Goal: Task Accomplishment & Management: Complete application form

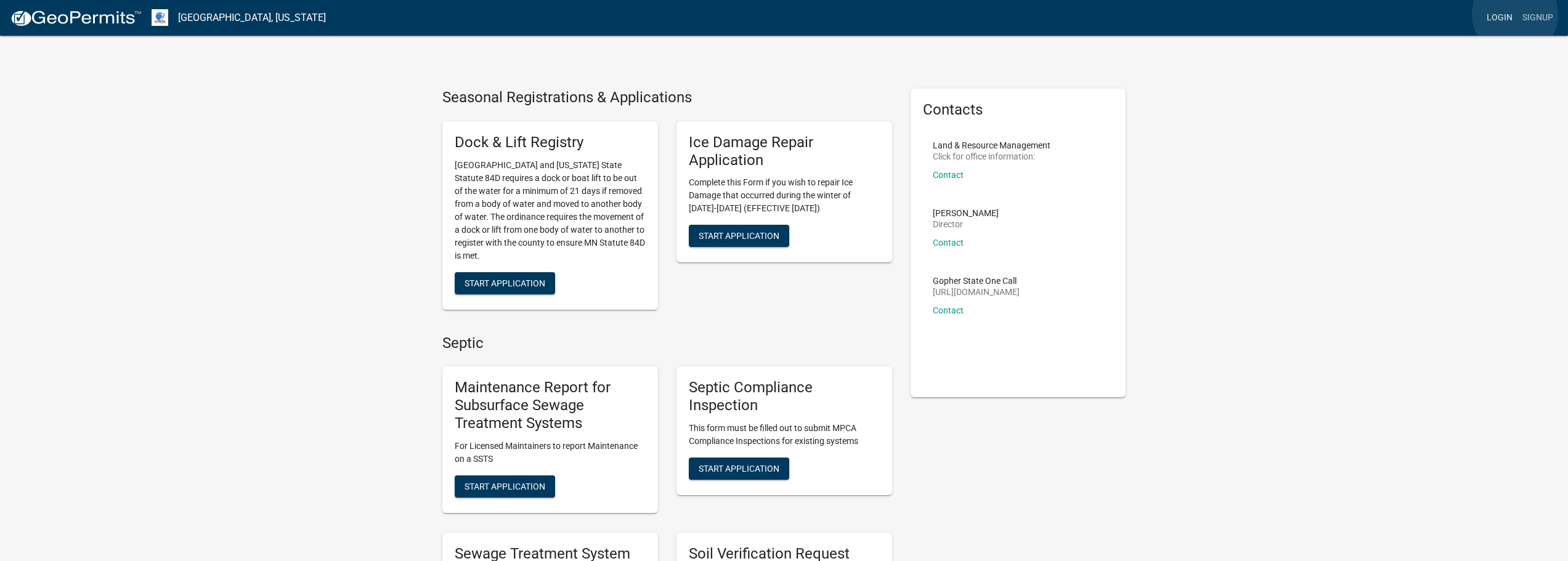
click at [1515, 14] on link "Login" at bounding box center [1499, 18] width 36 height 24
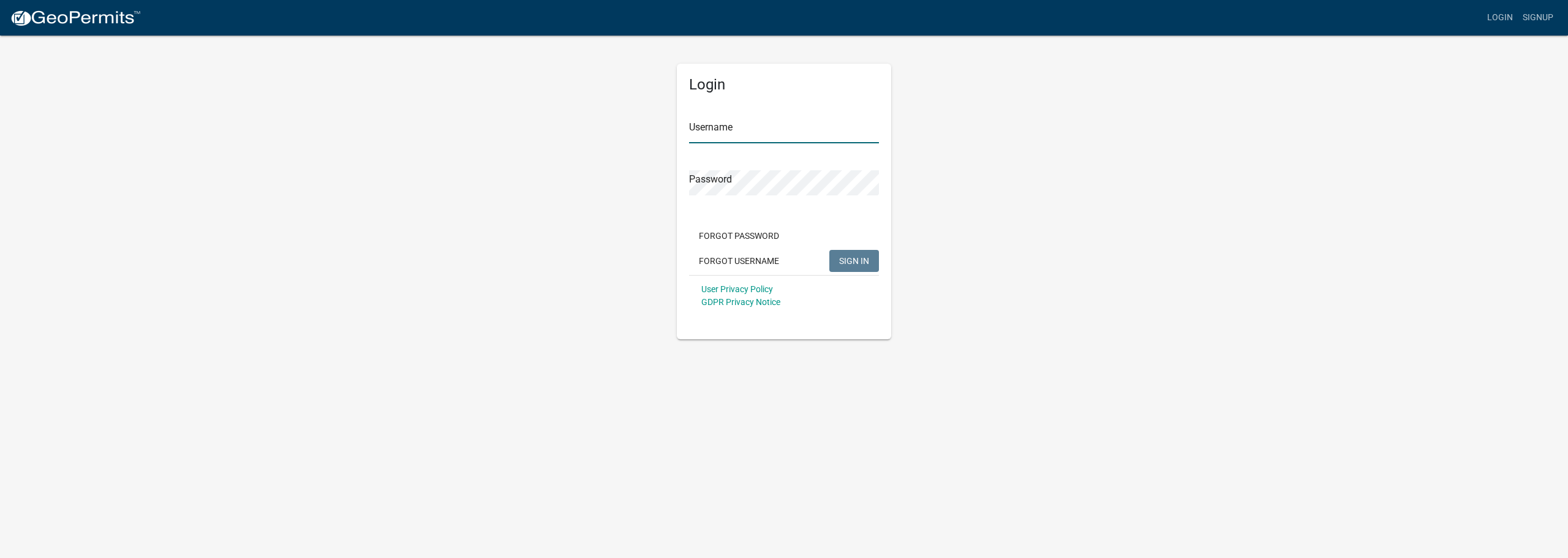
type input "[EMAIL_ADDRESS][DOMAIN_NAME]"
click at [866, 263] on span "SIGN IN" at bounding box center [854, 261] width 30 height 10
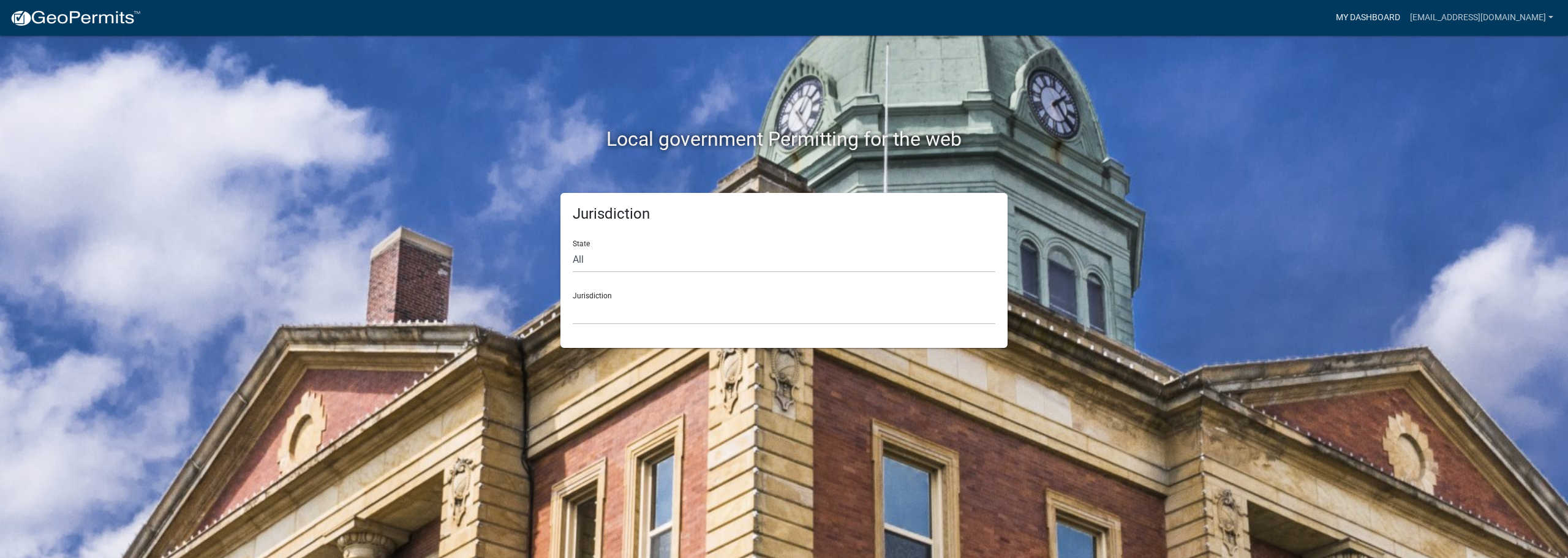
click at [1386, 17] on link "My Dashboard" at bounding box center [1368, 18] width 74 height 24
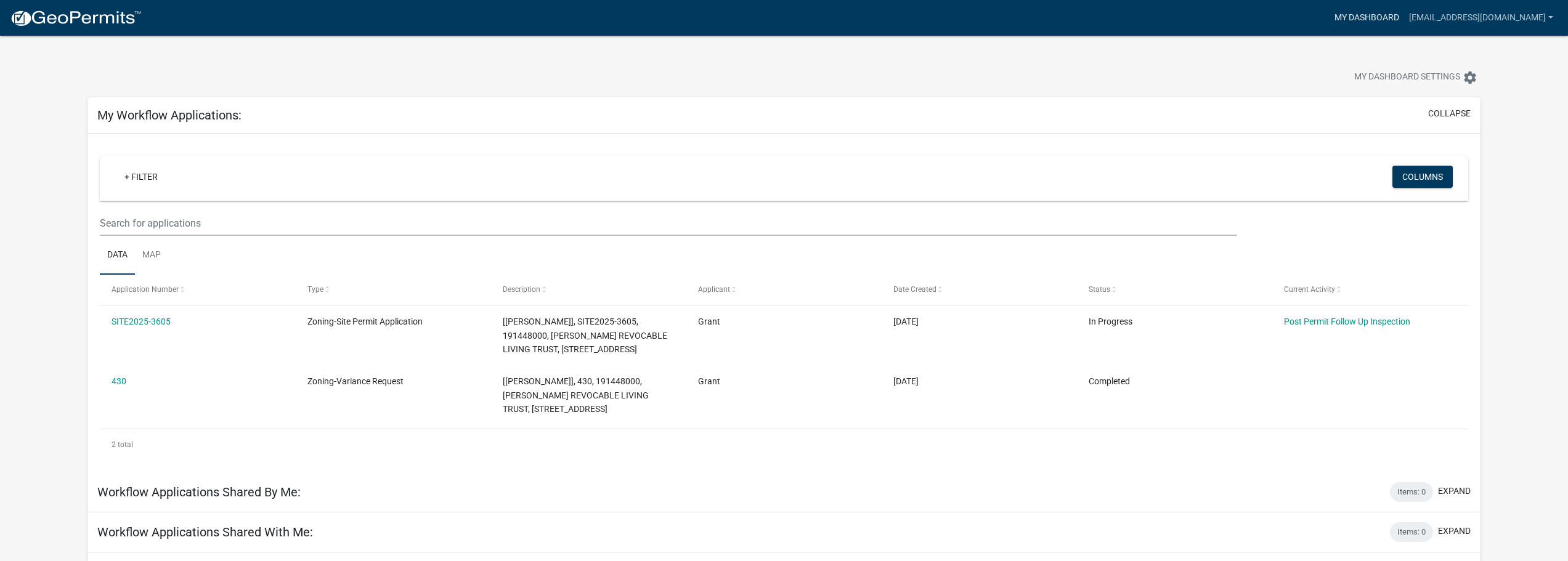
click at [1365, 21] on link "My Dashboard" at bounding box center [1367, 18] width 75 height 24
click at [1395, 19] on link "My Dashboard" at bounding box center [1367, 18] width 75 height 24
click at [30, 9] on img at bounding box center [76, 19] width 132 height 19
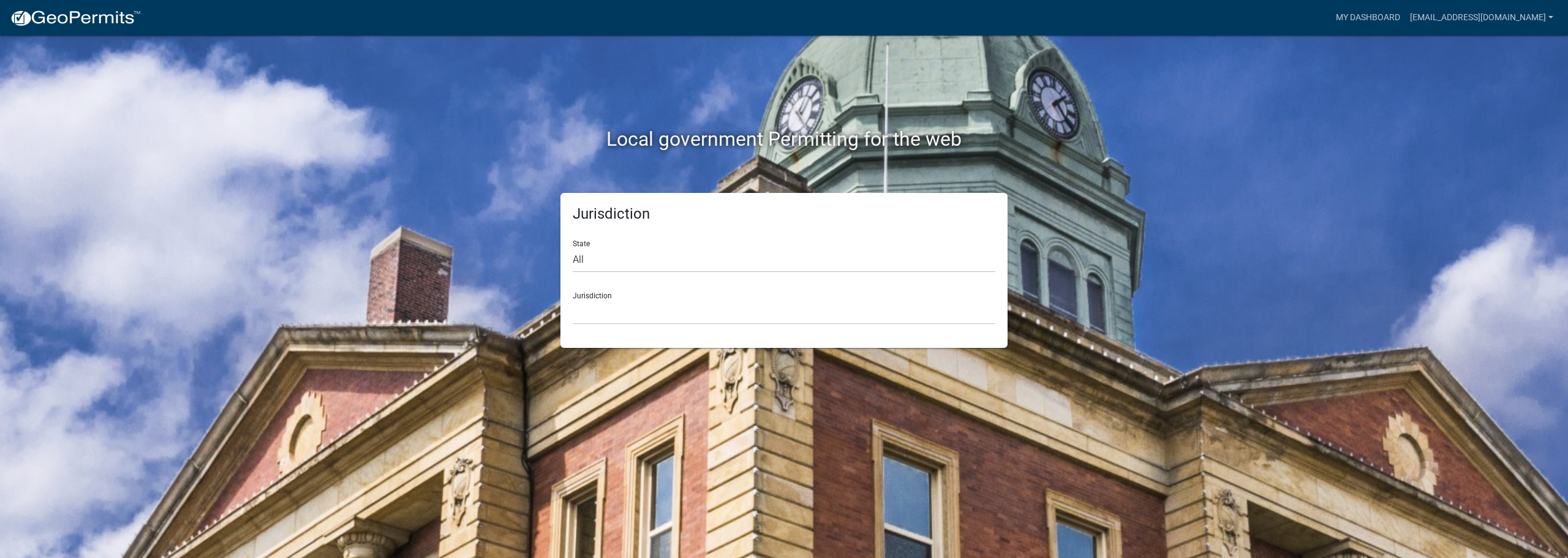
click at [552, 200] on div "Jurisdiction State All [US_STATE] [US_STATE] [US_STATE] [US_STATE] [US_STATE] […" at bounding box center [784, 271] width 466 height 155
drag, startPoint x: 683, startPoint y: 305, endPoint x: 692, endPoint y: 302, distance: 9.5
click at [683, 305] on select "[GEOGRAPHIC_DATA], [US_STATE] [GEOGRAPHIC_DATA], [US_STATE][PERSON_NAME][GEOGRA…" at bounding box center [784, 312] width 423 height 25
click at [493, 241] on div "Jurisdiction State All [US_STATE] [US_STATE] [US_STATE] [US_STATE] [US_STATE] […" at bounding box center [784, 271] width 698 height 155
click at [597, 247] on select "All [US_STATE] [US_STATE] [US_STATE] [US_STATE] [US_STATE] [US_STATE] [US_STATE…" at bounding box center [784, 260] width 423 height 25
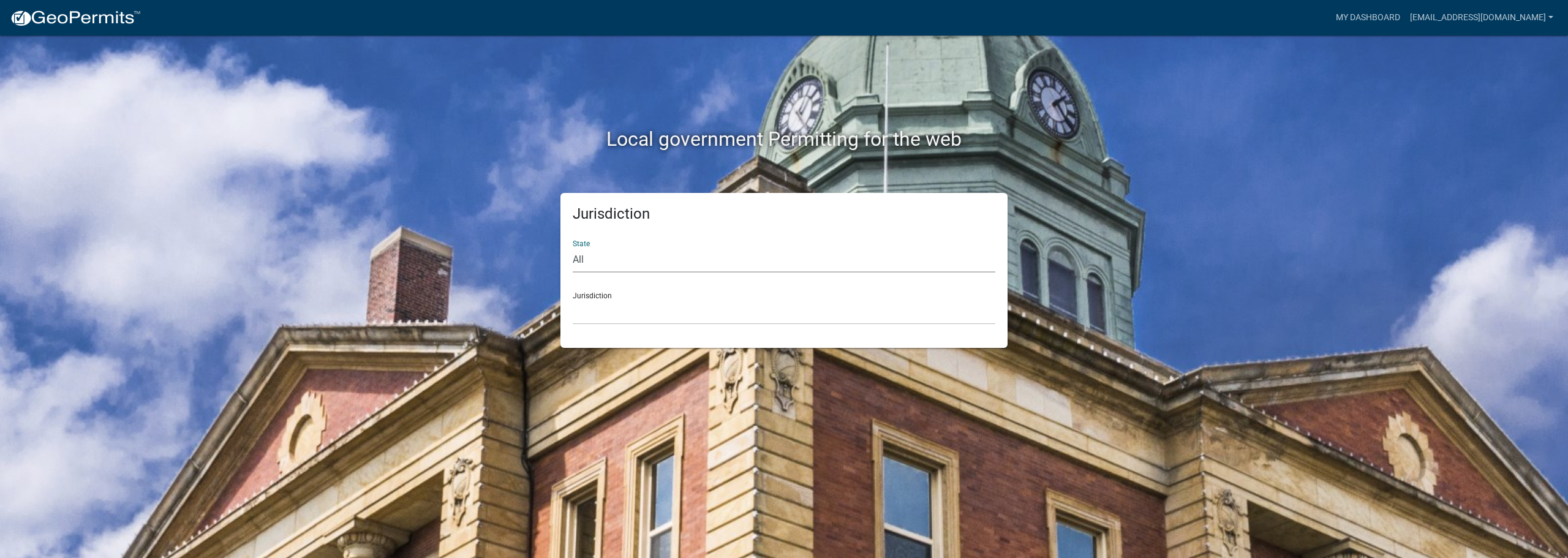
select select "[US_STATE]"
click at [573, 247] on select "All [US_STATE] [US_STATE] [US_STATE] [US_STATE] [US_STATE] [US_STATE] [US_STATE…" at bounding box center [784, 260] width 423 height 25
click at [649, 307] on select "[GEOGRAPHIC_DATA], [US_STATE] [GEOGRAPHIC_DATA], [US_STATE] [GEOGRAPHIC_DATA], …" at bounding box center [784, 312] width 423 height 25
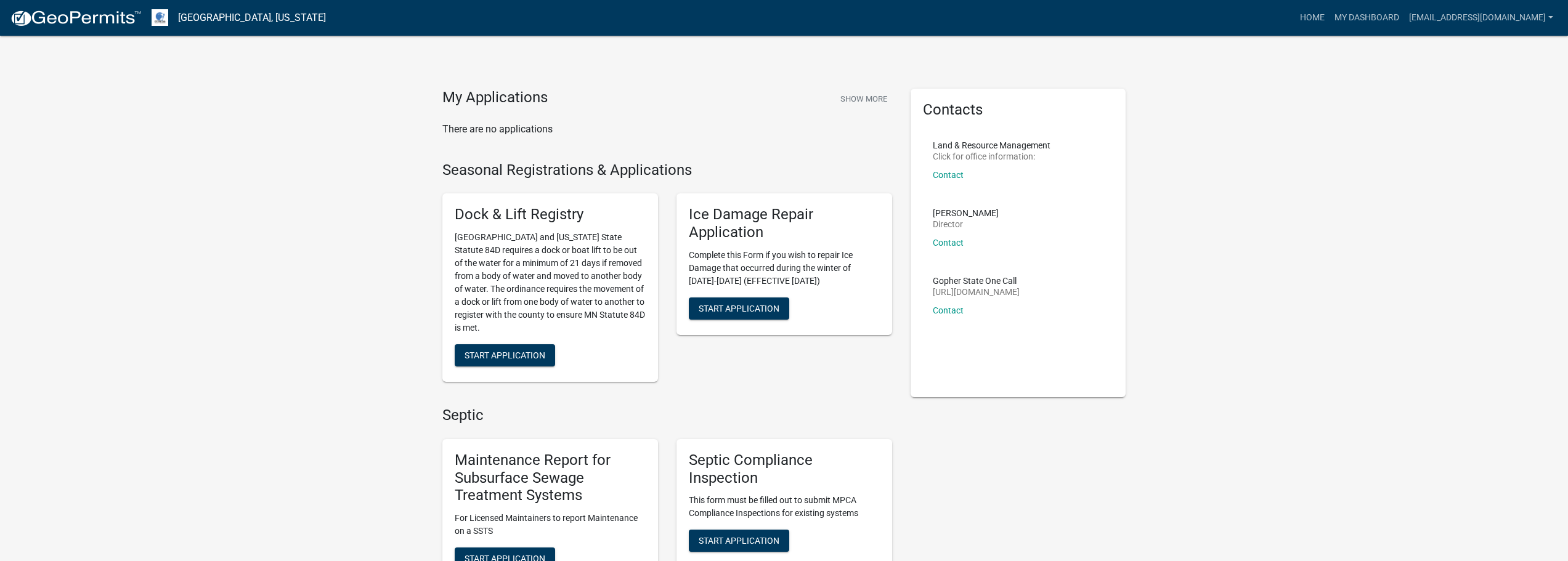
click at [820, 390] on div "Ice Damage Repair Application Complete this Form if you wish to repair Ice Dama…" at bounding box center [784, 287] width 234 height 208
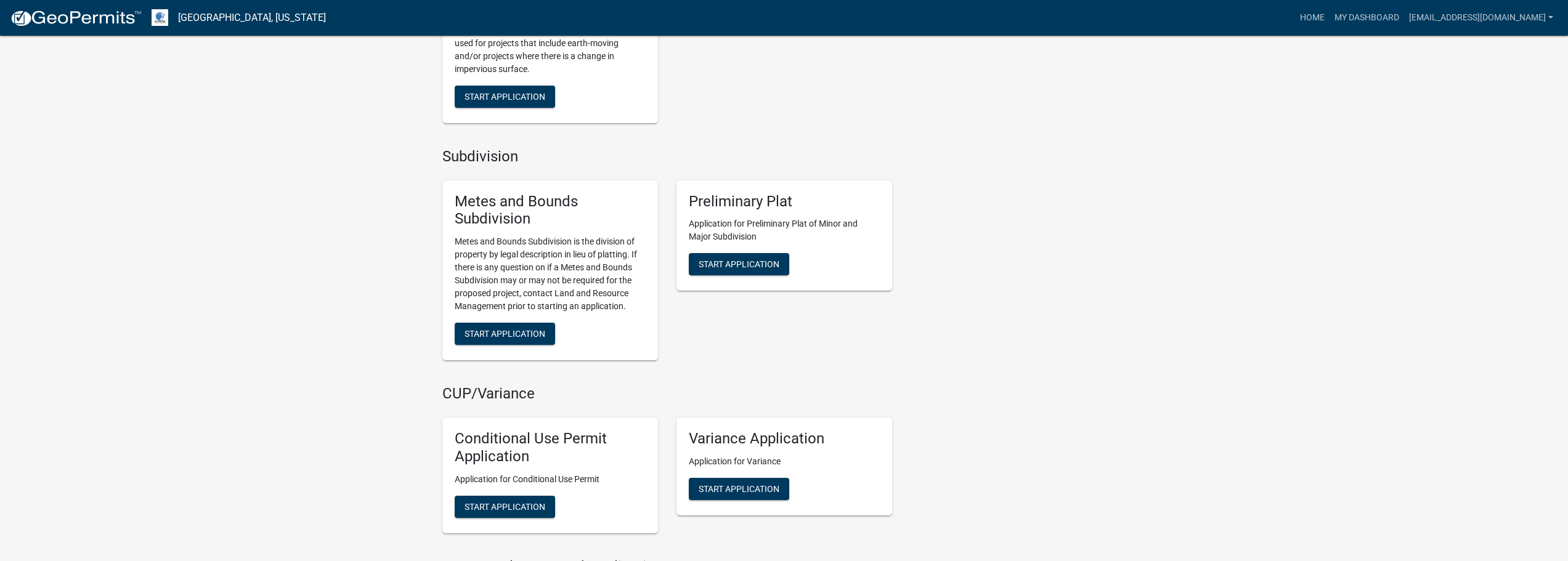
scroll to position [924, 0]
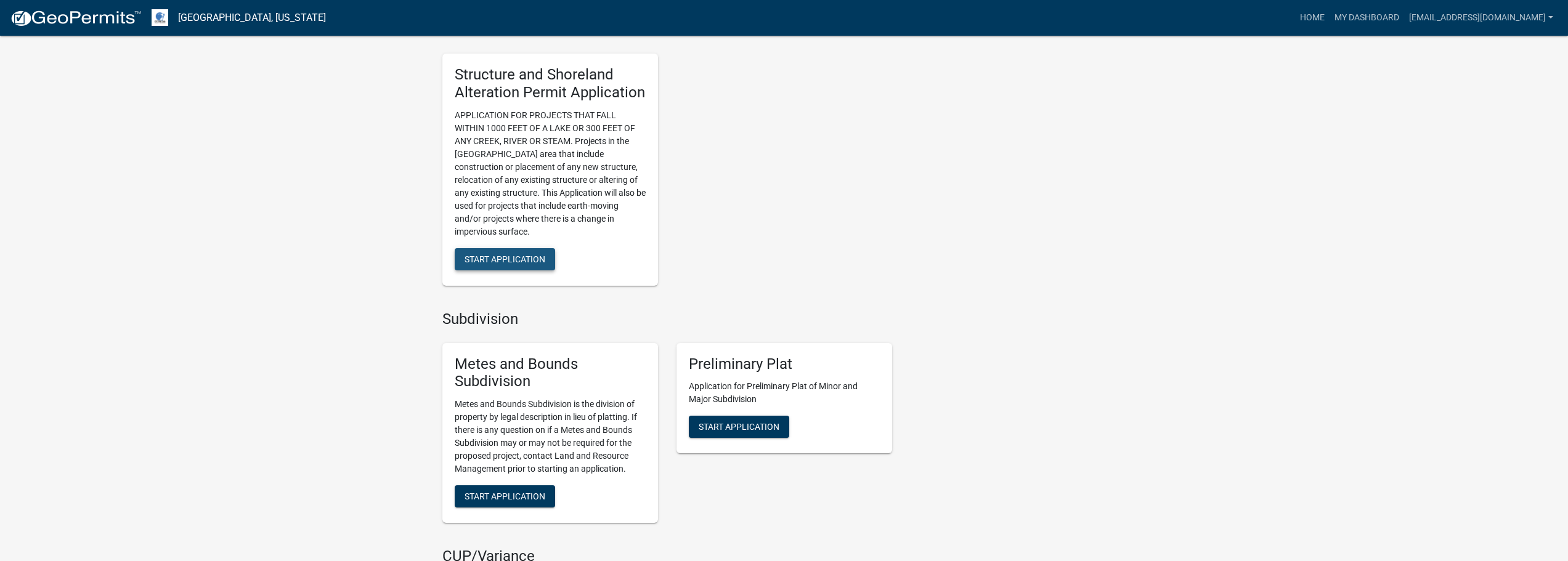
click at [484, 261] on span "Start Application" at bounding box center [504, 259] width 81 height 10
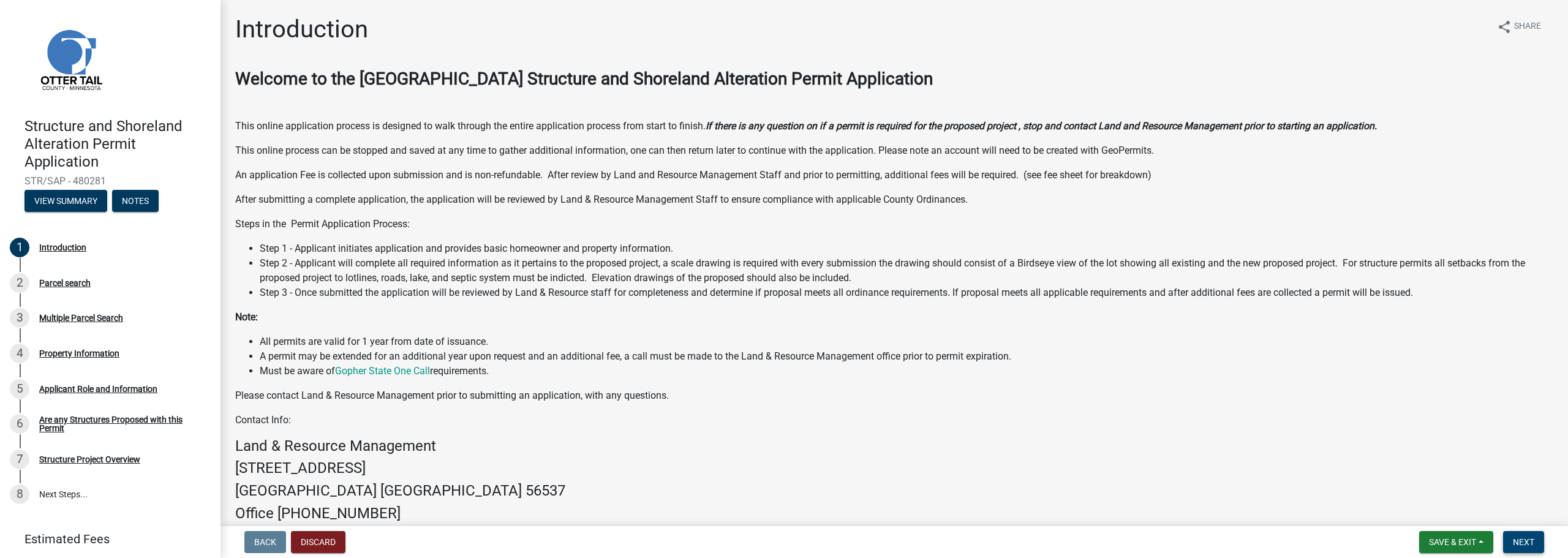
click at [1515, 538] on span "Next" at bounding box center [1522, 543] width 21 height 10
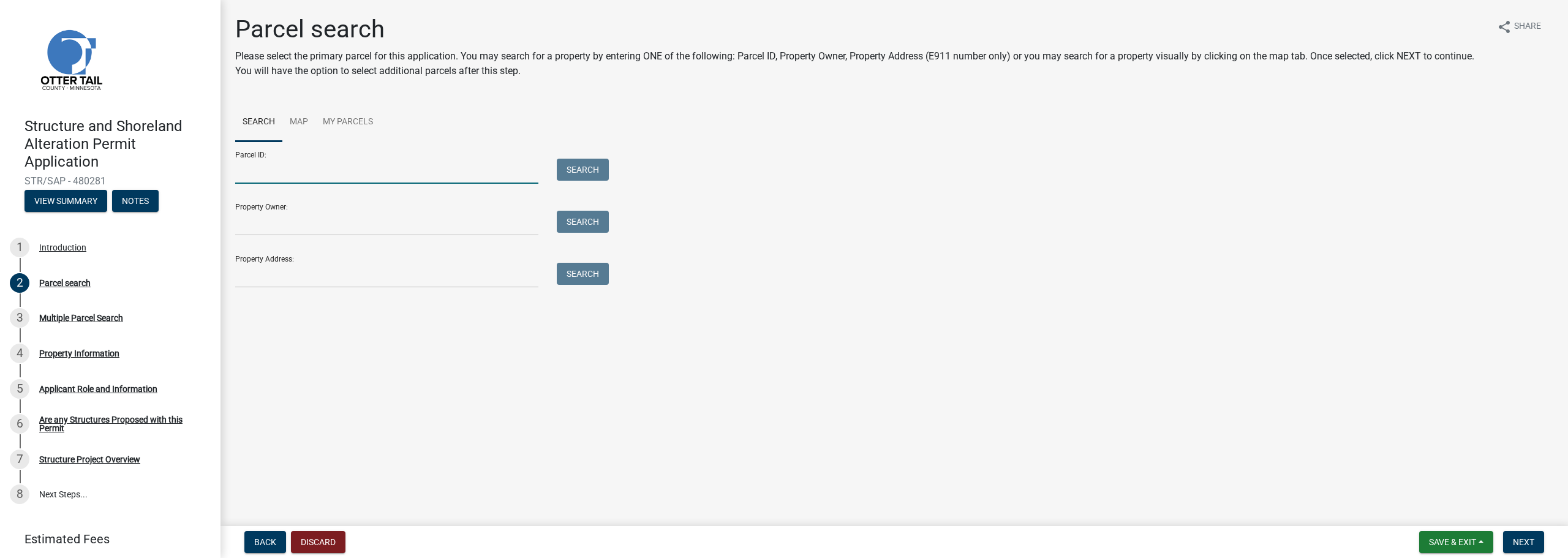
click at [394, 171] on input "Parcel ID:" at bounding box center [386, 171] width 303 height 25
paste input "17000990605000"
type input "17000990605000"
click at [594, 170] on button "Search" at bounding box center [583, 170] width 52 height 22
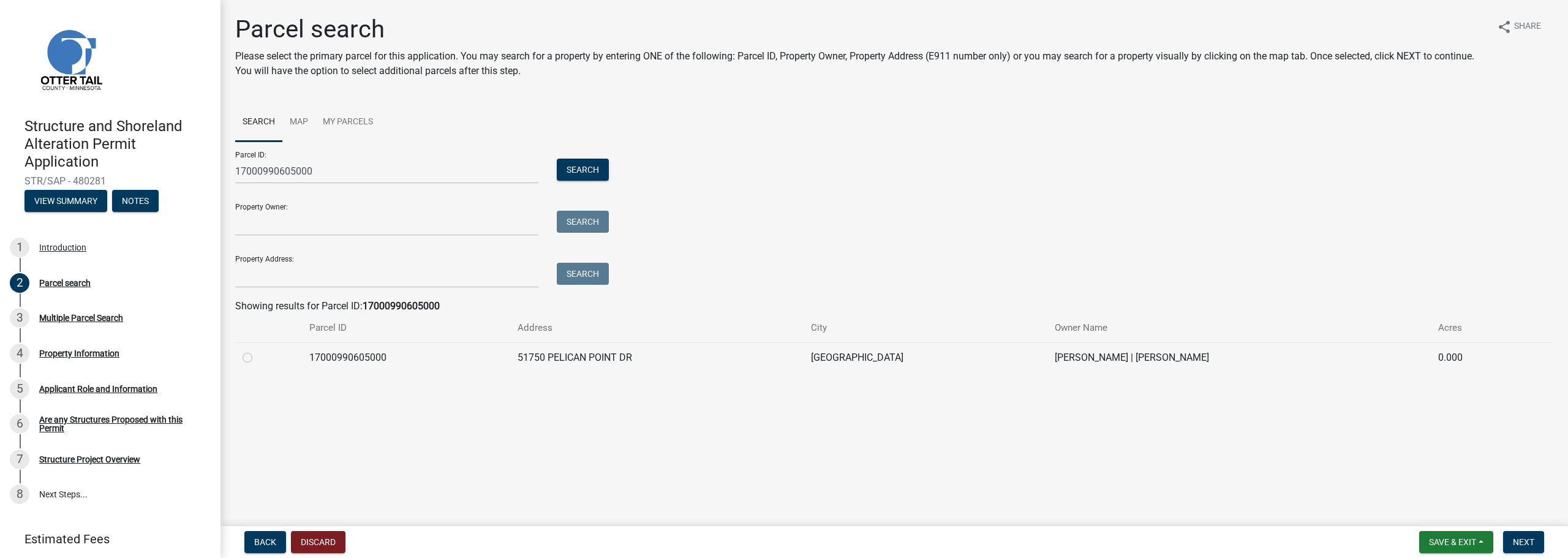
click at [631, 350] on td "51750 PELICAN POINT DR" at bounding box center [657, 358] width 294 height 30
click at [622, 352] on td "51750 PELICAN POINT DR" at bounding box center [657, 358] width 294 height 30
click at [257, 350] on label at bounding box center [257, 350] width 0 height 0
click at [257, 359] on input "radio" at bounding box center [261, 354] width 8 height 8
radio input "true"
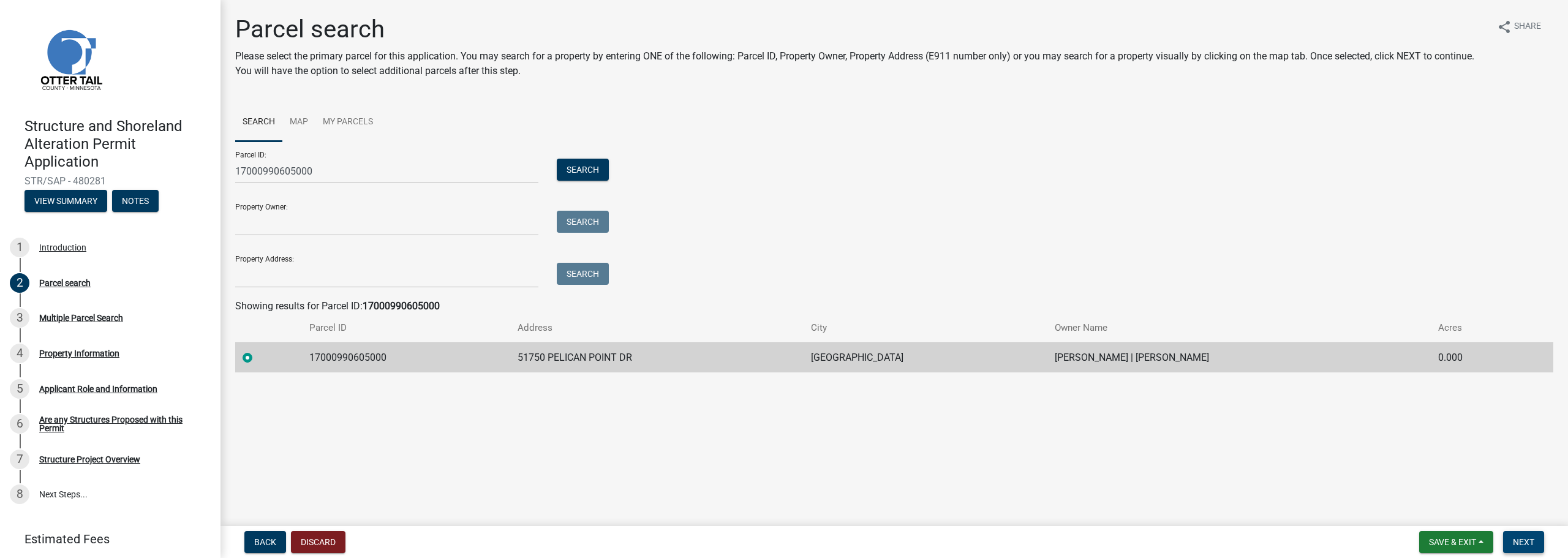
click at [1526, 547] on span "Next" at bounding box center [1522, 543] width 21 height 10
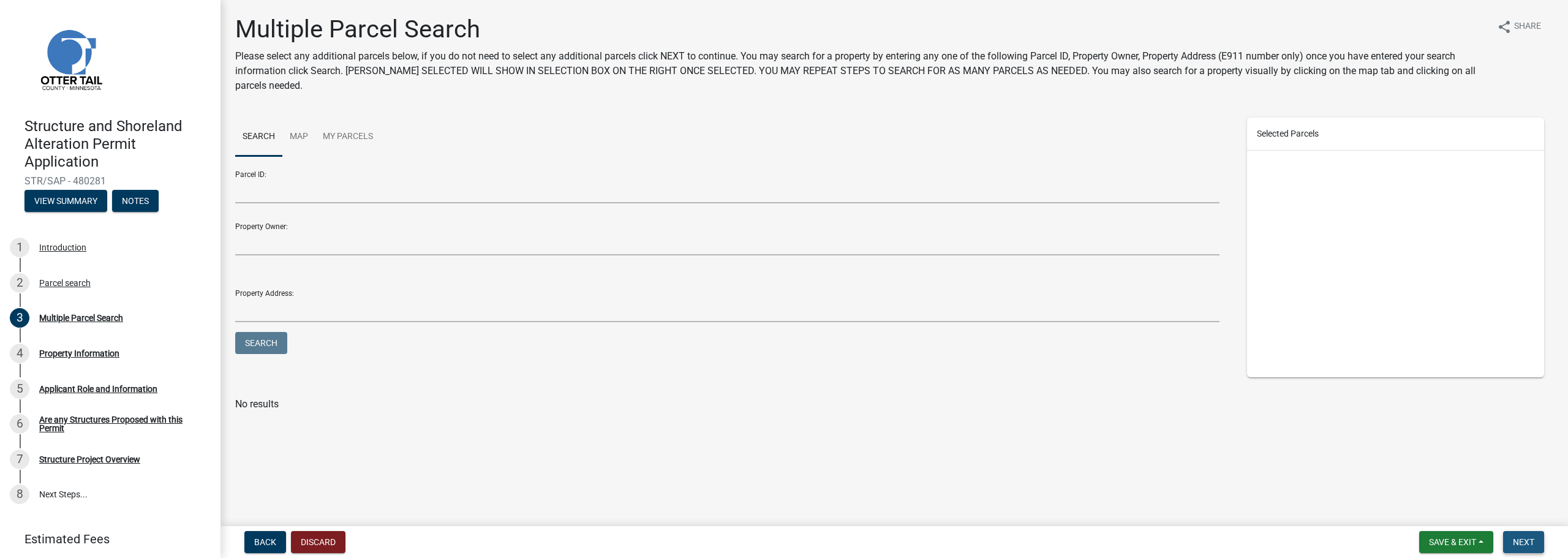
click at [1535, 544] on button "Next" at bounding box center [1523, 543] width 41 height 22
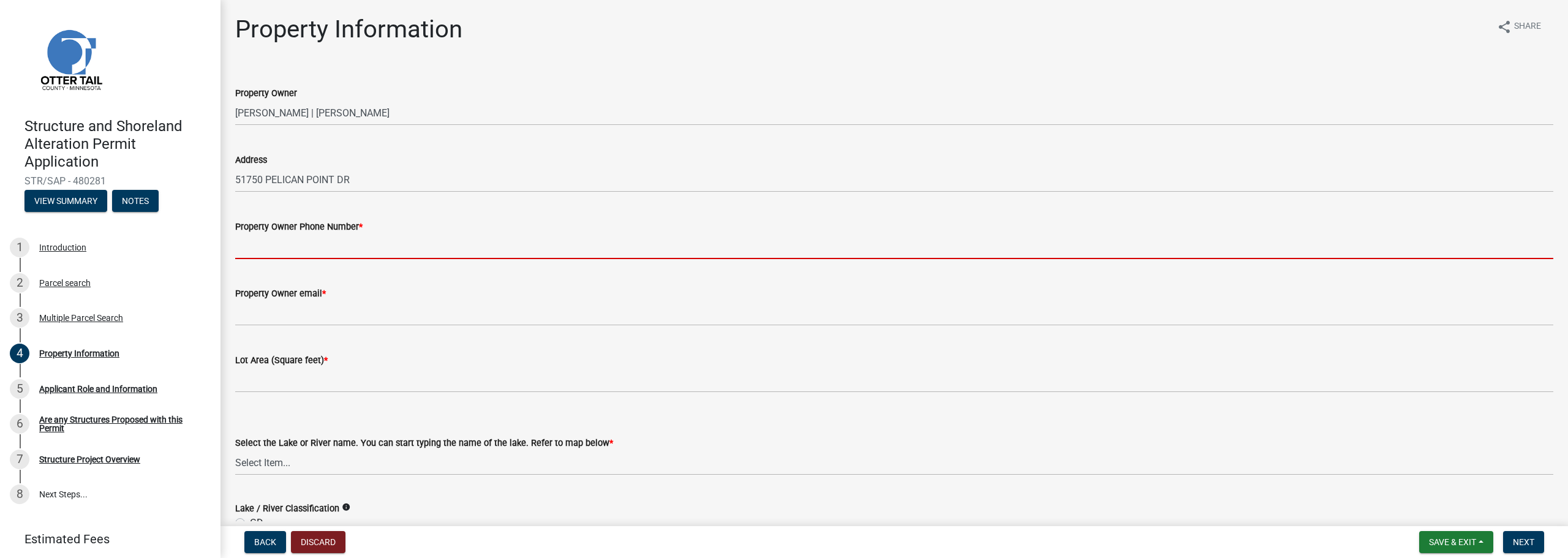
click at [366, 245] on input "Property Owner Phone Number *" at bounding box center [894, 246] width 1318 height 25
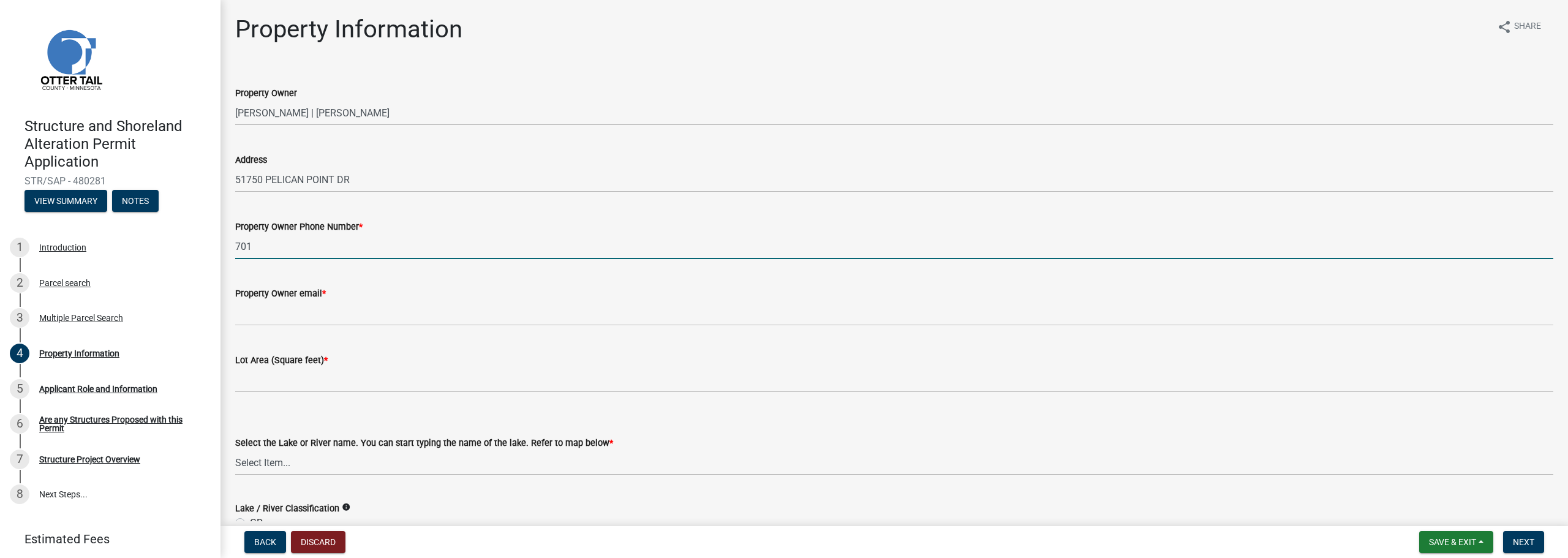
click at [295, 249] on input "701" at bounding box center [894, 246] width 1318 height 25
type input "[PHONE_NUMBER]"
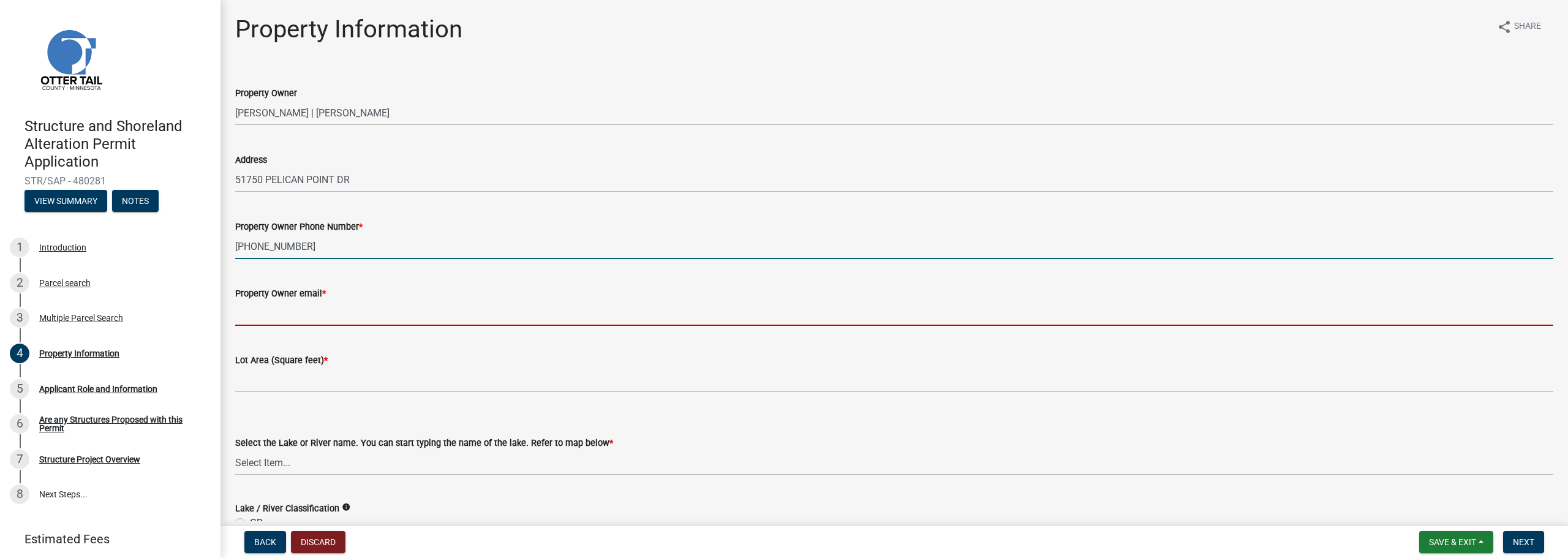
click at [308, 312] on input "Property Owner email *" at bounding box center [894, 314] width 1318 height 25
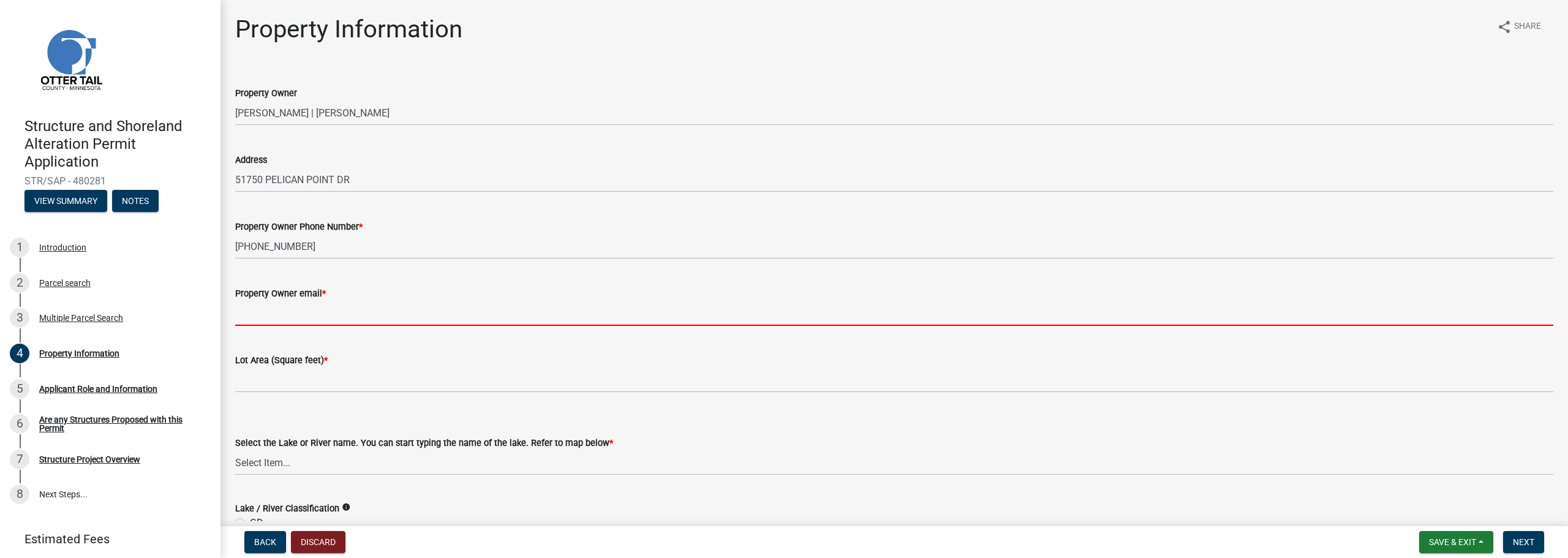
click at [531, 306] on input "Property Owner email *" at bounding box center [894, 314] width 1318 height 25
type input "[EMAIL_ADDRESS][DOMAIN_NAME]"
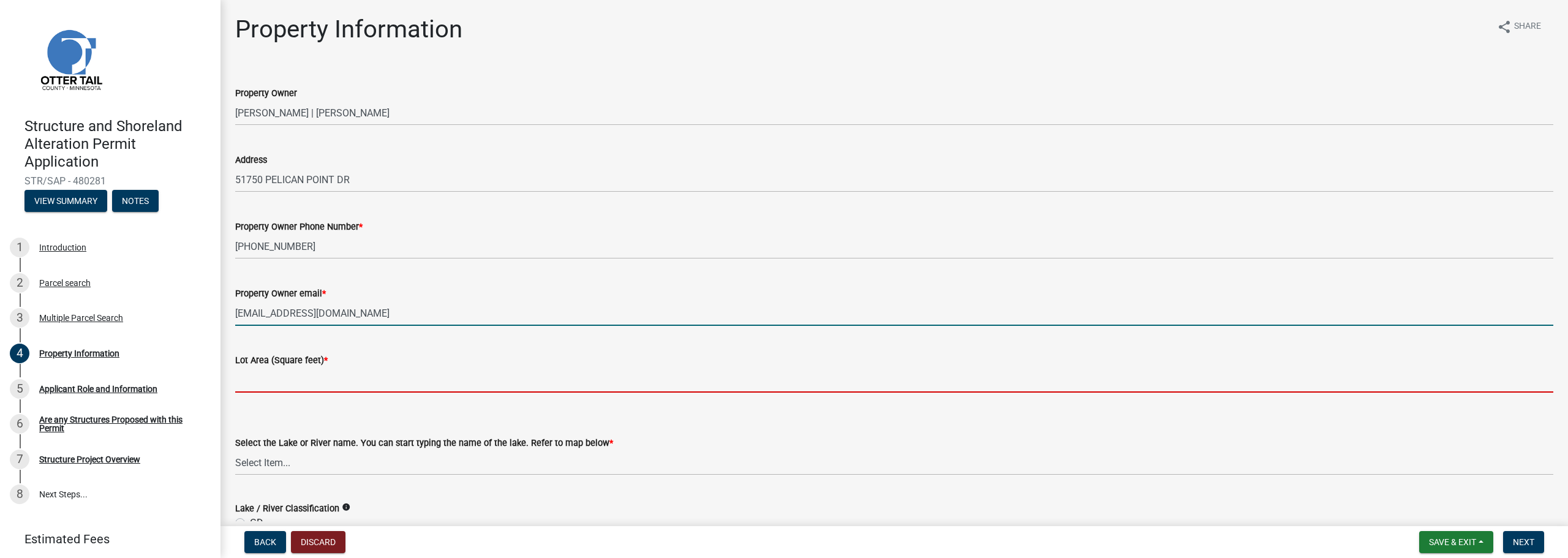
click at [339, 378] on input "text" at bounding box center [894, 381] width 1318 height 25
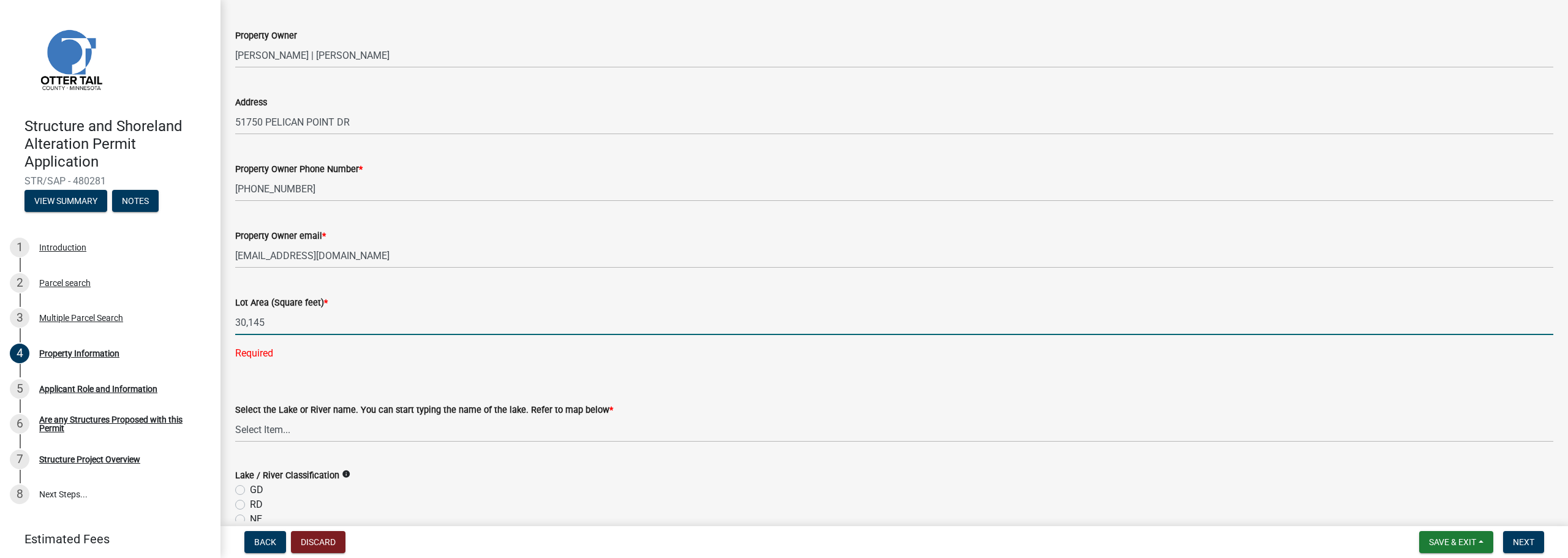
scroll to position [184, 0]
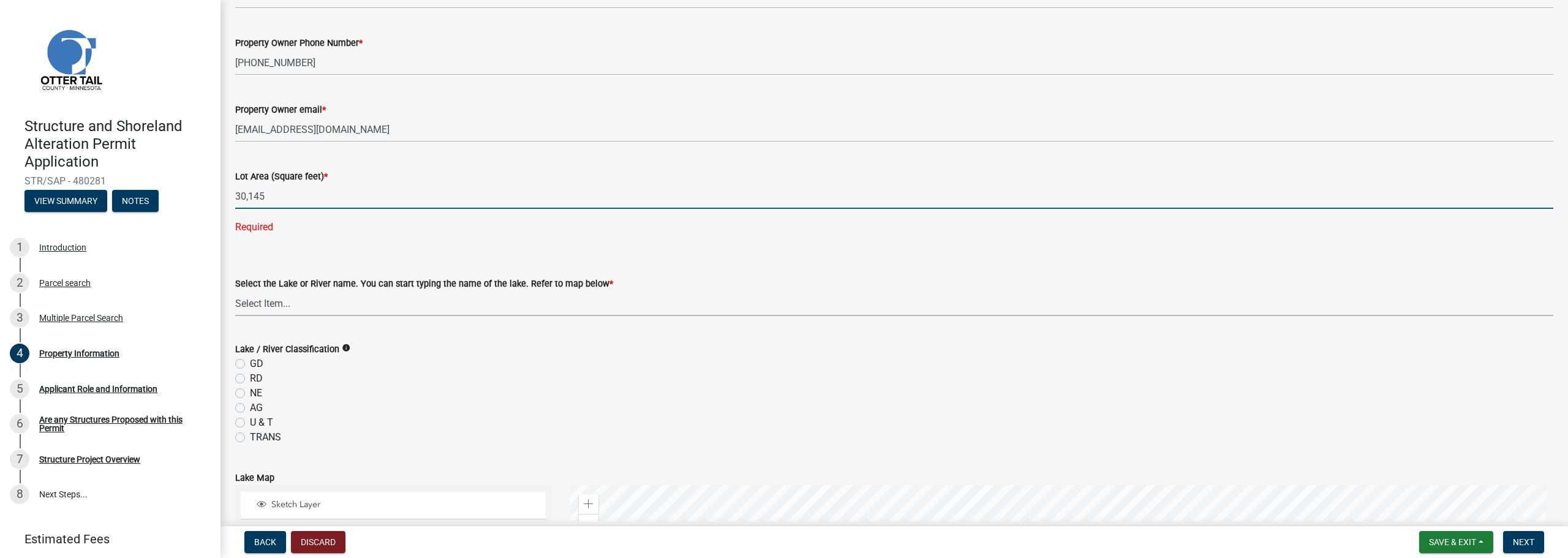
click at [305, 306] on wm-data-entity-input-list "Property Owner [PERSON_NAME] | [PERSON_NAME] Address [STREET_ADDRESS] Property …" at bounding box center [894, 460] width 1318 height 1152
type input "30145"
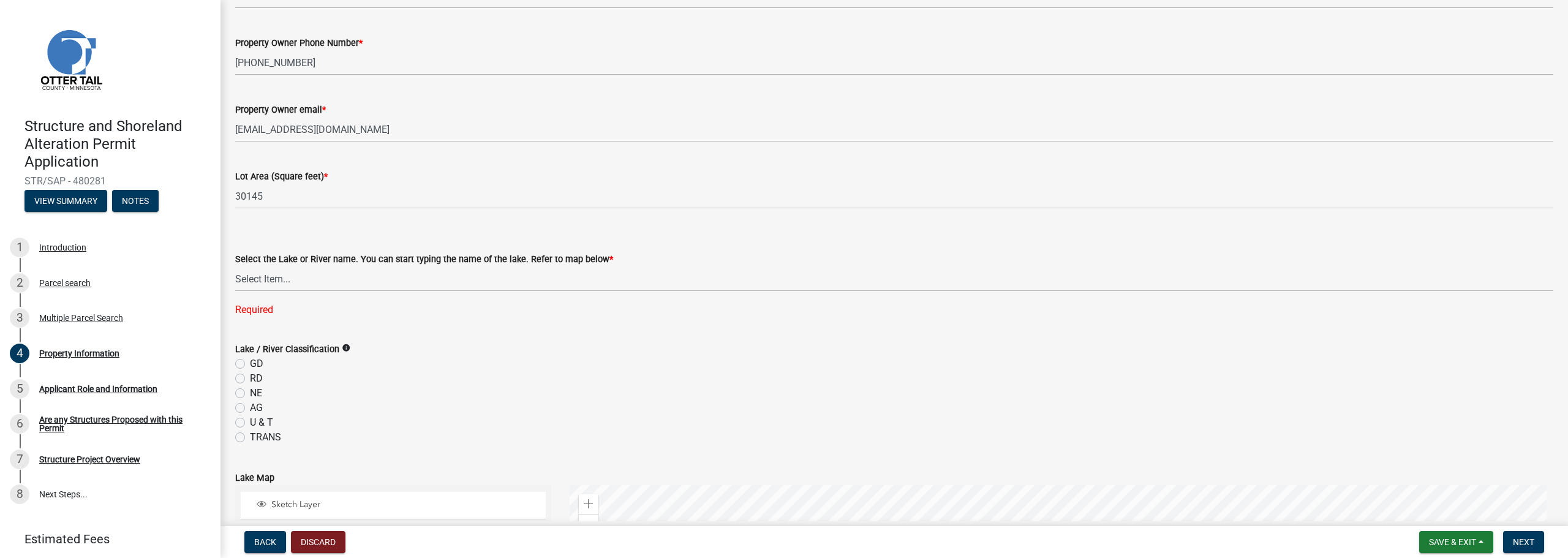
click at [305, 306] on wm-data-entity-input-list "Property Owner [PERSON_NAME] | [PERSON_NAME] Address [STREET_ADDRESS] Property …" at bounding box center [894, 460] width 1318 height 1152
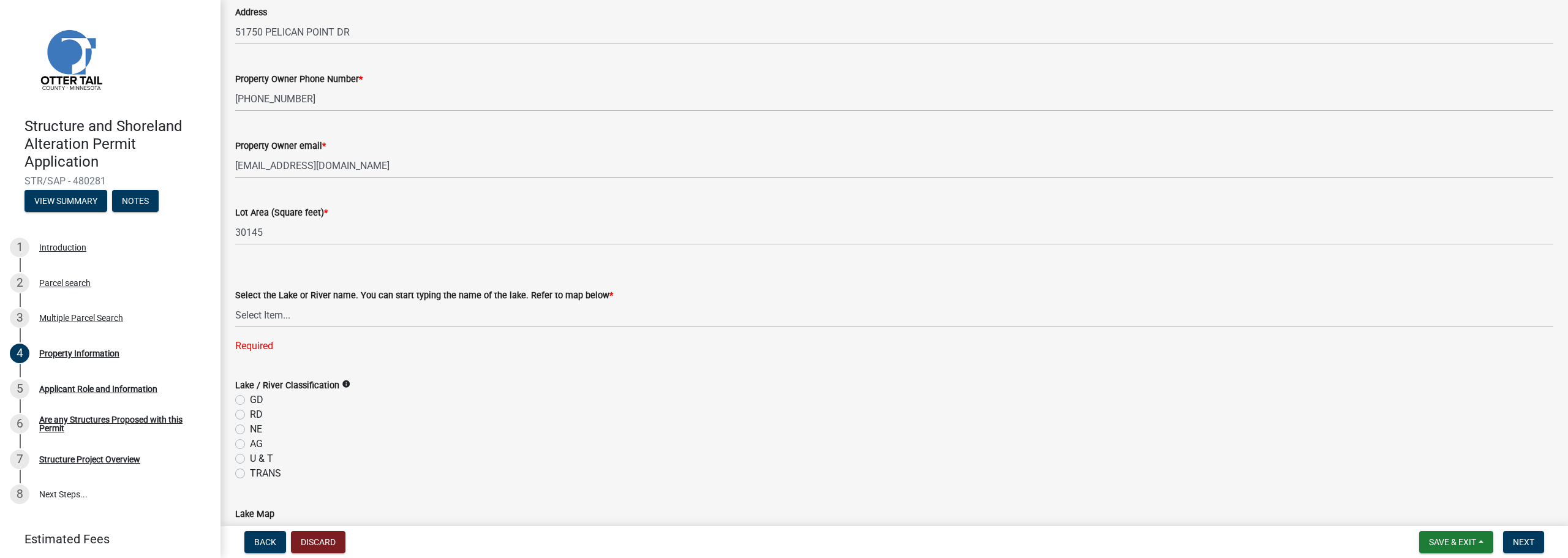
scroll to position [122, 0]
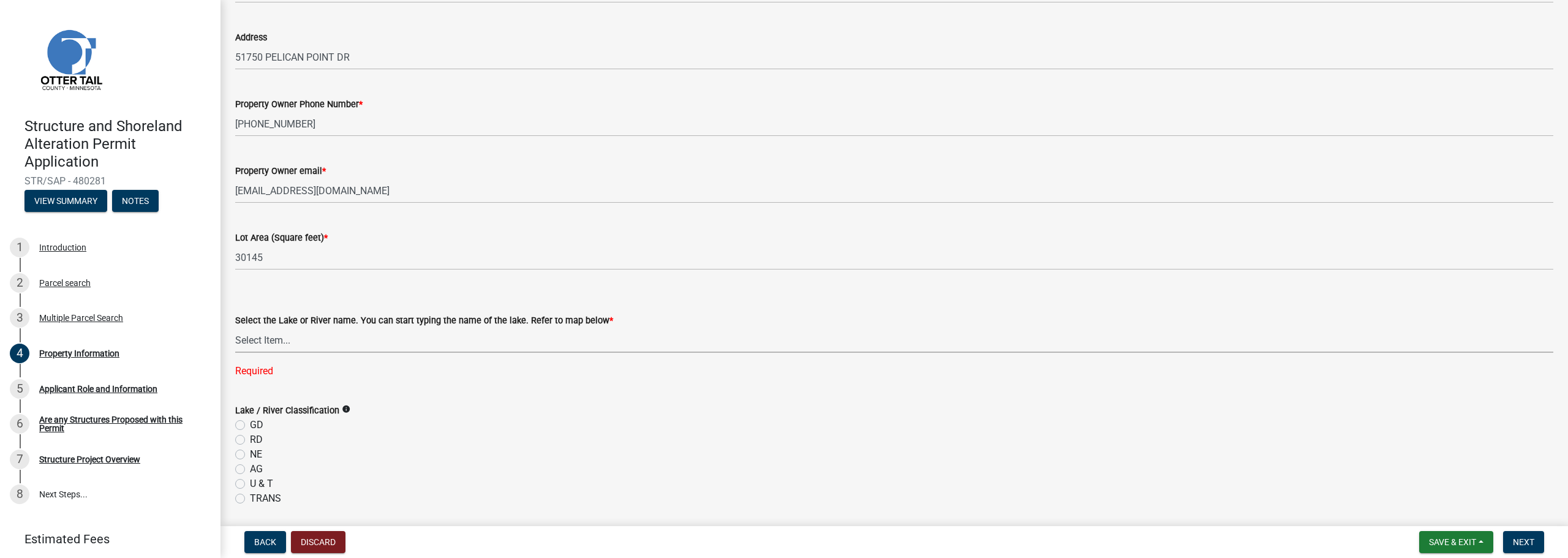
click at [269, 340] on select "Select Item... None [PERSON_NAME] 56-031 [PERSON_NAME] 56-118 [PERSON_NAME] 56-…" at bounding box center [894, 340] width 1318 height 25
click at [235, 328] on select "Select Item... None [PERSON_NAME] 56-031 [PERSON_NAME] 56-118 [PERSON_NAME] 56-…" at bounding box center [894, 340] width 1318 height 25
select select "758382b1-a9b7-40fb-b133-d60fa51a6422"
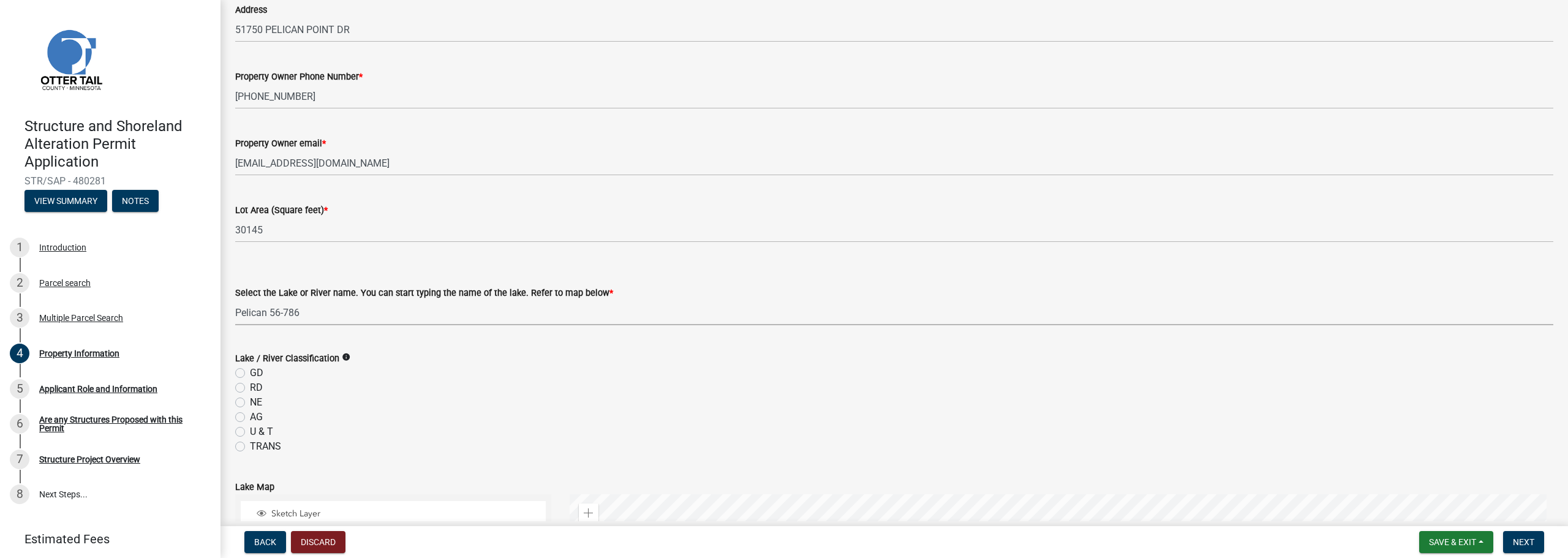
scroll to position [184, 0]
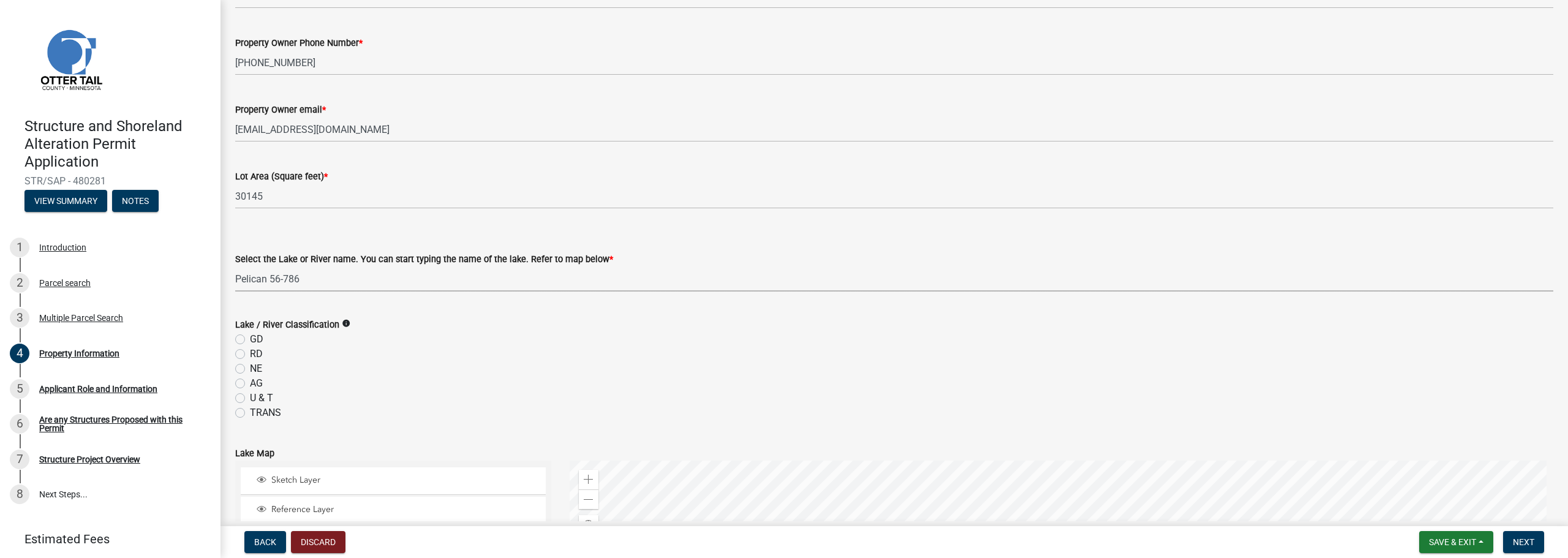
click at [256, 333] on label "GD" at bounding box center [256, 339] width 13 height 14
click at [256, 333] on input "GD" at bounding box center [253, 336] width 8 height 8
radio input "true"
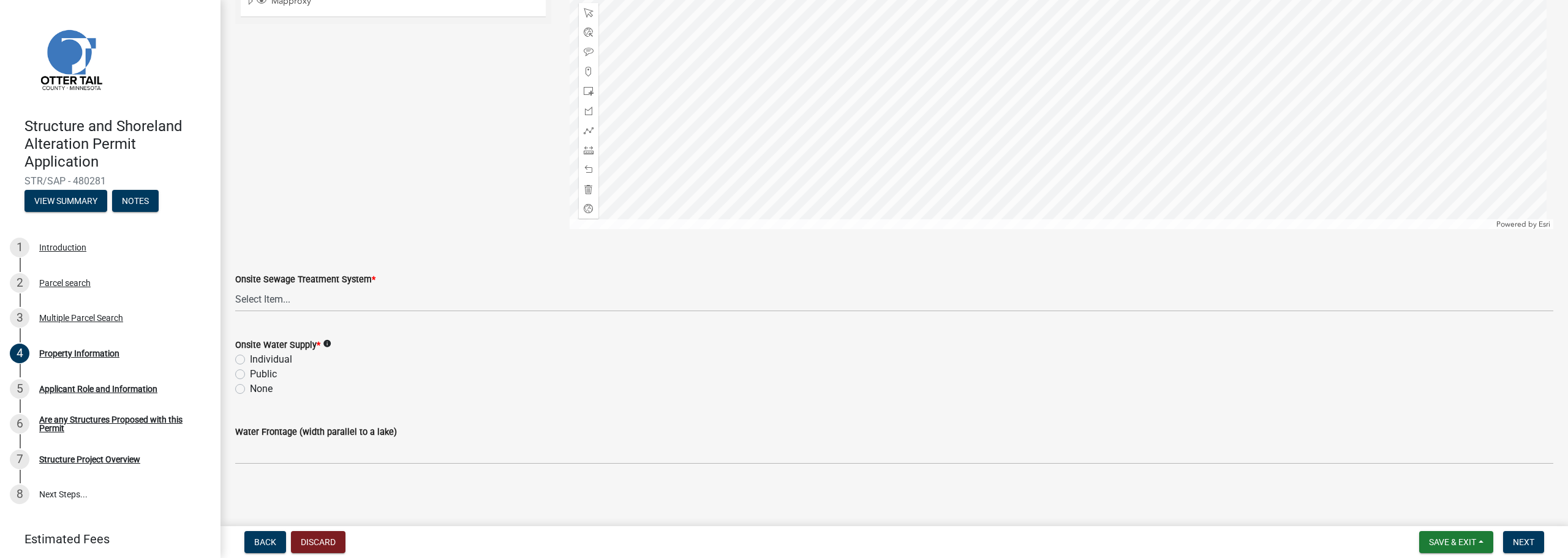
scroll to position [723, 0]
click at [331, 286] on div "Onsite Sewage Treatment System * Select Item... L&R Certificate of Compliance w…" at bounding box center [894, 291] width 1318 height 40
click at [317, 299] on select "Select Item... L&R Certificate of Compliance within 5yrs Compliance Inspection …" at bounding box center [894, 299] width 1318 height 25
click at [235, 286] on select "Select Item... L&R Certificate of Compliance within 5yrs Compliance Inspection …" at bounding box center [894, 299] width 1318 height 25
select select "91995f90-6606-463b-bec3-c5862f147548"
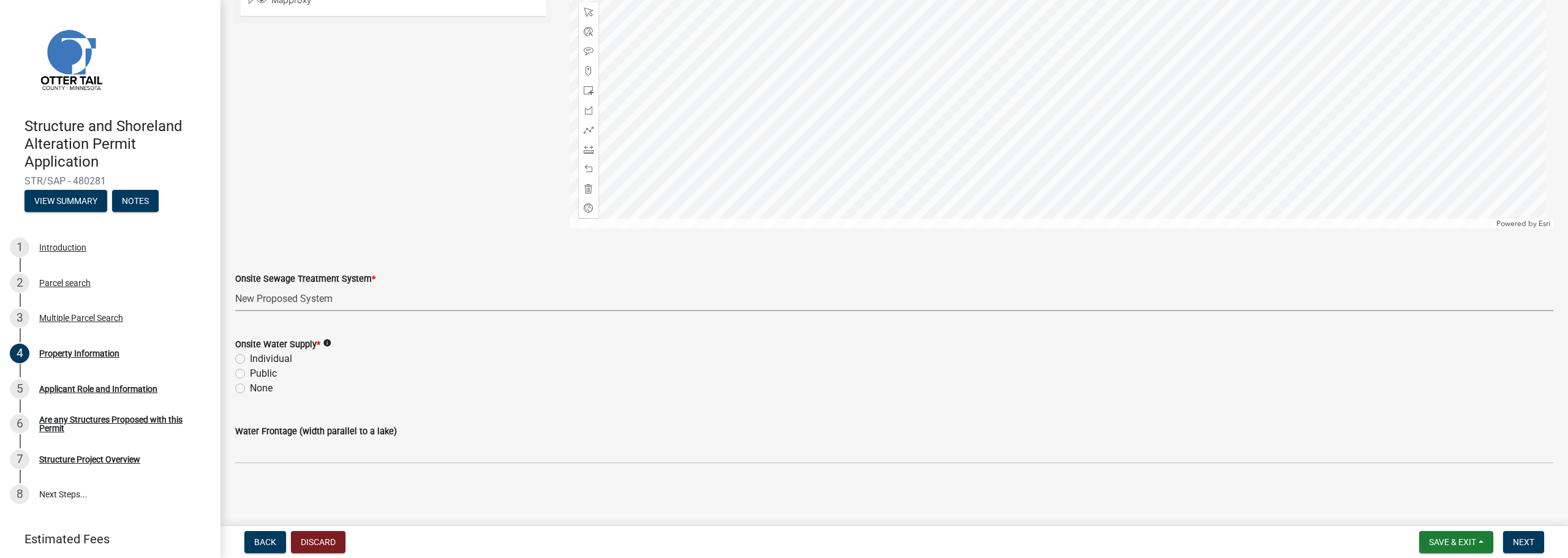
click at [271, 361] on label "Individual" at bounding box center [271, 359] width 42 height 14
click at [258, 360] on input "Individual" at bounding box center [253, 355] width 8 height 8
radio input "true"
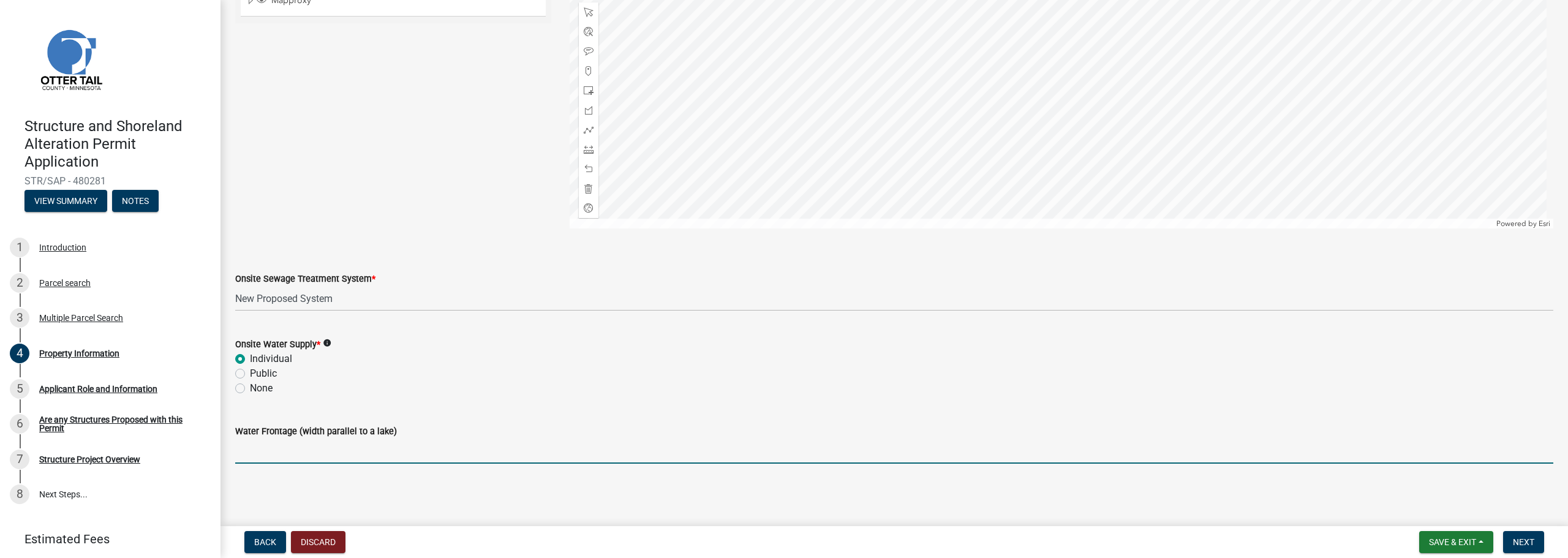
click at [291, 460] on input "Water Frontage (width parallel to a lake)" at bounding box center [894, 452] width 1318 height 25
type input "100'"
click at [1513, 538] on span "Next" at bounding box center [1522, 543] width 21 height 10
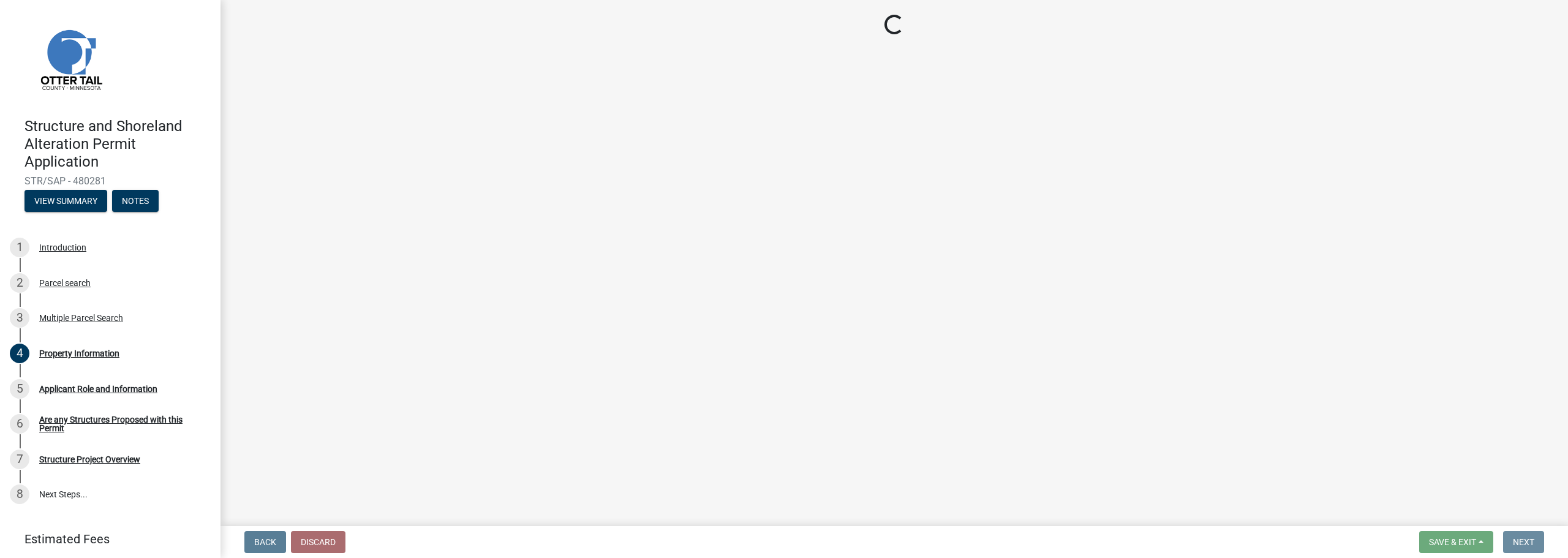
scroll to position [0, 0]
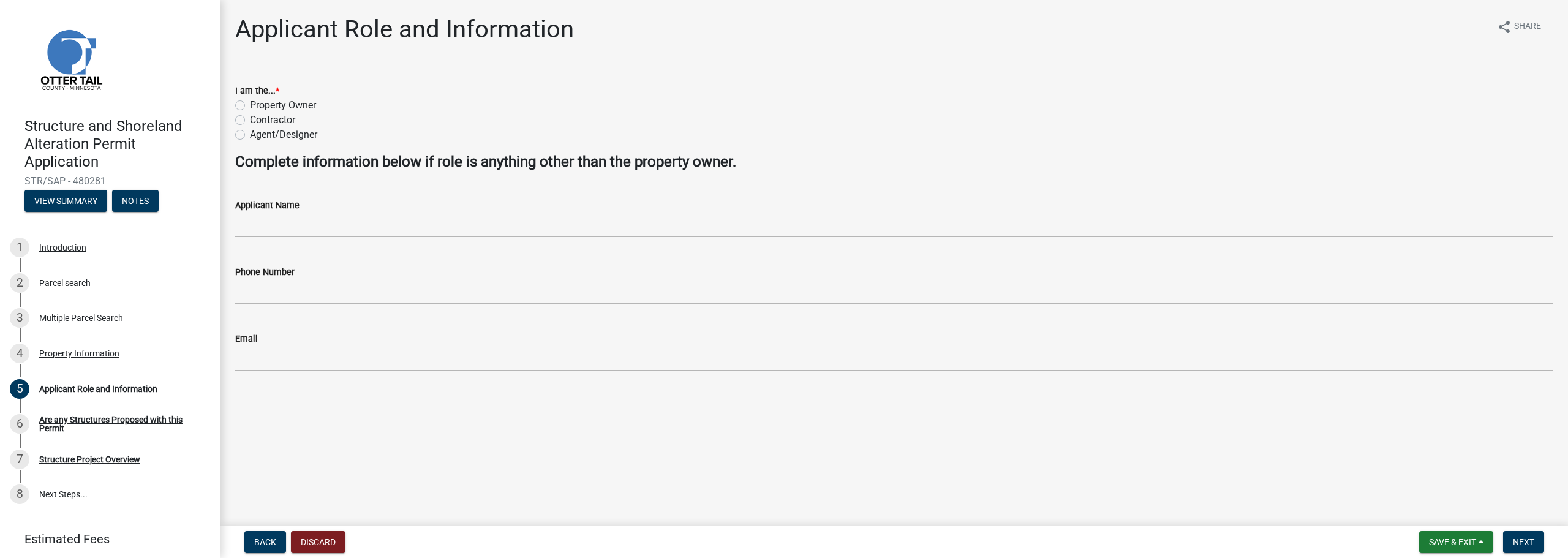
click at [267, 135] on label "Agent/Designer" at bounding box center [283, 134] width 67 height 14
click at [258, 135] on input "Agent/Designer" at bounding box center [253, 131] width 8 height 8
radio input "true"
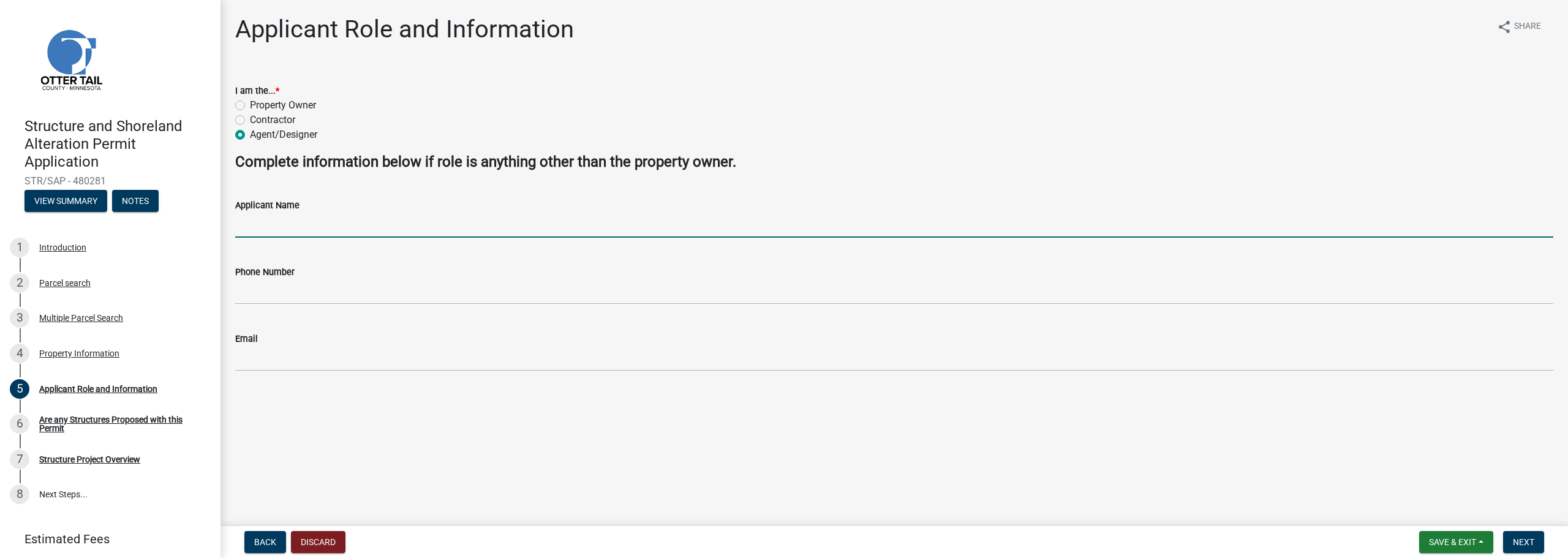
click at [276, 220] on input "Applicant Name" at bounding box center [894, 225] width 1318 height 25
type input "[PERSON_NAME]"
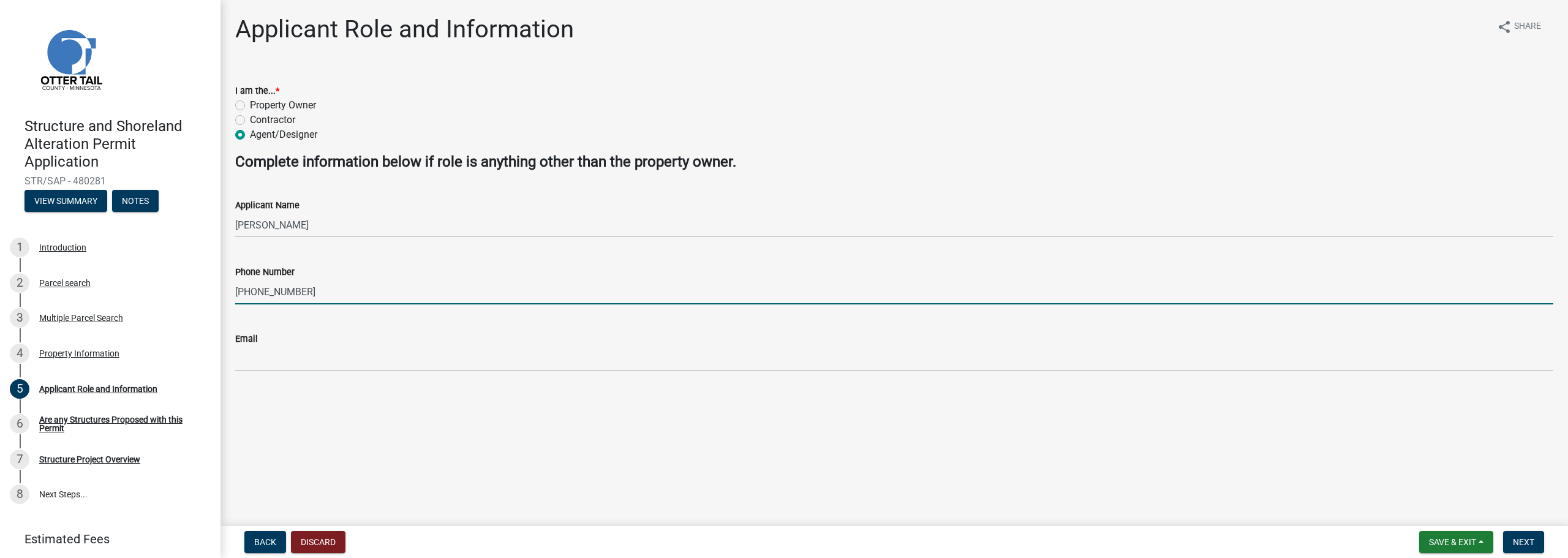
type input "[PHONE_NUMBER]"
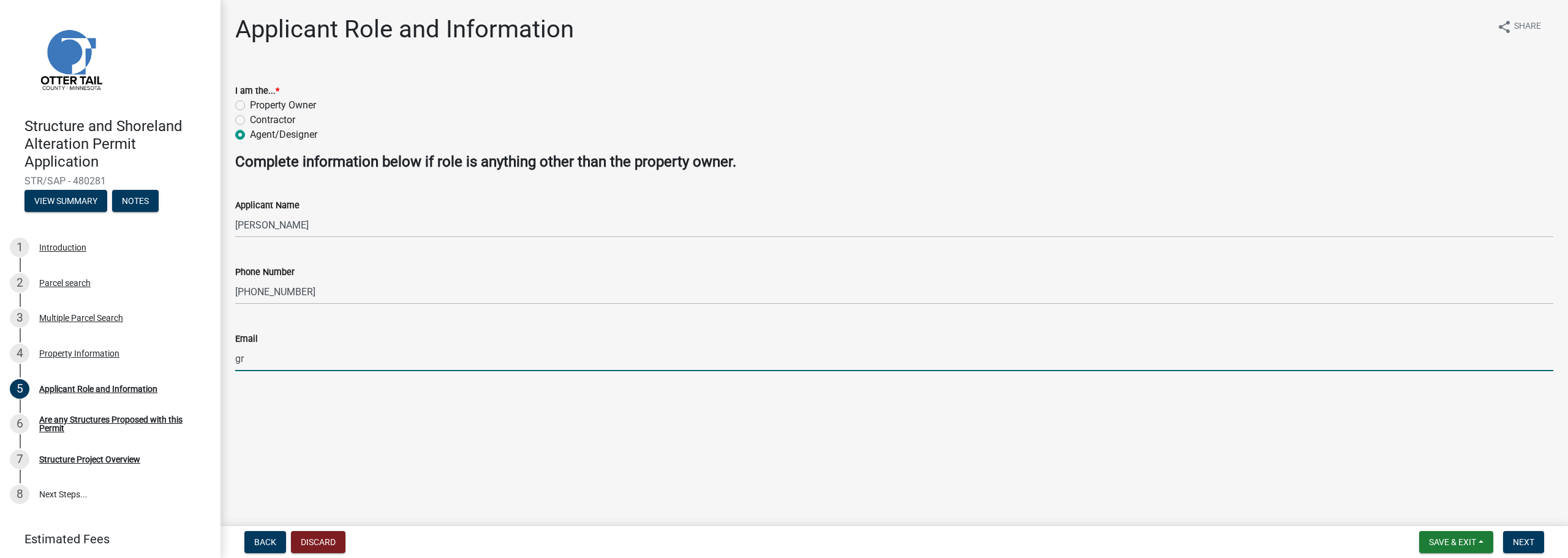
type input "[EMAIL_ADDRESS][DOMAIN_NAME]"
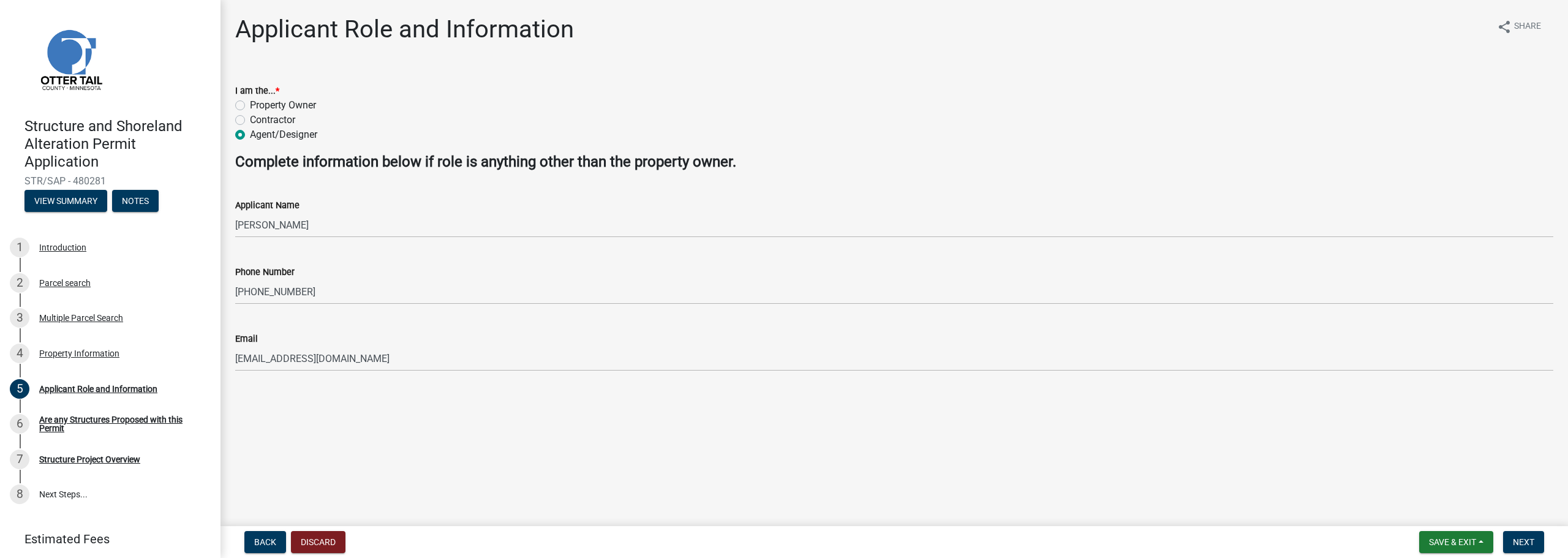
click at [396, 416] on main "Applicant Role and Information share Share I am the... * Property Owner Contrac…" at bounding box center [893, 261] width 1347 height 522
click at [1522, 532] on button "Next" at bounding box center [1523, 543] width 41 height 22
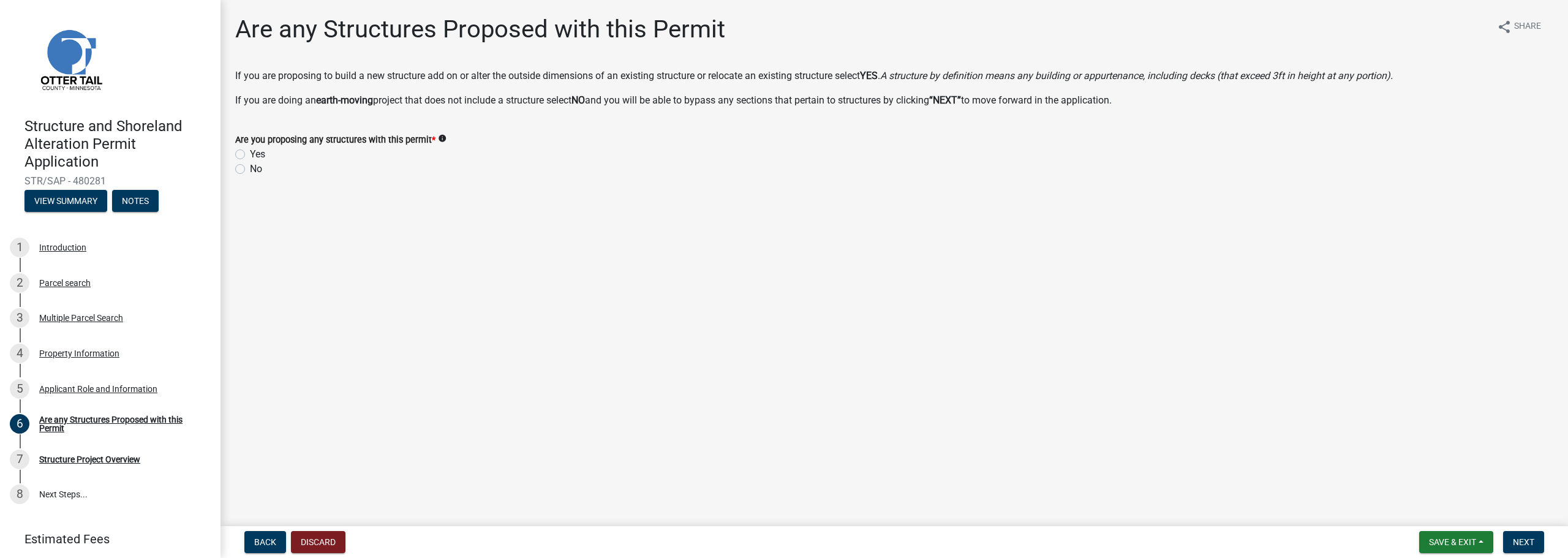
click at [257, 155] on label "Yes" at bounding box center [257, 154] width 15 height 14
click at [257, 155] on input "Yes" at bounding box center [253, 150] width 8 height 8
radio input "true"
click at [1519, 540] on span "Next" at bounding box center [1522, 543] width 21 height 10
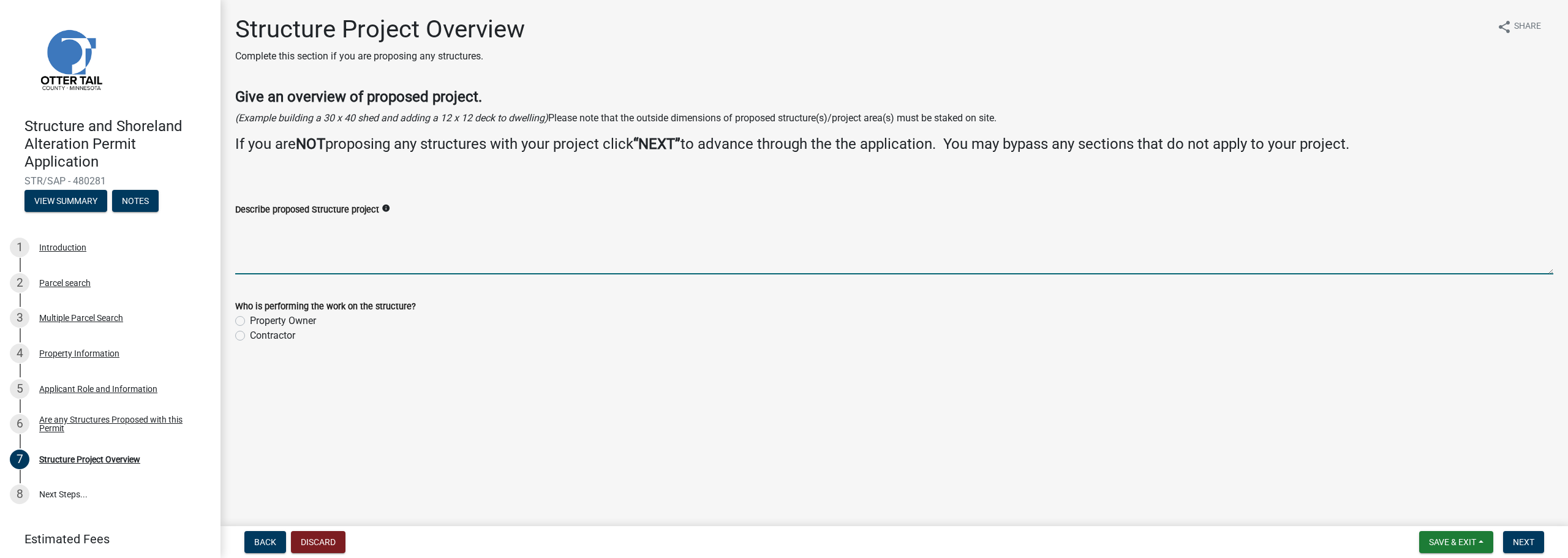
click at [458, 261] on textarea "Describe proposed Structure project" at bounding box center [894, 246] width 1318 height 57
drag, startPoint x: 813, startPoint y: 274, endPoint x: 816, endPoint y: 255, distance: 19.2
click at [649, 236] on textarea "76'-0" x 58'-0" New Dwelling, 42'-0" x 25'-0" New Detached Garage," at bounding box center [894, 246] width 1318 height 57
type textarea "76'-0" x 58'-0" New Dwelling, 42'-0" x 25'-0" New Detached Garage, Replacement …"
click at [259, 336] on label "Contractor" at bounding box center [272, 335] width 46 height 14
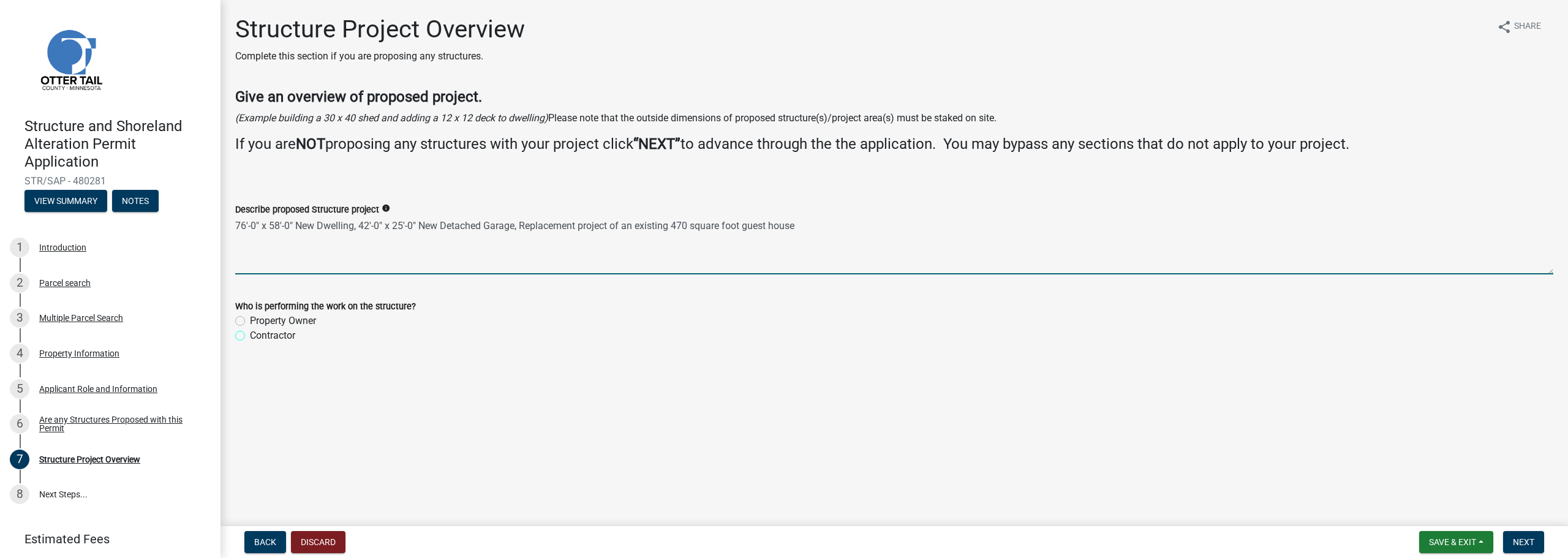
click at [258, 336] on input "Contractor" at bounding box center [253, 332] width 8 height 8
radio input "true"
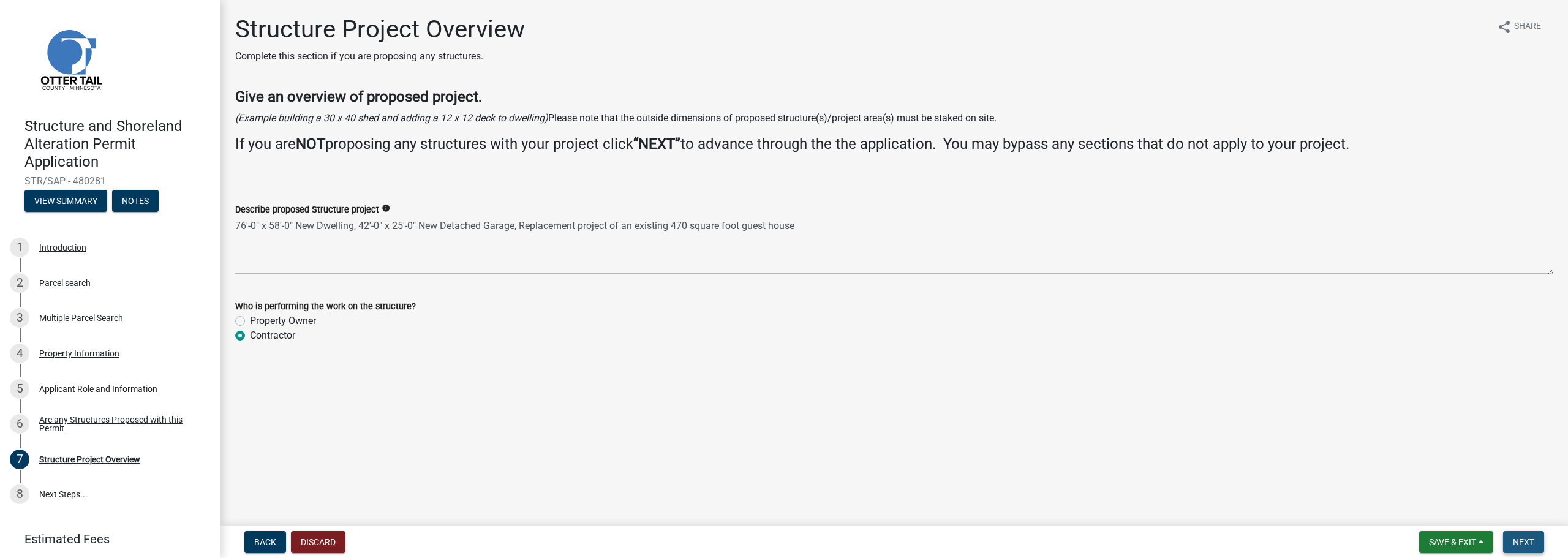
click at [1508, 539] on button "Next" at bounding box center [1523, 543] width 41 height 22
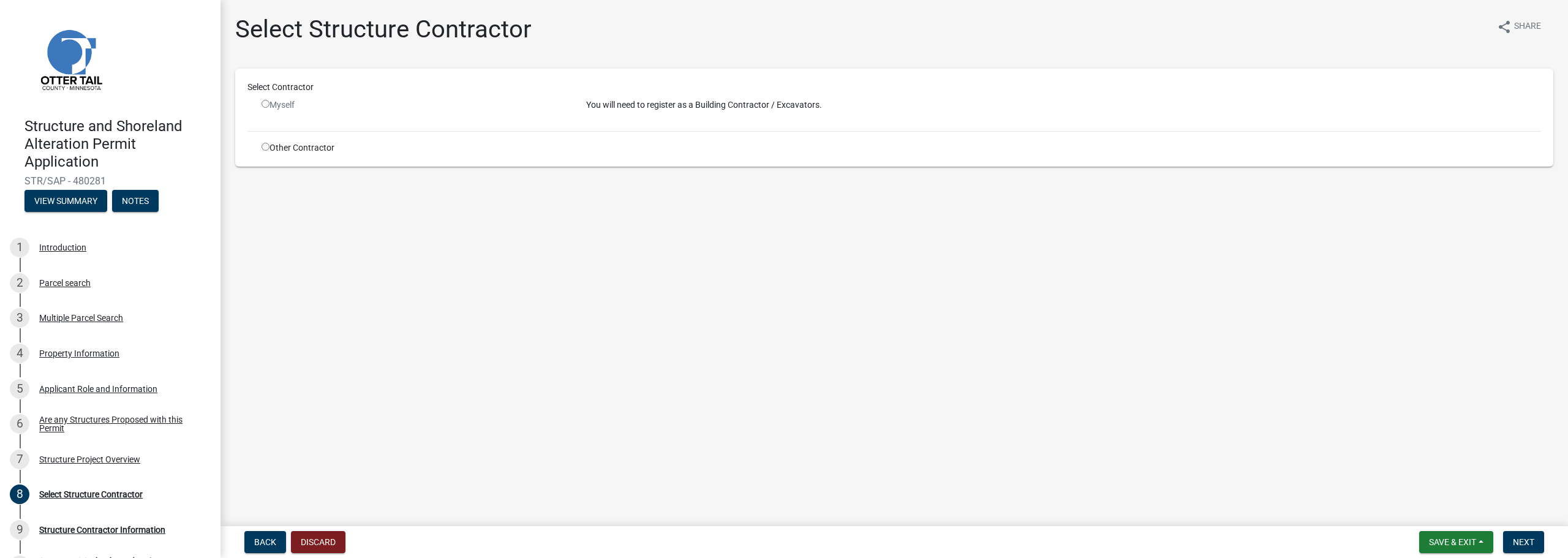
click at [260, 148] on div "Other Contractor" at bounding box center [414, 148] width 325 height 13
click at [261, 148] on div "Other Contractor" at bounding box center [414, 148] width 325 height 13
click at [262, 147] on input "radio" at bounding box center [265, 146] width 8 height 8
radio input "true"
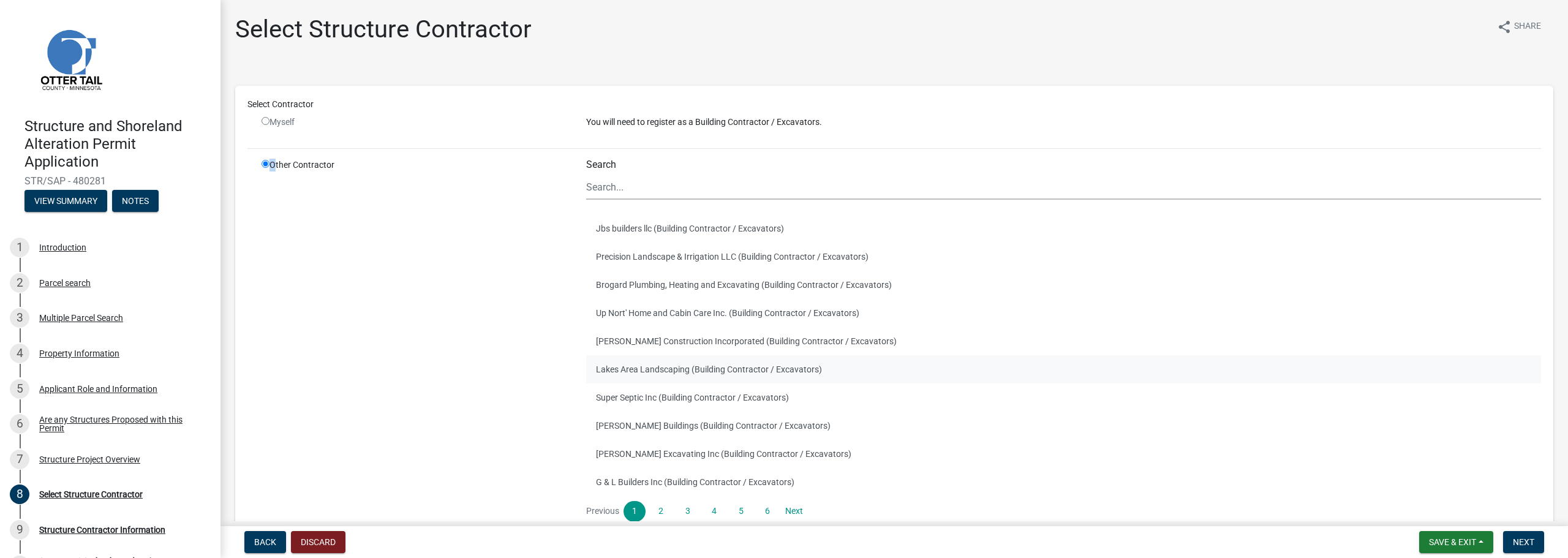
scroll to position [62, 0]
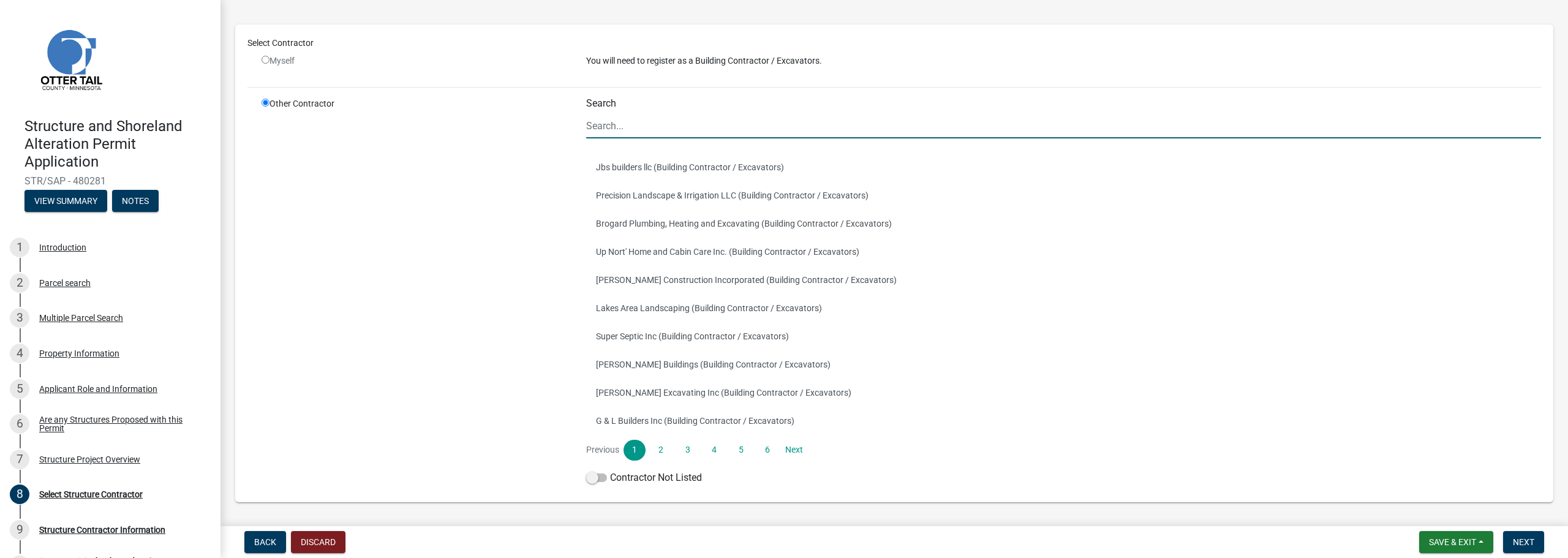
click at [608, 131] on input "Search" at bounding box center [1064, 126] width 955 height 25
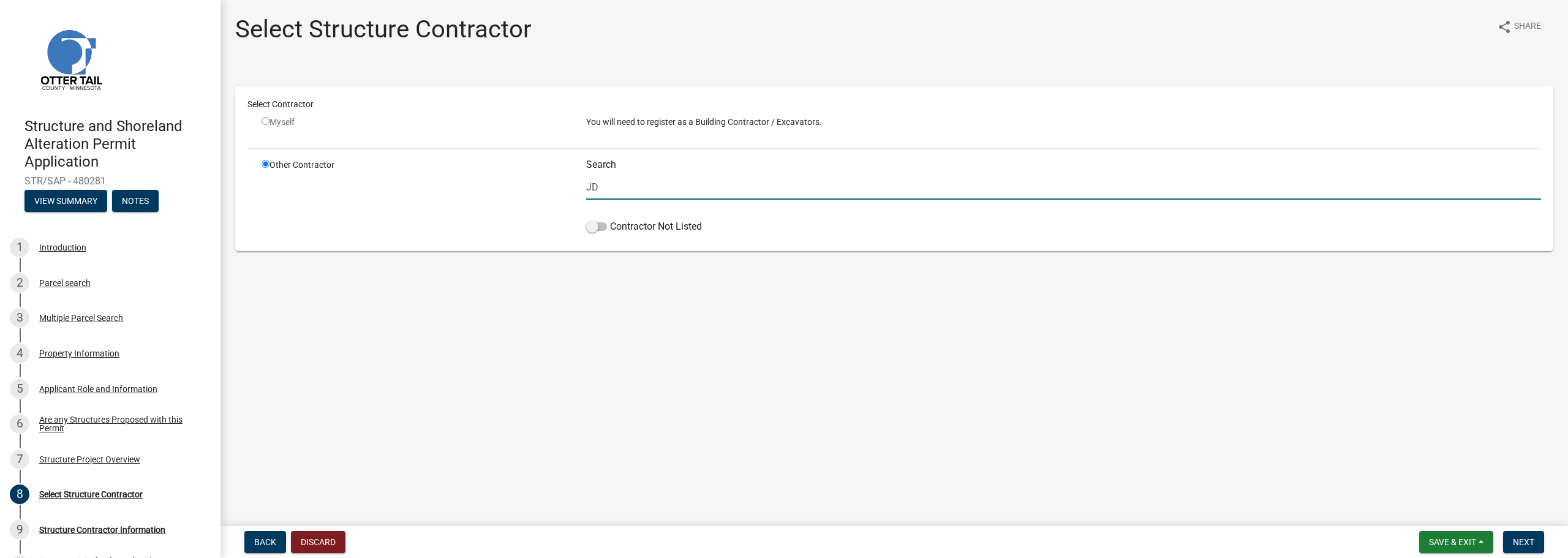
scroll to position [0, 0]
type input "JD"
click at [595, 223] on span at bounding box center [596, 227] width 21 height 8
click at [610, 219] on input "Contractor Not Listed" at bounding box center [610, 219] width 0 height 0
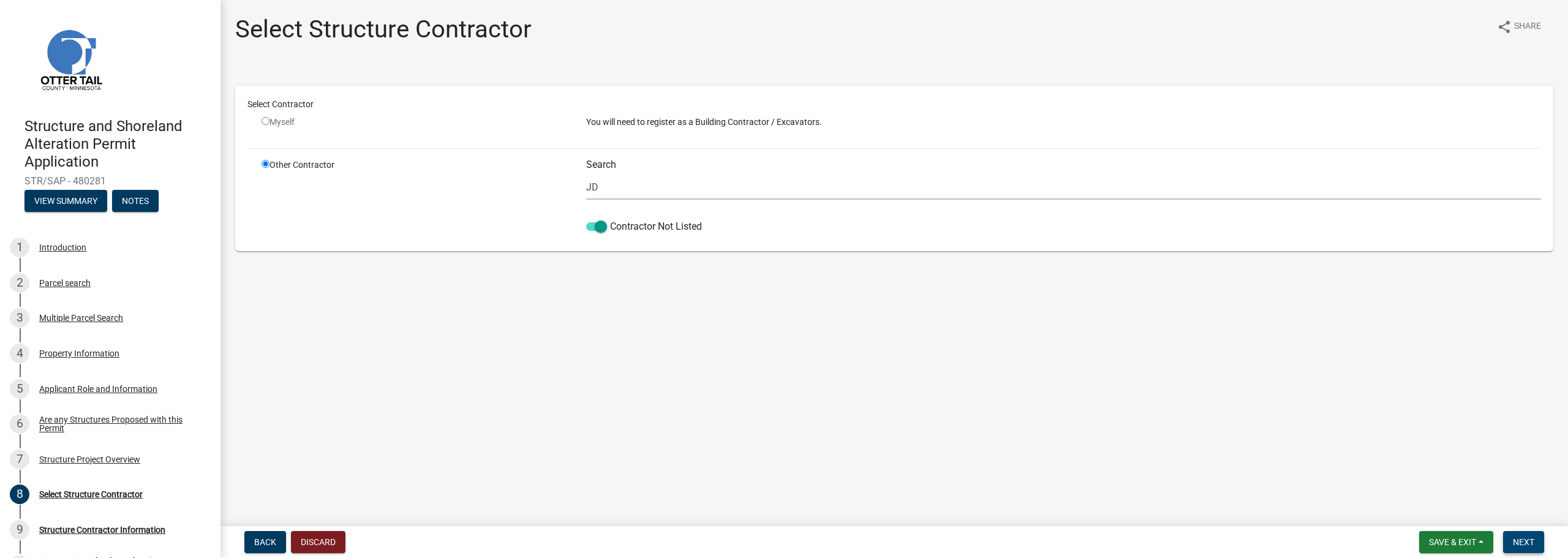
click at [1515, 543] on span "Next" at bounding box center [1522, 543] width 21 height 10
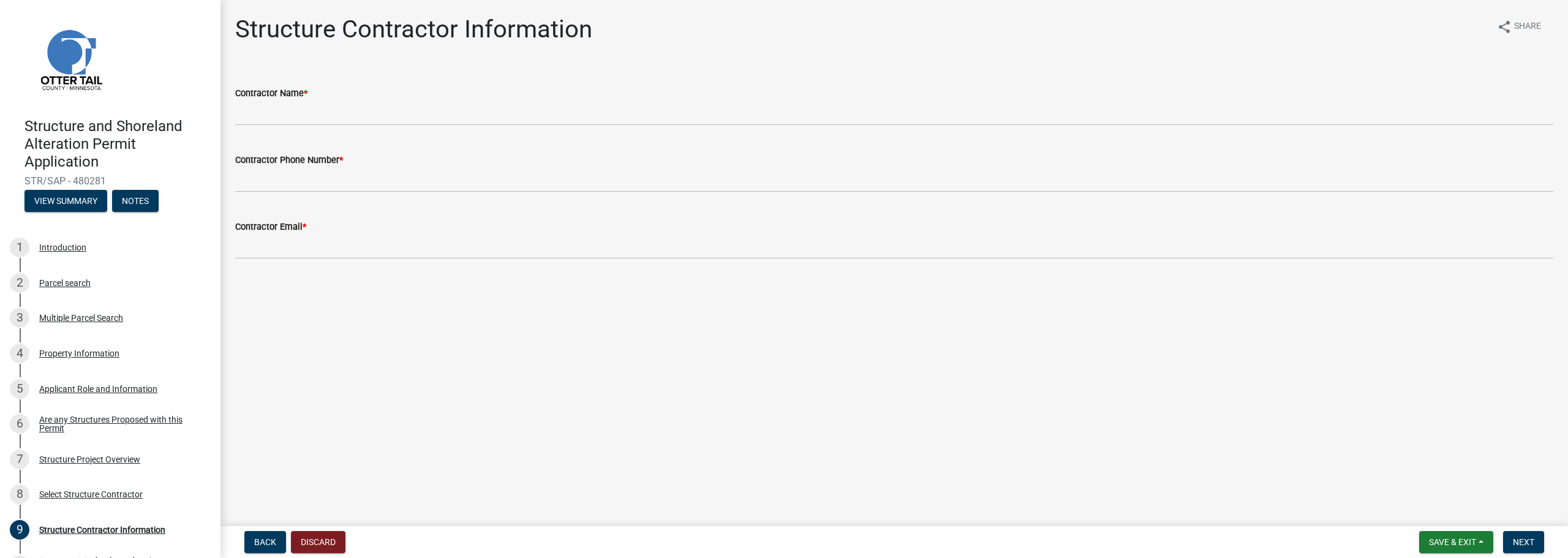
click at [361, 127] on wm-data-entity-input "Contractor Name *" at bounding box center [894, 101] width 1318 height 67
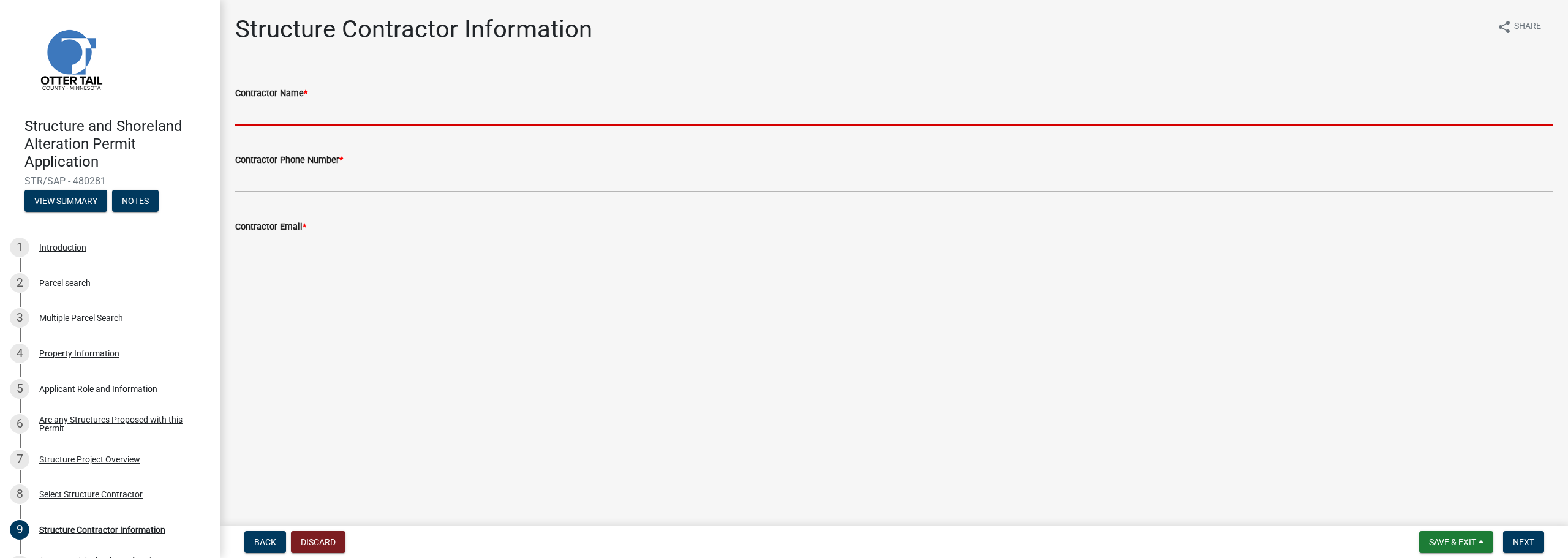
click at [360, 120] on input "Contractor Name *" at bounding box center [894, 113] width 1318 height 25
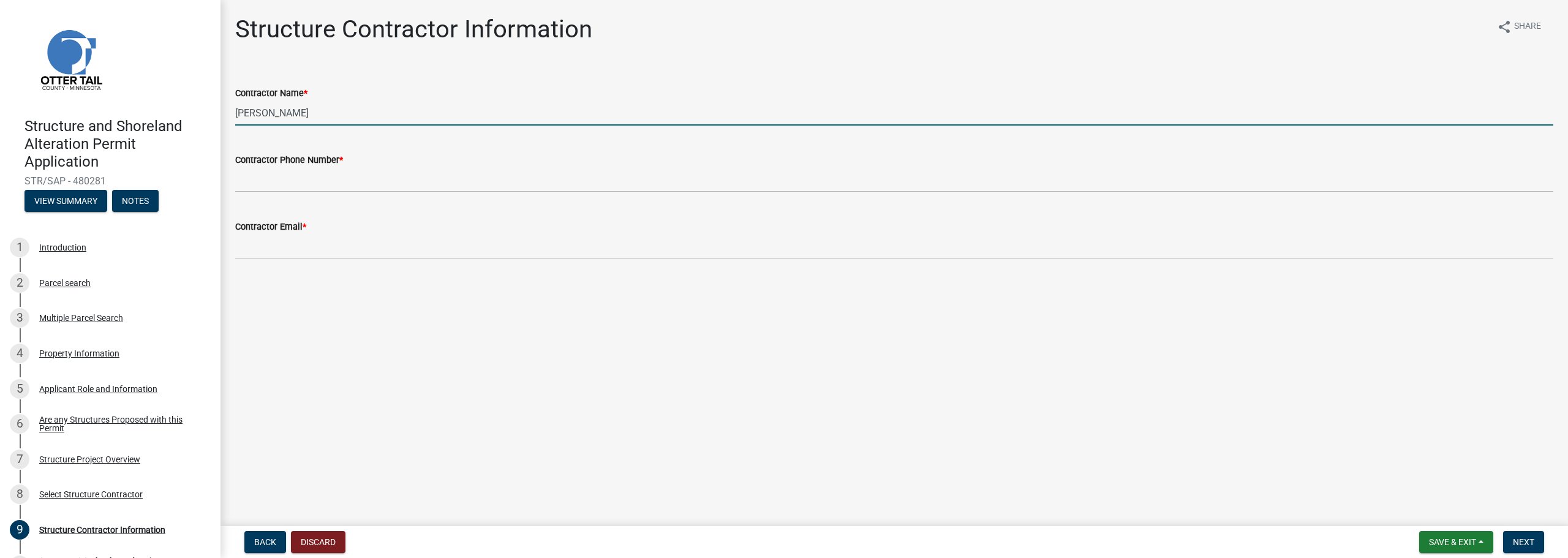
type input "[PERSON_NAME]"
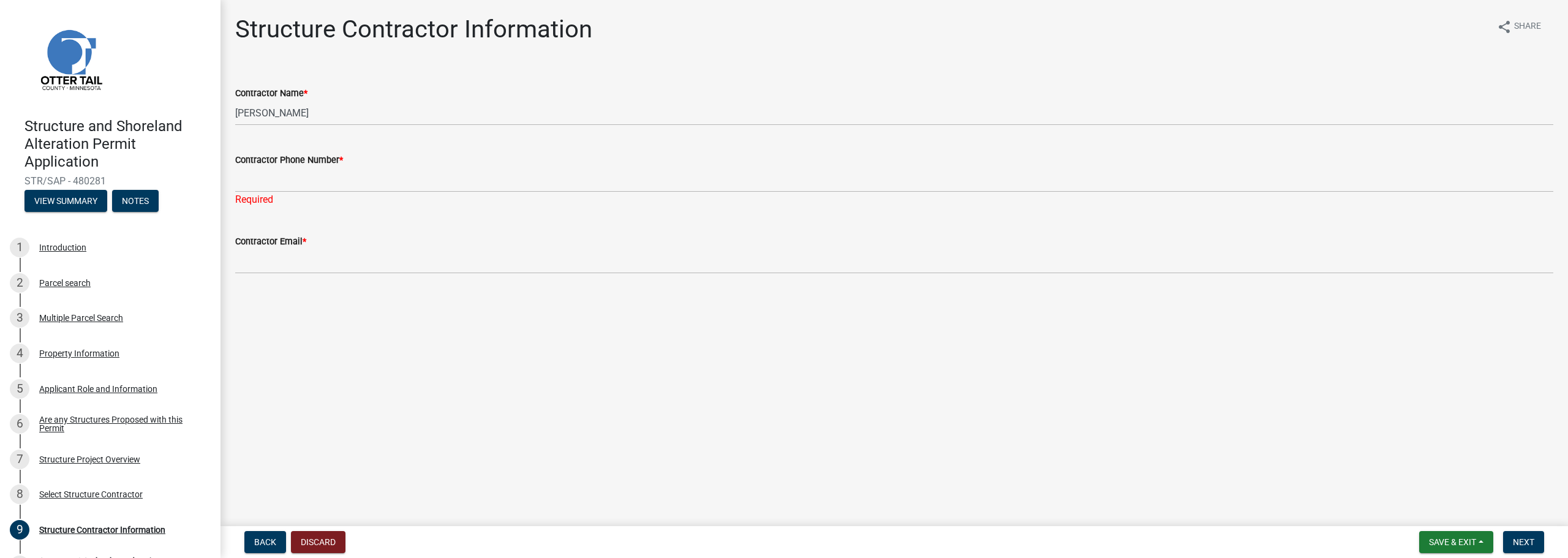
click at [319, 193] on div "Required" at bounding box center [894, 199] width 1318 height 14
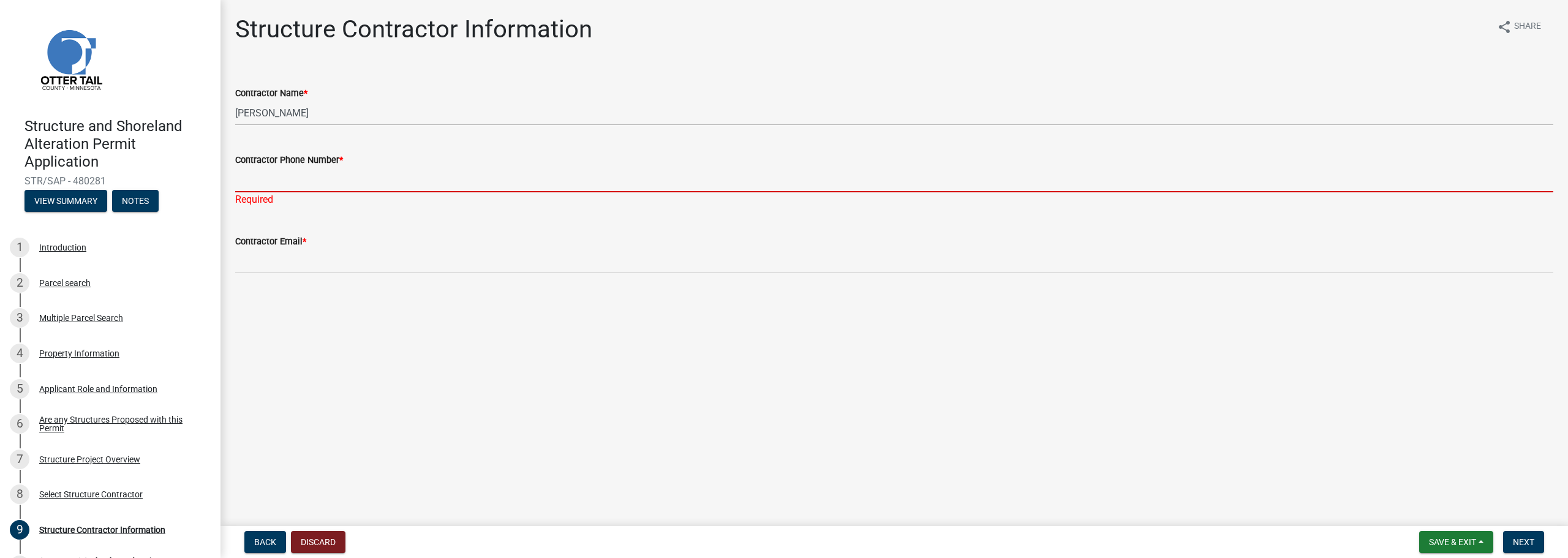
click at [321, 186] on input "Contractor Phone Number *" at bounding box center [894, 180] width 1318 height 25
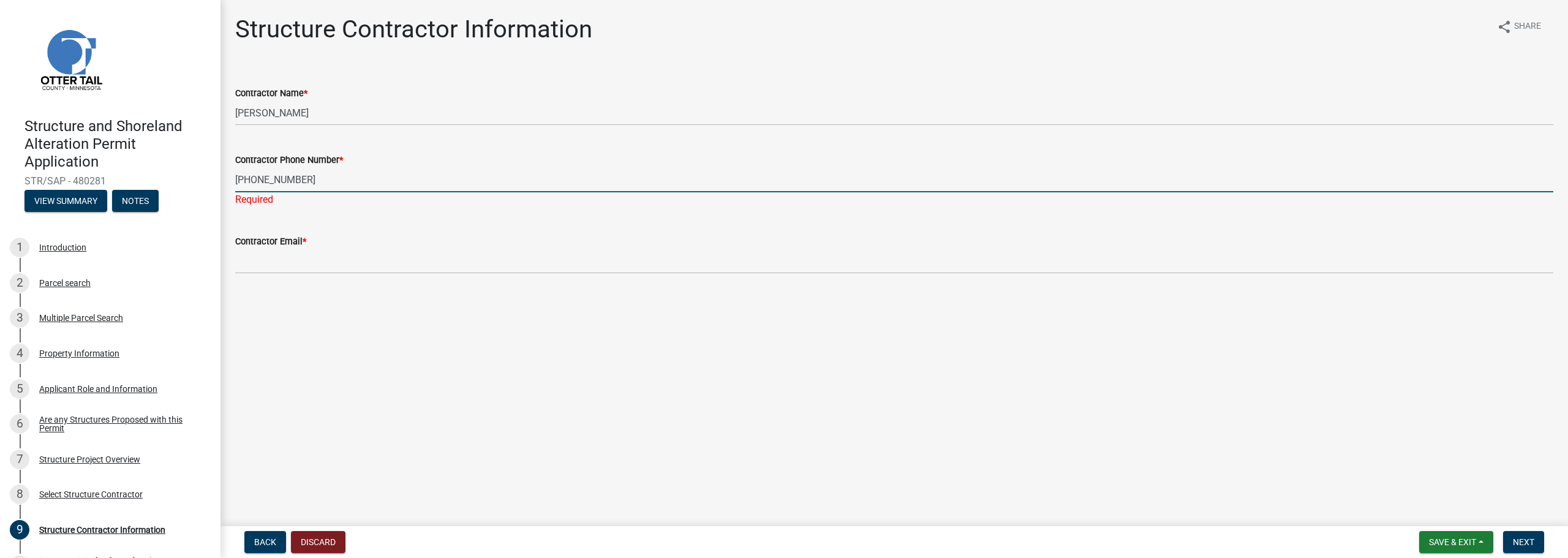
type input "[PHONE_NUMBER]"
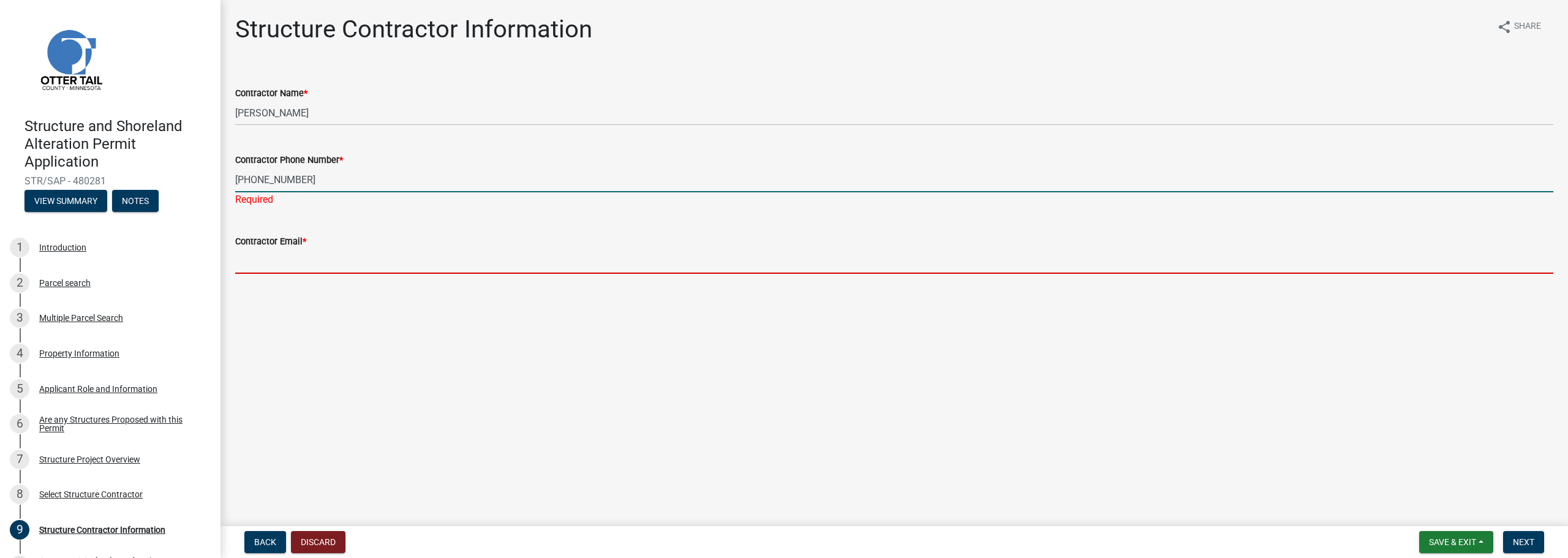
click at [316, 267] on wm-data-entity-input "Contractor Email *" at bounding box center [894, 250] width 1318 height 67
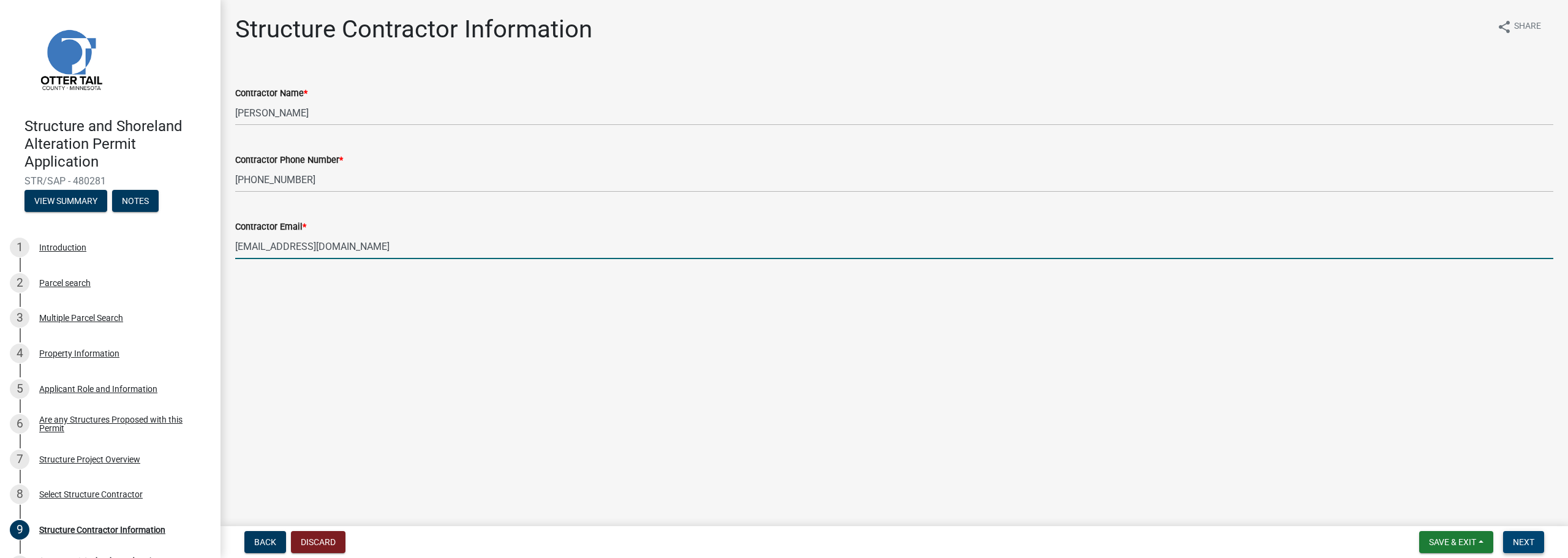
type input "[EMAIL_ADDRESS][DOMAIN_NAME]"
click at [1504, 540] on button "Next" at bounding box center [1523, 543] width 41 height 22
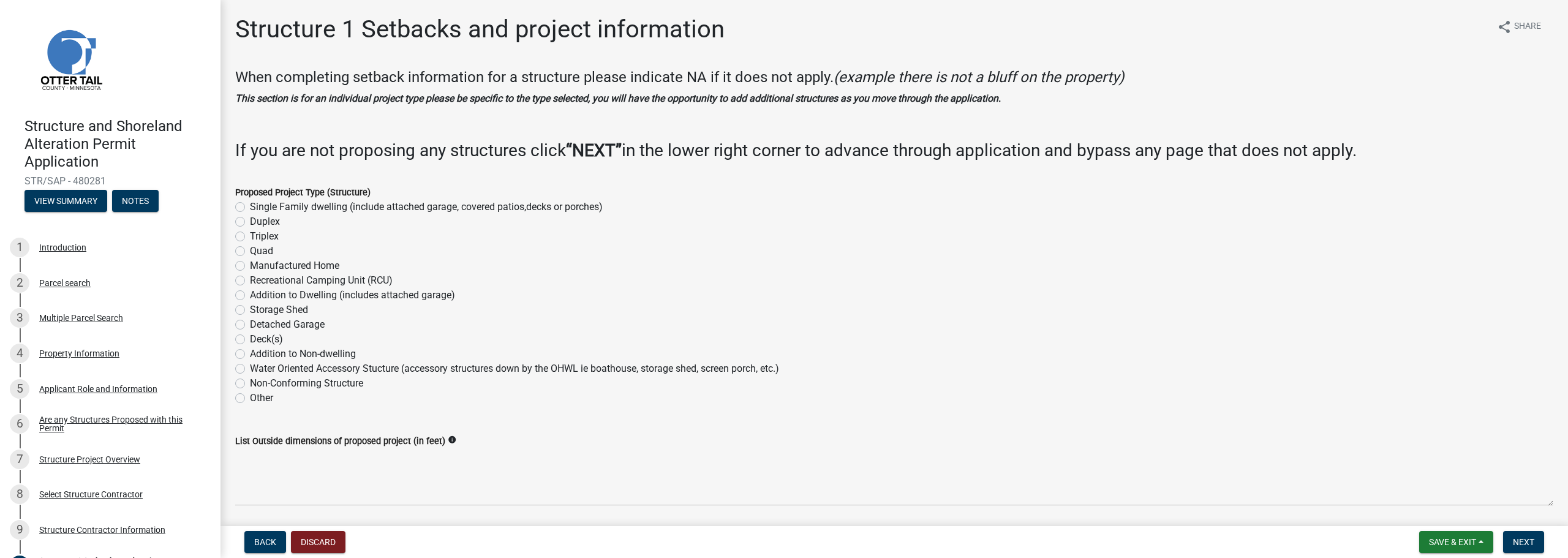
click at [294, 209] on label "Single Family dwelling (include attached garage, covered patios,decks or porche…" at bounding box center [426, 207] width 353 height 14
click at [258, 208] on input "Single Family dwelling (include attached garage, covered patios,decks or porche…" at bounding box center [253, 203] width 8 height 8
radio input "true"
click at [284, 328] on label "Detached Garage" at bounding box center [287, 324] width 75 height 14
click at [258, 326] on input "Detached Garage" at bounding box center [253, 321] width 8 height 8
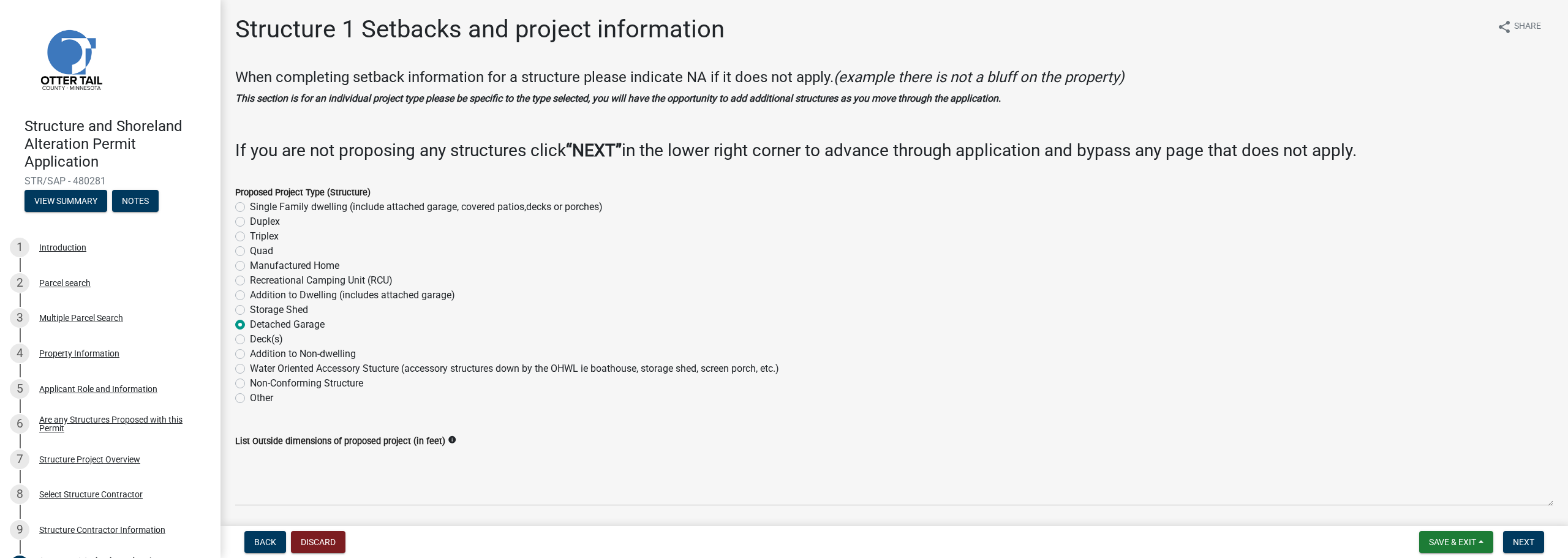
radio input "true"
click at [292, 209] on label "Single Family dwelling (include attached garage, covered patios,decks or porche…" at bounding box center [426, 207] width 353 height 14
click at [258, 208] on input "Single Family dwelling (include attached garage, covered patios,decks or porche…" at bounding box center [253, 203] width 8 height 8
radio input "true"
click at [283, 223] on div "Duplex" at bounding box center [894, 221] width 1318 height 14
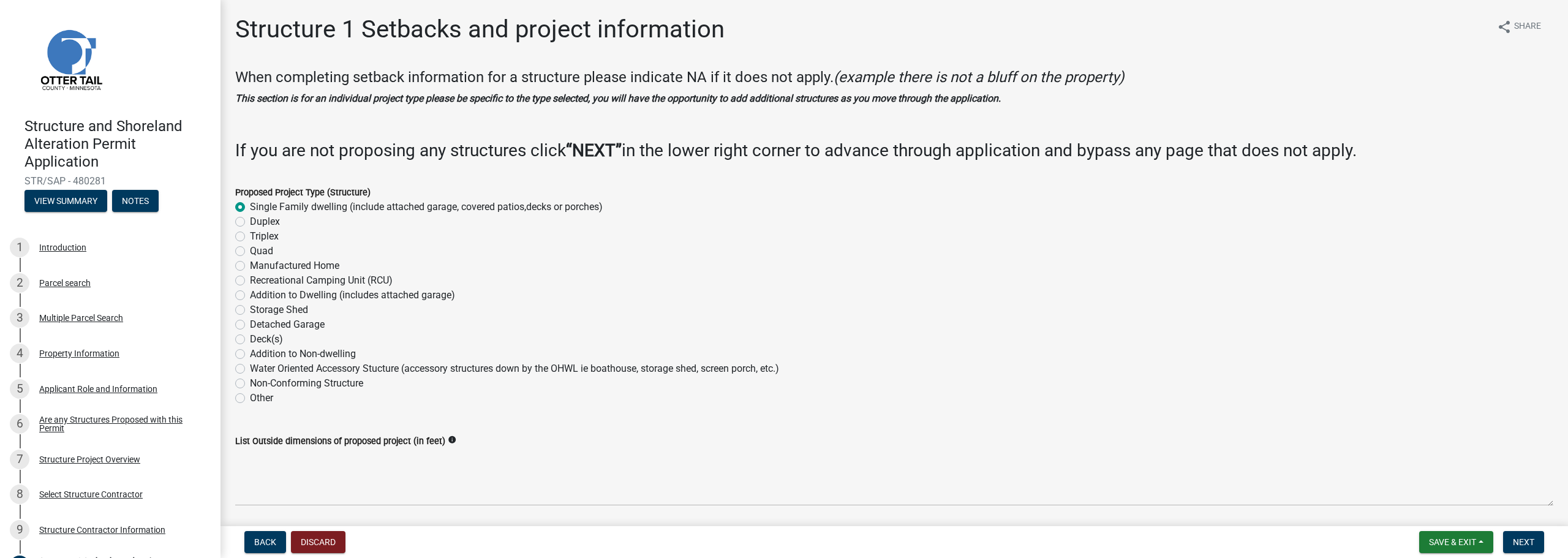
click at [253, 224] on label "Duplex" at bounding box center [265, 221] width 30 height 14
click at [253, 223] on input "Duplex" at bounding box center [253, 218] width 8 height 8
radio input "true"
click at [269, 207] on label "Single Family dwelling (include attached garage, covered patios,decks or porche…" at bounding box center [426, 207] width 353 height 14
click at [258, 207] on input "Single Family dwelling (include attached garage, covered patios,decks or porche…" at bounding box center [253, 203] width 8 height 8
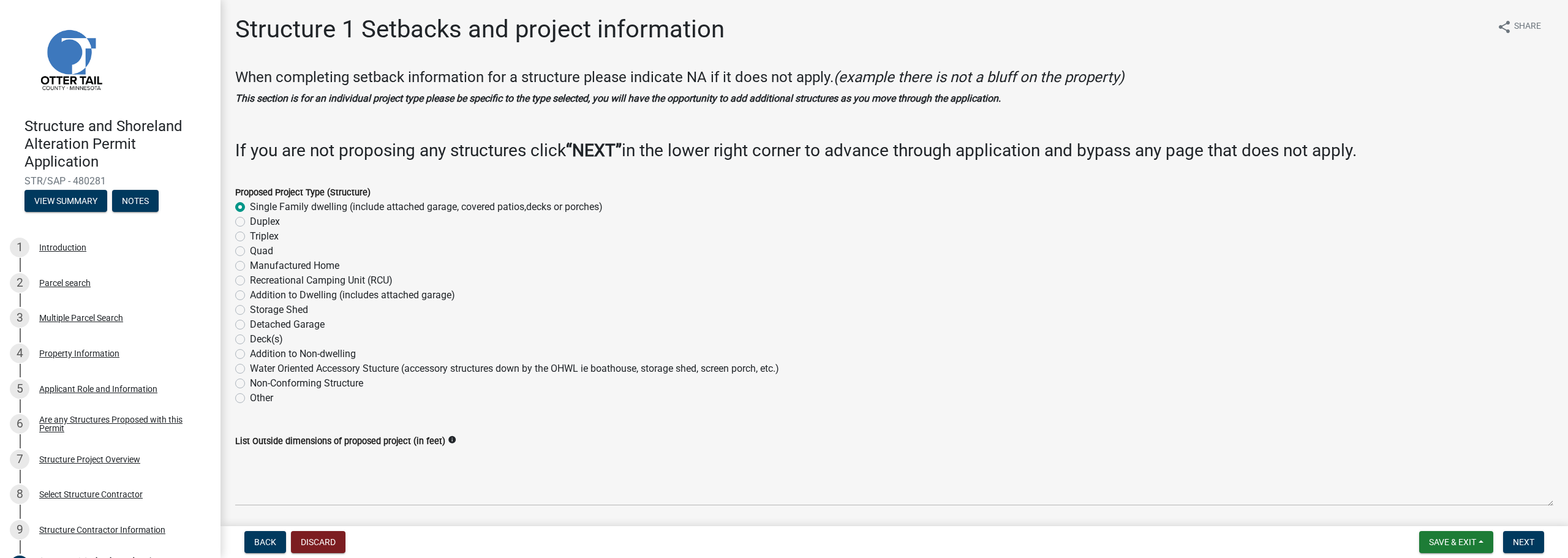
radio input "true"
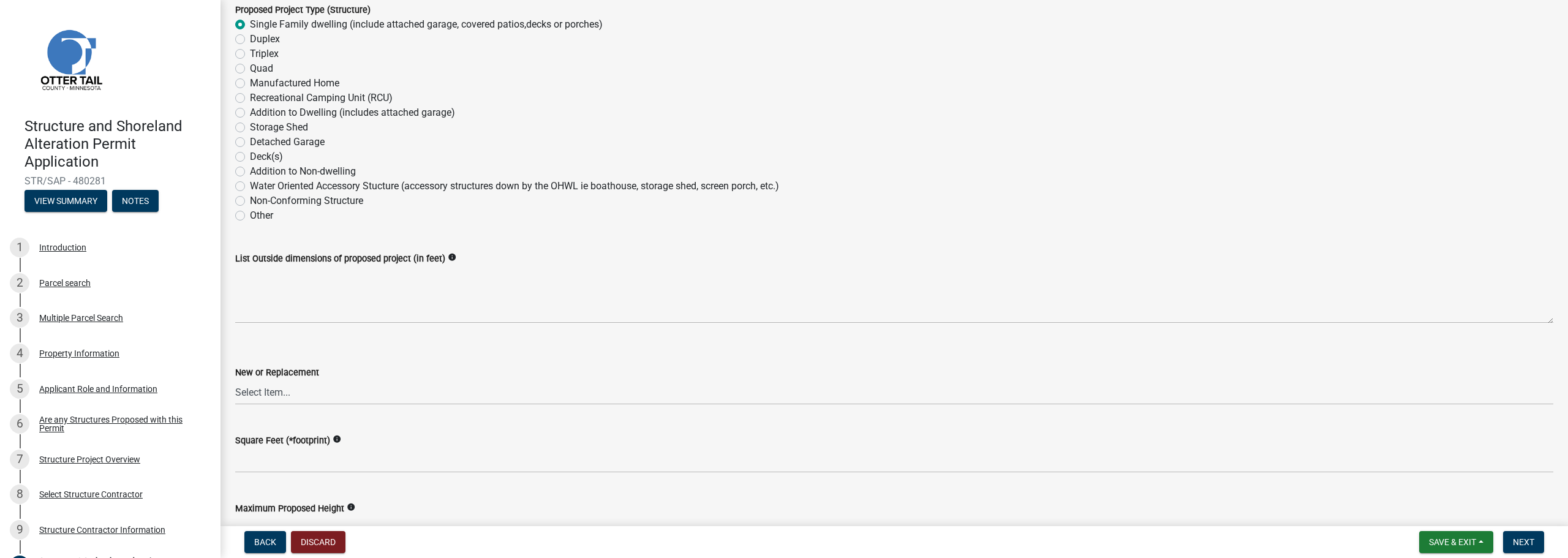
scroll to position [184, 0]
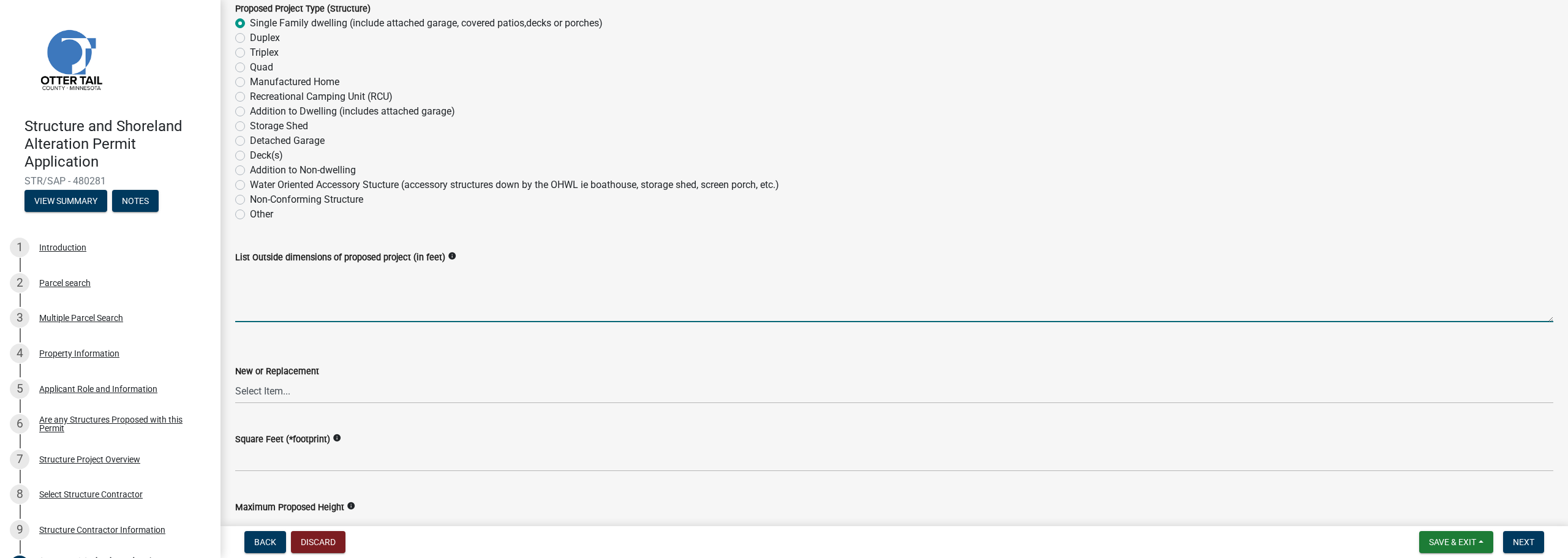
click at [364, 305] on textarea "List Outside dimensions of proposed project (in feet)" at bounding box center [894, 294] width 1318 height 57
type textarea "76'-0" x 58'-0""
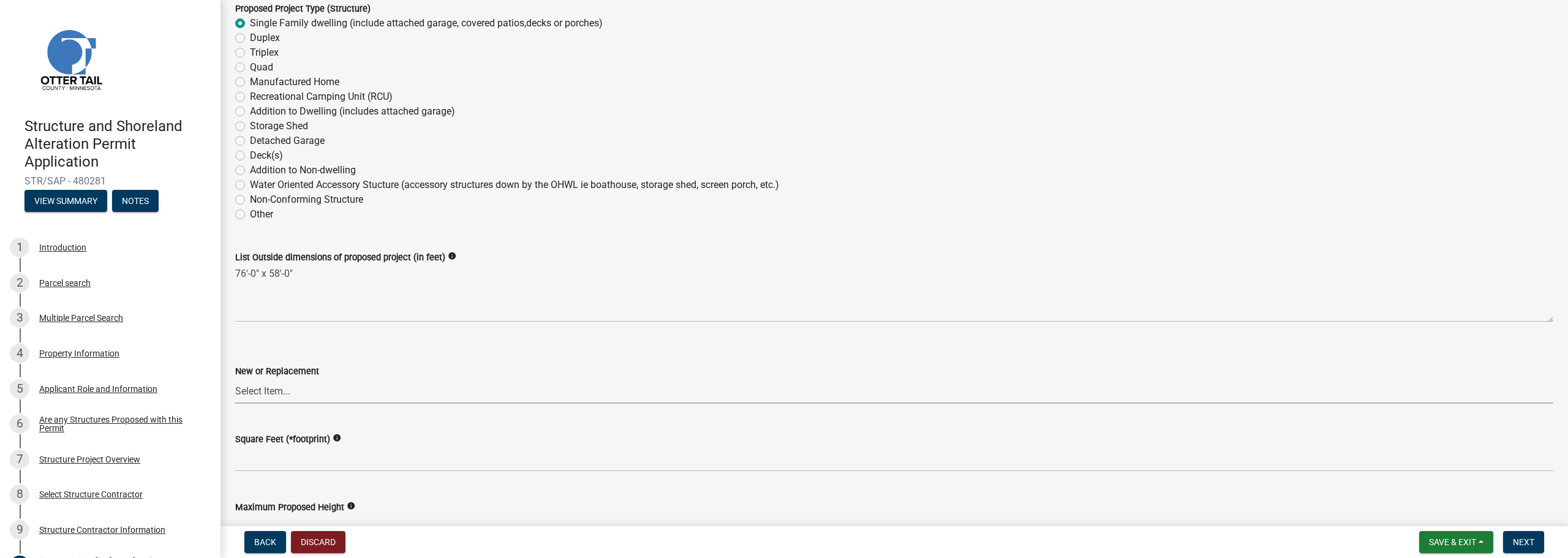
click at [334, 396] on select "Select Item... New Replacement" at bounding box center [894, 392] width 1318 height 25
click at [235, 379] on select "Select Item... New Replacement" at bounding box center [894, 392] width 1318 height 25
select select "c185e313-3403-4239-bd61-bb563c58a77a"
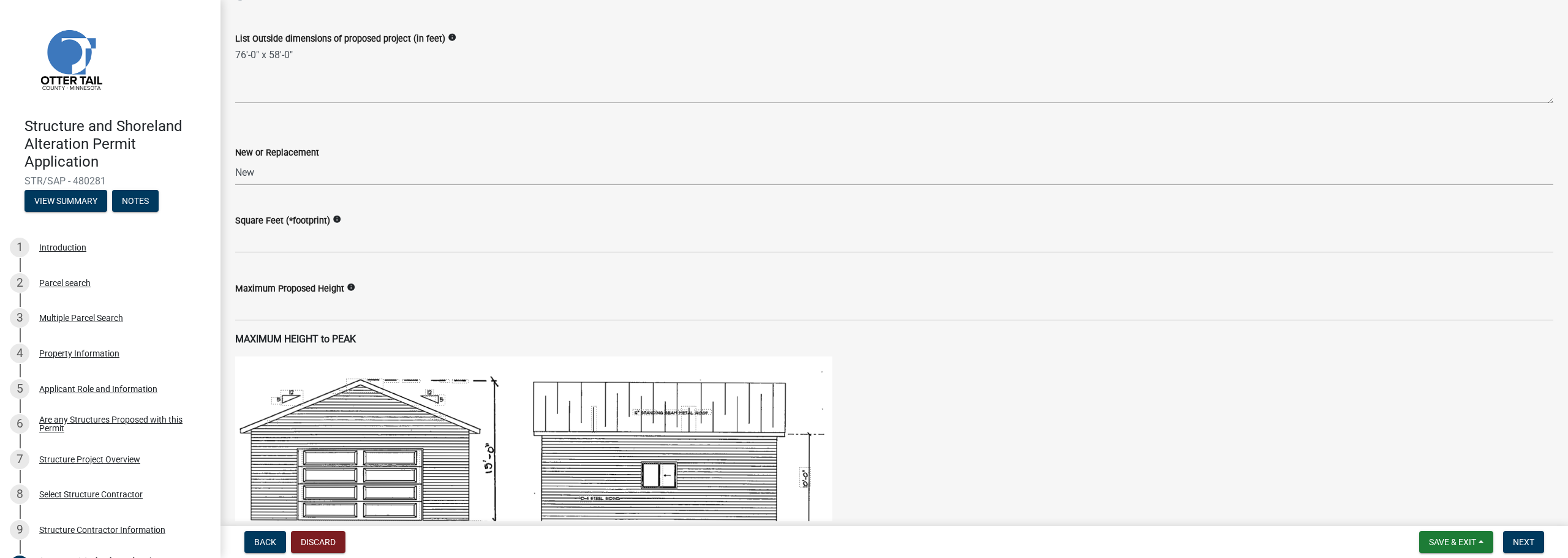
scroll to position [429, 0]
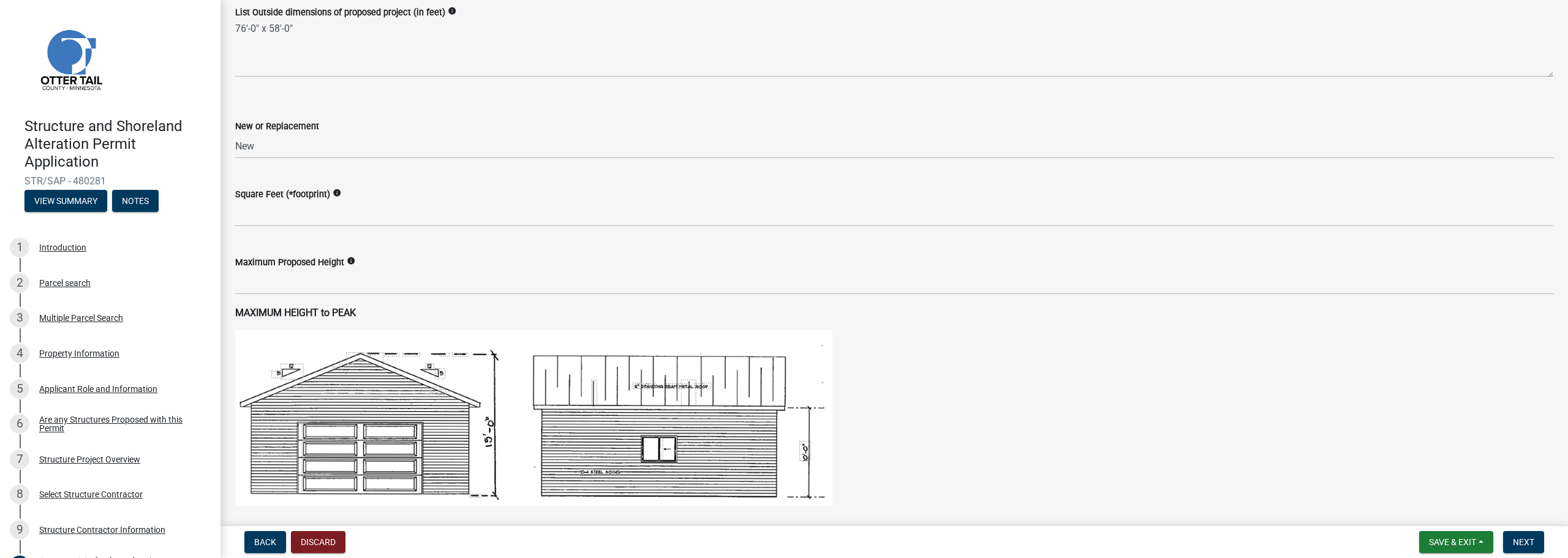
click at [571, 230] on wm-data-entity-input "Square Feet (*footprint) info" at bounding box center [894, 203] width 1318 height 68
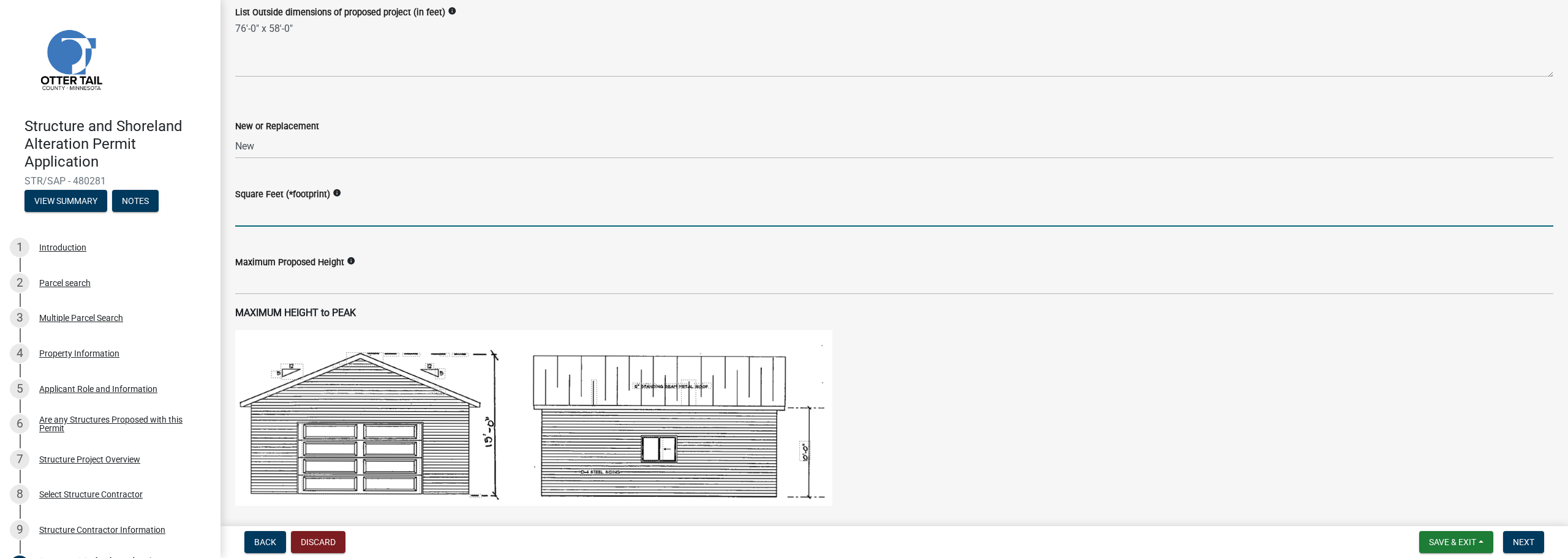
click at [406, 219] on input "text" at bounding box center [894, 214] width 1318 height 25
type input "3152"
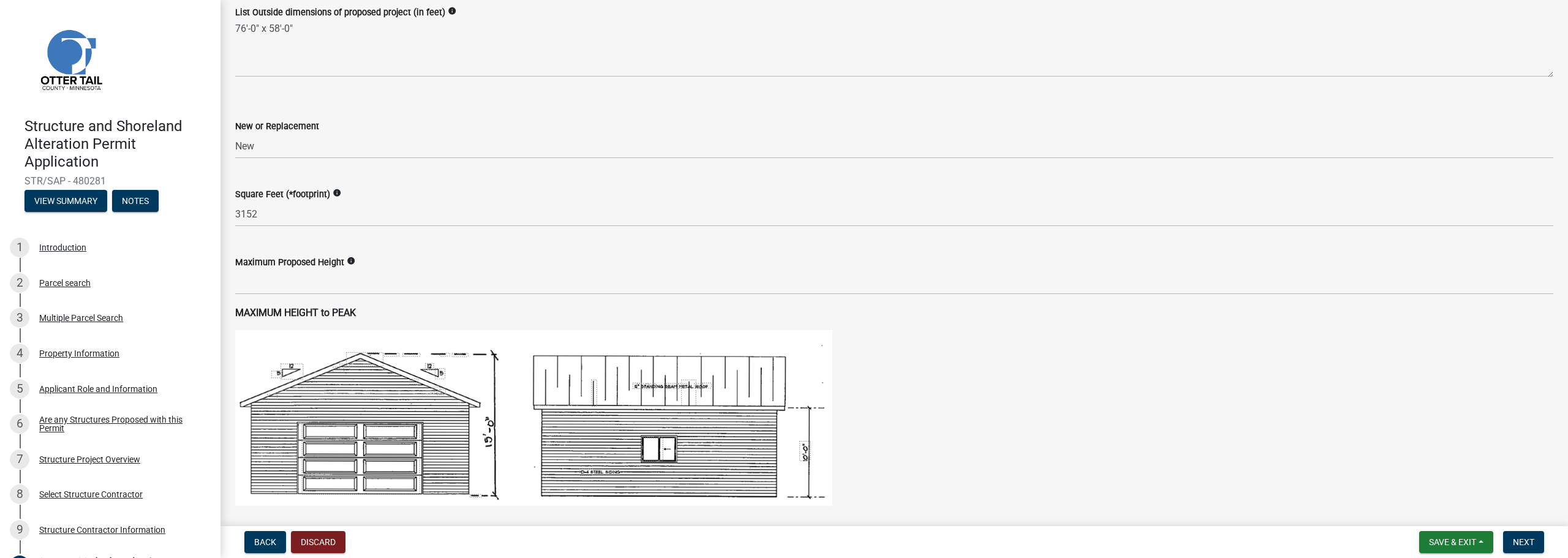
click at [491, 254] on div "Maximum Proposed Height info" at bounding box center [894, 267] width 1318 height 57
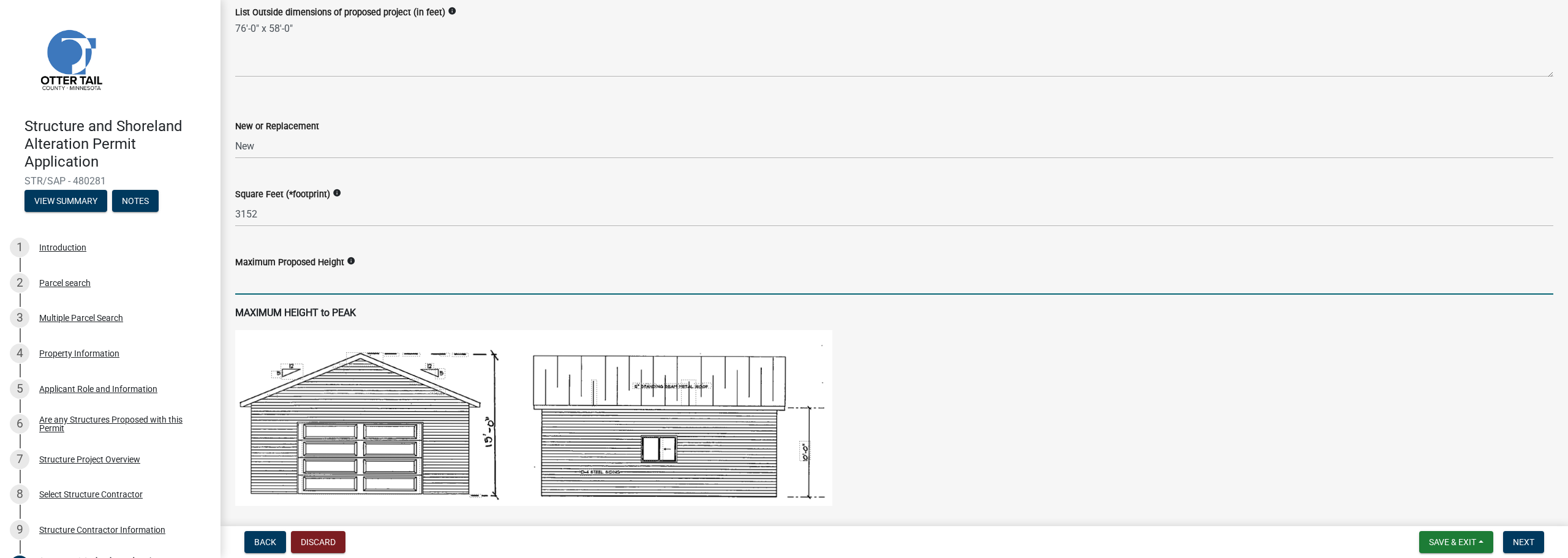
click at [348, 280] on input "text" at bounding box center [894, 282] width 1318 height 25
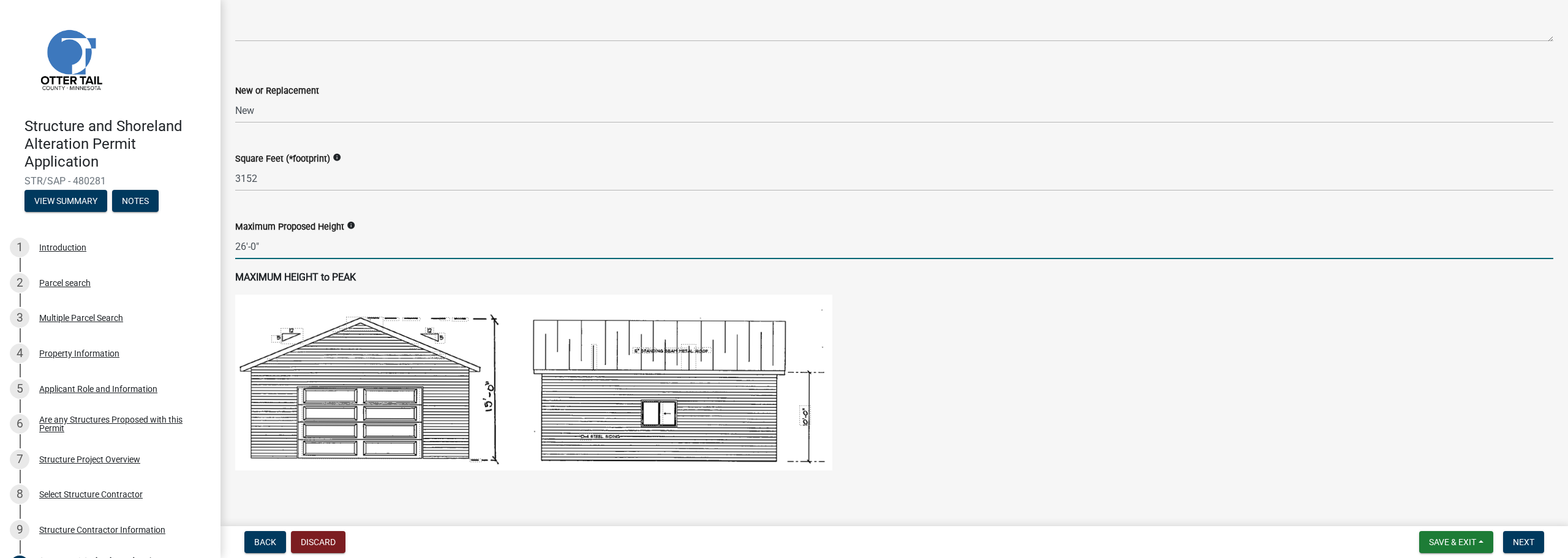
scroll to position [613, 0]
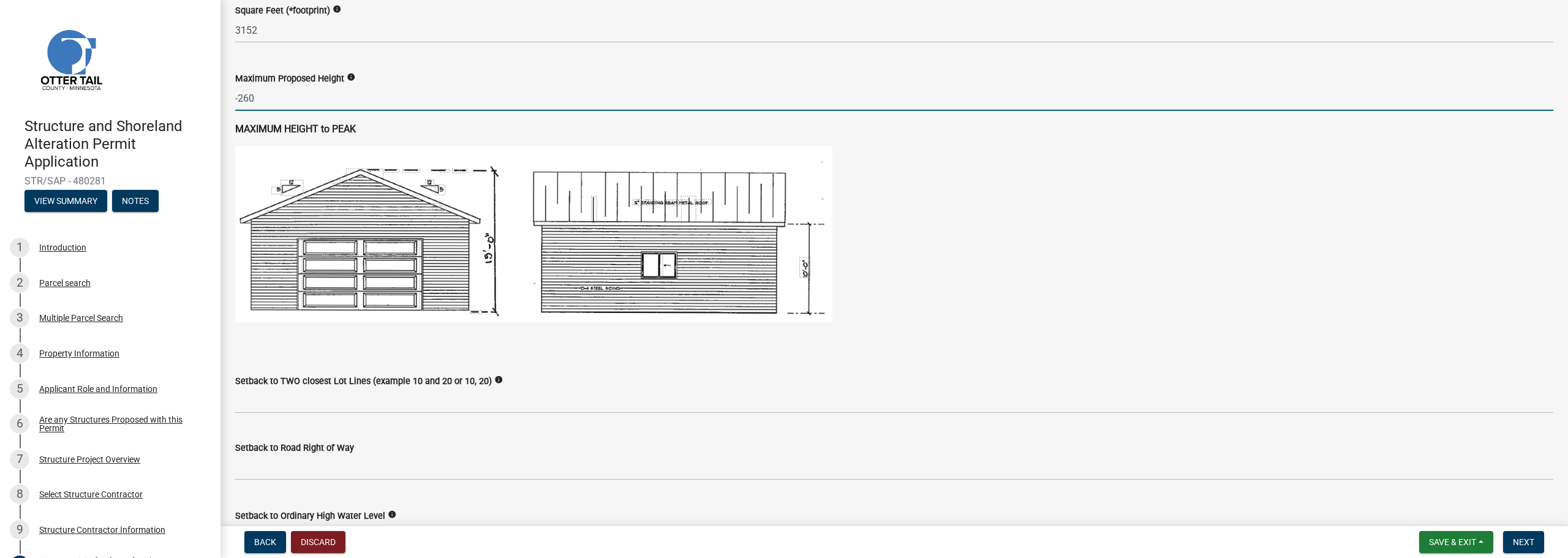
click at [426, 240] on img at bounding box center [534, 235] width 597 height 176
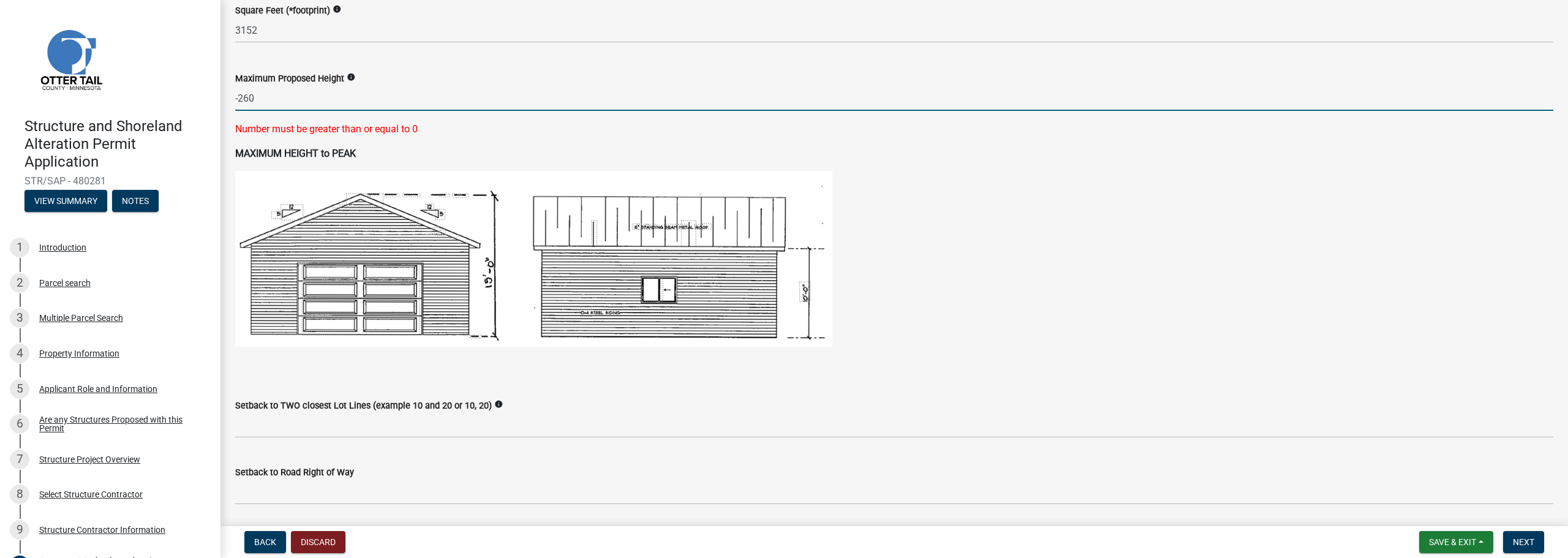
click at [364, 106] on input "-260" at bounding box center [894, 99] width 1318 height 25
type input "-"
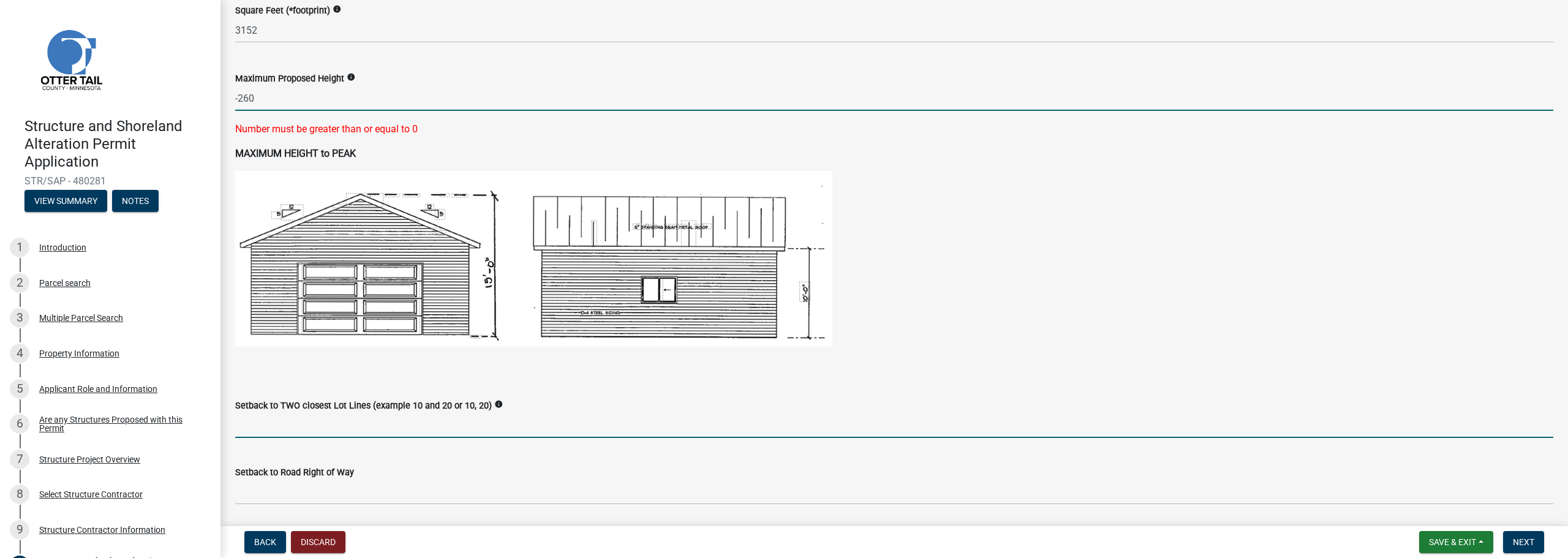
click at [387, 422] on input "Setback to TWO closest Lot Lines (example 10 and 20 or 10, 20)" at bounding box center [894, 425] width 1318 height 25
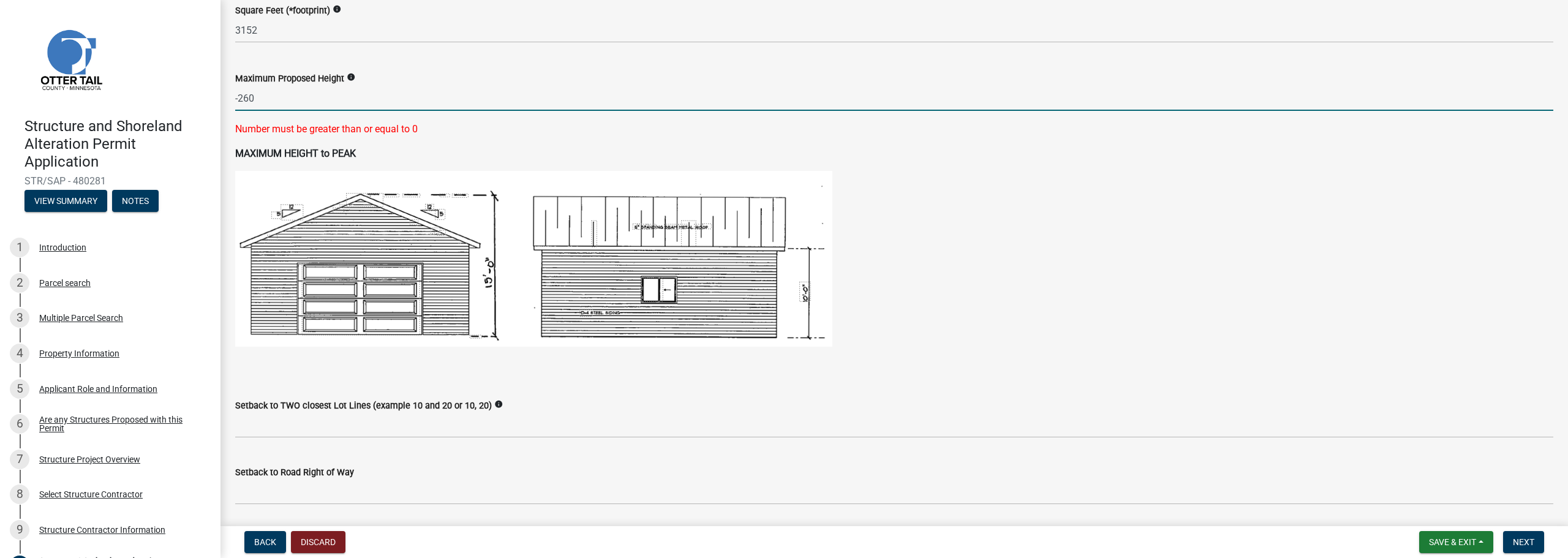
drag, startPoint x: 269, startPoint y: 100, endPoint x: 178, endPoint y: 93, distance: 91.3
click at [178, 93] on div "Structure and Shoreland Alteration Permit Application STR/SAP - 480281 View Sum…" at bounding box center [784, 279] width 1568 height 558
type input "26"
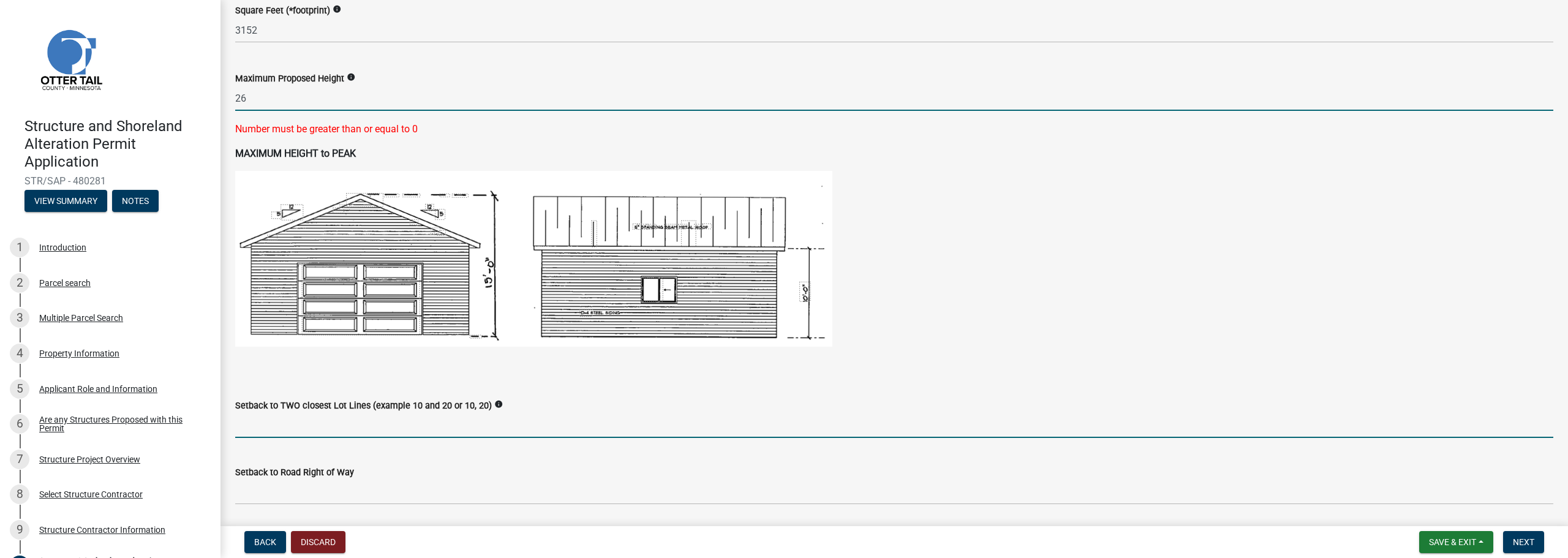
click at [319, 433] on wm-data-entity-input-list "When completing setback information for a structure please indicate NA if it do…" at bounding box center [894, 355] width 1318 height 1798
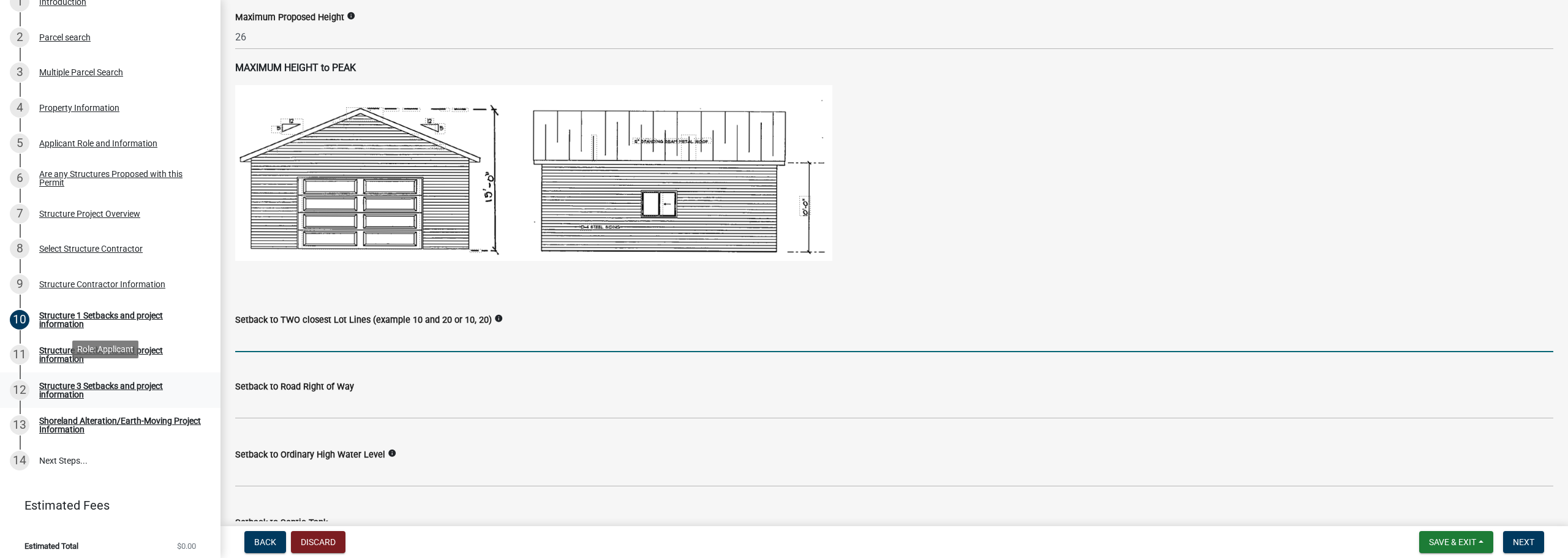
scroll to position [252, 0]
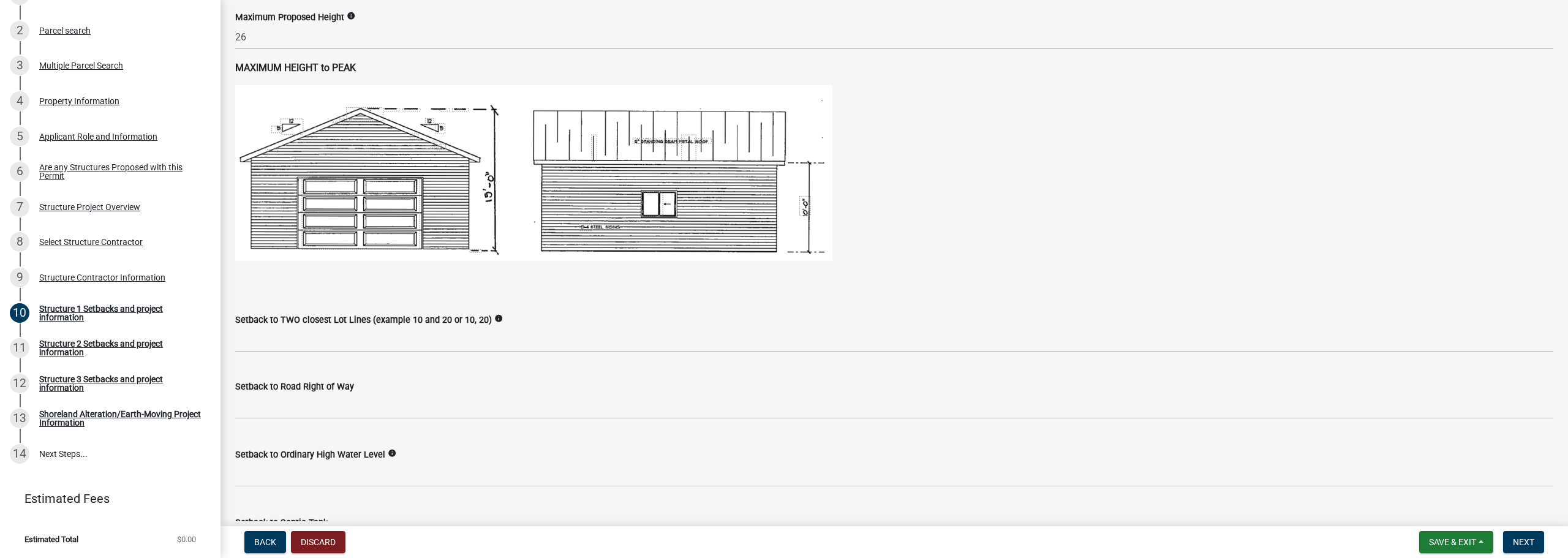
click at [590, 311] on div "Setback to TWO closest Lot Lines (example 10 and 20 or 10, 20) info" at bounding box center [894, 324] width 1318 height 57
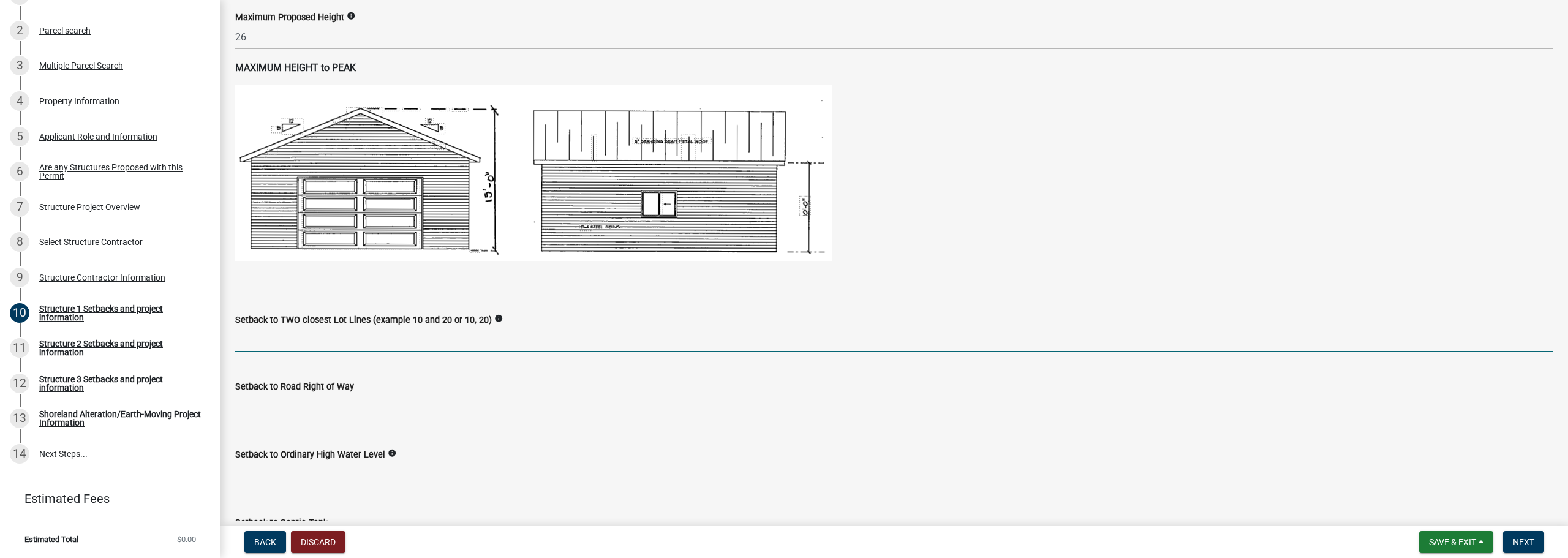
click at [343, 339] on input "Setback to TWO closest Lot Lines (example 10 and 20 or 10, 20)" at bounding box center [894, 340] width 1318 height 25
type input "10' & 11'"
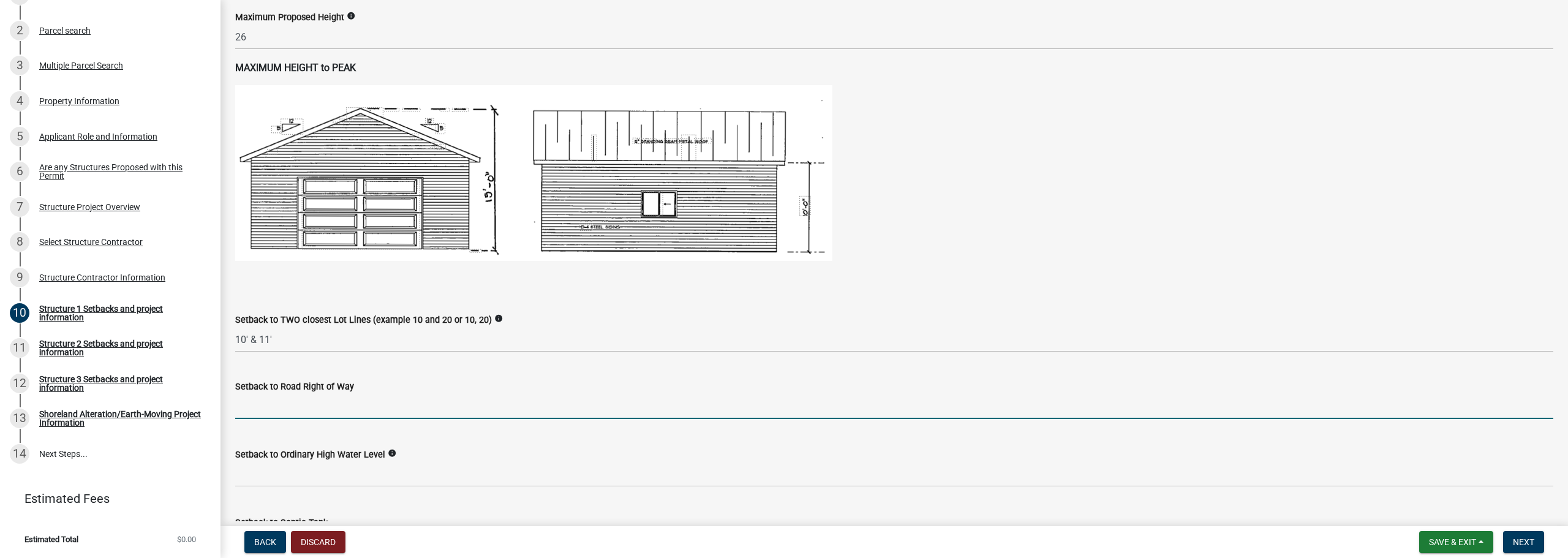
click at [294, 409] on input "text" at bounding box center [894, 407] width 1318 height 25
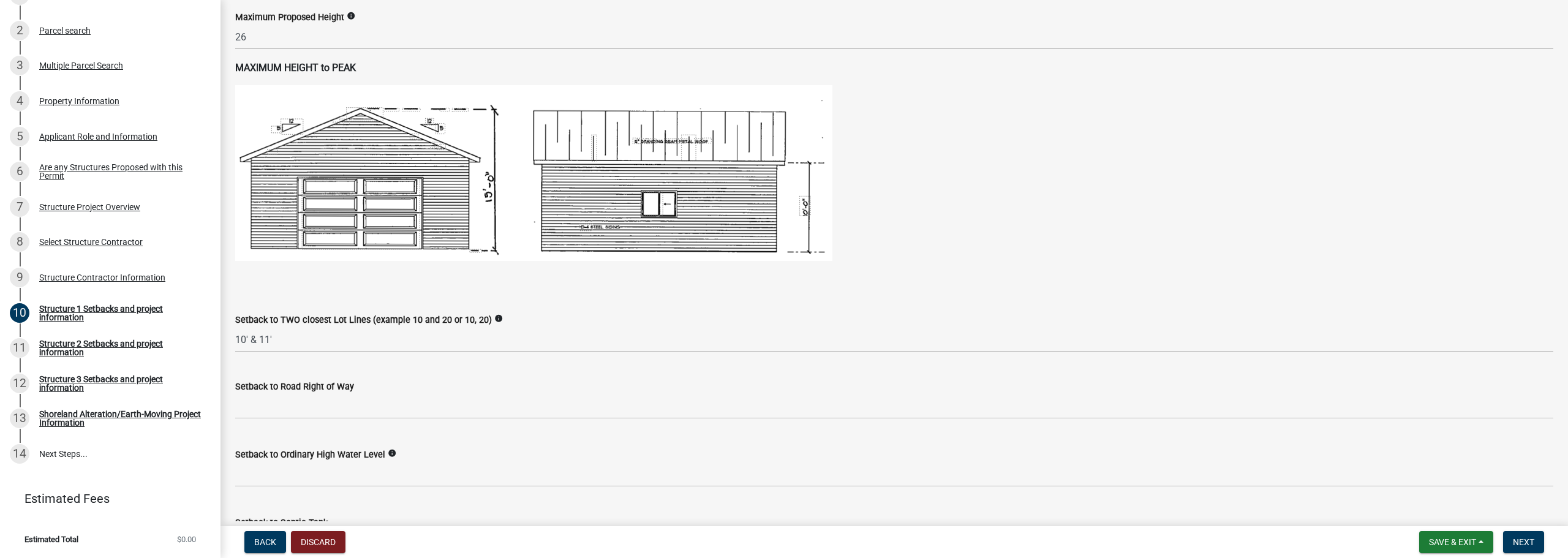
click at [521, 319] on div "Setback to TWO closest Lot Lines (example 10 and 20 or 10, 20) info" at bounding box center [894, 319] width 1318 height 14
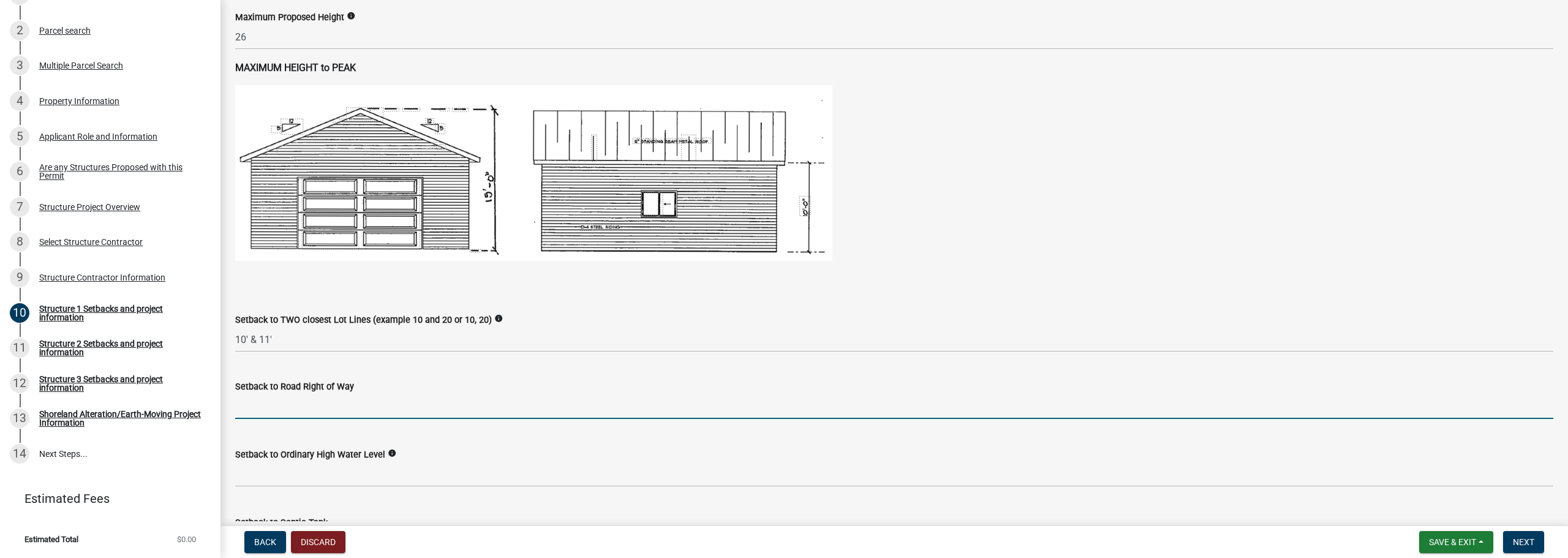
click at [345, 409] on input "text" at bounding box center [894, 407] width 1318 height 25
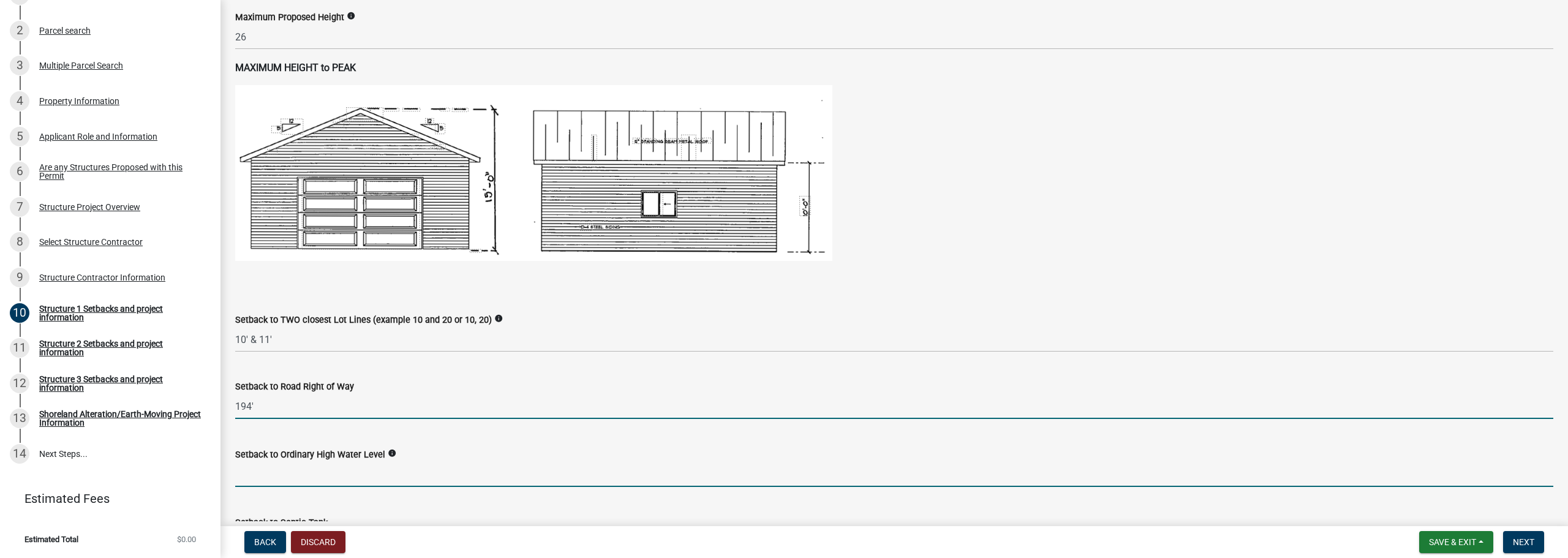
type input "194"
click at [310, 474] on input "text" at bounding box center [894, 474] width 1318 height 25
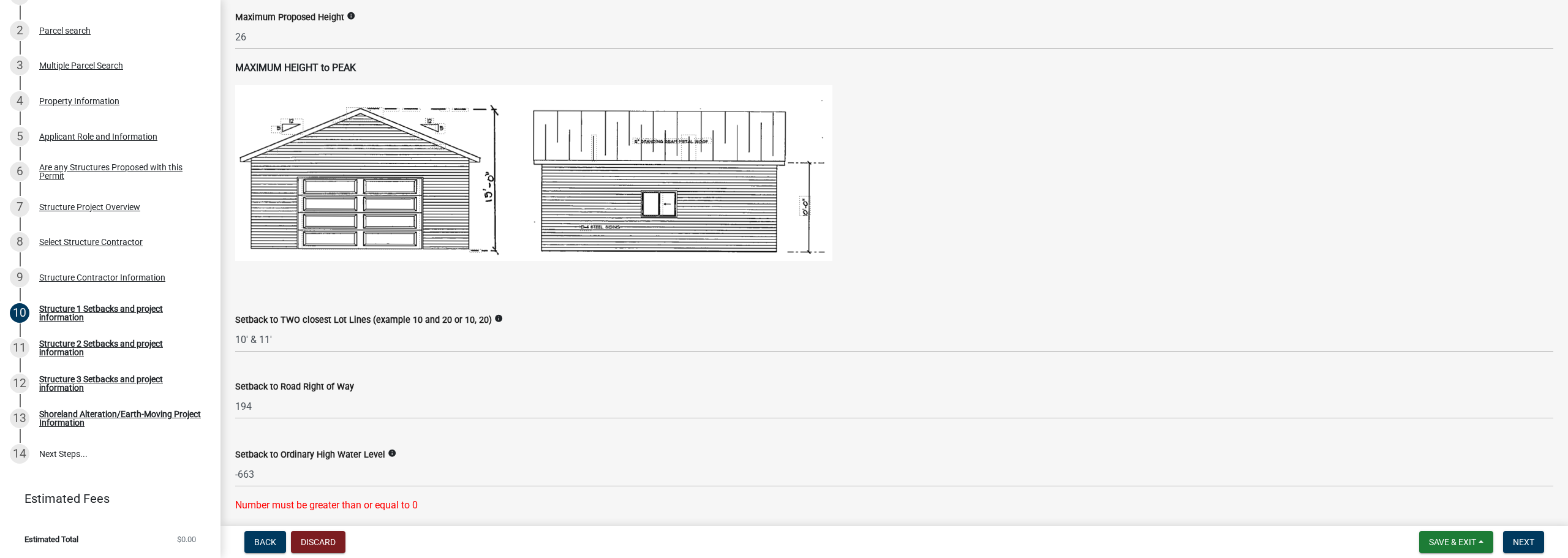
click at [488, 385] on div "Setback to Road Right of Way" at bounding box center [894, 386] width 1318 height 14
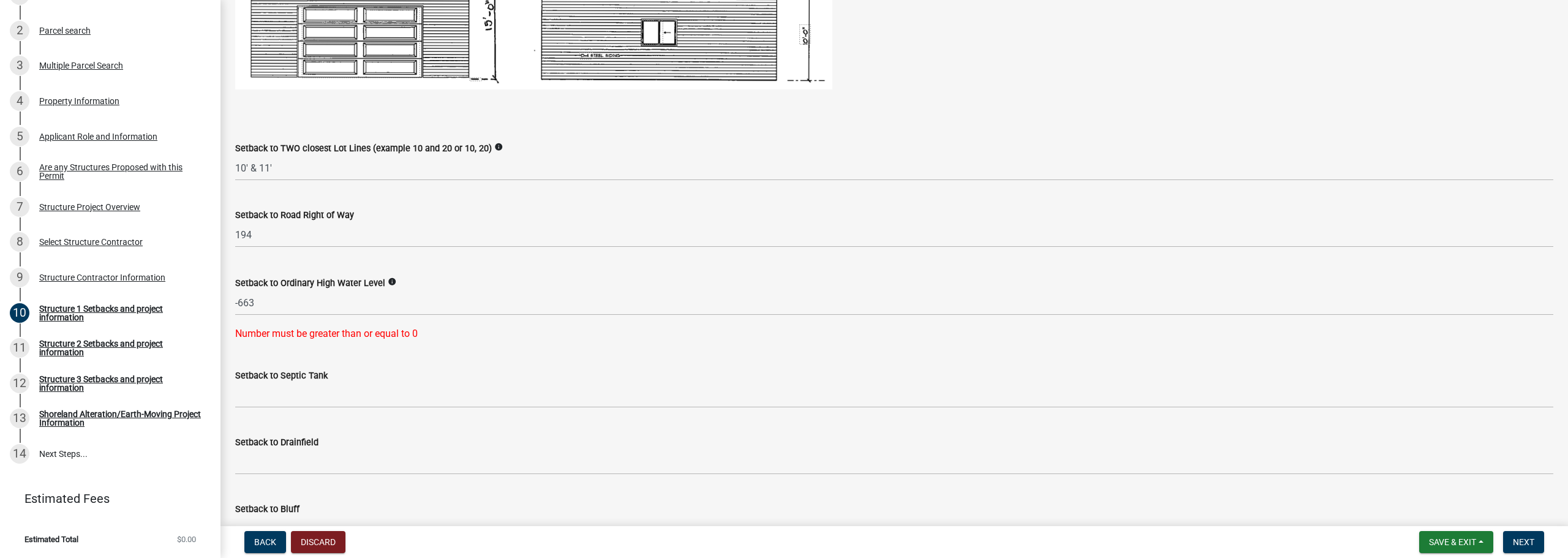
scroll to position [859, 0]
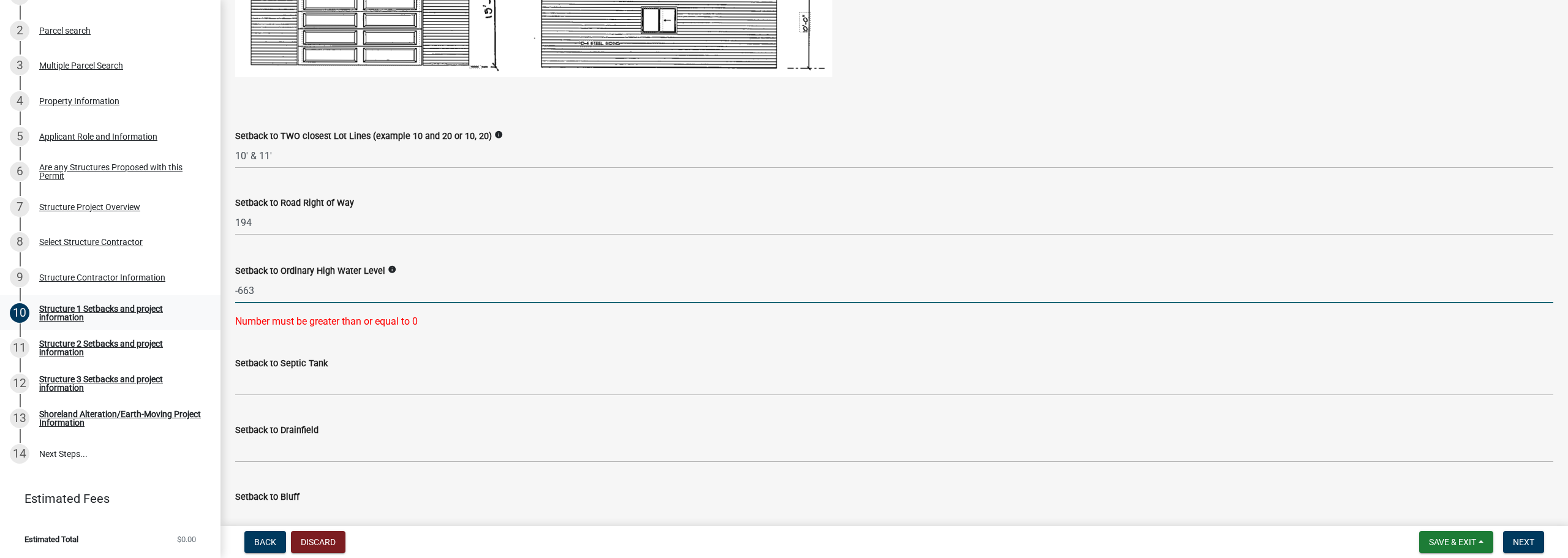
drag, startPoint x: 278, startPoint y: 296, endPoint x: 193, endPoint y: 295, distance: 85.0
click at [193, 295] on div "Structure and Shoreland Alteration Permit Application STR/SAP - 480281 View Sum…" at bounding box center [784, 279] width 1568 height 558
type input "66"
click at [277, 377] on wm-data-entity-input "Setback to Septic Tank" at bounding box center [894, 372] width 1318 height 67
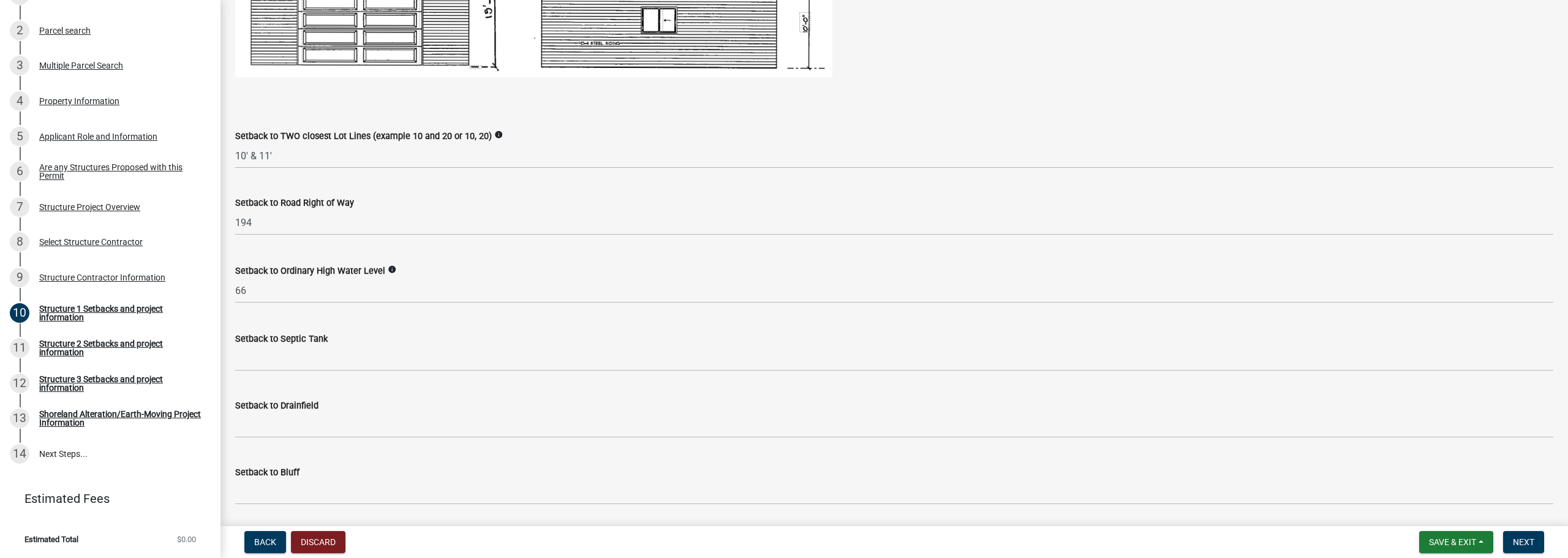
click at [654, 176] on wm-data-entity-input "Setback to TWO closest Lot Lines (example 10 and 20 or 10, 20) info 10' & 11'" at bounding box center [894, 144] width 1318 height 67
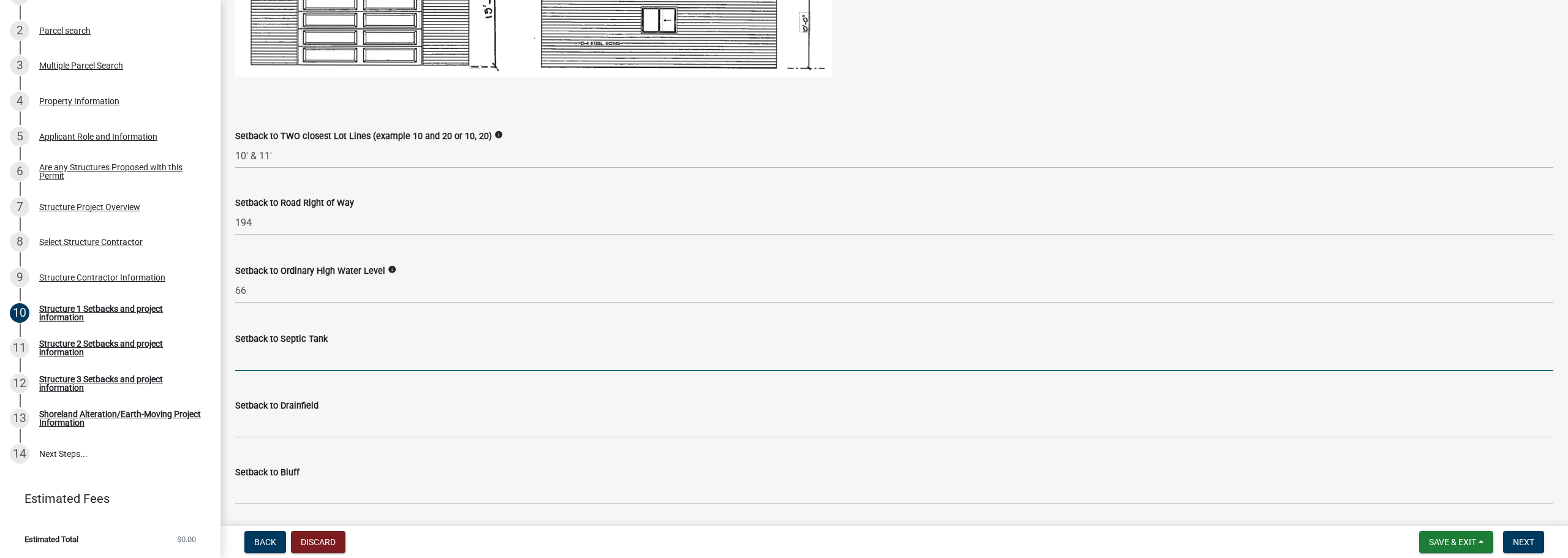
click at [301, 353] on input "Setback to Septic Tank" at bounding box center [894, 359] width 1318 height 25
type input "108'"
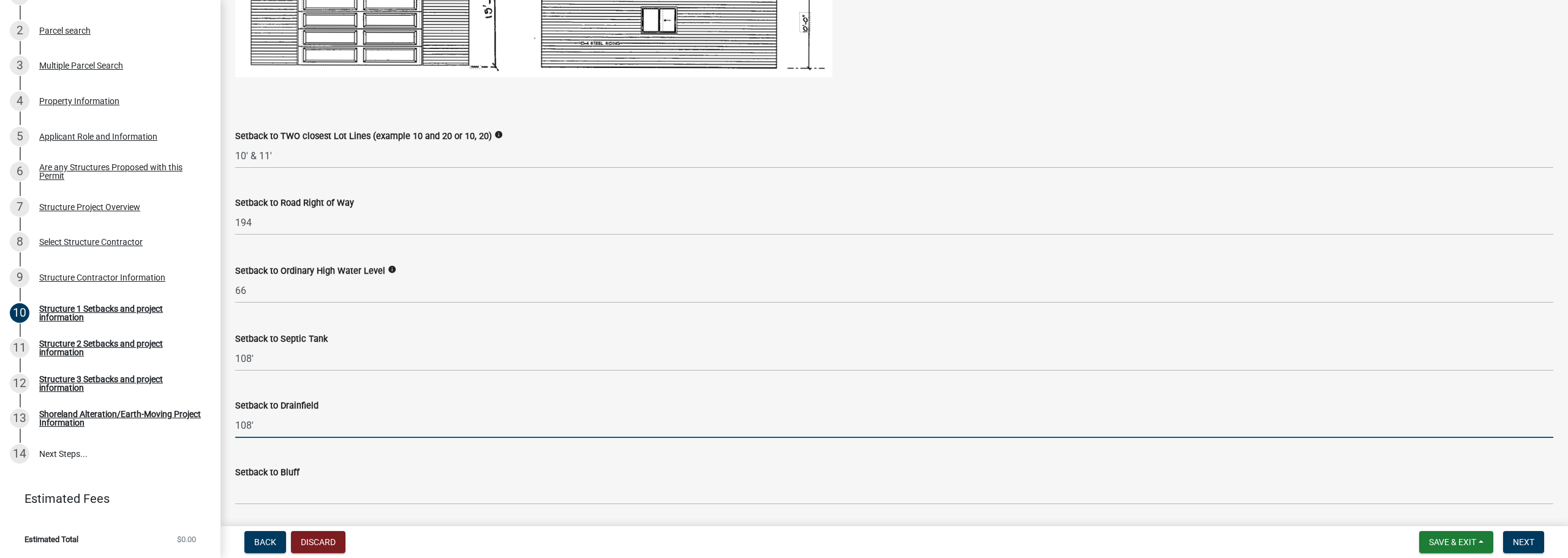
scroll to position [981, 0]
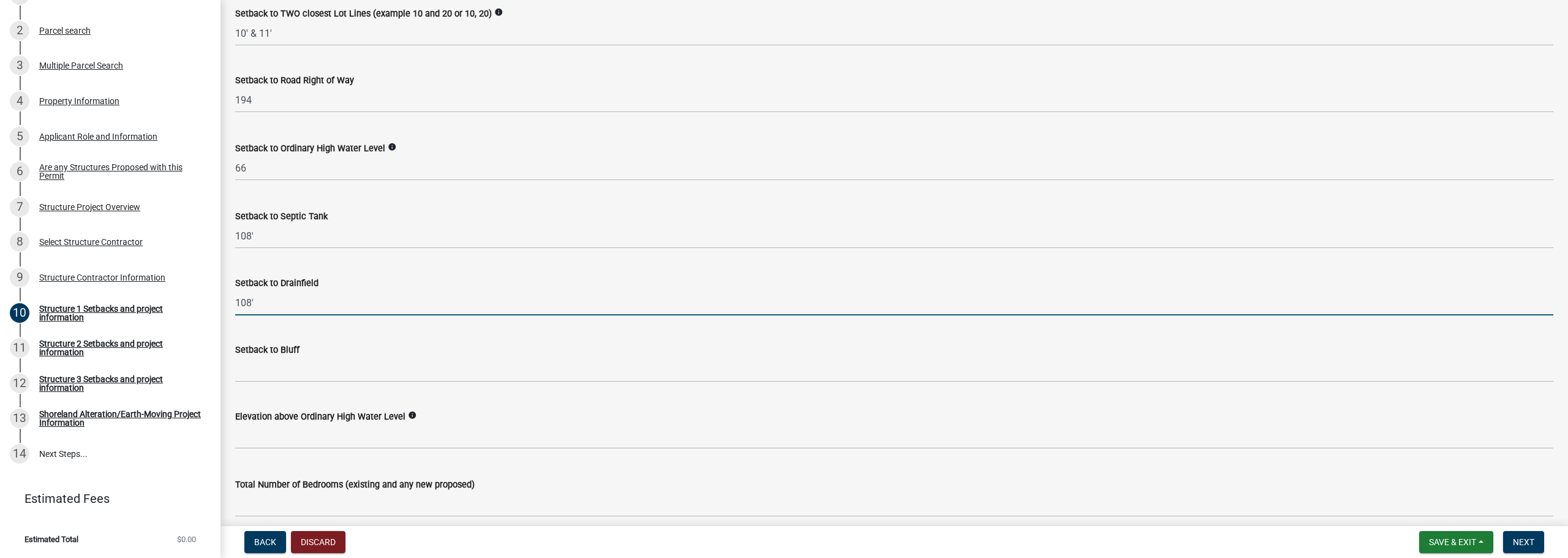
type input "108'"
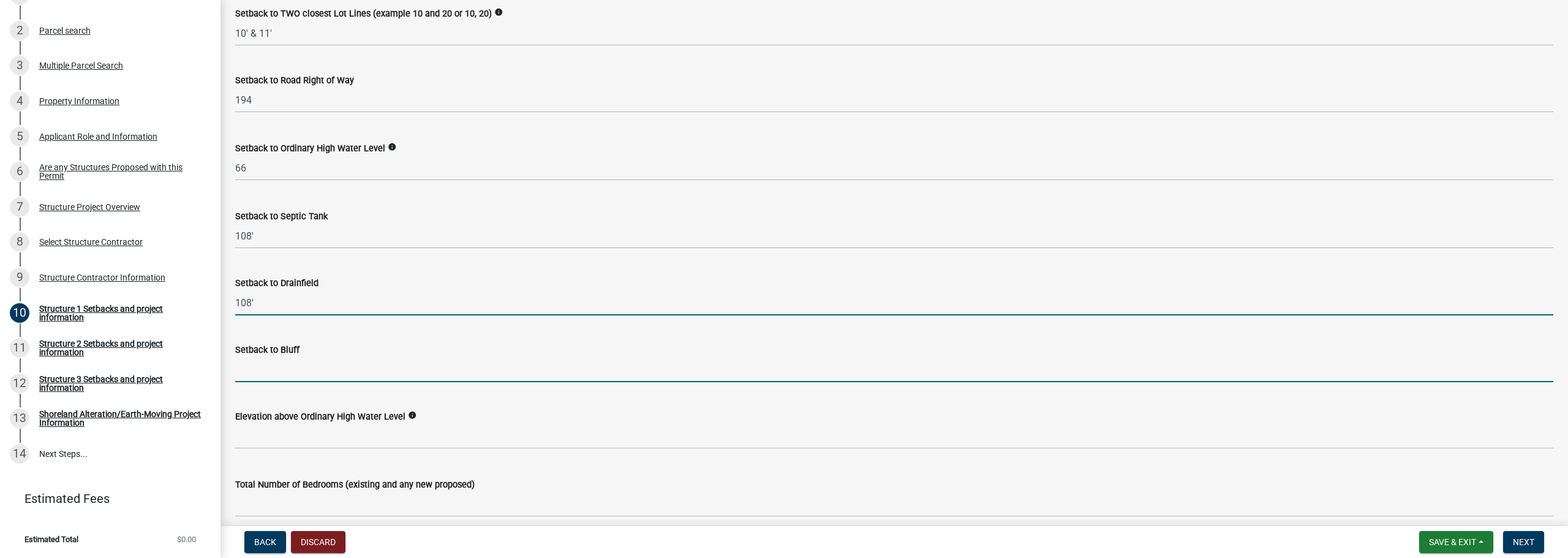
click at [358, 381] on input "Setback to Bluff" at bounding box center [894, 370] width 1318 height 25
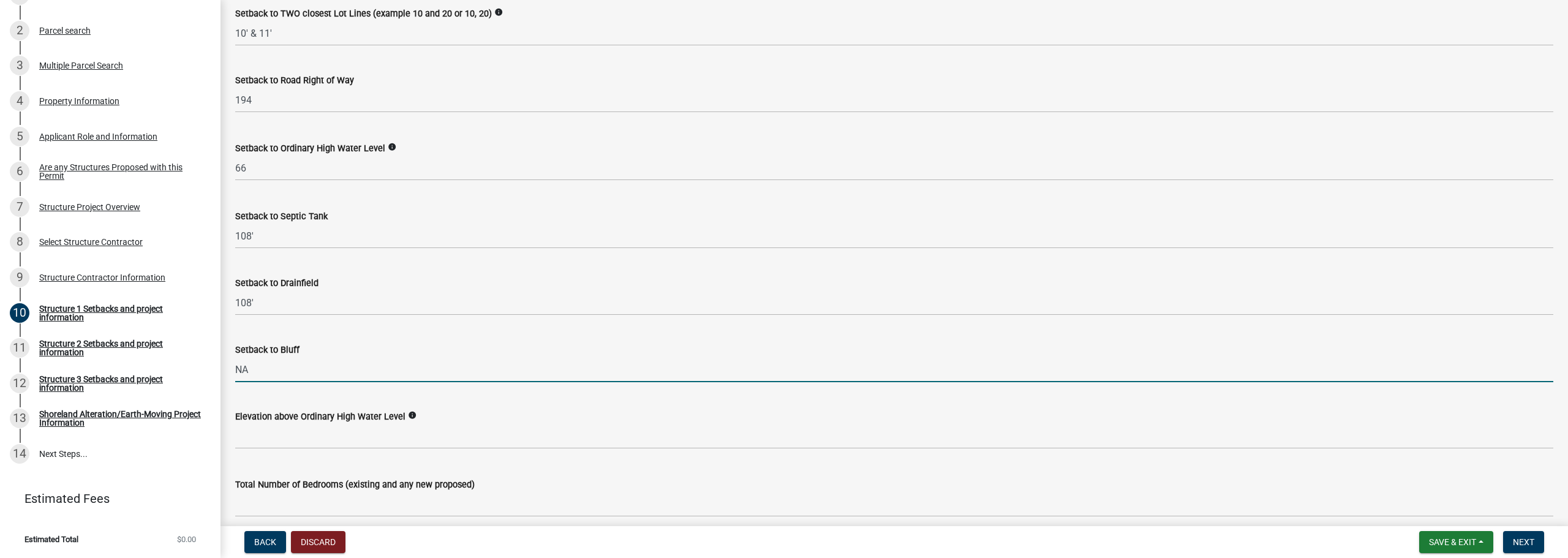
type input "NA"
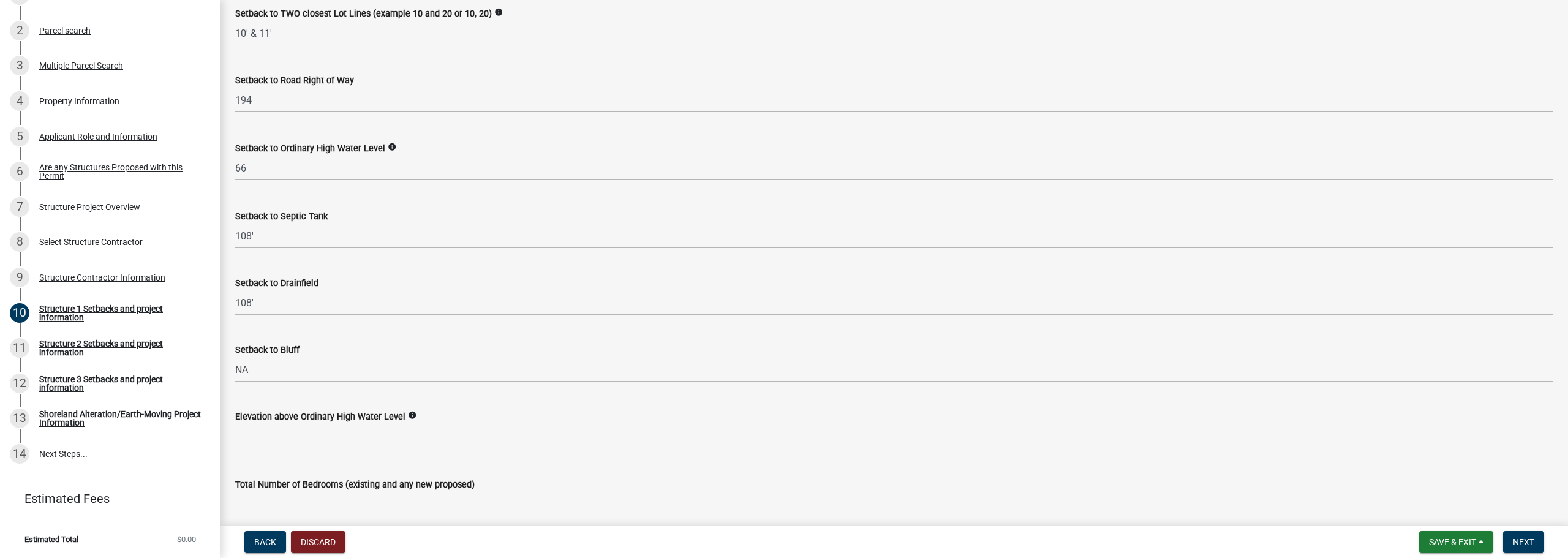
scroll to position [979, 0]
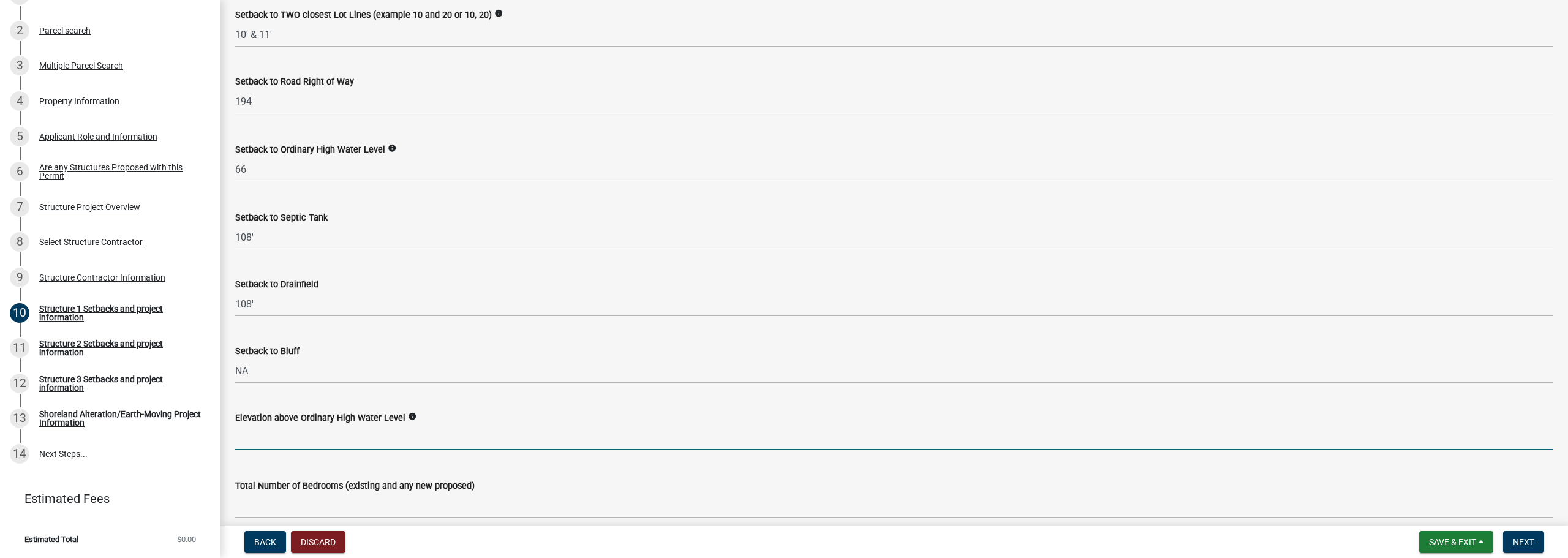
click at [427, 442] on input "text" at bounding box center [894, 438] width 1318 height 25
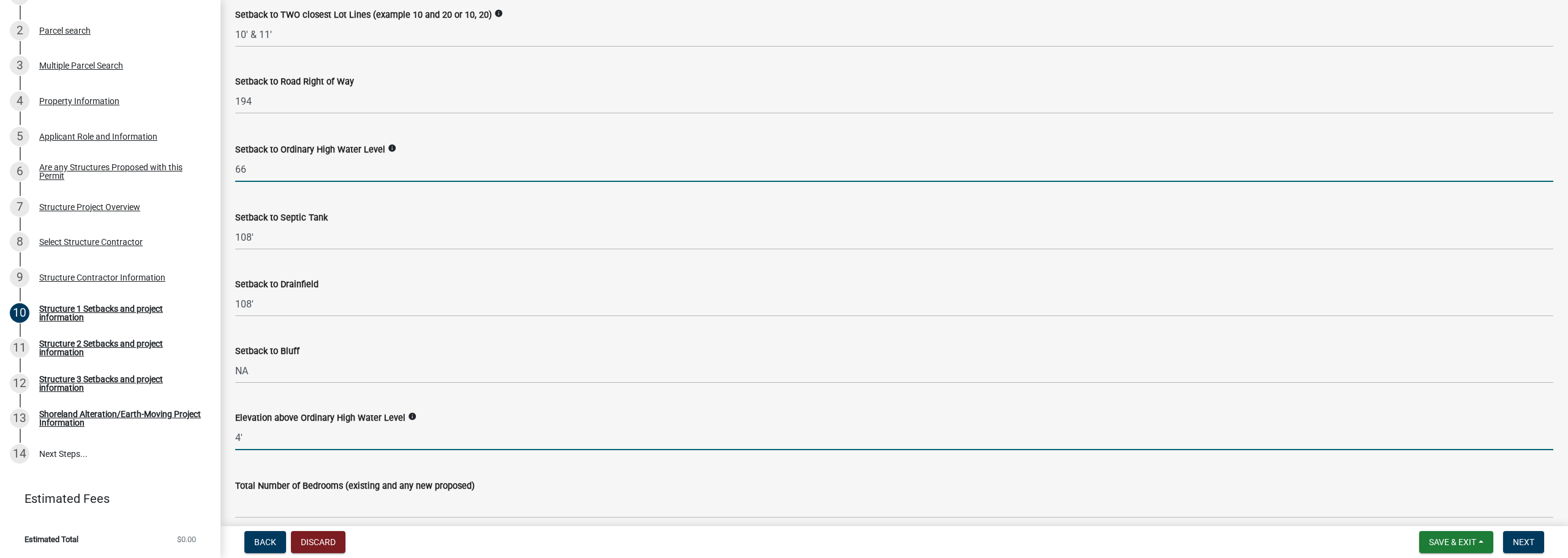
type input "4"
click at [257, 170] on input "66" at bounding box center [894, 170] width 1318 height 25
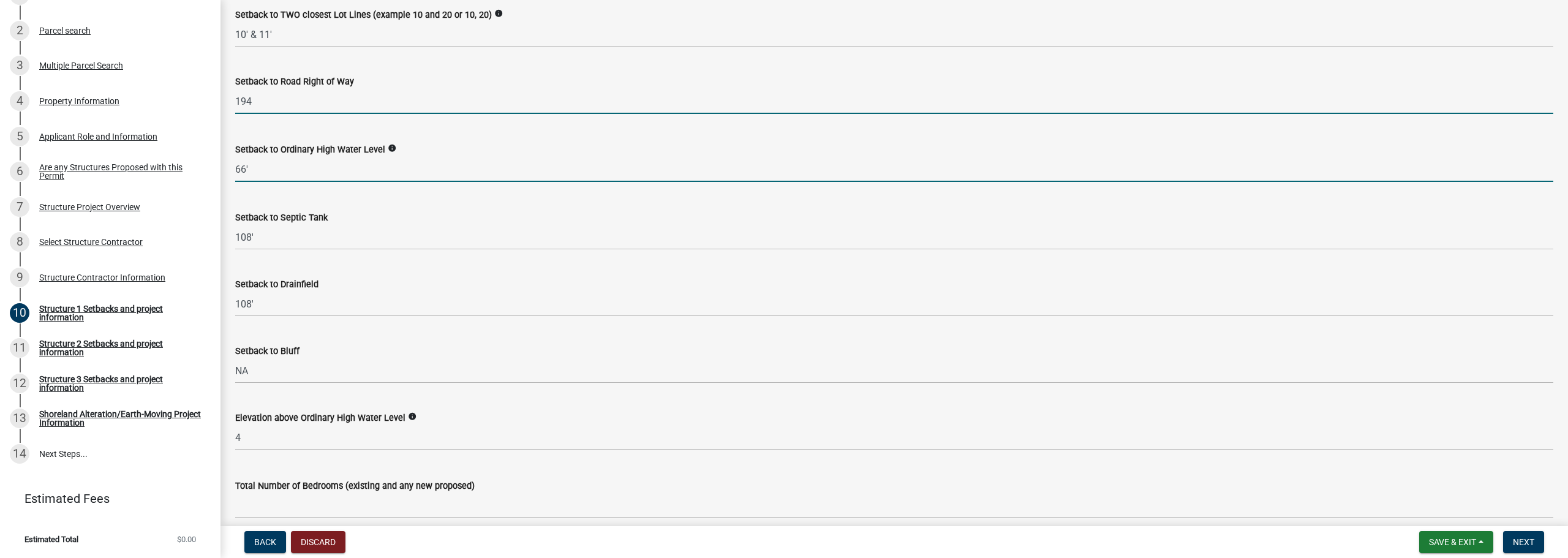
type input "66"
click at [270, 103] on input "194" at bounding box center [894, 101] width 1318 height 25
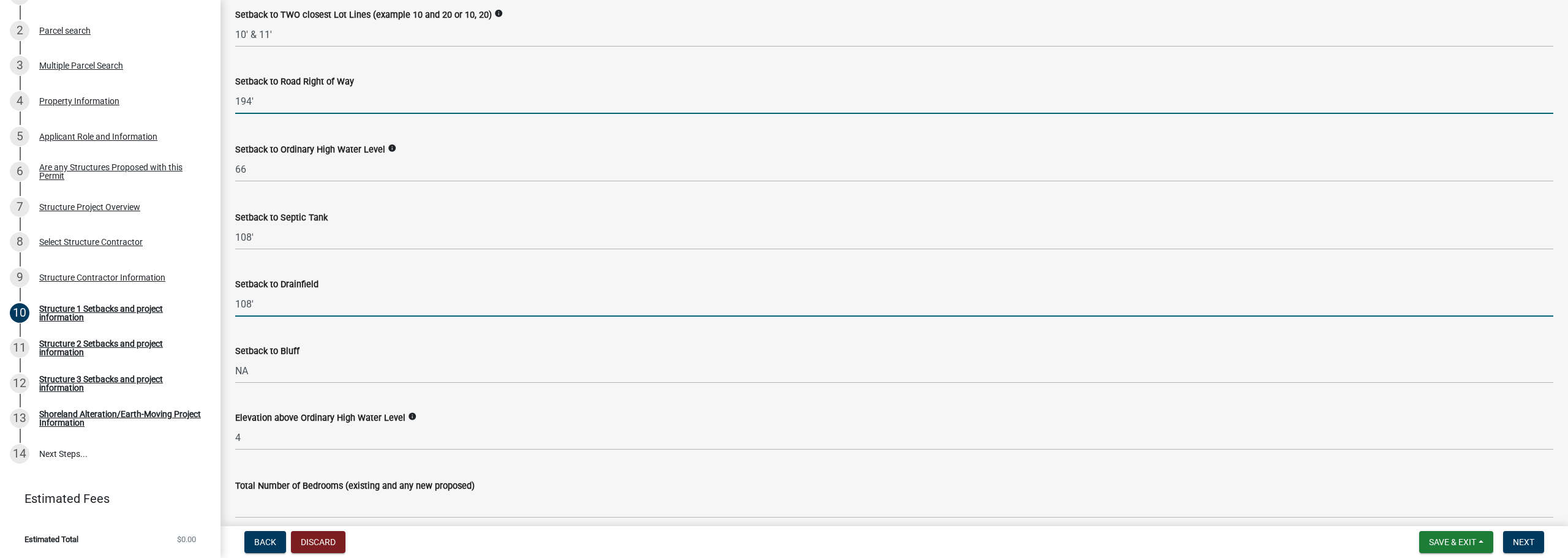
type input "194"
click at [487, 314] on input "108'" at bounding box center [894, 305] width 1318 height 25
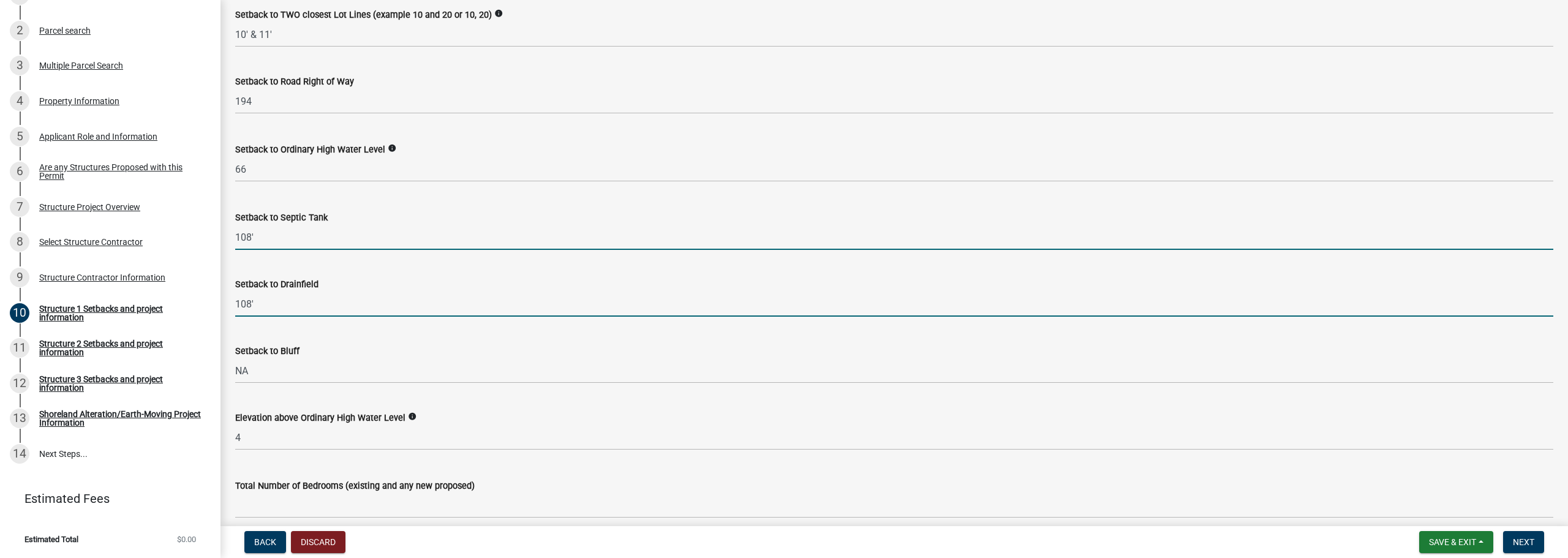
click at [272, 227] on input "108'" at bounding box center [894, 237] width 1318 height 25
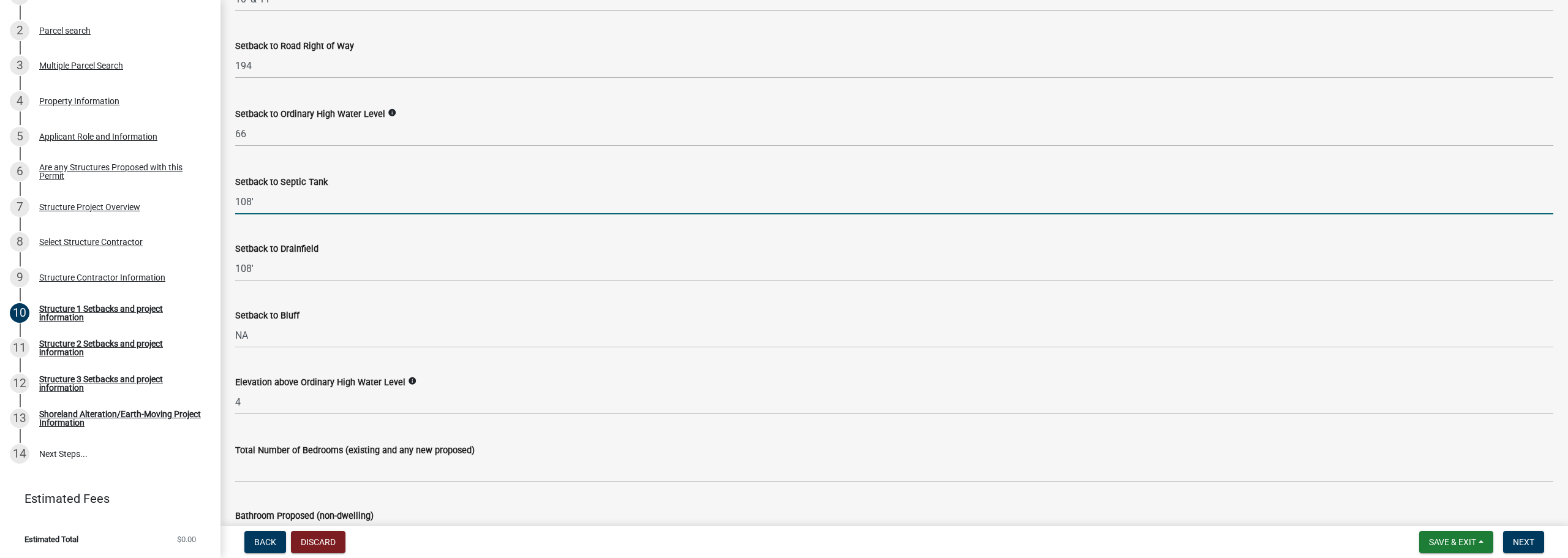
scroll to position [1102, 0]
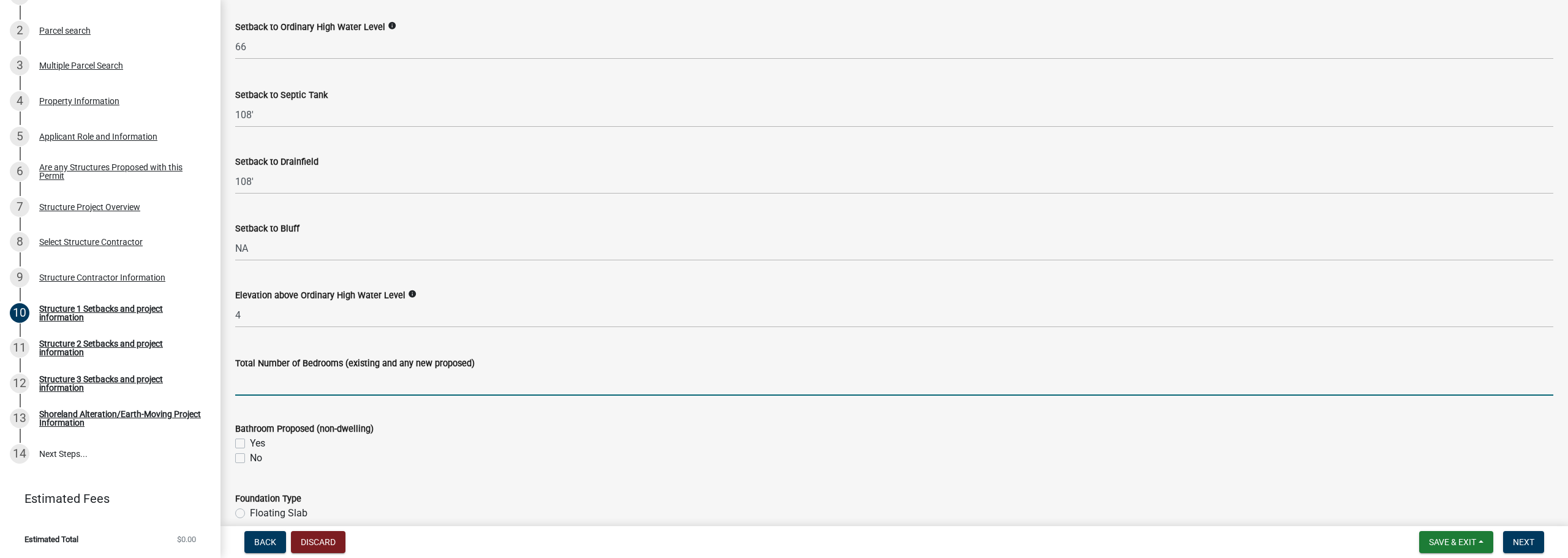
click at [304, 379] on input "text" at bounding box center [894, 383] width 1318 height 25
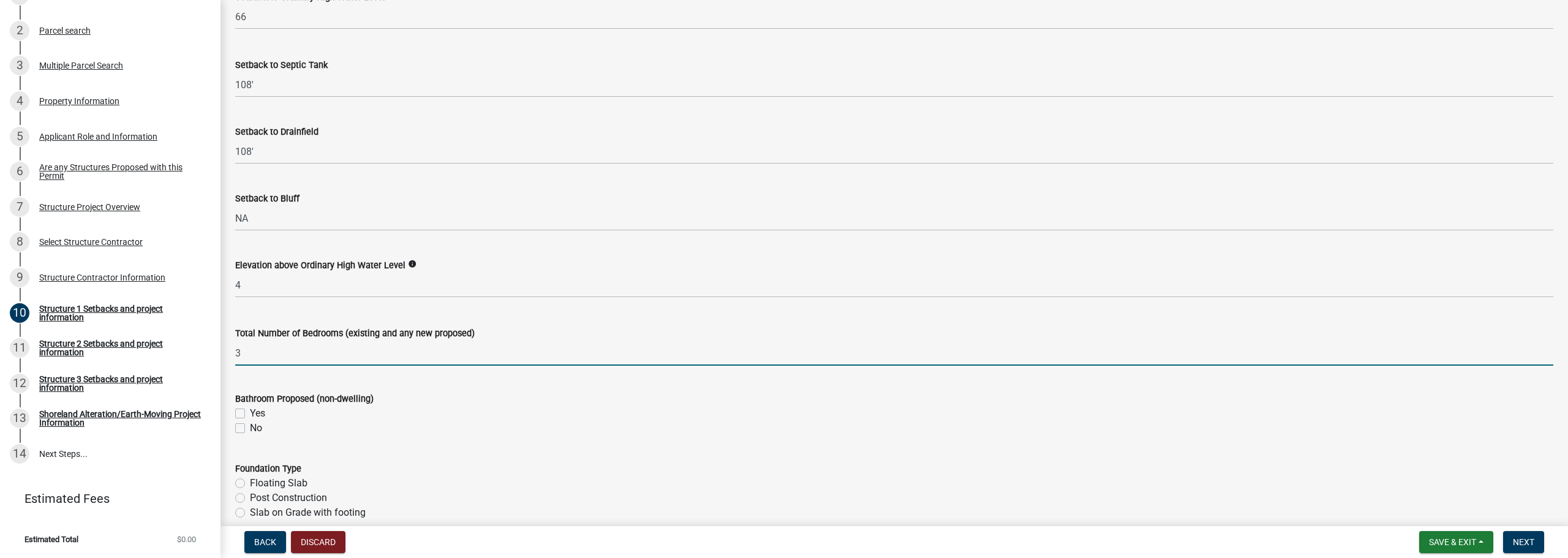
scroll to position [1225, 0]
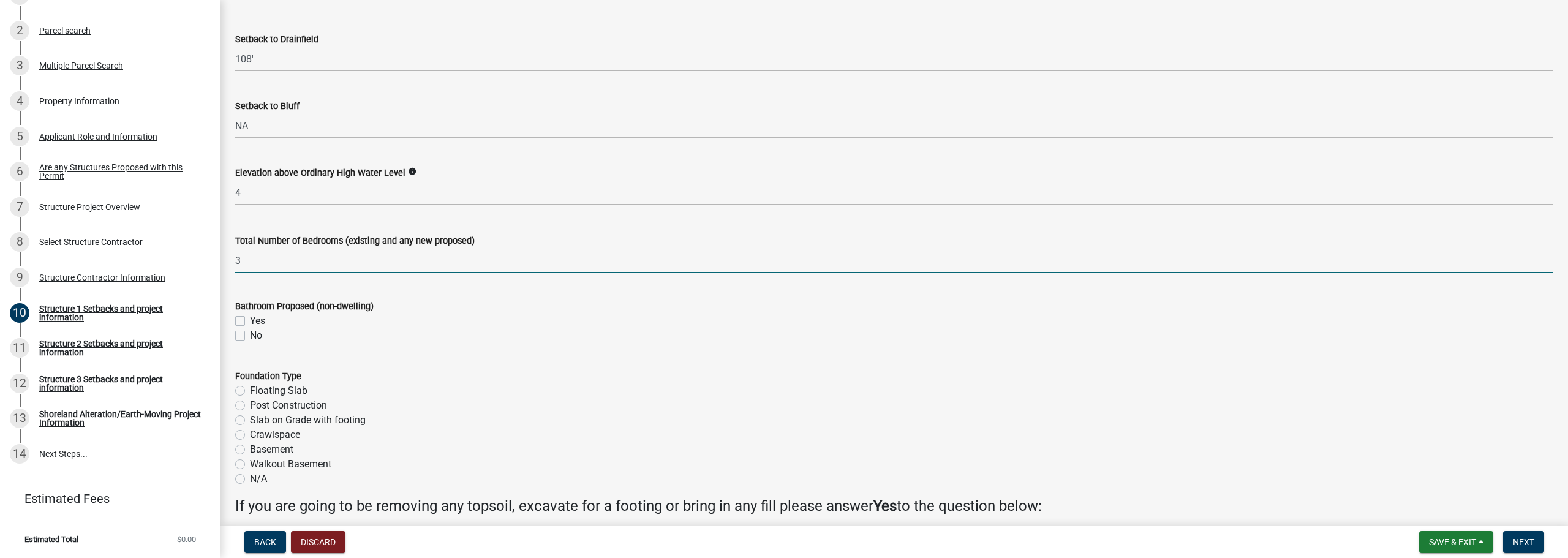
type input "3"
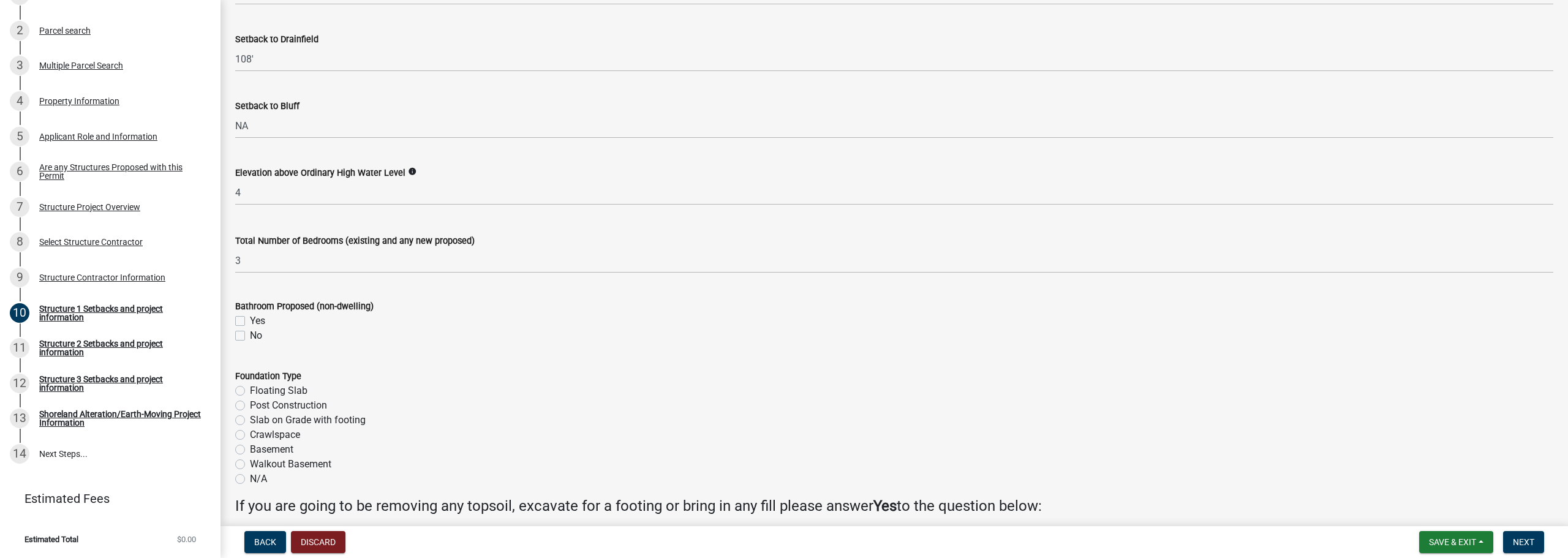
click at [256, 319] on label "Yes" at bounding box center [257, 321] width 15 height 14
click at [256, 319] on input "Yes" at bounding box center [253, 317] width 8 height 8
checkbox input "true"
checkbox input "false"
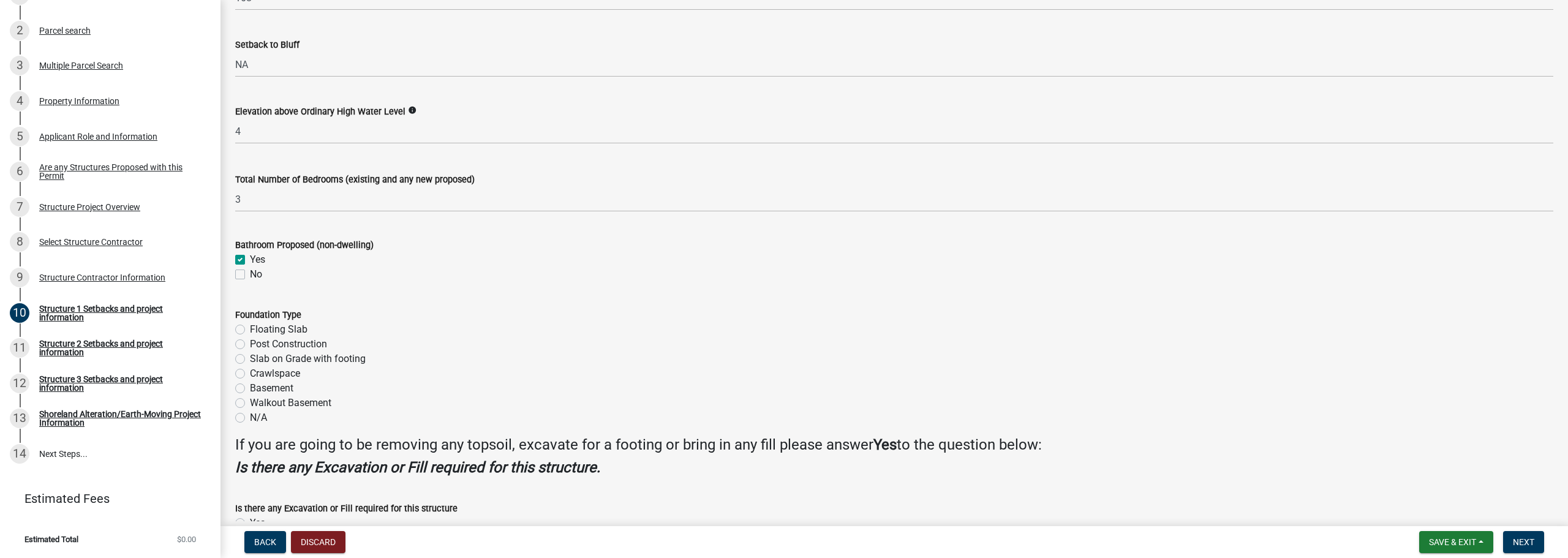
click at [315, 359] on label "Slab on Grade with footing" at bounding box center [307, 359] width 116 height 14
click at [258, 359] on input "Slab on Grade with footing" at bounding box center [253, 355] width 8 height 8
radio input "true"
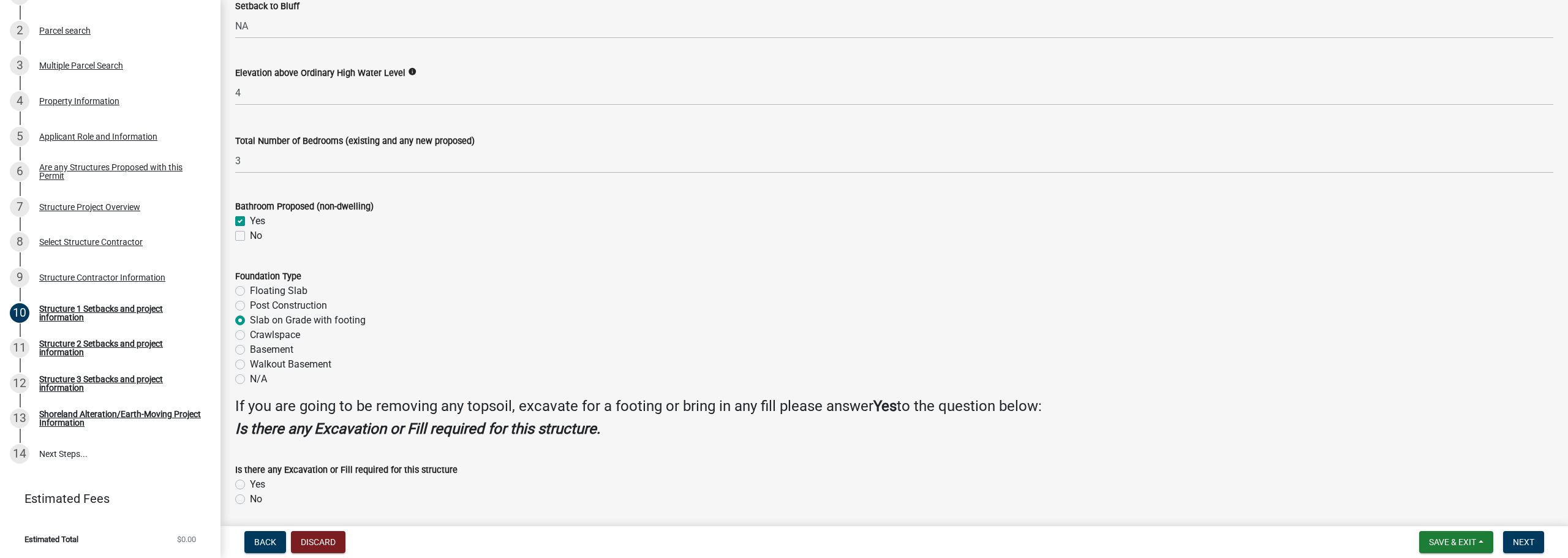
scroll to position [1368, 0]
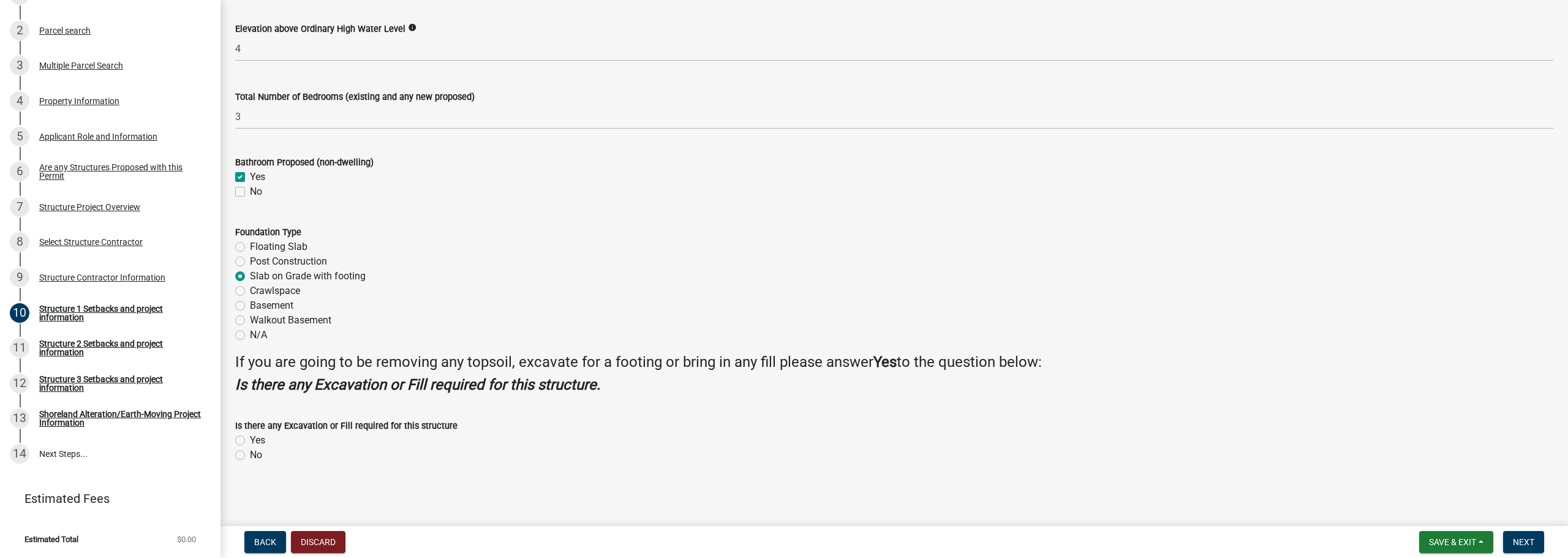
click at [263, 439] on label "Yes" at bounding box center [257, 440] width 15 height 14
click at [258, 439] on input "Yes" at bounding box center [253, 436] width 8 height 8
radio input "true"
click at [1528, 541] on span "Next" at bounding box center [1522, 543] width 21 height 10
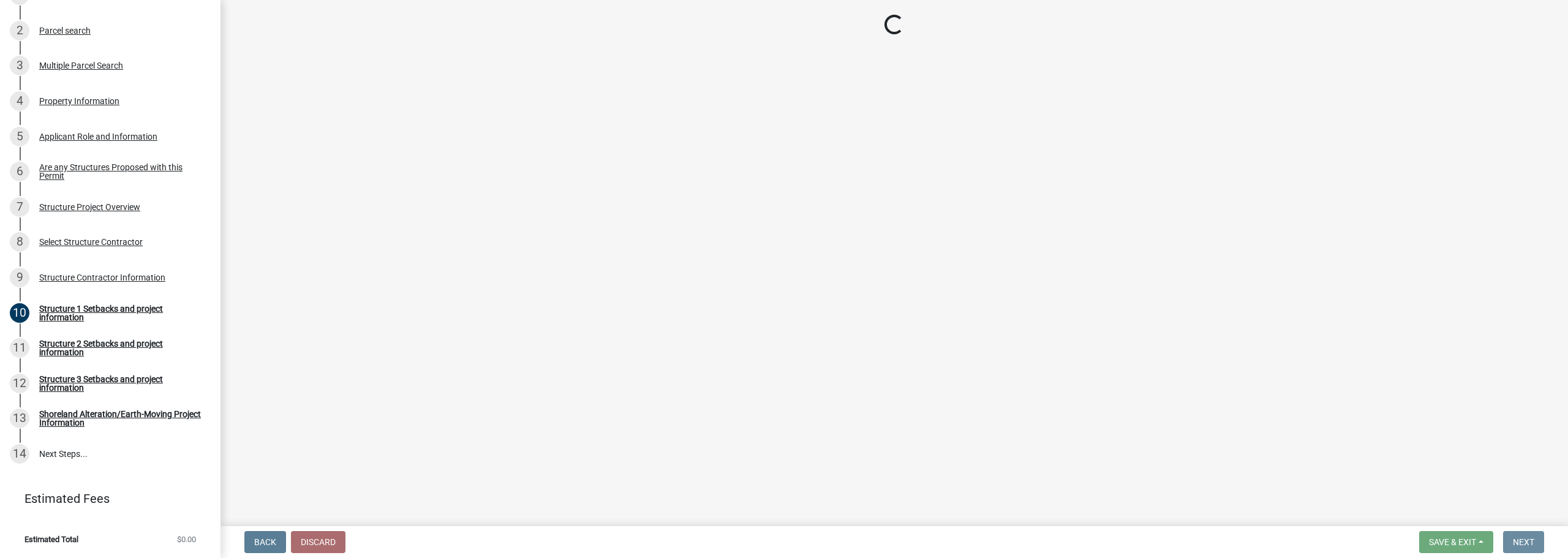
scroll to position [0, 0]
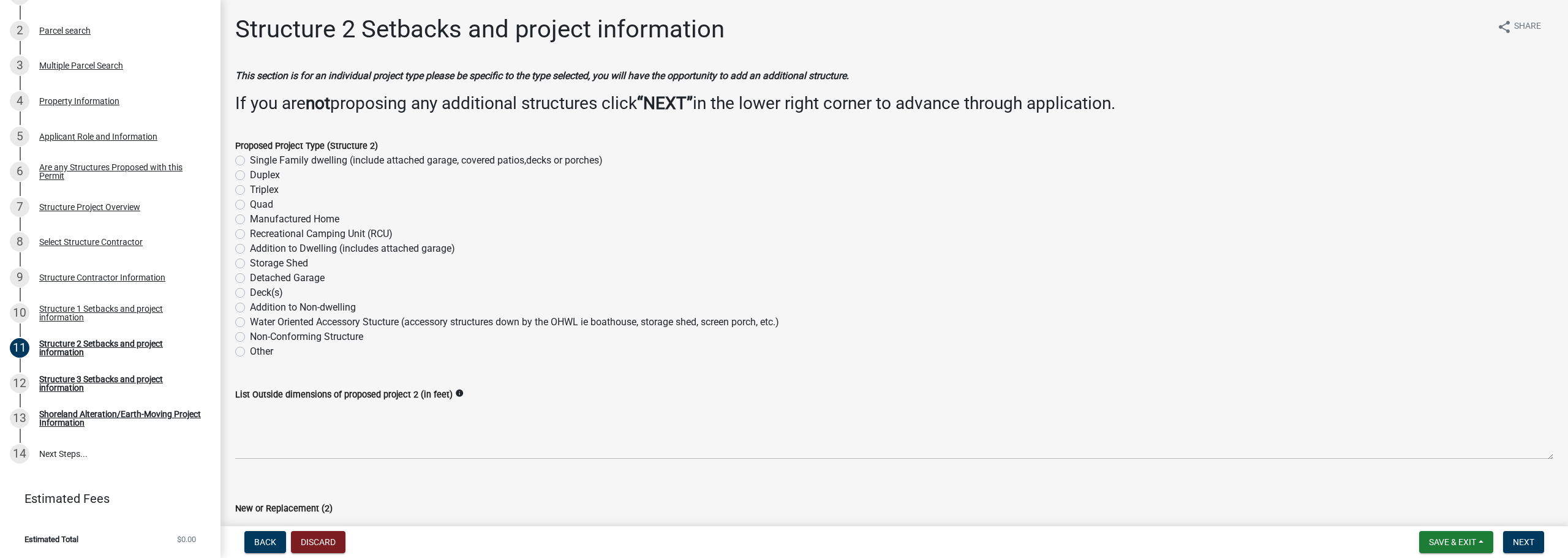
click at [271, 278] on label "Detached Garage" at bounding box center [287, 278] width 75 height 14
click at [258, 278] on input "Detached Garage" at bounding box center [253, 274] width 8 height 8
radio input "true"
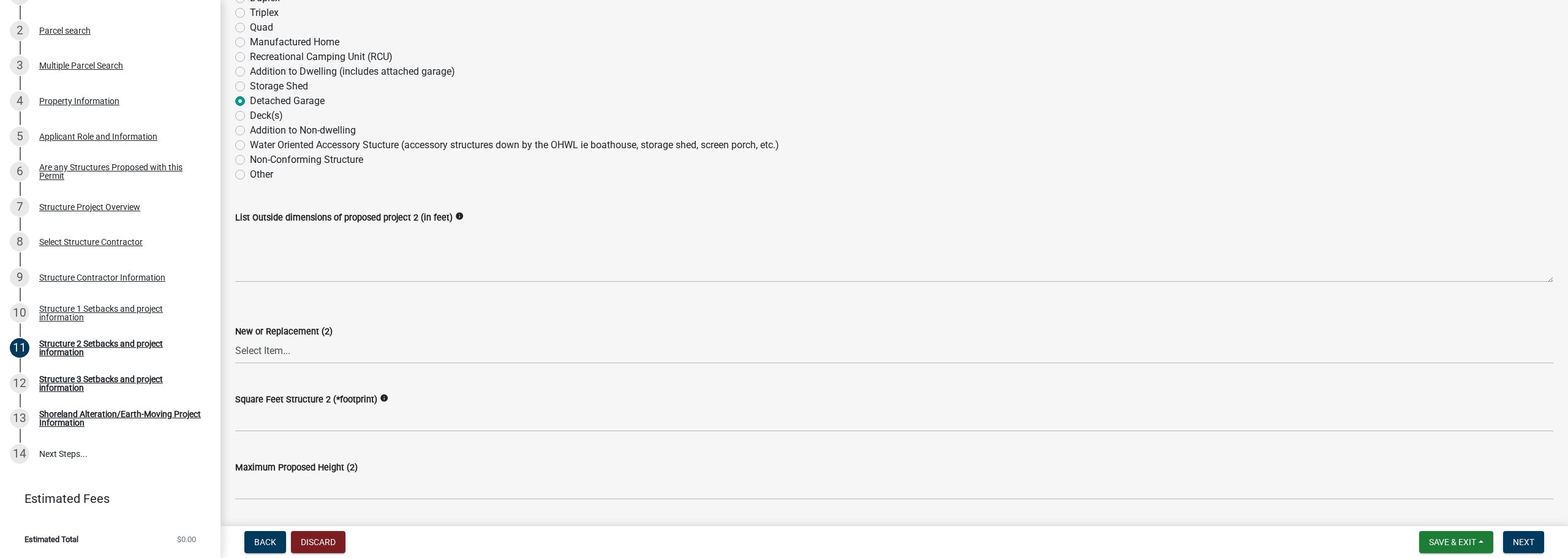
scroll to position [184, 0]
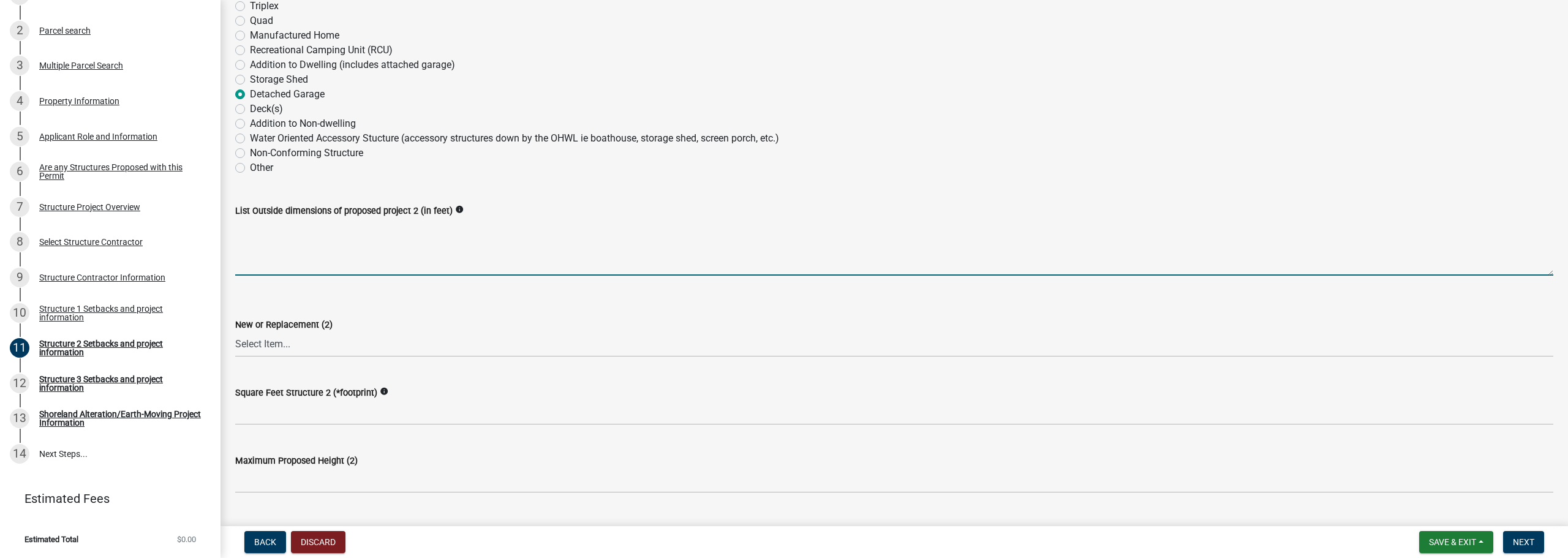
click at [372, 265] on textarea "List Outside dimensions of proposed project 2 (in feet)" at bounding box center [894, 246] width 1318 height 57
click at [378, 246] on textarea "List Outside dimensions of proposed project 2 (in feet)" at bounding box center [894, 246] width 1318 height 57
type textarea "42'-0" x 25'-0""
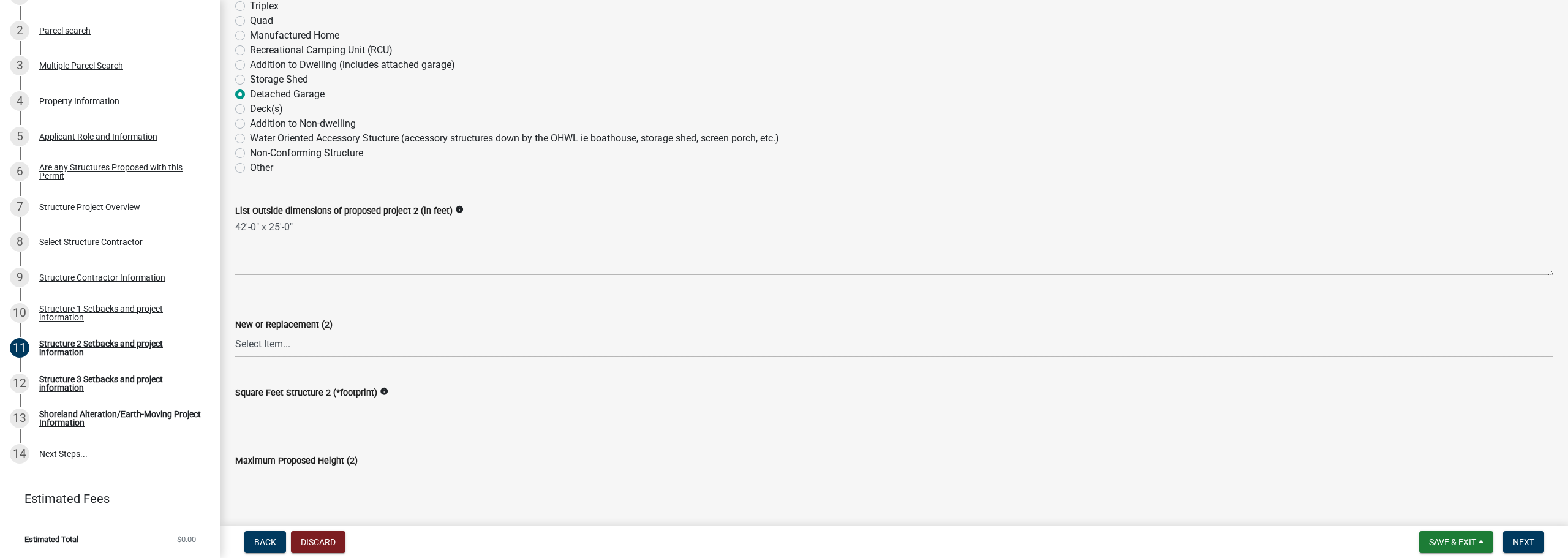
click at [299, 344] on select "Select Item... New Replacement" at bounding box center [894, 345] width 1318 height 25
click at [235, 333] on select "Select Item... New Replacement" at bounding box center [894, 345] width 1318 height 25
select select "c185e313-3403-4239-bd61-bb563c58a77a"
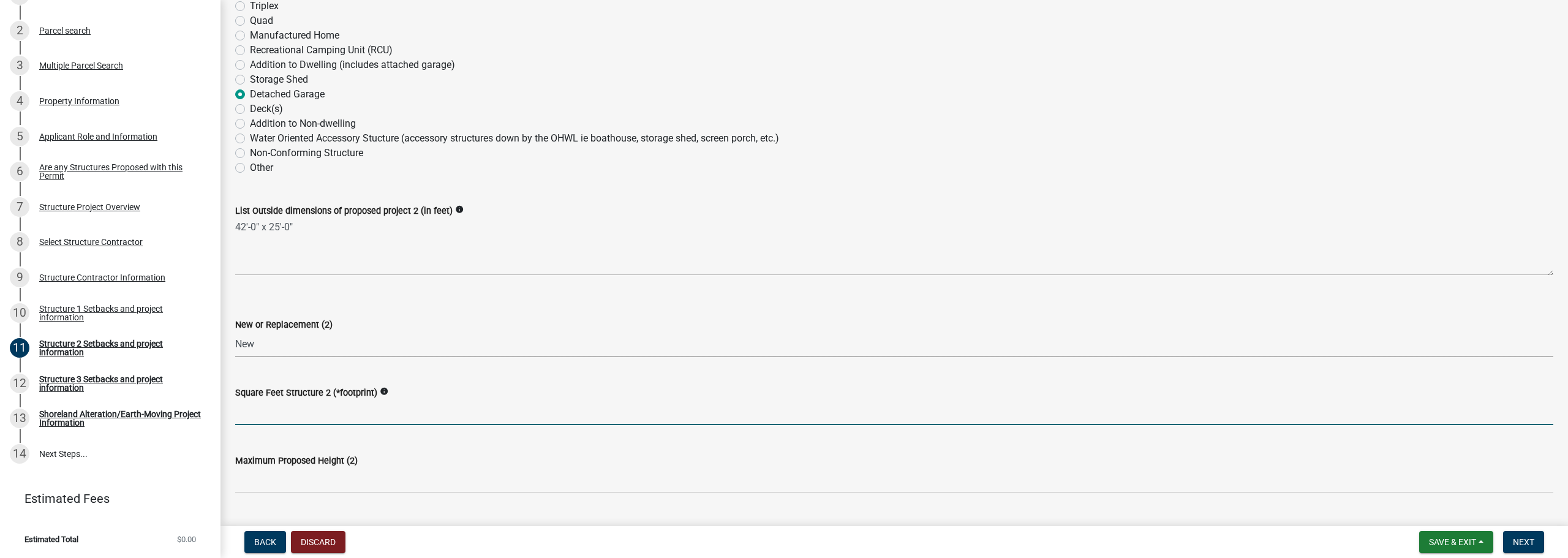
click at [352, 410] on input "text" at bounding box center [894, 413] width 1318 height 25
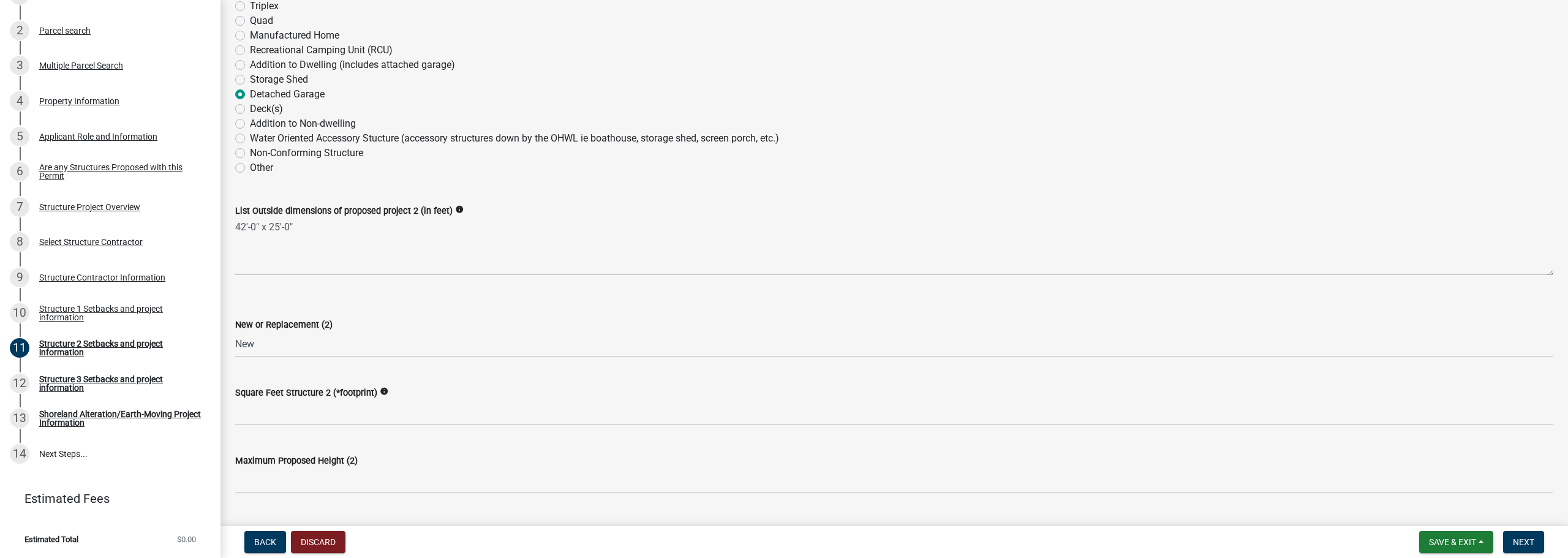
drag, startPoint x: 466, startPoint y: 292, endPoint x: 460, endPoint y: 299, distance: 9.2
click at [466, 292] on div "New or Replacement (2) Select Item... New Replacement" at bounding box center [894, 321] width 1318 height 72
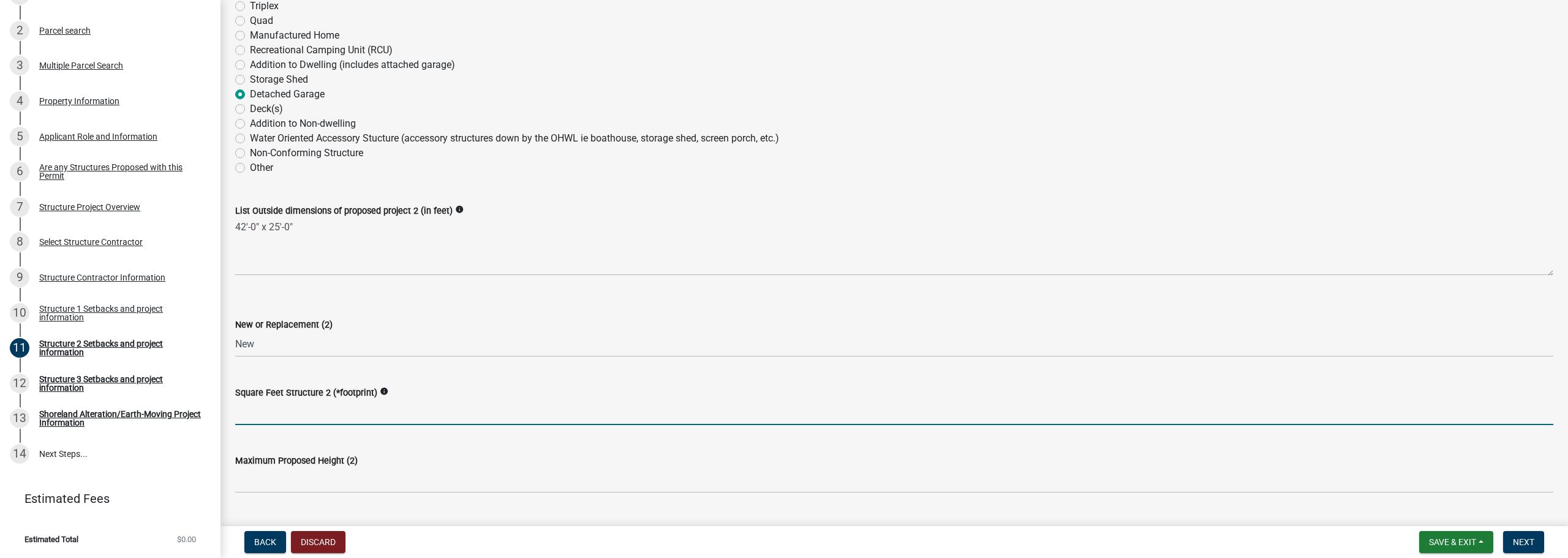
click at [309, 409] on input "text" at bounding box center [894, 413] width 1318 height 25
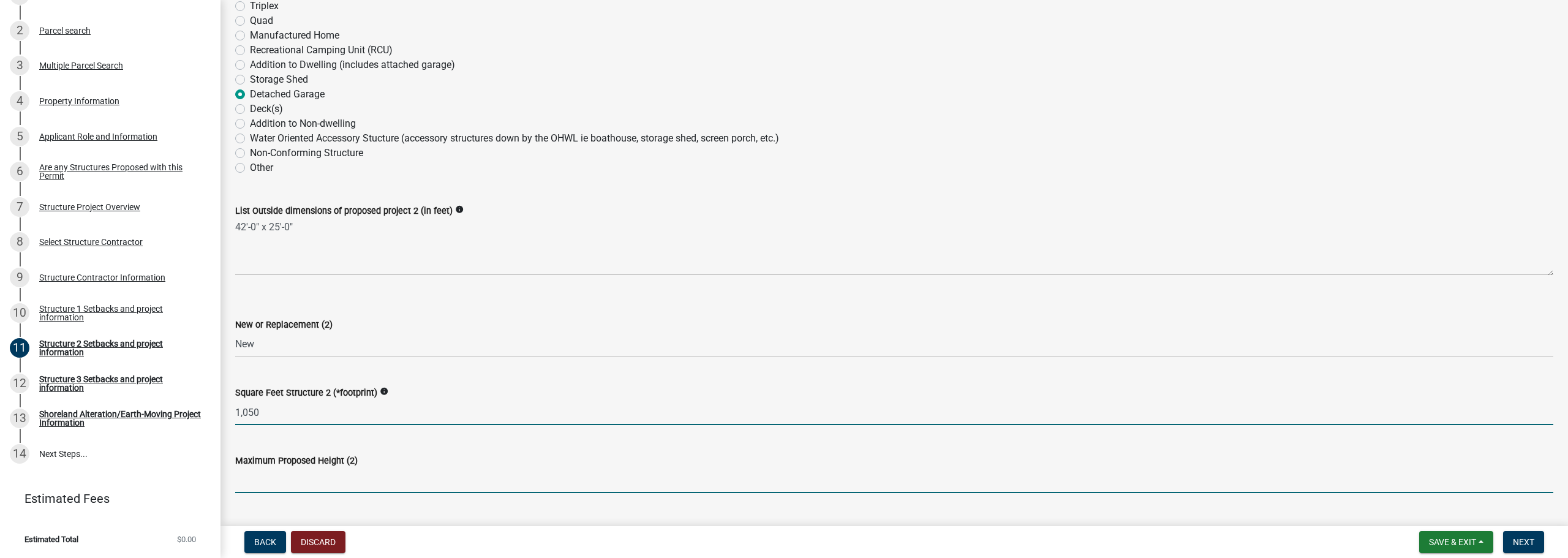
type input "1050"
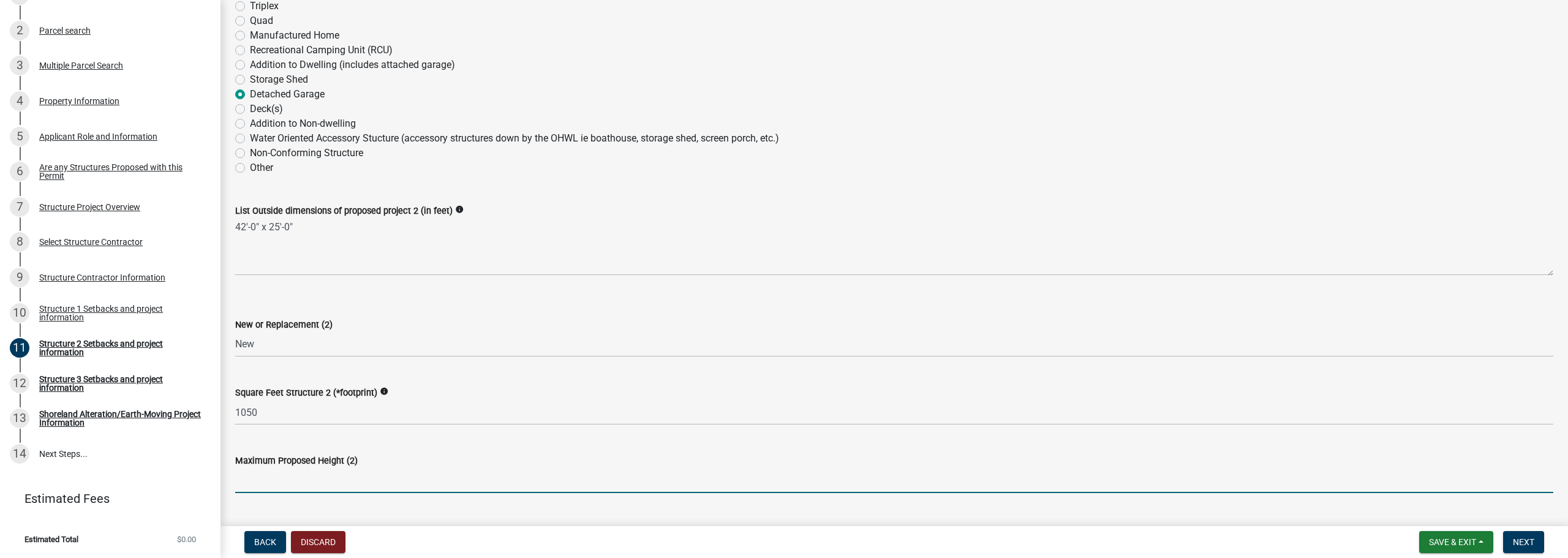
click at [303, 479] on input "text" at bounding box center [894, 481] width 1318 height 25
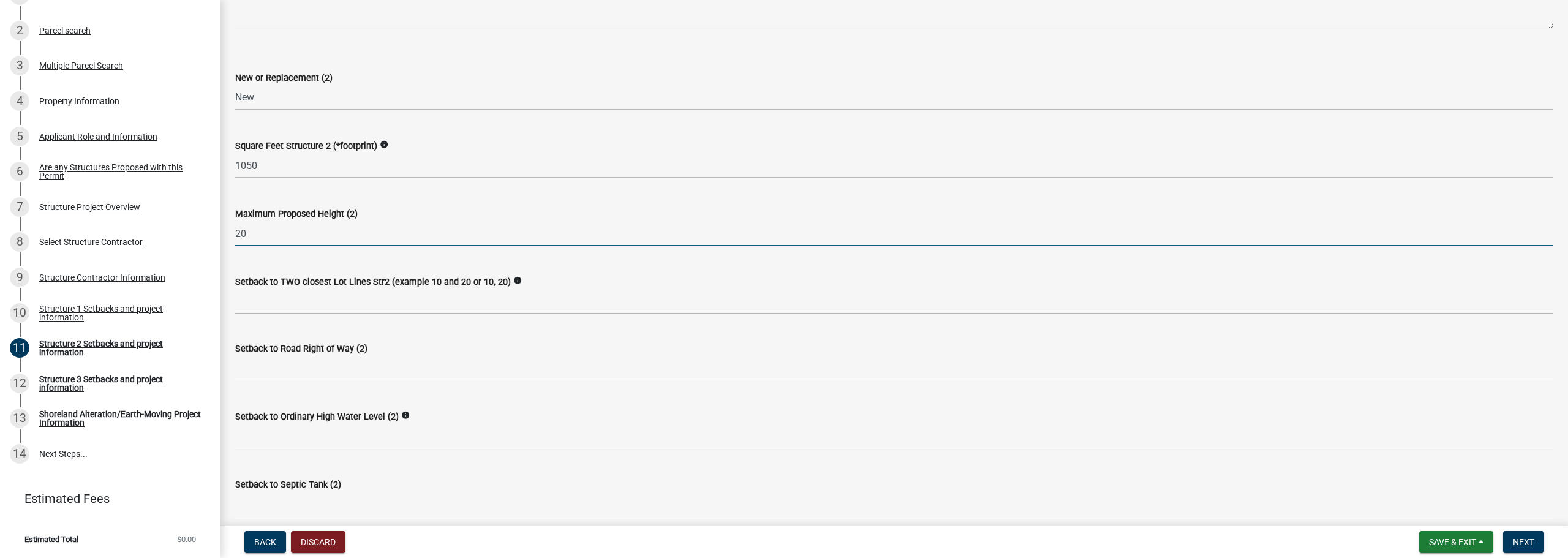
scroll to position [490, 0]
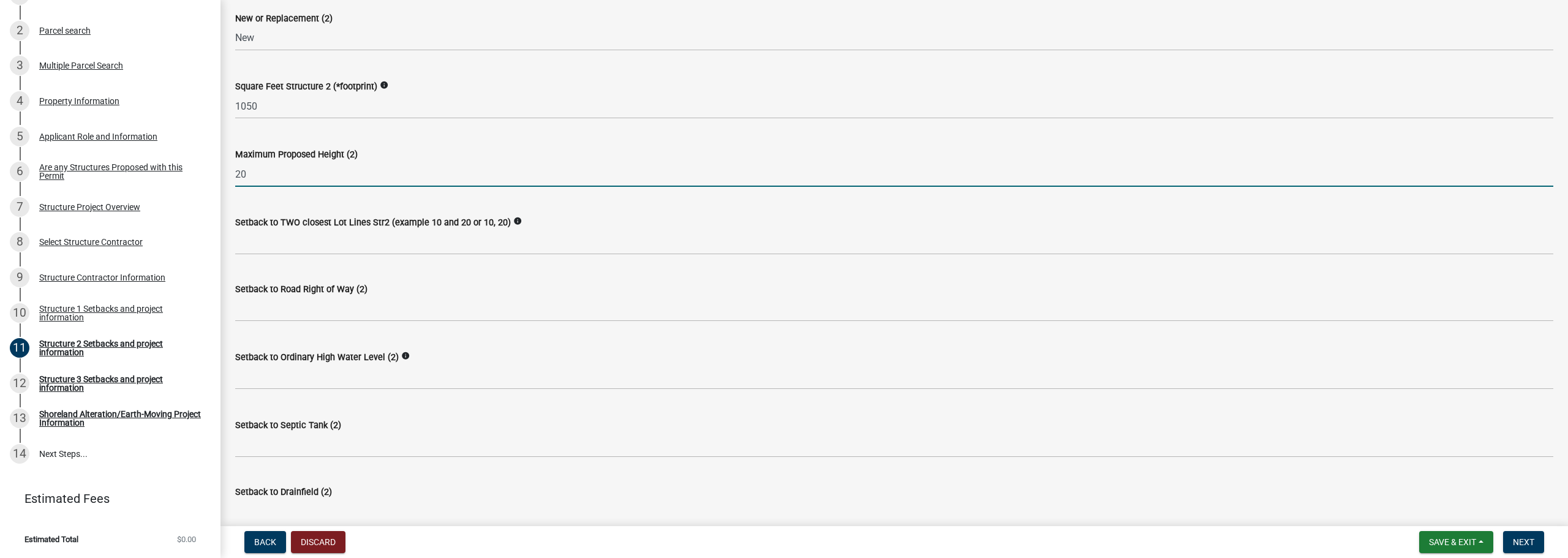
type input "20"
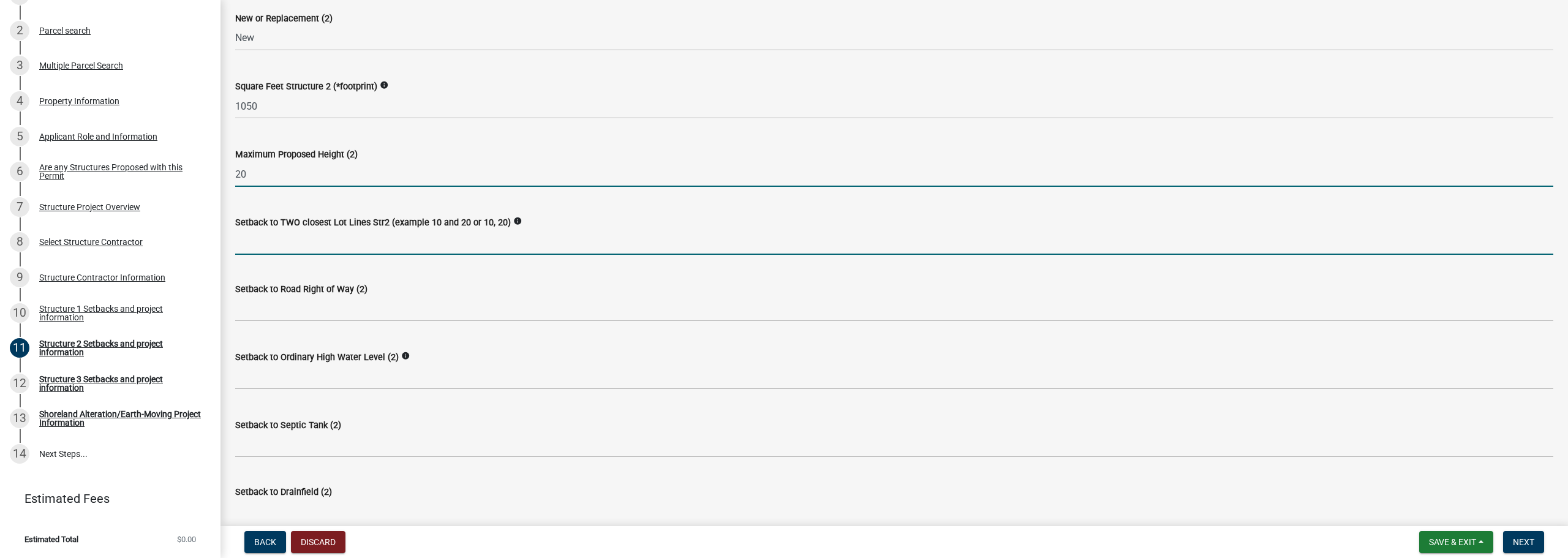
click at [309, 239] on input "Setback to TWO closest Lot Lines Str2 (example 10 and 20 or 10, 20)" at bounding box center [894, 242] width 1318 height 25
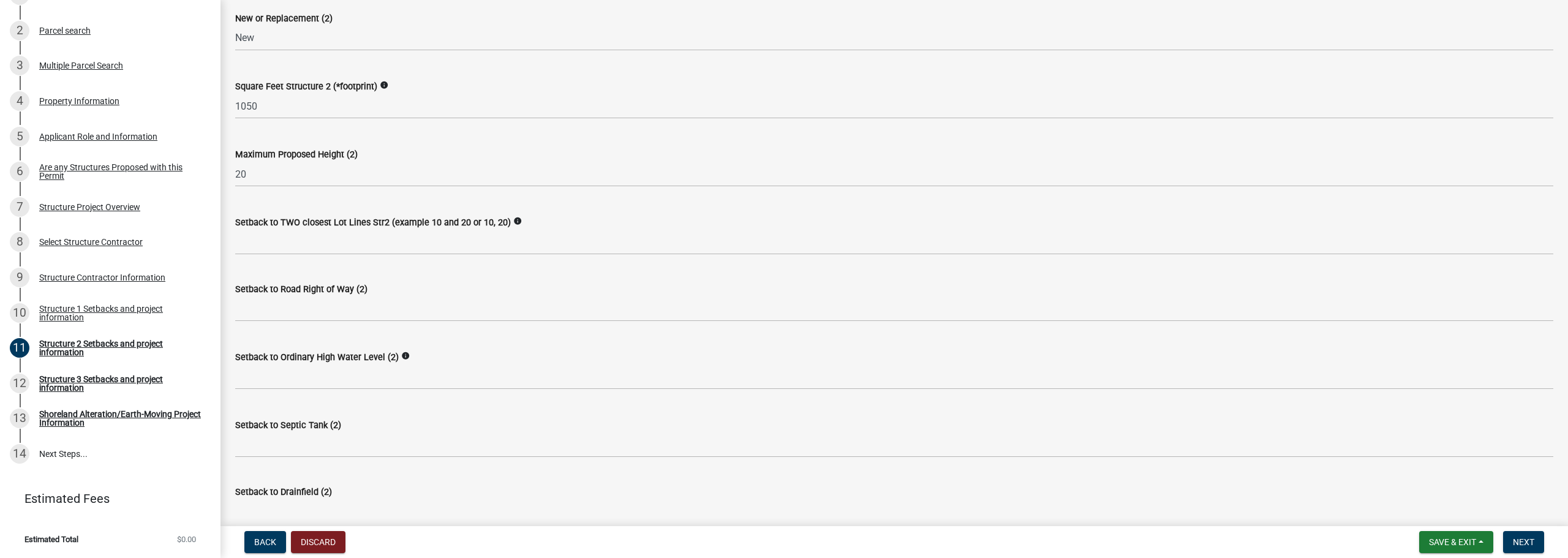
click at [643, 224] on div "Setback to TWO closest Lot Lines Str2 (example 10 and 20 or 10, 20) info" at bounding box center [894, 222] width 1318 height 14
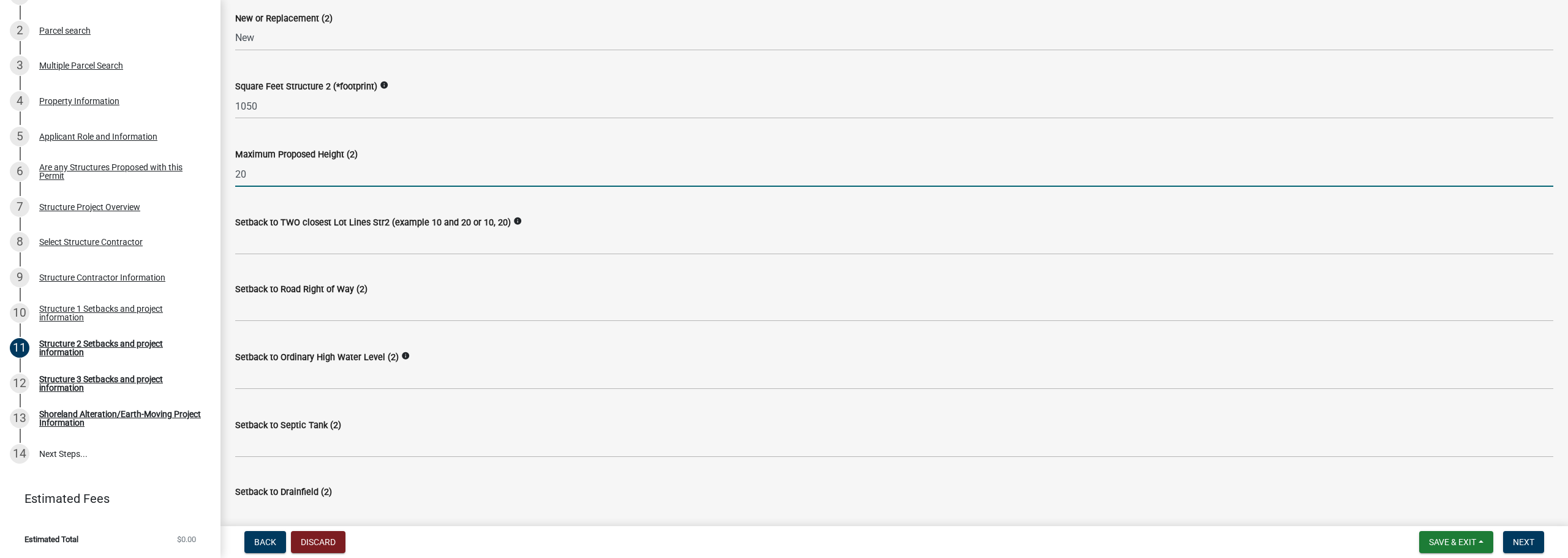
click at [487, 165] on input "20" at bounding box center [894, 175] width 1318 height 25
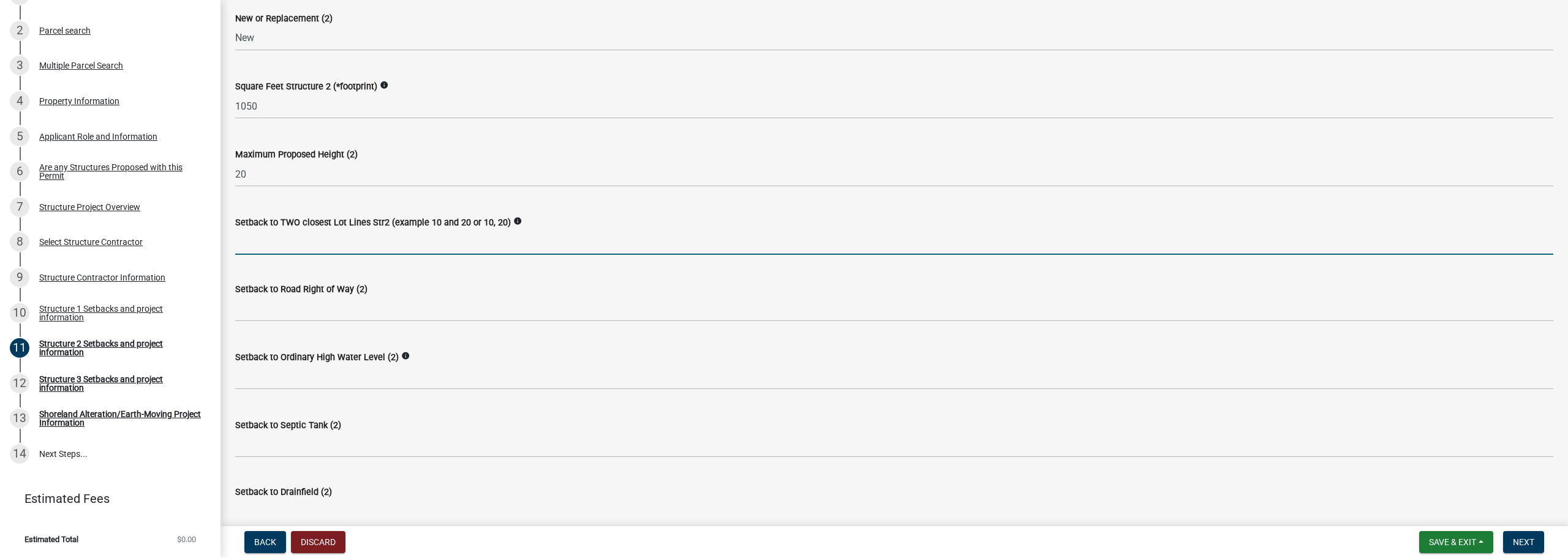
click at [292, 247] on input "Setback to TWO closest Lot Lines Str2 (example 10 and 20 or 10, 20)" at bounding box center [894, 242] width 1318 height 25
type input "15' & 55'"
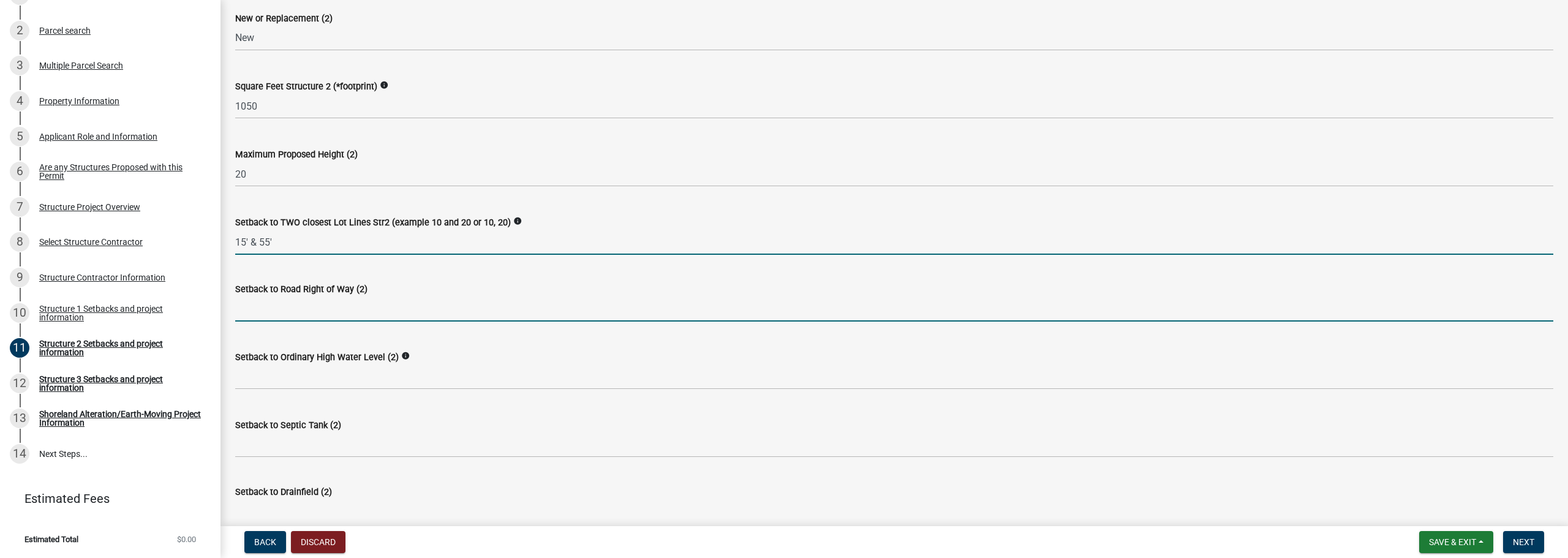
click at [288, 312] on input "text" at bounding box center [894, 309] width 1318 height 25
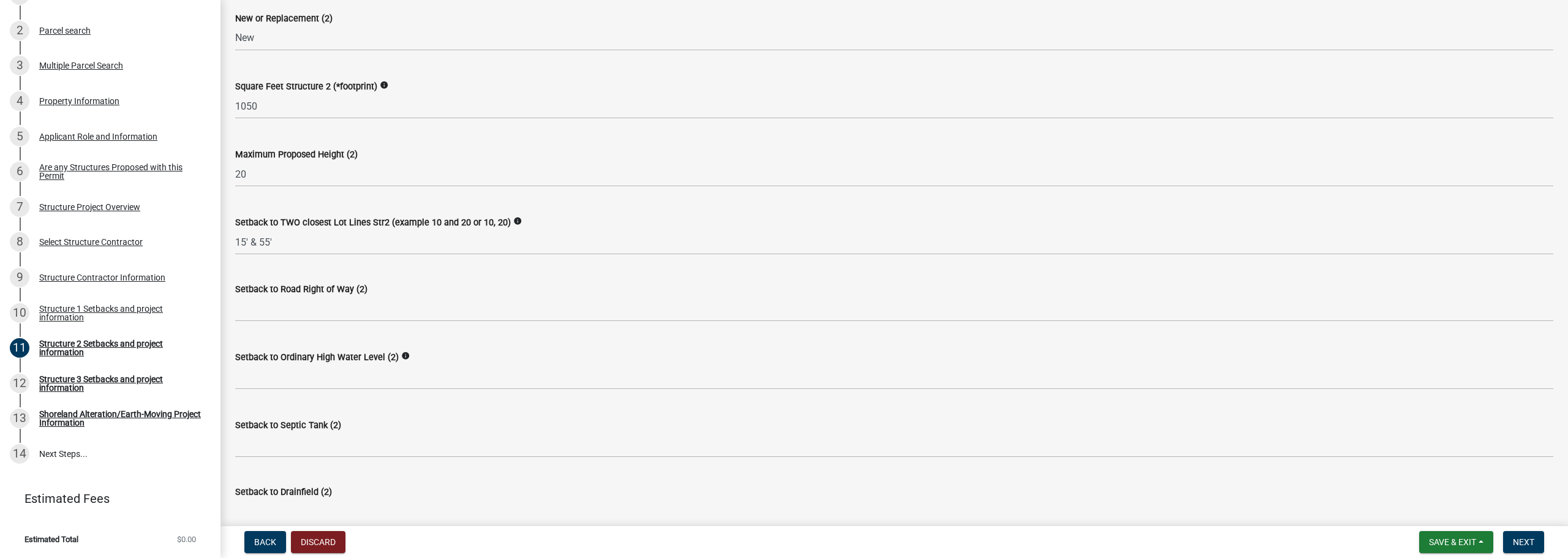
click at [464, 333] on div "Setback to Ordinary High Water Level (2) info" at bounding box center [894, 361] width 1318 height 57
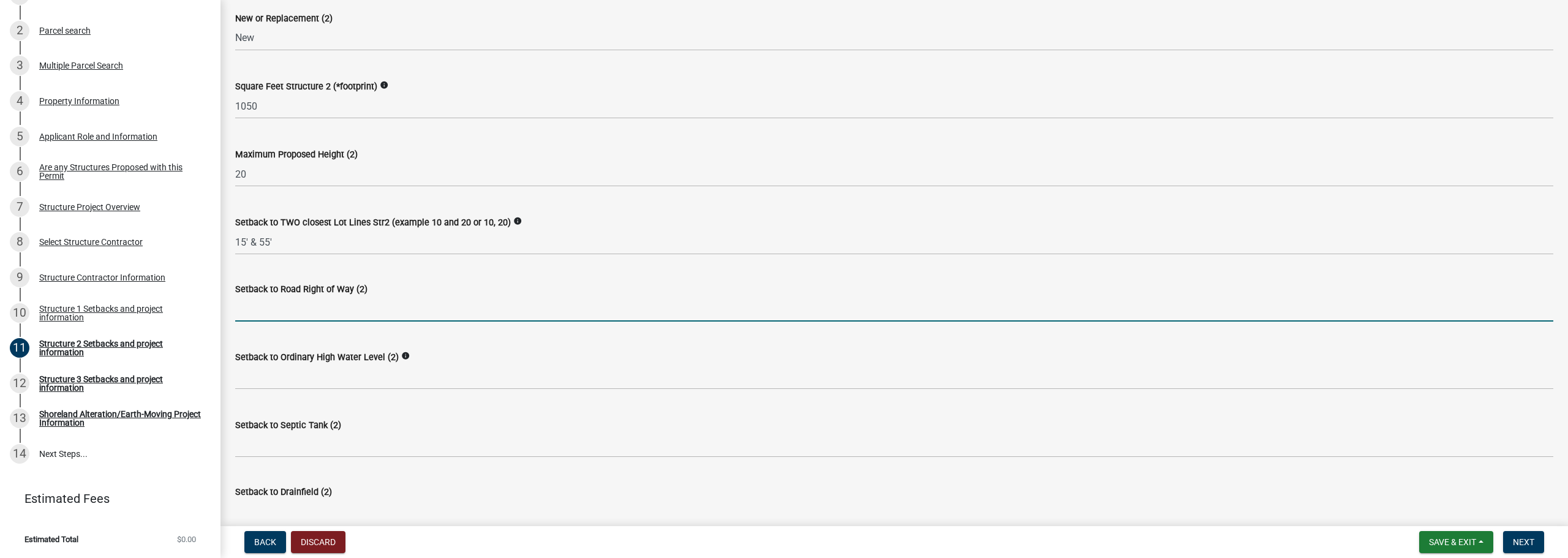
click at [357, 307] on input "text" at bounding box center [894, 309] width 1318 height 25
type input "88"
click at [533, 301] on input "88" at bounding box center [894, 309] width 1318 height 25
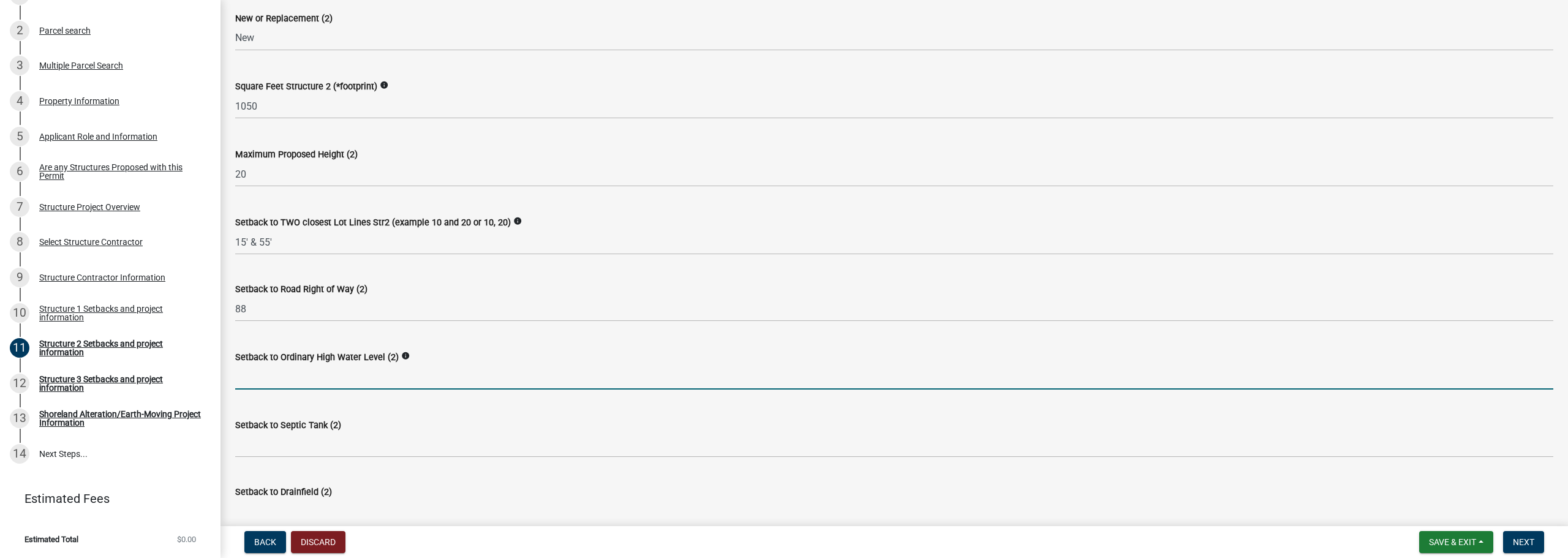
click at [385, 379] on input "text" at bounding box center [894, 377] width 1318 height 25
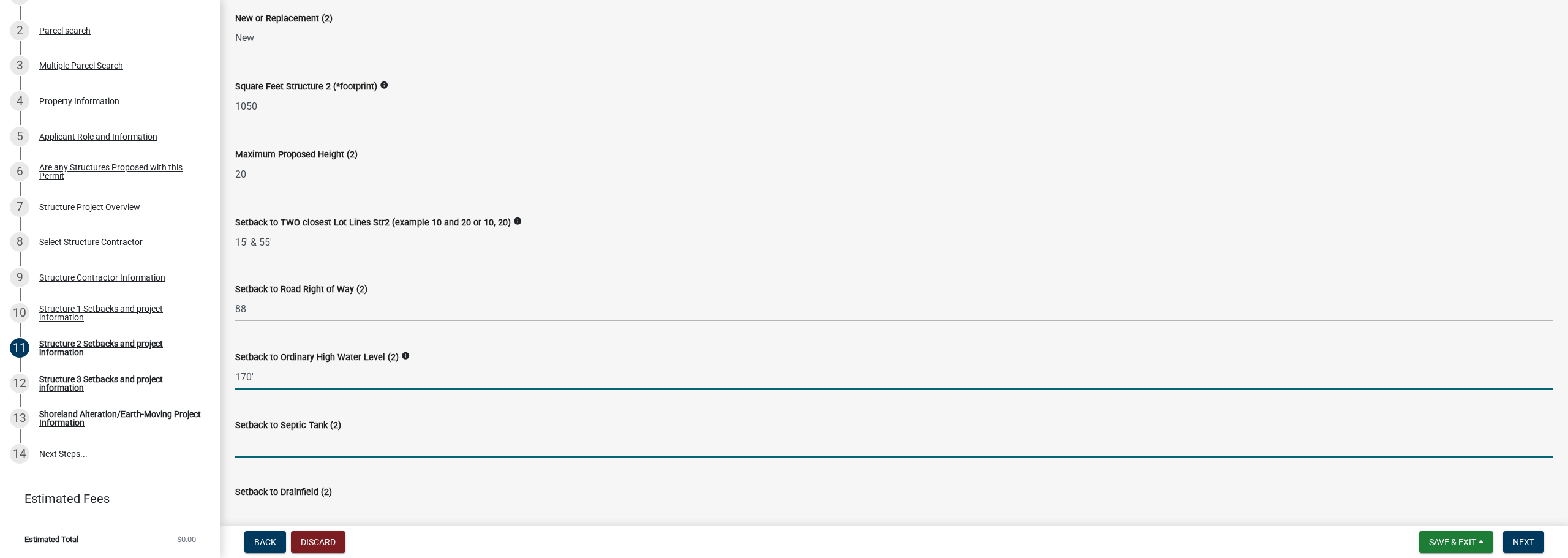
type input "170"
click at [368, 441] on input "Setback to Septic Tank (2)" at bounding box center [894, 446] width 1318 height 25
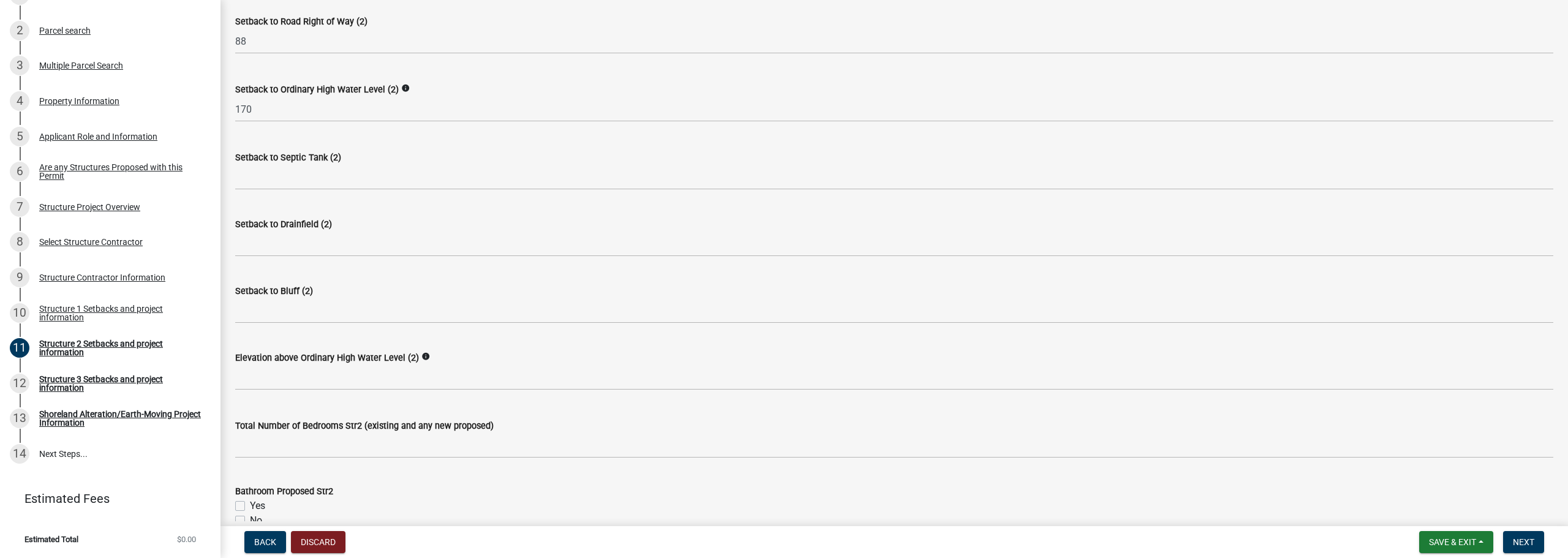
scroll to position [641, 0]
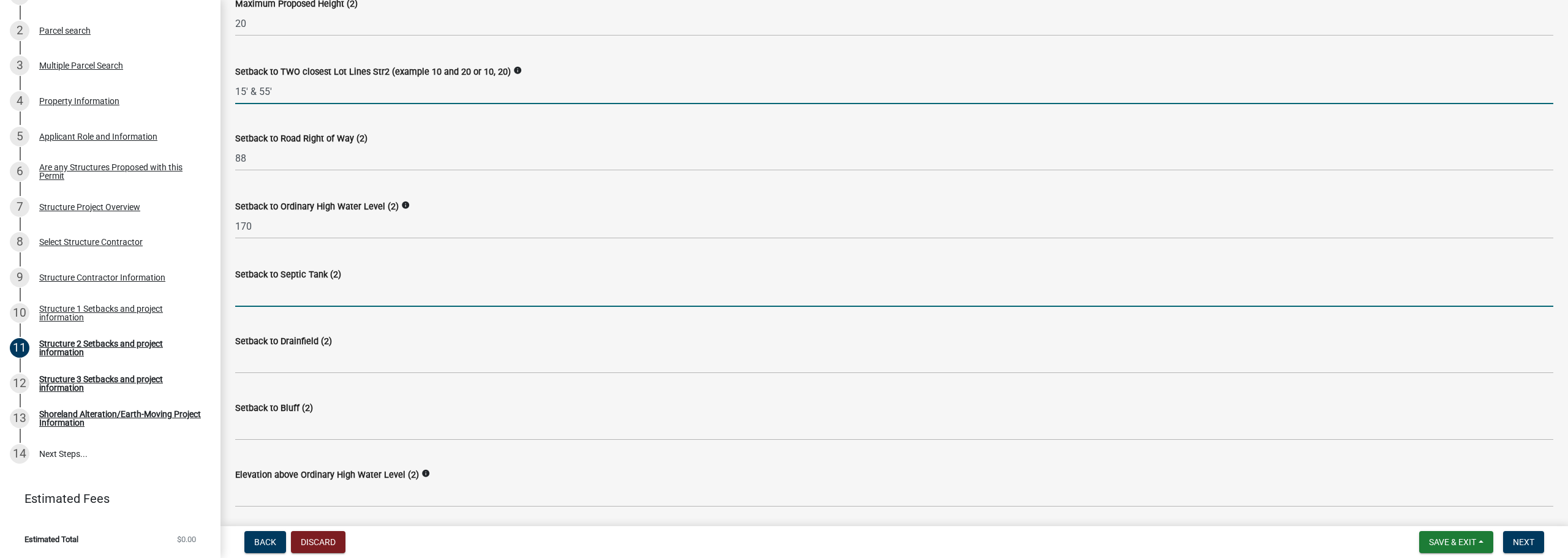
click at [343, 295] on input "Setback to Septic Tank (2)" at bounding box center [894, 295] width 1318 height 25
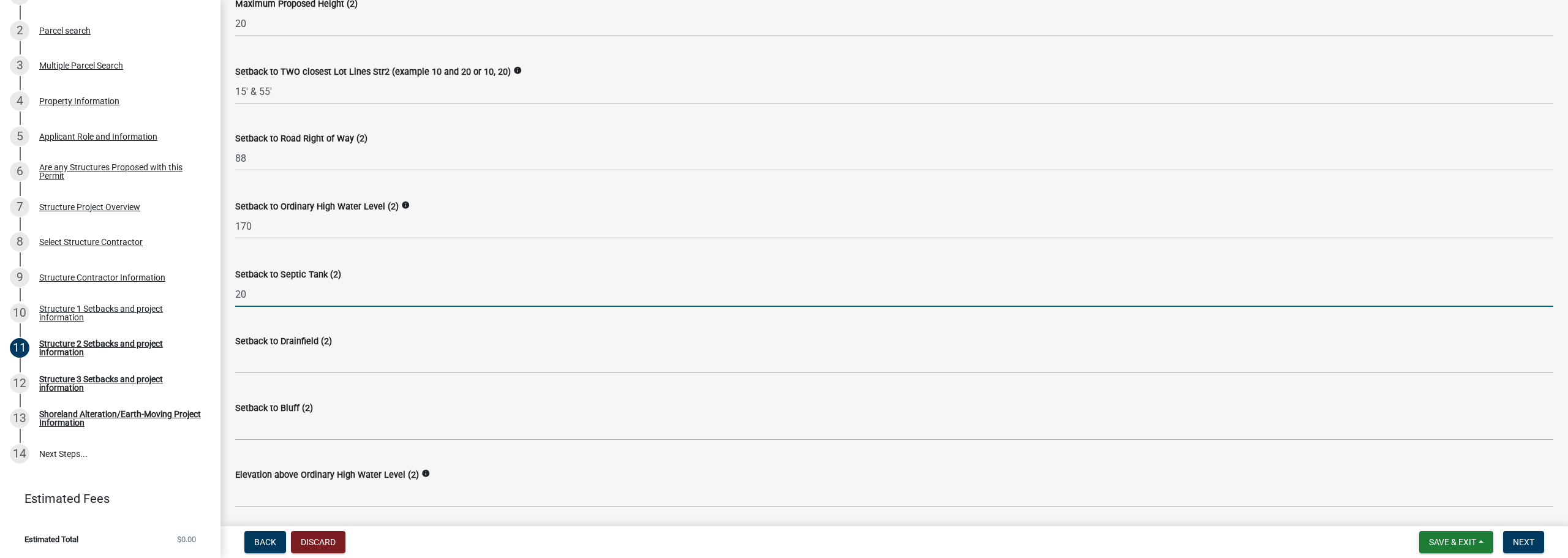
type input "20"
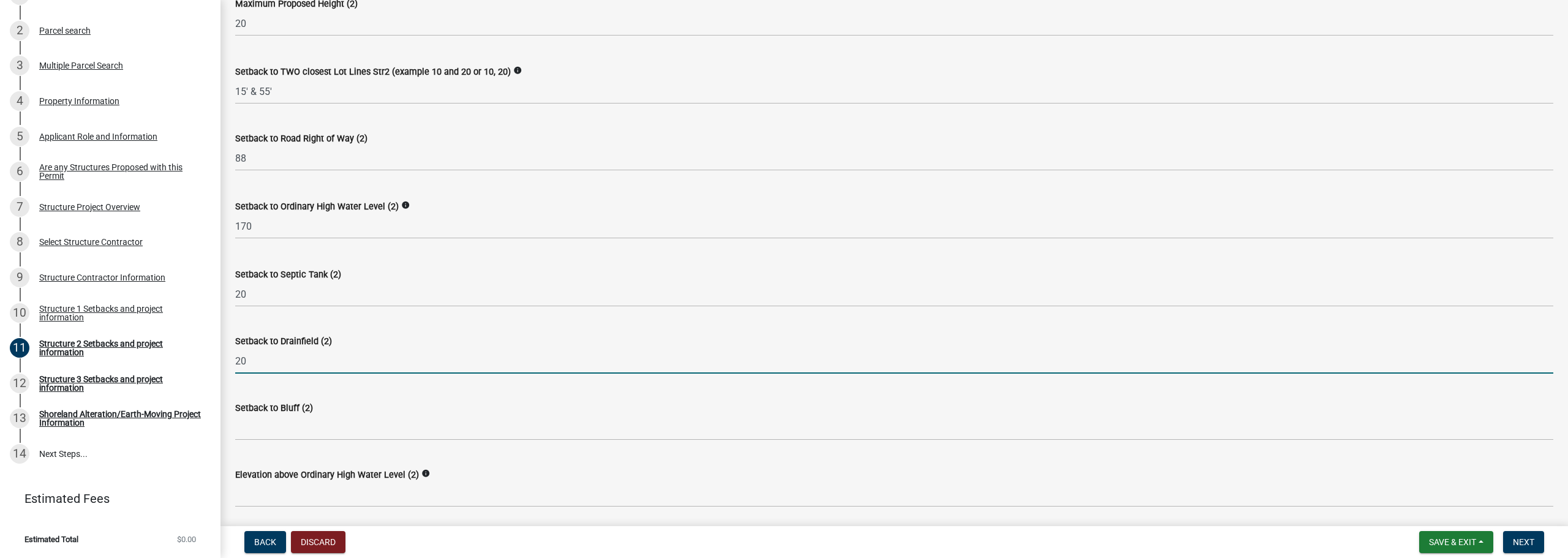
type input "20"
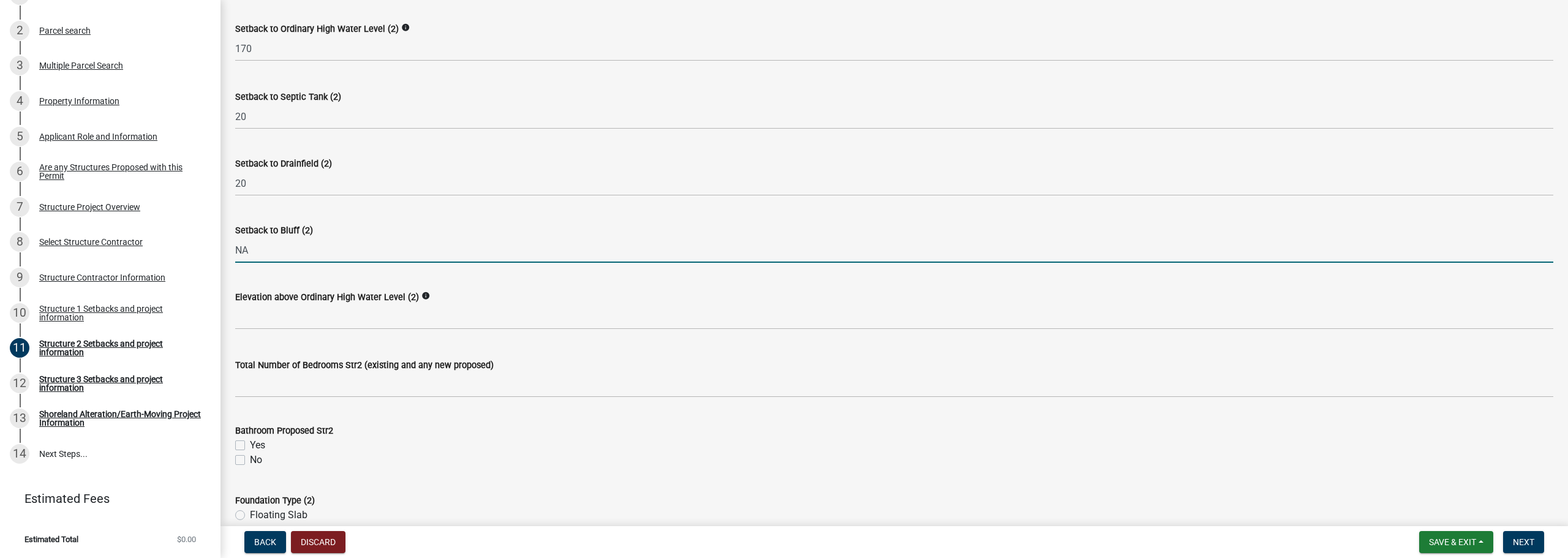
scroll to position [825, 0]
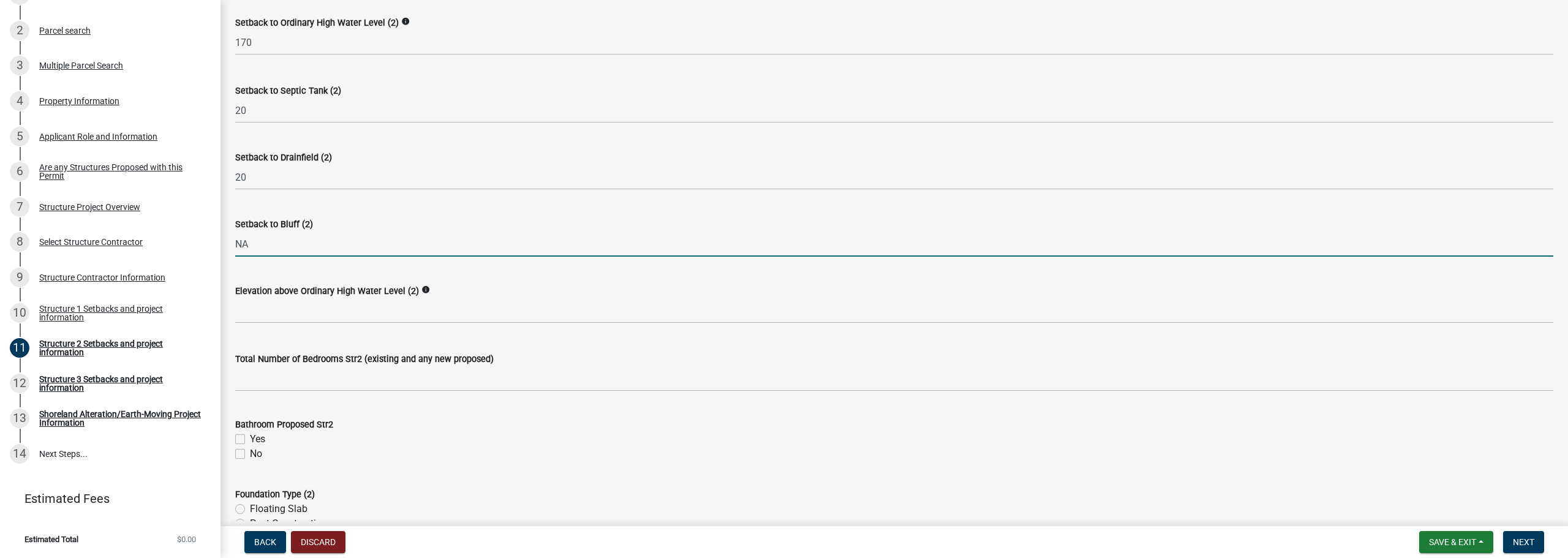
type input "NA"
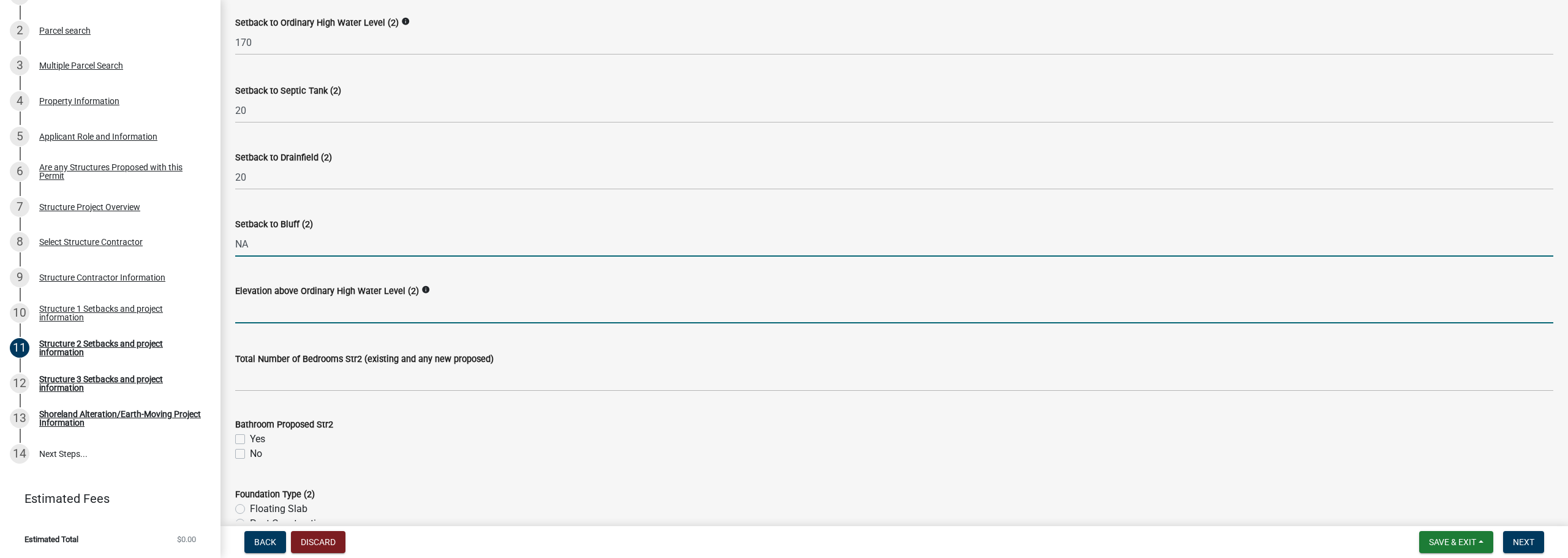
click at [402, 318] on input "text" at bounding box center [894, 312] width 1318 height 25
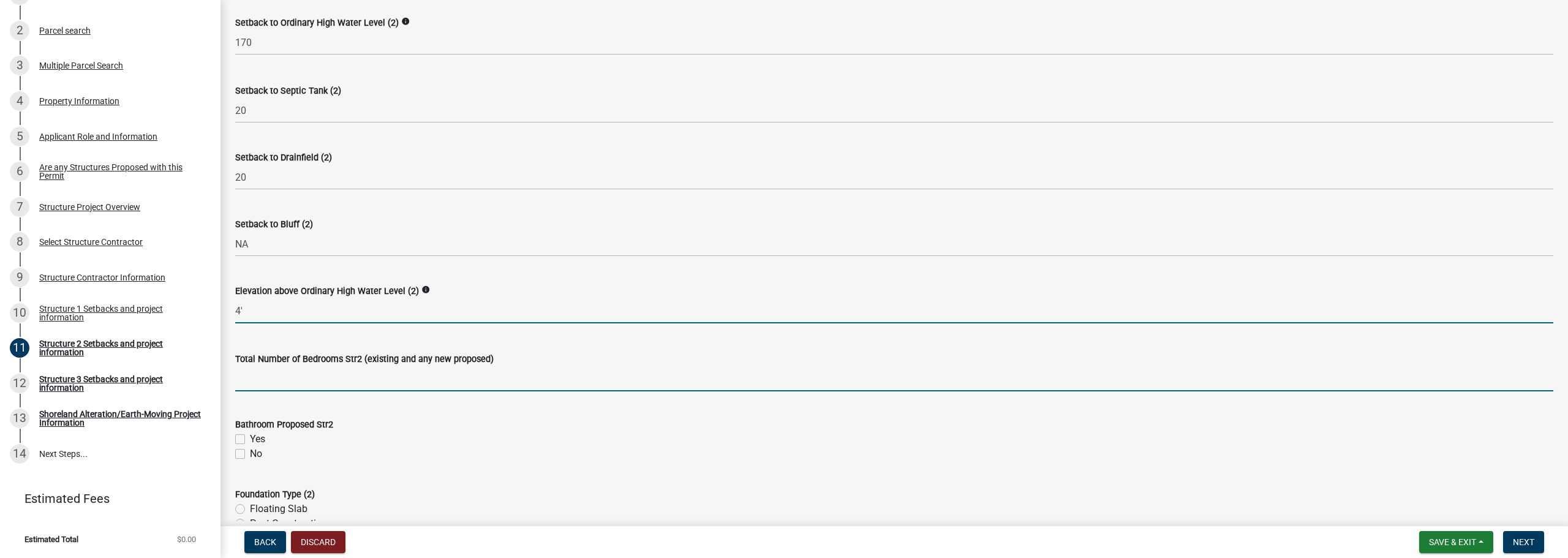
type input "4"
click at [281, 369] on input "text" at bounding box center [894, 379] width 1318 height 25
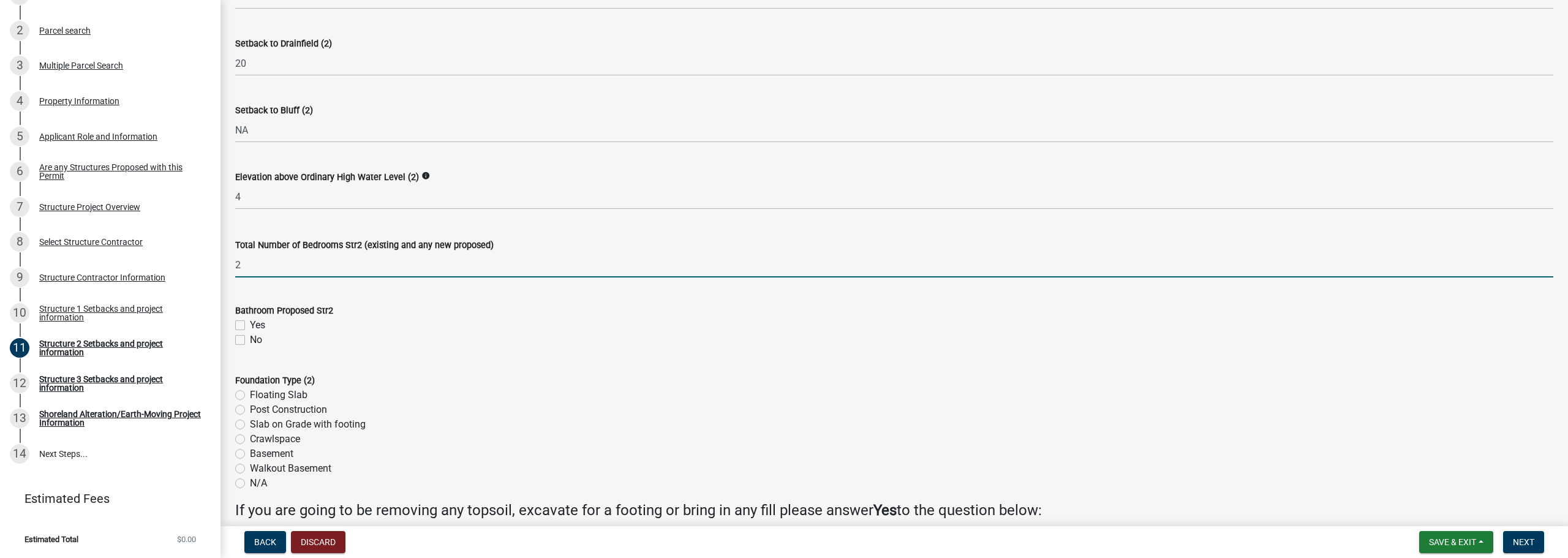
scroll to position [948, 0]
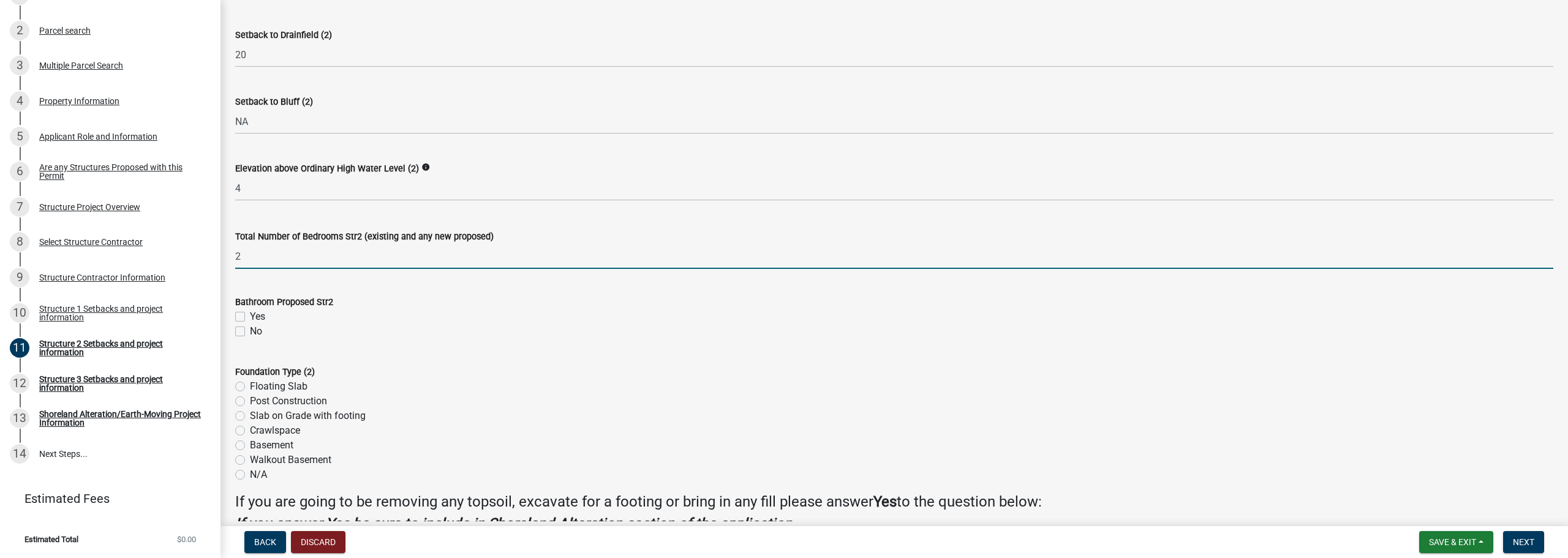
type input "2"
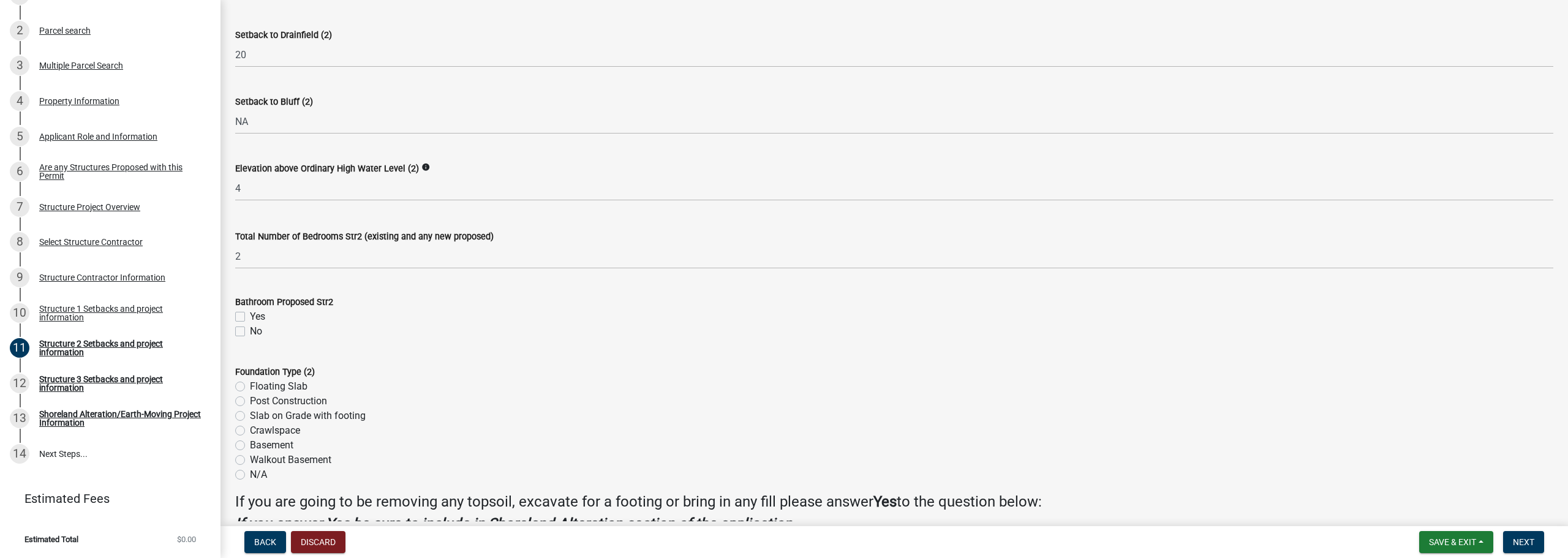
click at [253, 316] on label "Yes" at bounding box center [257, 317] width 15 height 14
click at [253, 316] on input "Yes" at bounding box center [253, 313] width 8 height 8
checkbox input "true"
checkbox input "false"
click at [285, 389] on label "Floating Slab" at bounding box center [278, 386] width 57 height 14
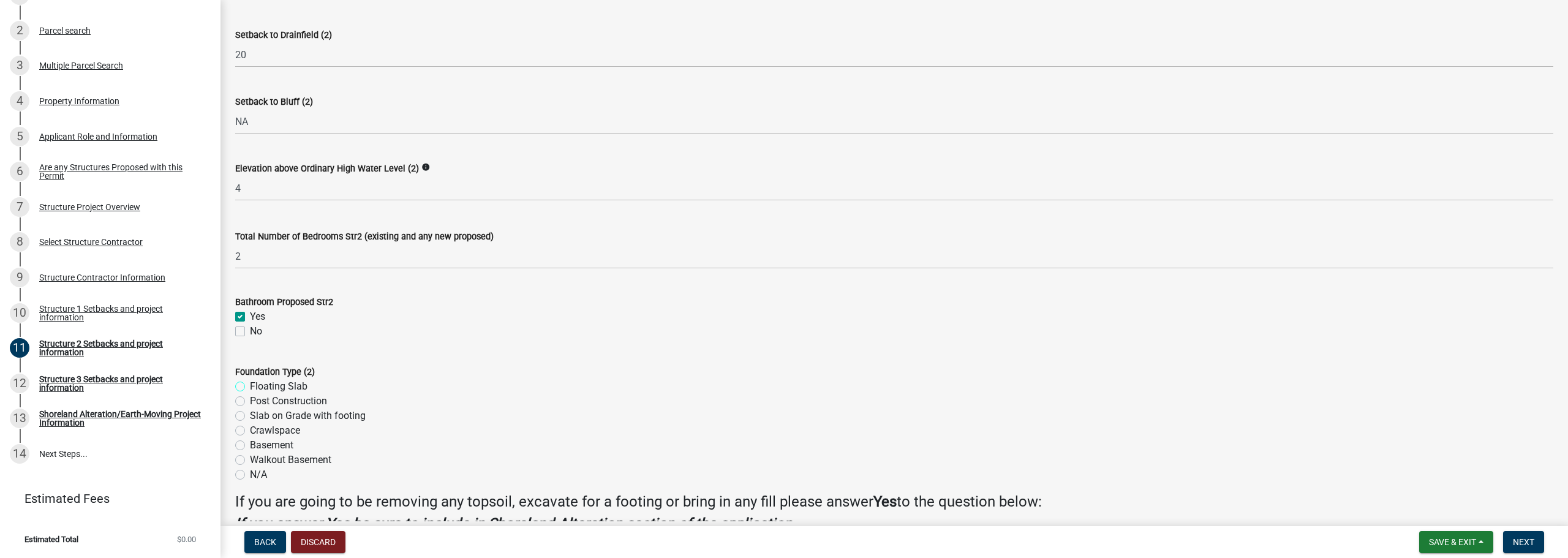
click at [258, 387] on input "Floating Slab" at bounding box center [253, 382] width 8 height 8
radio input "true"
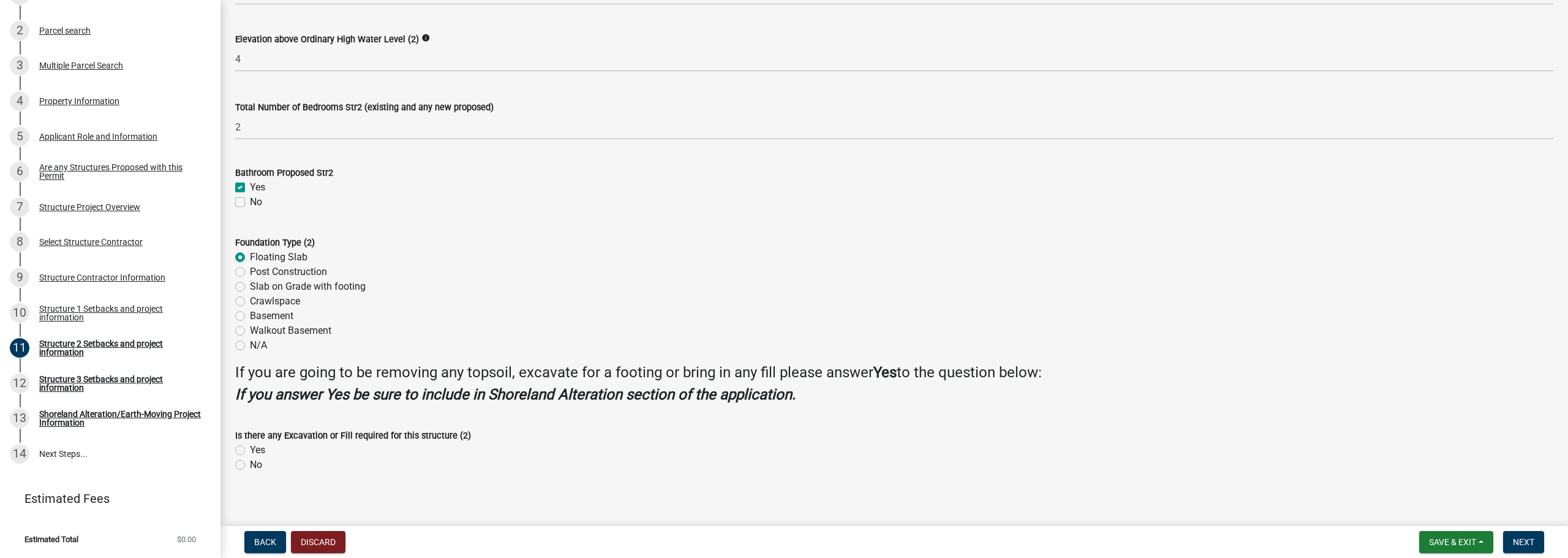
scroll to position [1086, 0]
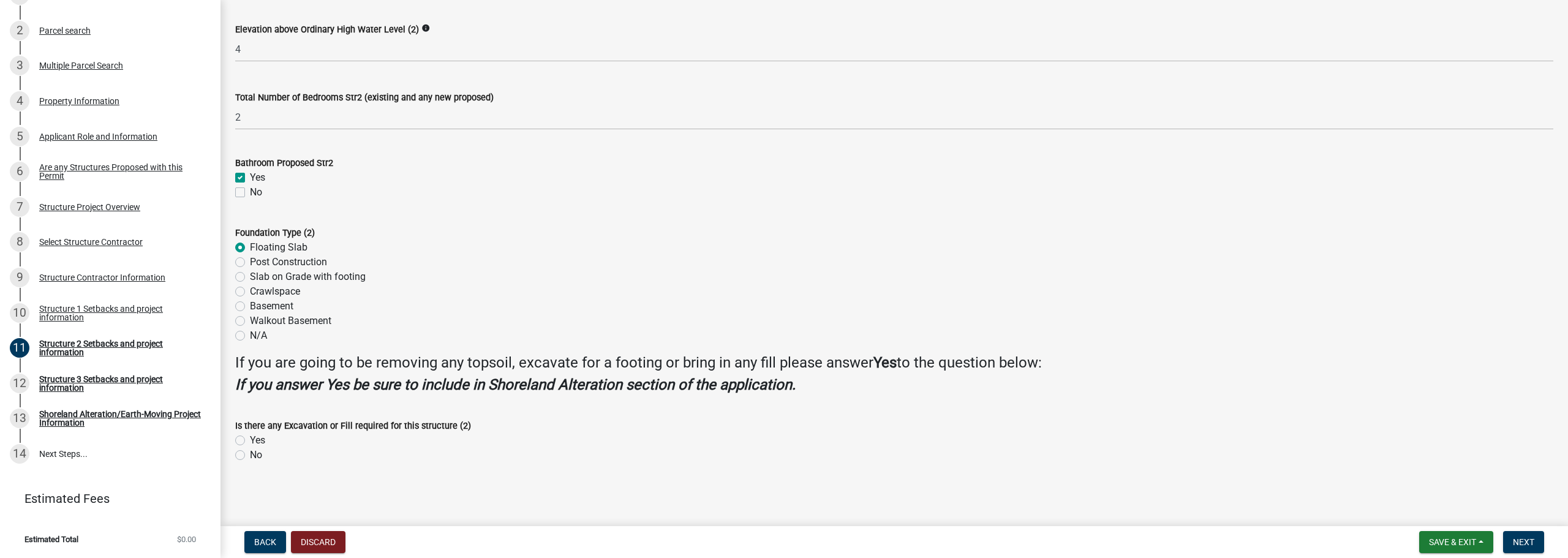
click at [264, 440] on label "Yes" at bounding box center [257, 440] width 15 height 14
click at [258, 440] on input "Yes" at bounding box center [253, 436] width 8 height 8
radio input "true"
click at [1528, 544] on span "Next" at bounding box center [1522, 543] width 21 height 10
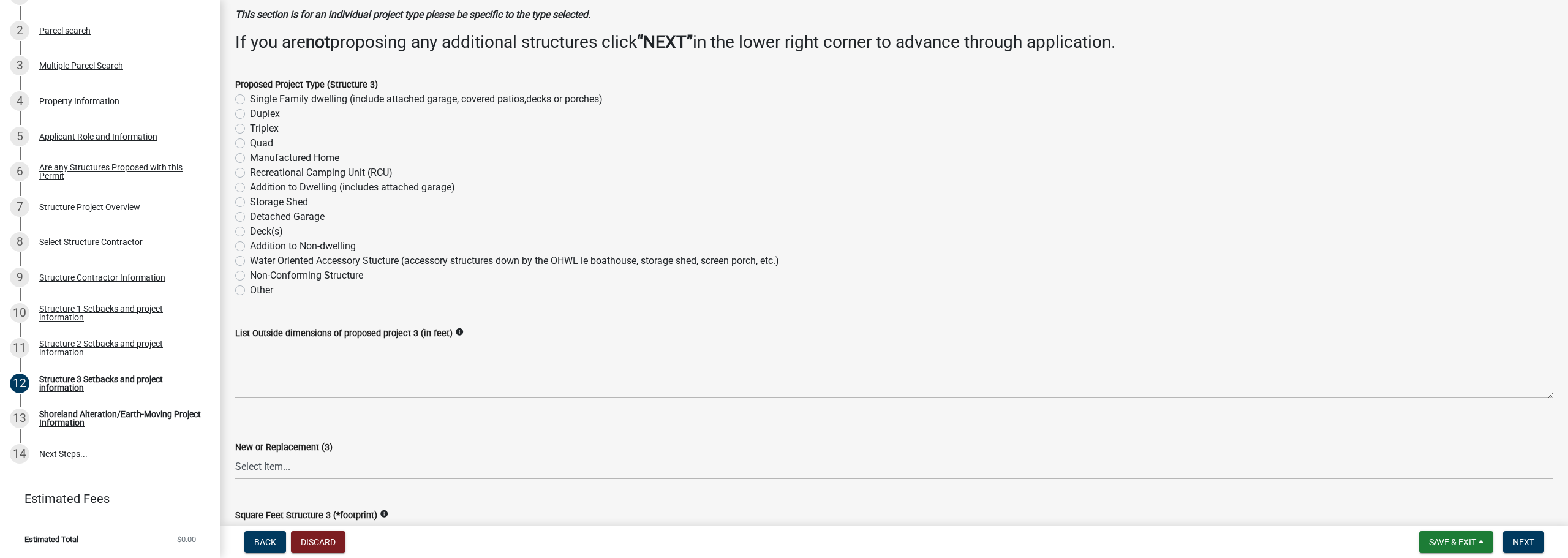
scroll to position [0, 0]
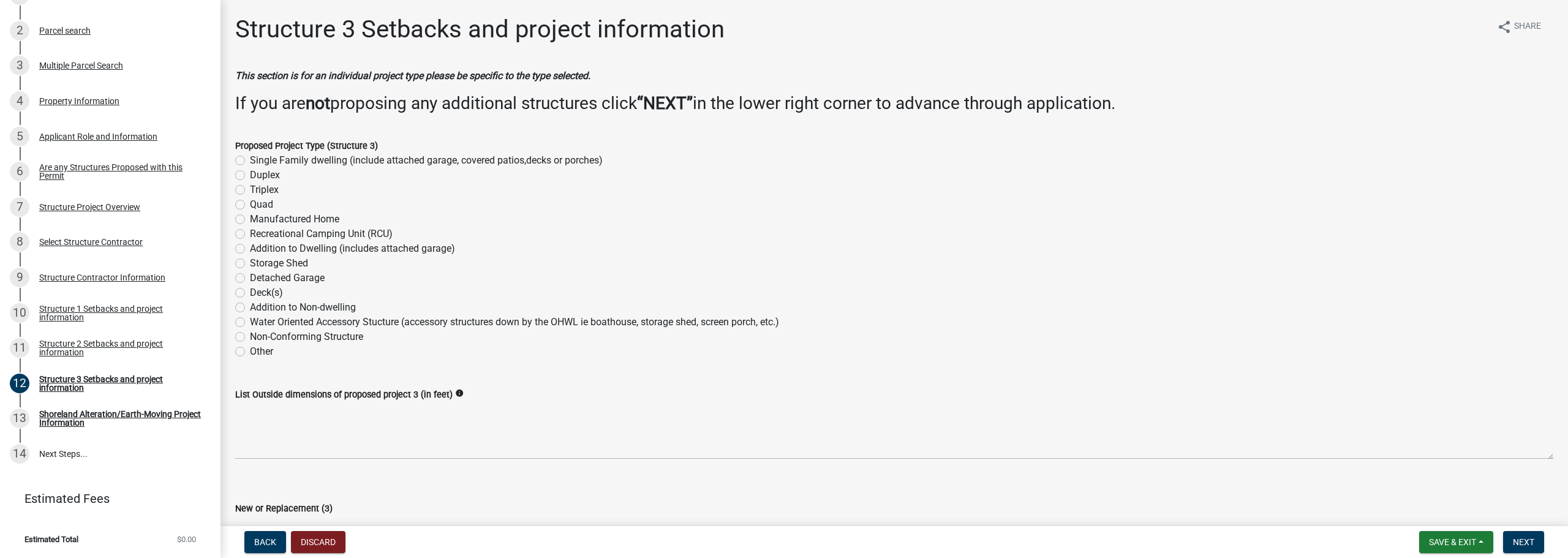
click at [267, 351] on label "Other" at bounding box center [261, 351] width 24 height 14
click at [258, 351] on input "Other" at bounding box center [253, 348] width 8 height 8
radio input "true"
click at [274, 156] on label "Single Family dwelling (include attached garage, covered patios,decks or porche…" at bounding box center [426, 160] width 353 height 14
click at [258, 156] on input "Single Family dwelling (include attached garage, covered patios,decks or porche…" at bounding box center [253, 157] width 8 height 8
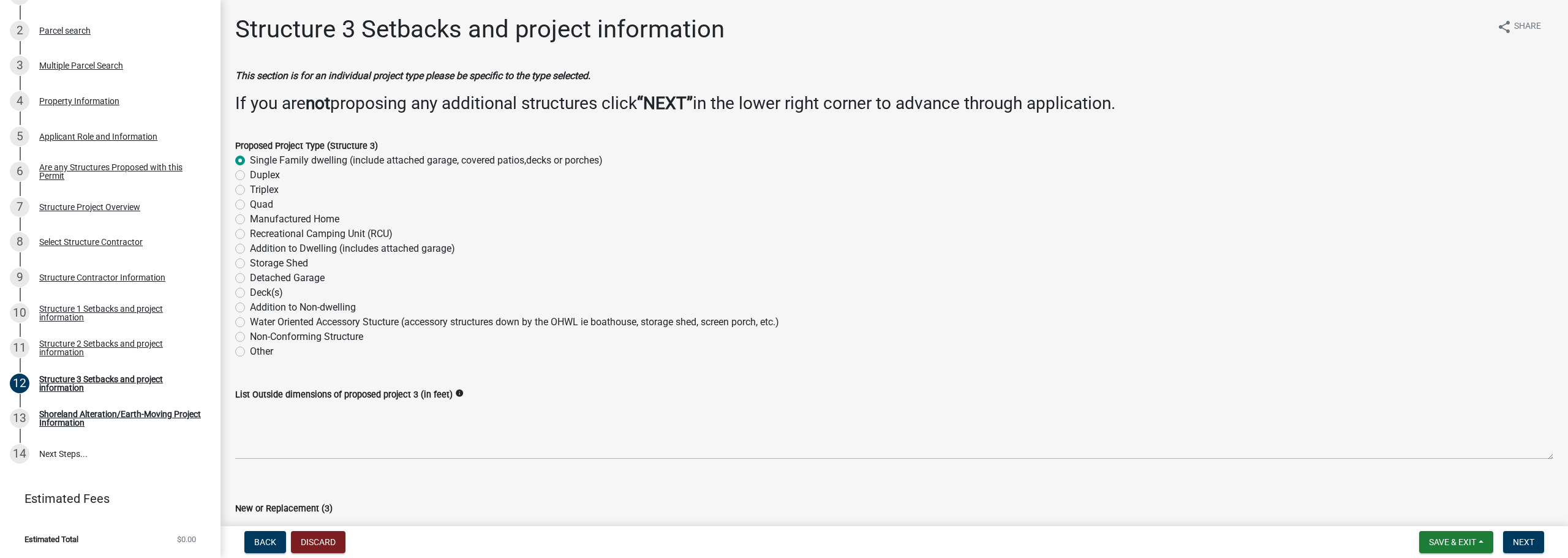
radio input "true"
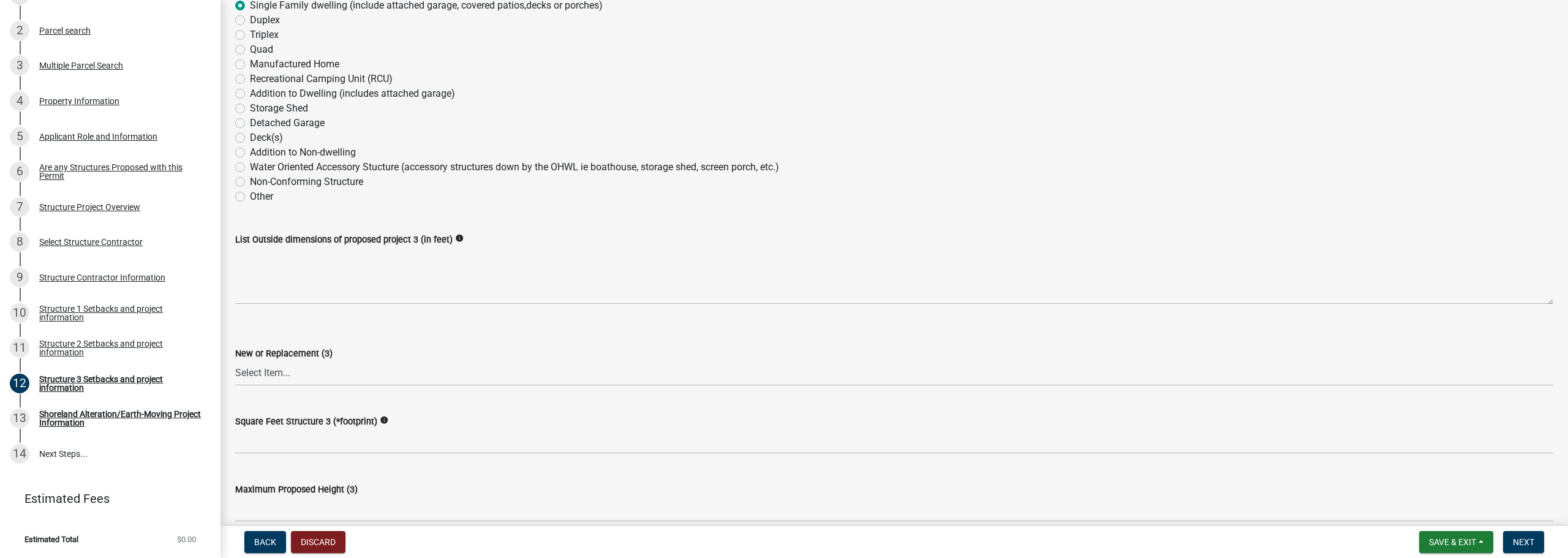
scroll to position [184, 0]
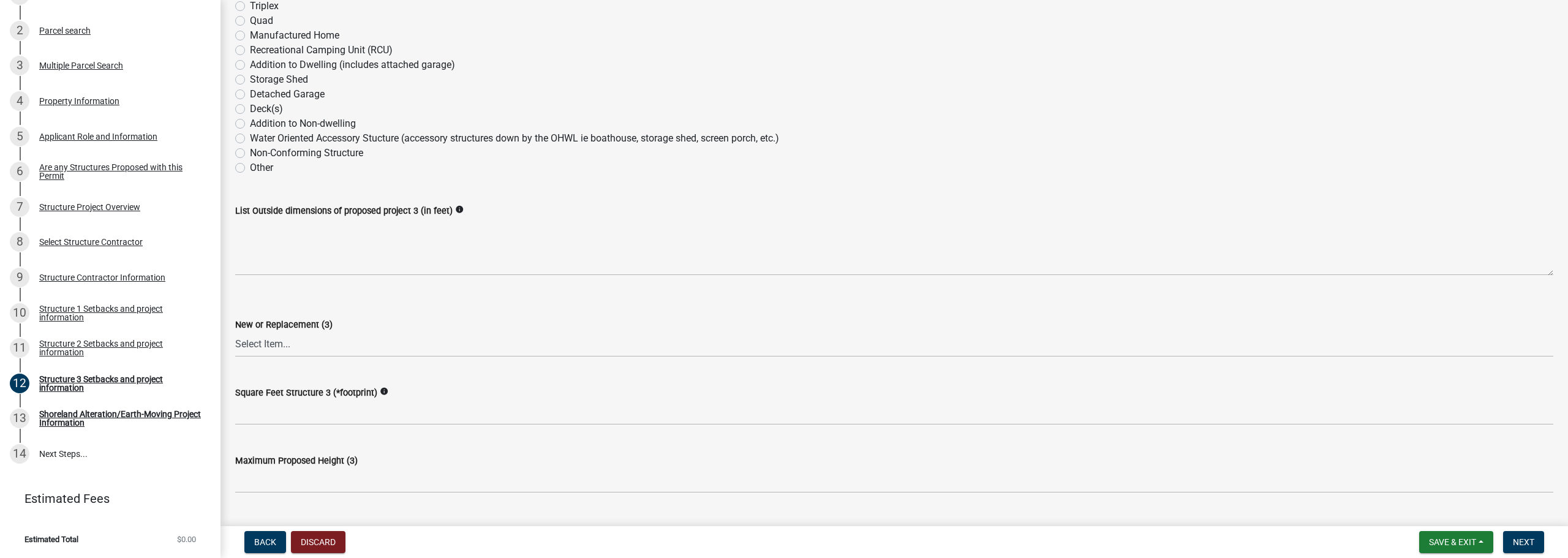
click at [659, 166] on div "Other" at bounding box center [894, 167] width 1318 height 14
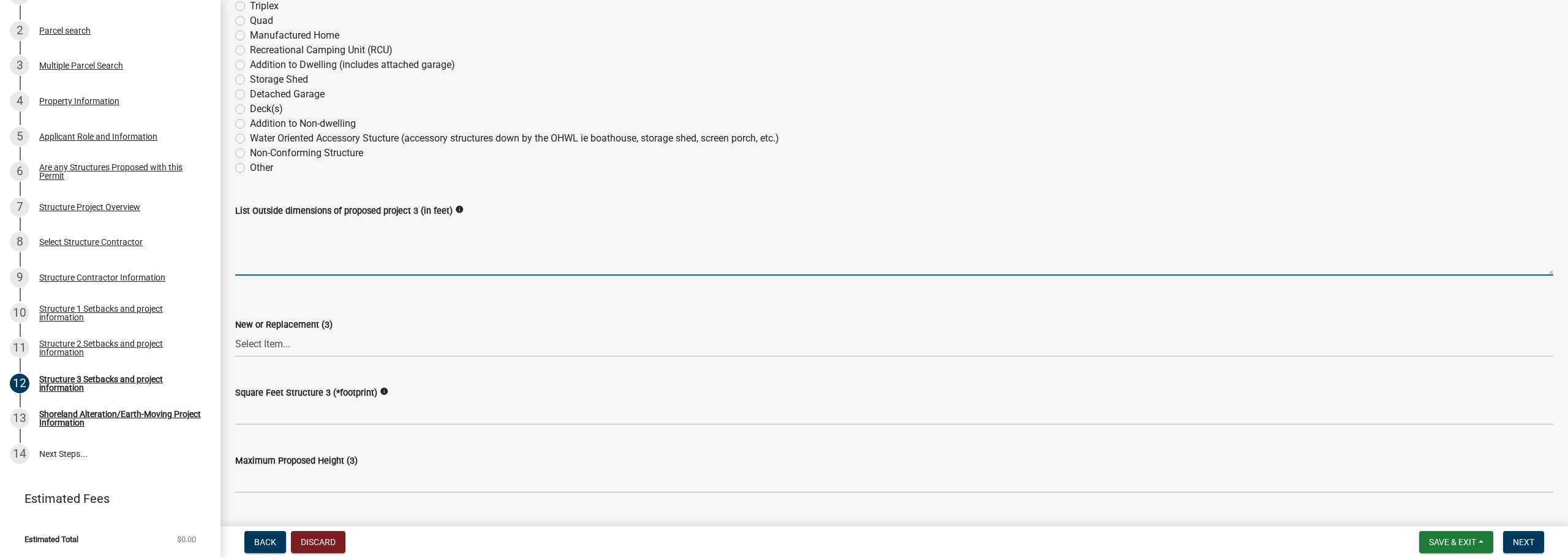
click at [344, 258] on textarea "List Outside dimensions of proposed project 3 (in feet)" at bounding box center [894, 246] width 1318 height 57
type textarea "23'-6" x 22'-3""
click at [348, 343] on select "Select Item... New Replacement" at bounding box center [894, 345] width 1318 height 25
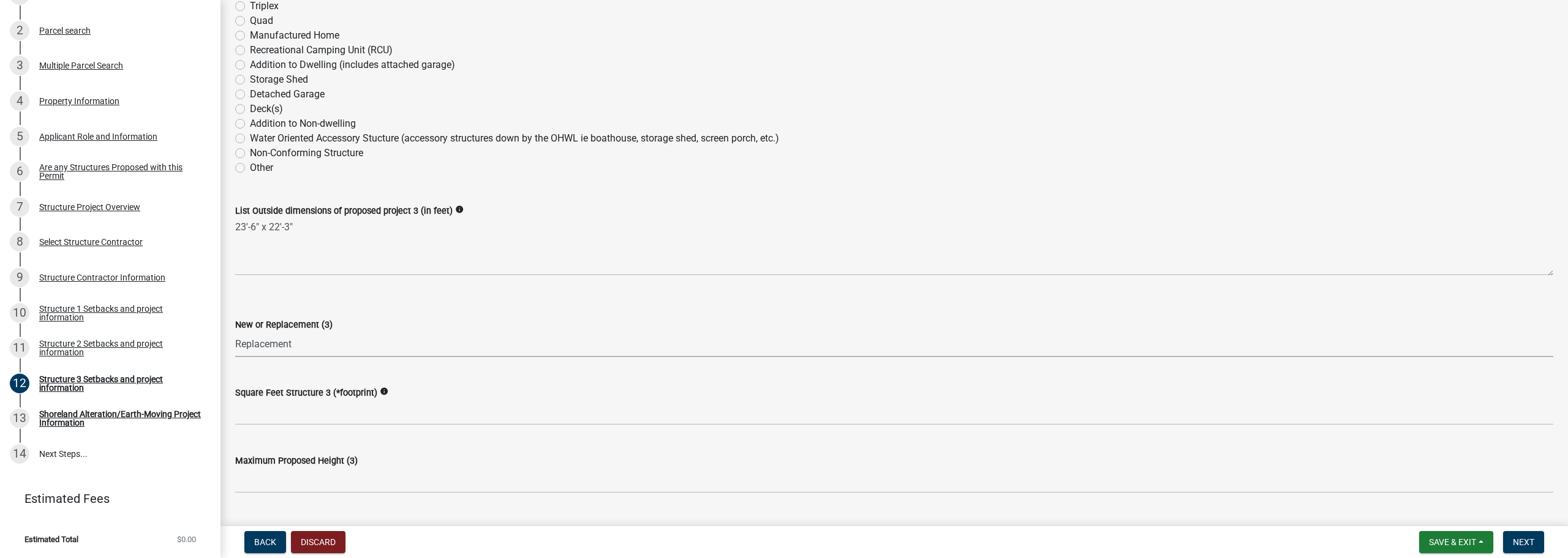
click at [235, 333] on select "Select Item... New Replacement" at bounding box center [894, 345] width 1318 height 25
select select "a3cc236c-43aa-406a-8353-e0398d57c407"
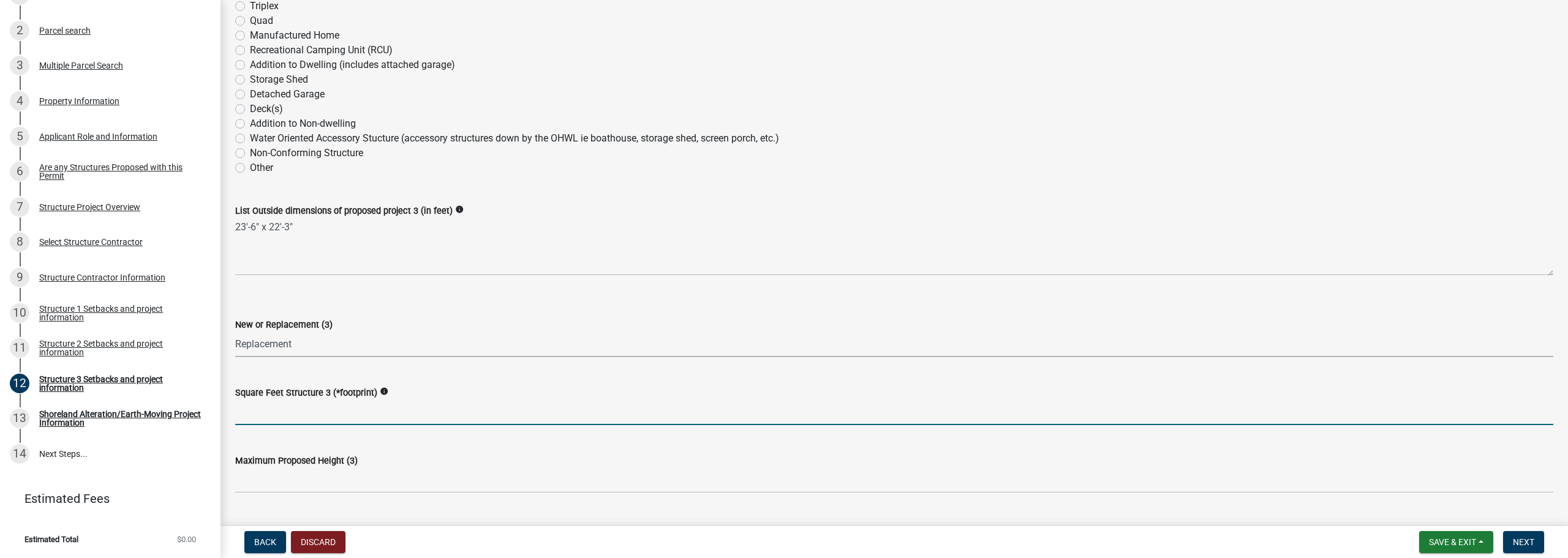
click at [279, 414] on input "text" at bounding box center [894, 413] width 1318 height 25
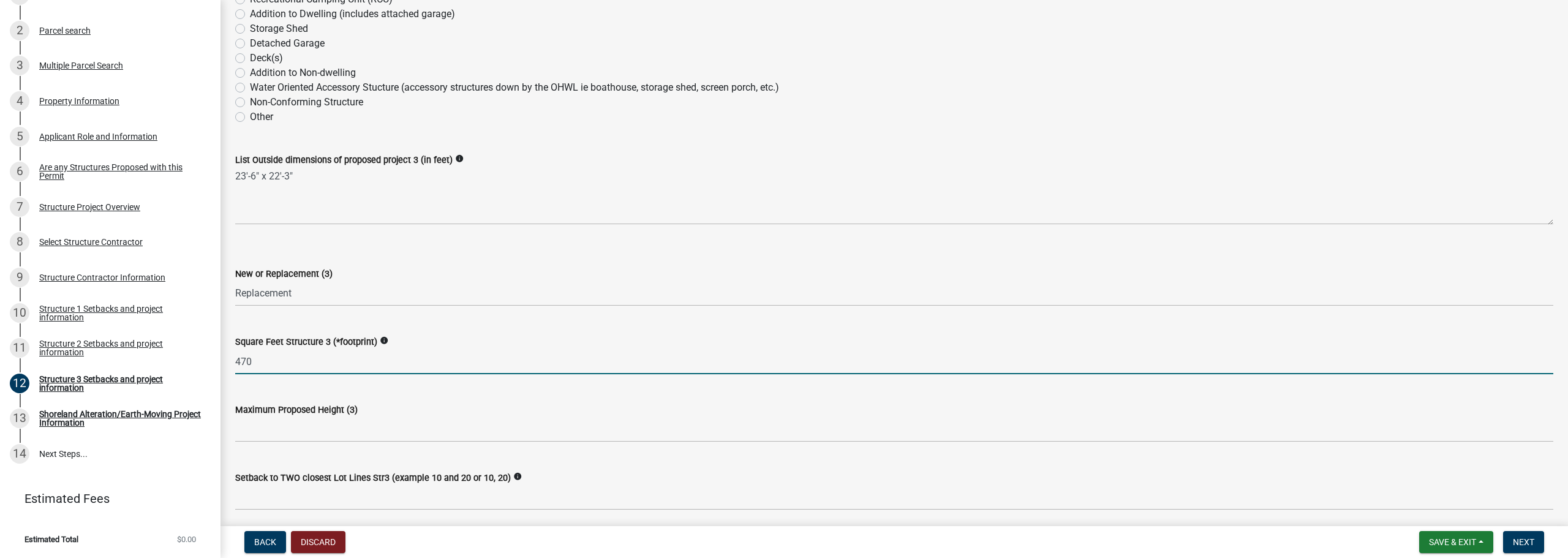
scroll to position [306, 0]
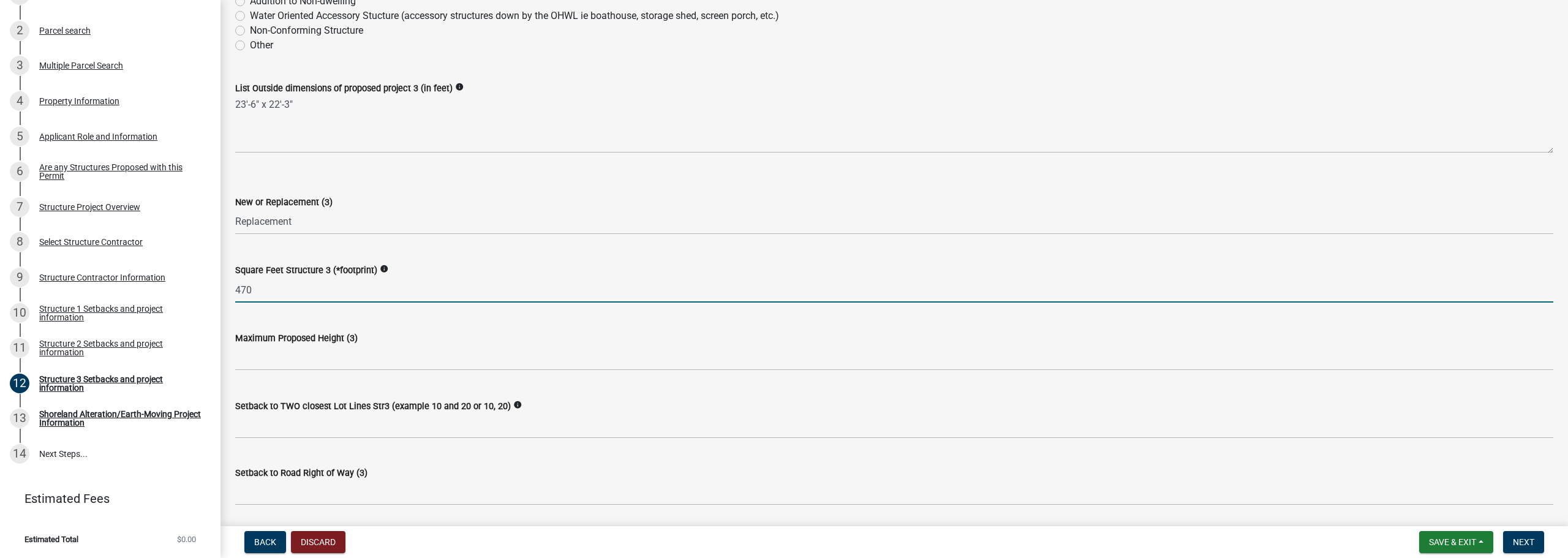
type input "470"
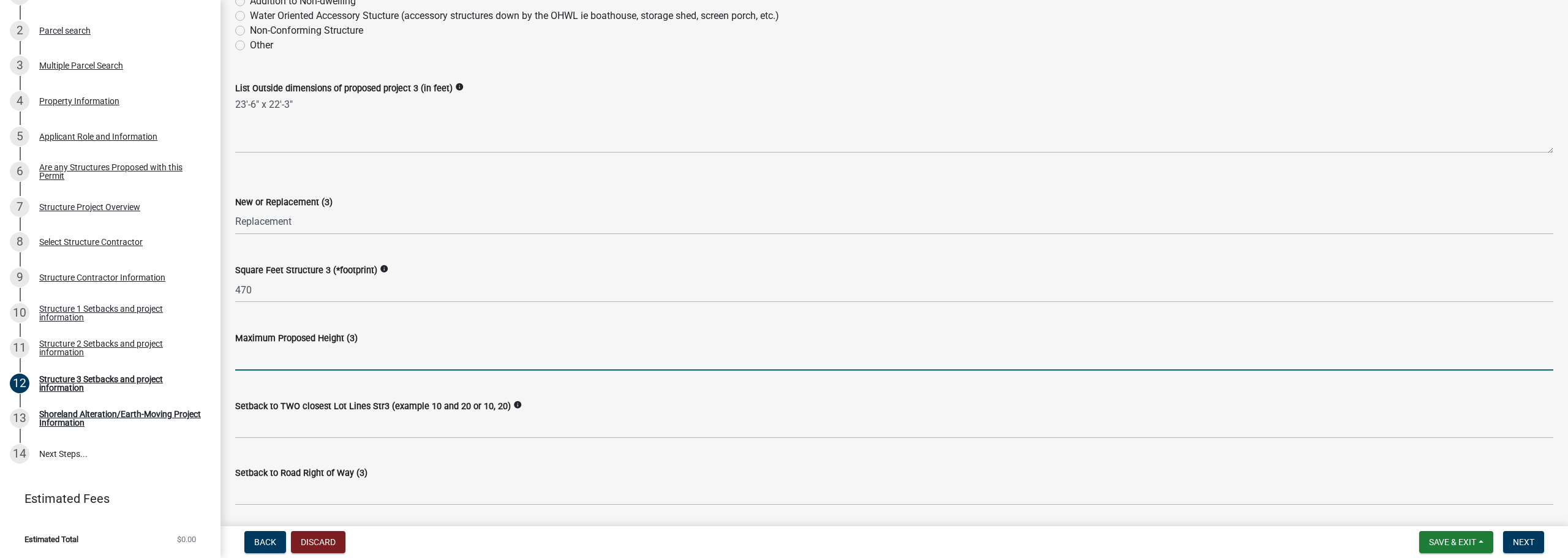
click at [323, 352] on input "text" at bounding box center [894, 359] width 1318 height 25
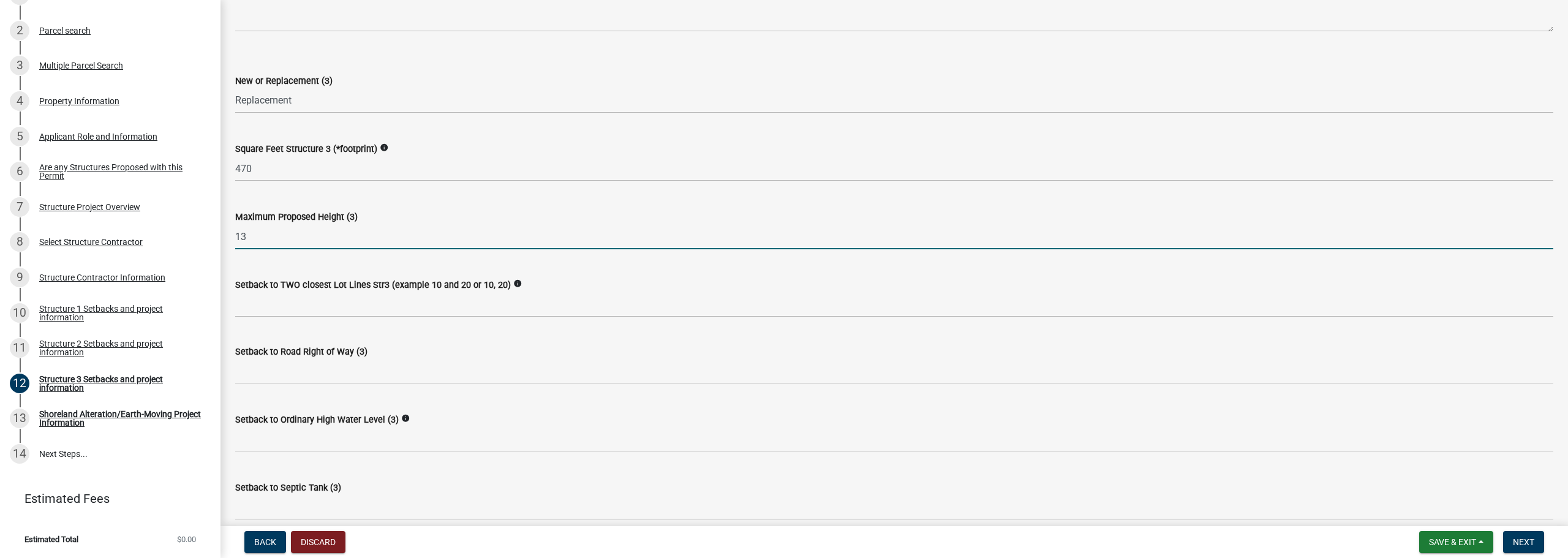
scroll to position [429, 0]
type input "13"
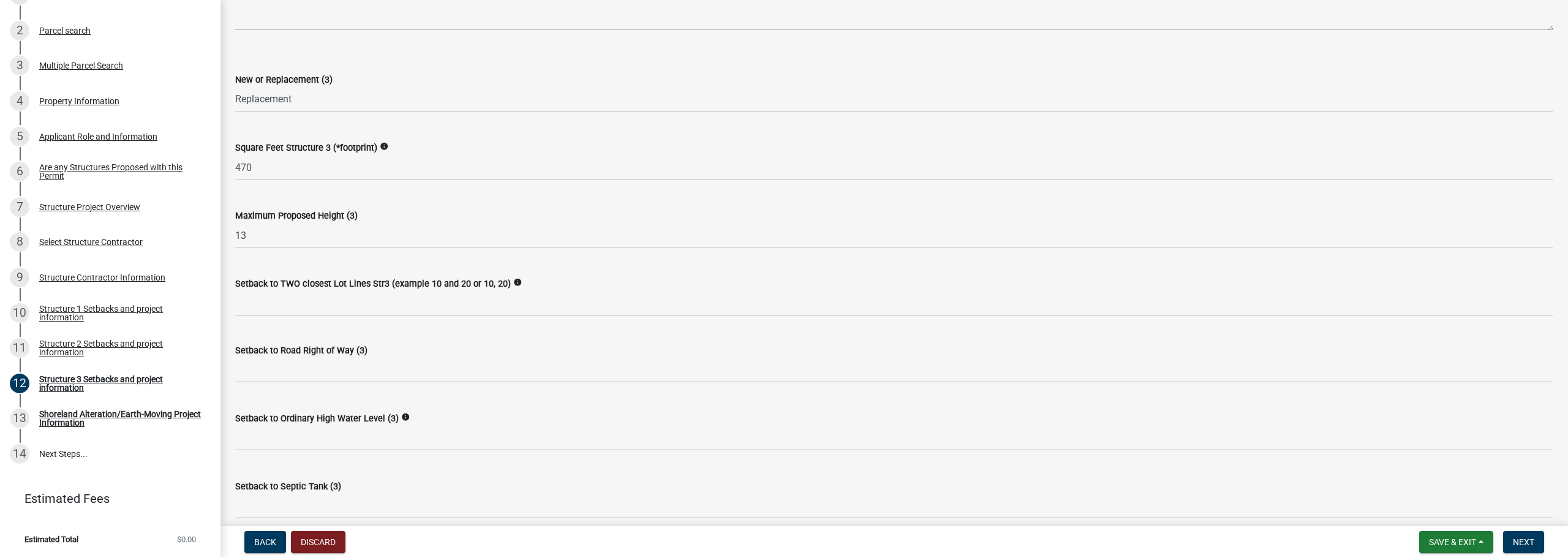
click at [633, 207] on div "Maximum Proposed Height (3) 13" at bounding box center [894, 220] width 1318 height 57
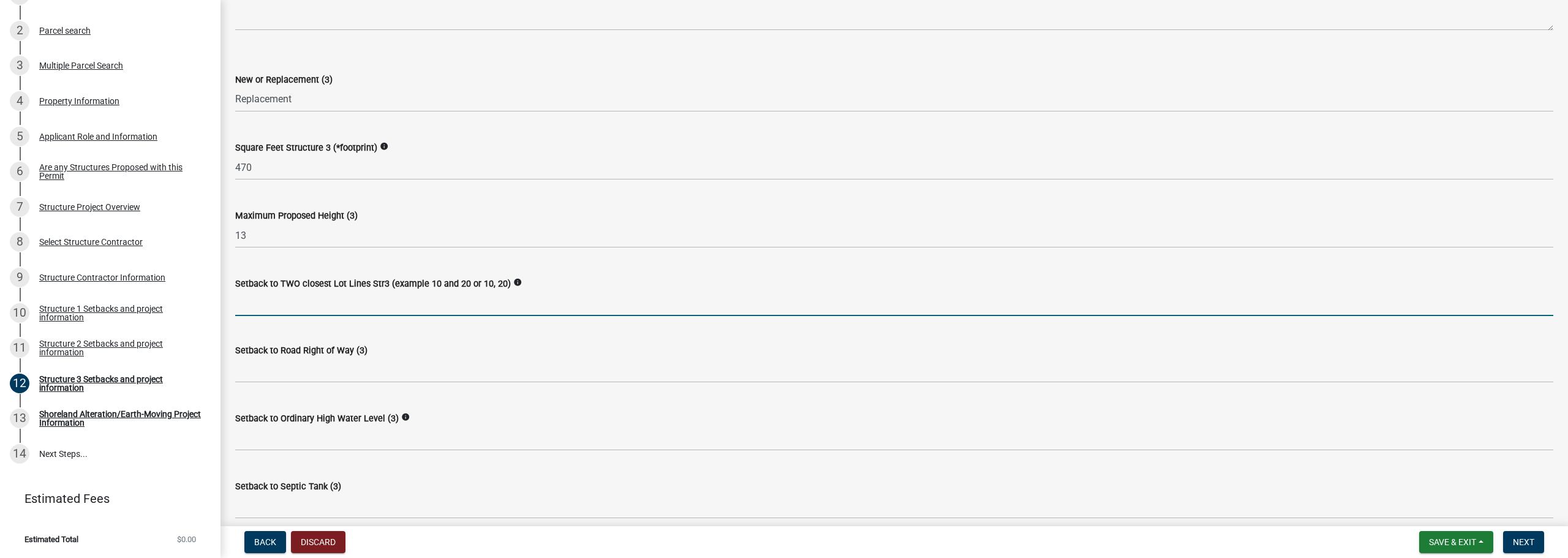
click at [342, 298] on input "Setback to TWO closest Lot Lines Str3 (example 10 and 20 or 10, 20)" at bounding box center [894, 304] width 1318 height 25
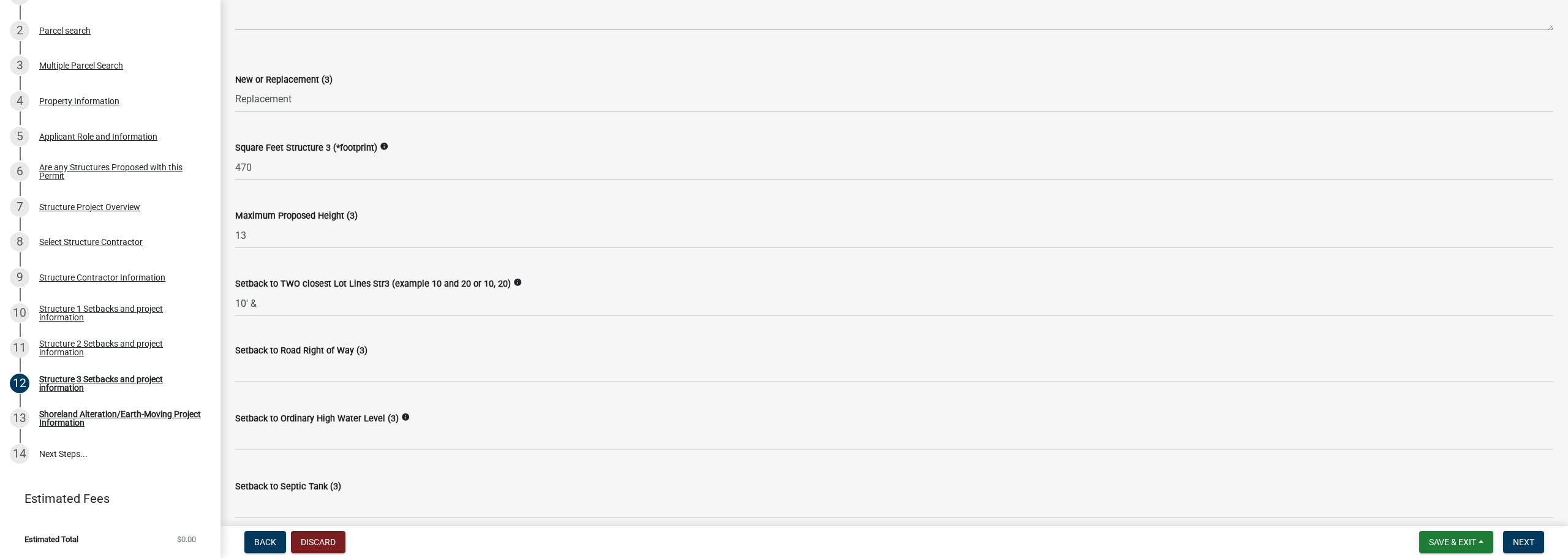
click at [556, 268] on div "Setback to TWO closest Lot Lines Str3 (example 10 and 20 or 10, 20) info 10' &" at bounding box center [894, 288] width 1318 height 57
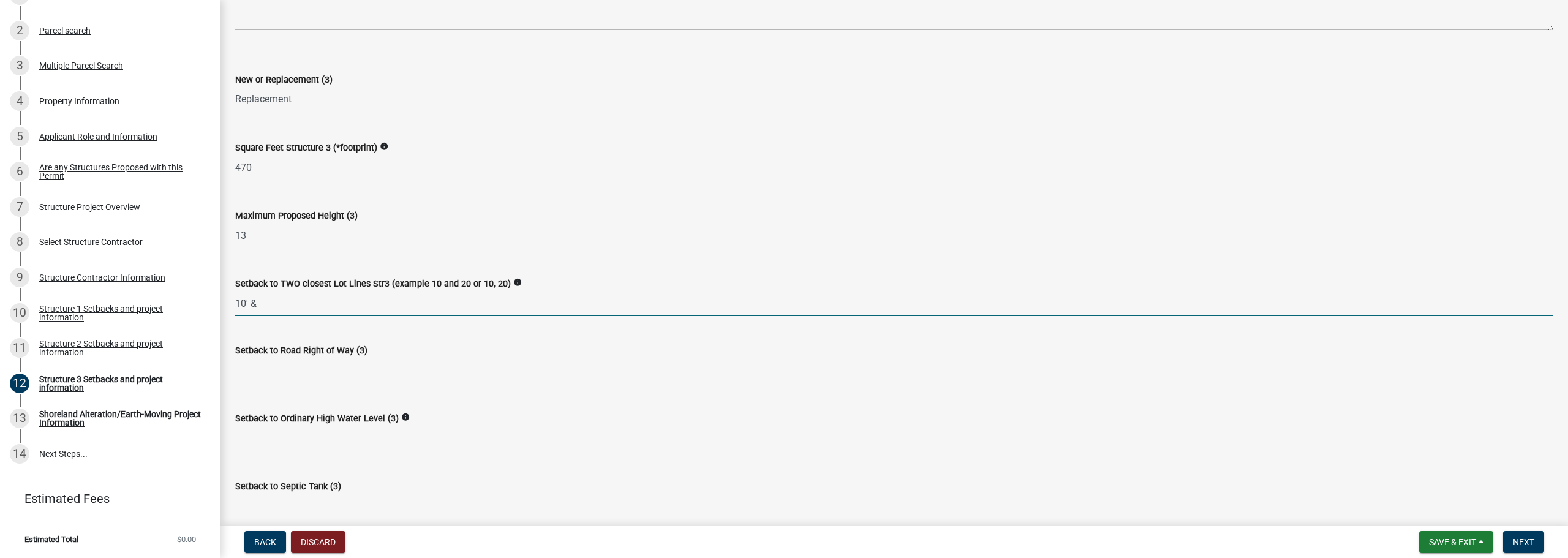
click at [358, 304] on input "10' &" at bounding box center [894, 304] width 1318 height 25
type input "10' & 62'"
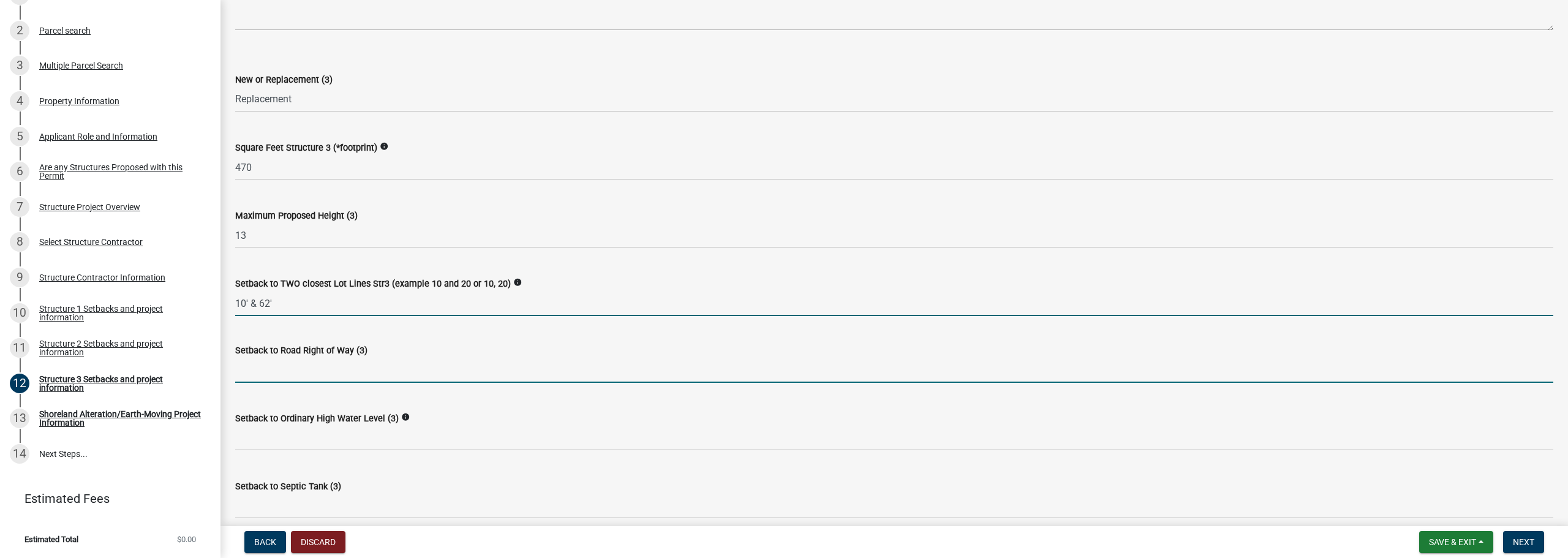
click at [305, 368] on input "text" at bounding box center [894, 371] width 1318 height 25
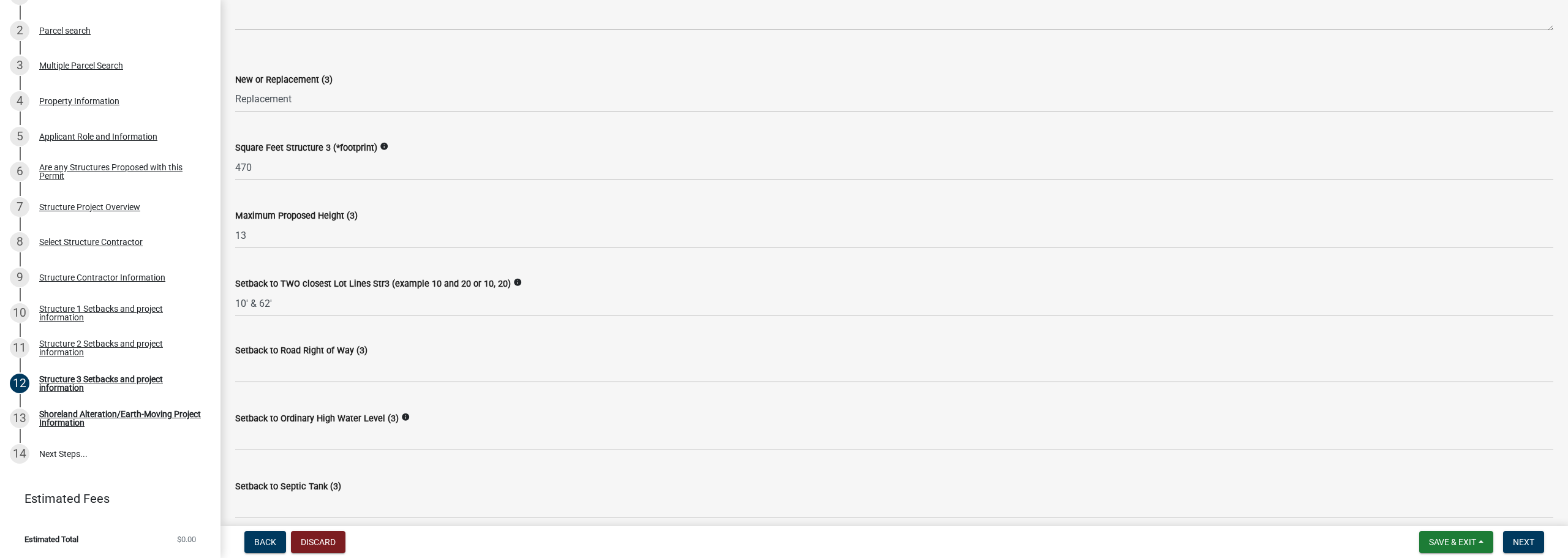
drag, startPoint x: 466, startPoint y: 274, endPoint x: 440, endPoint y: 295, distance: 33.4
click at [466, 274] on div "Setback to TWO closest Lot Lines Str3 (example 10 and 20 or 10, 20) info 10' & …" at bounding box center [894, 288] width 1318 height 57
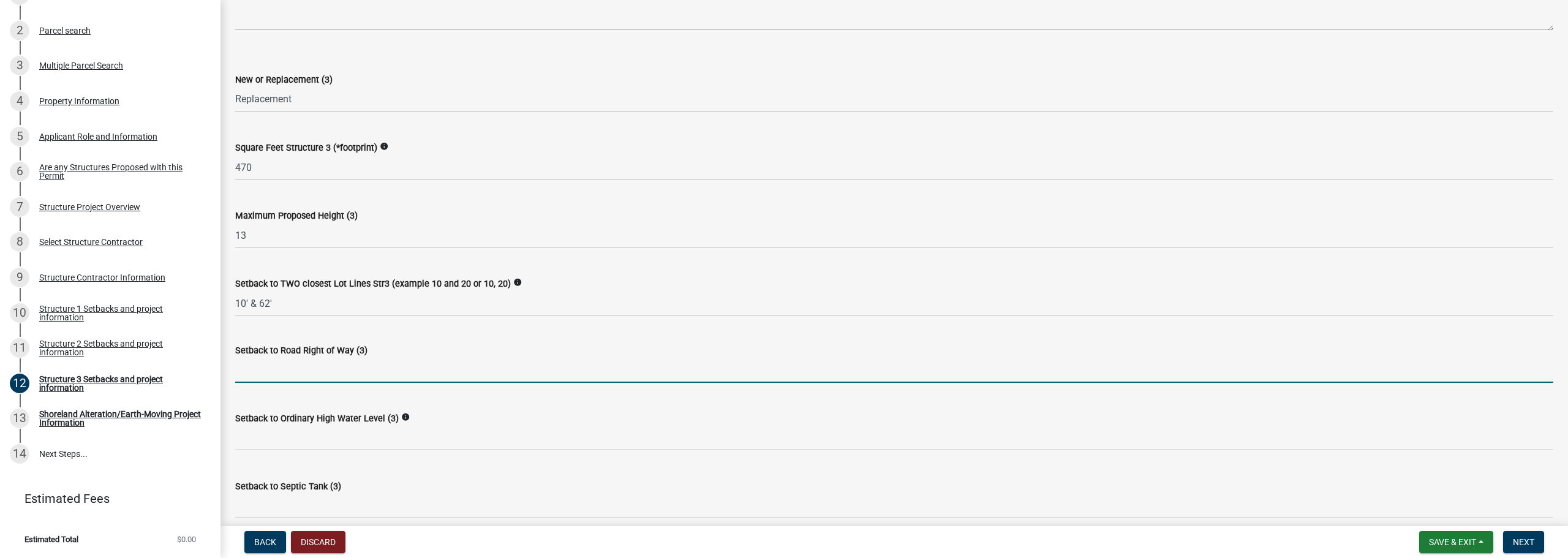
click at [319, 366] on input "text" at bounding box center [894, 371] width 1318 height 25
type input "155"
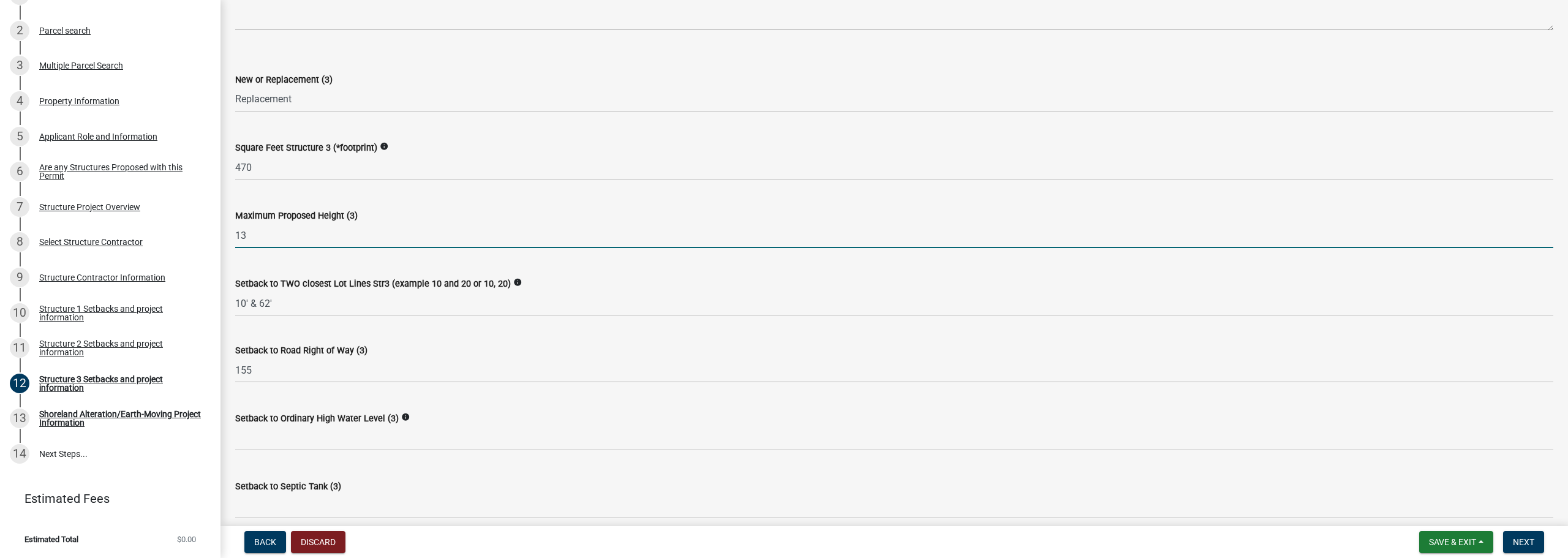
click at [548, 246] on input "13" at bounding box center [894, 236] width 1318 height 25
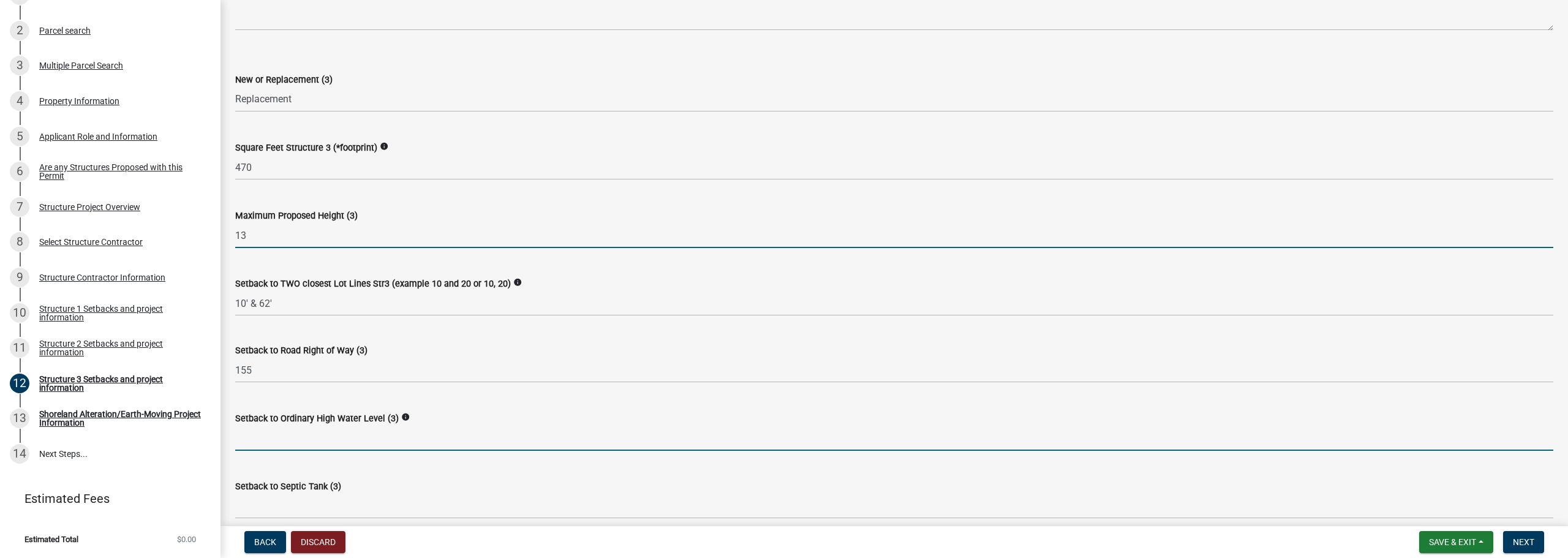
click at [307, 429] on input "text" at bounding box center [894, 439] width 1318 height 25
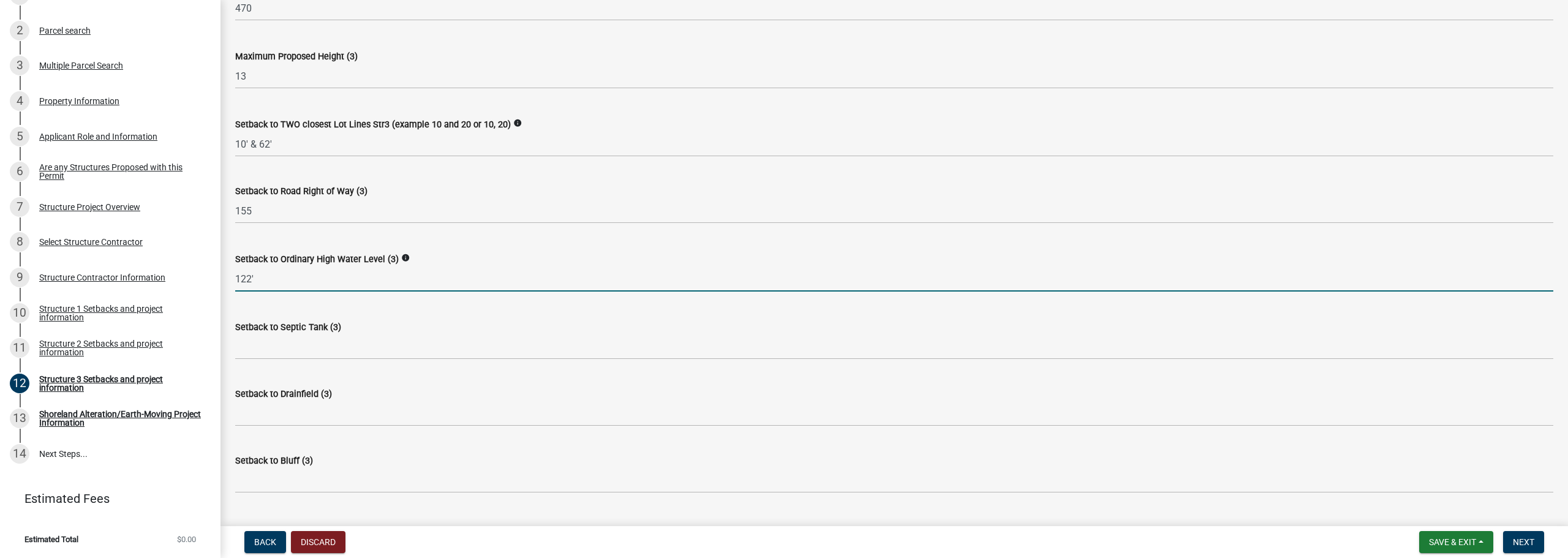
scroll to position [613, 0]
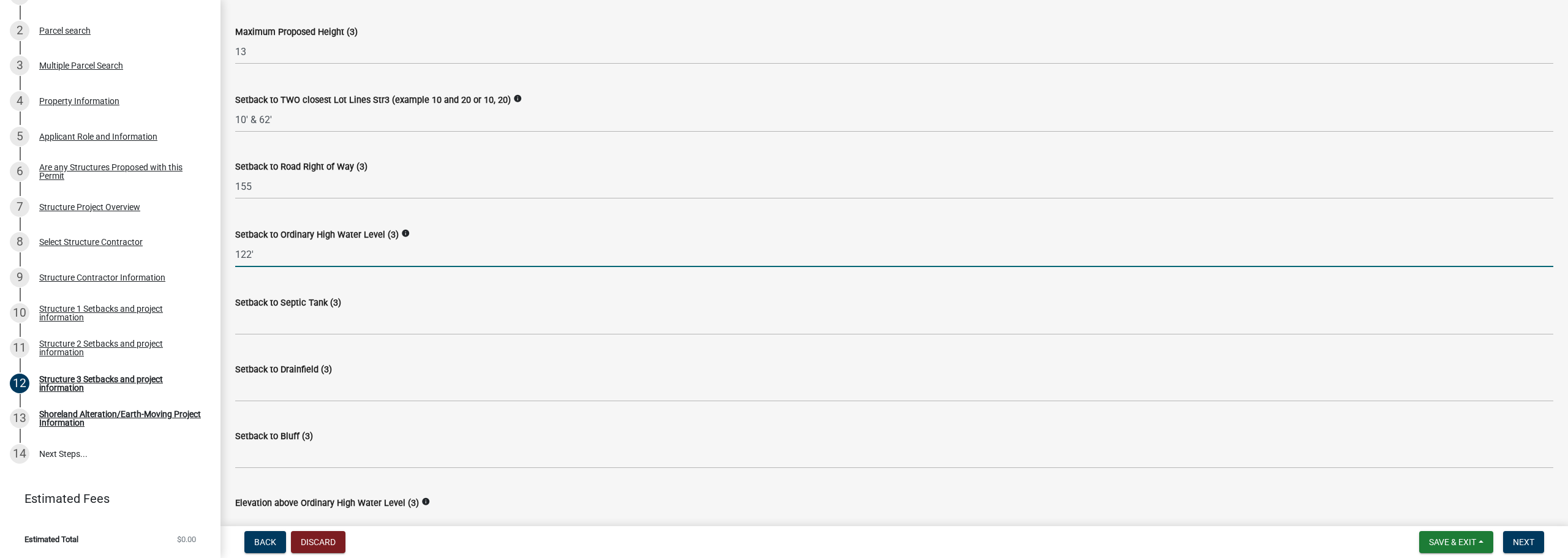
type input "122"
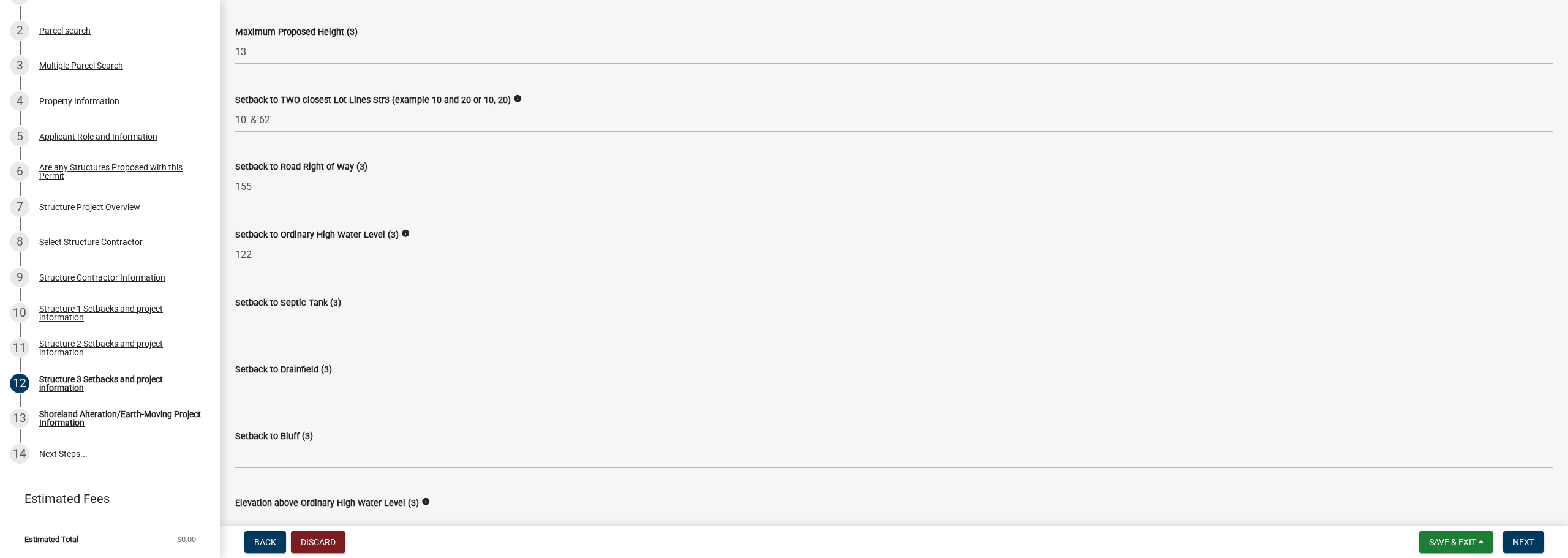
click at [494, 287] on div "Setback to Septic Tank (3)" at bounding box center [894, 307] width 1318 height 57
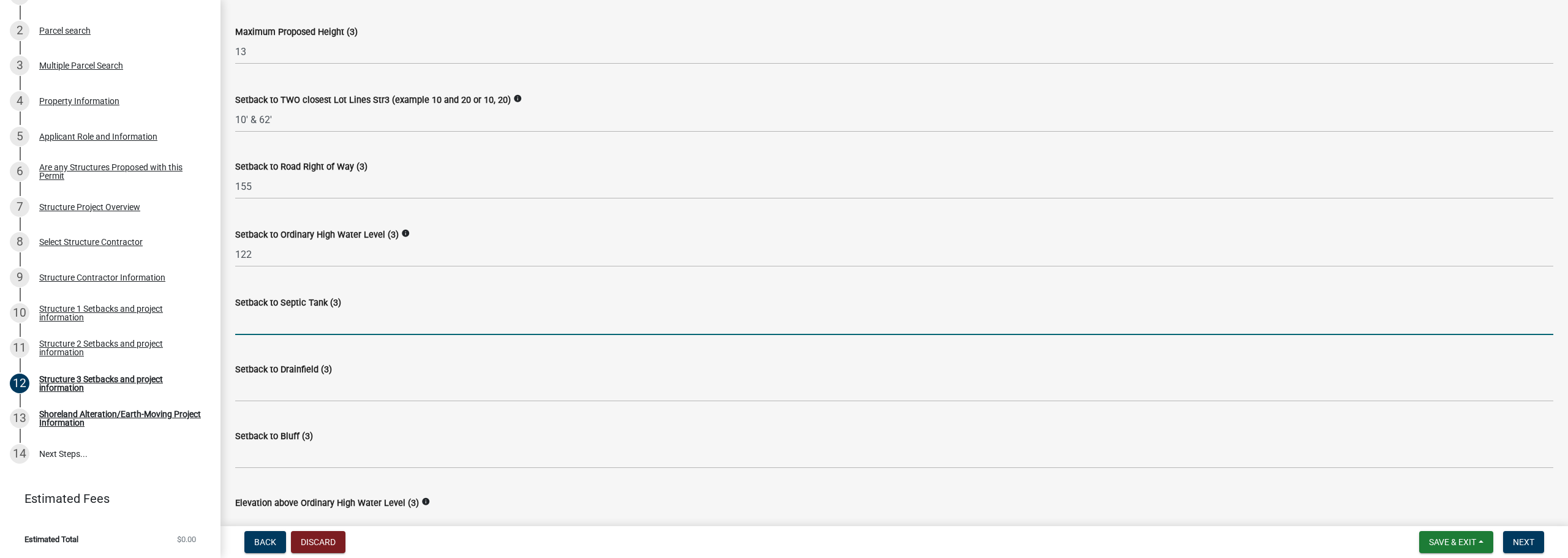
click at [405, 328] on input "Setback to Septic Tank (3)" at bounding box center [894, 322] width 1318 height 25
type input "20'"
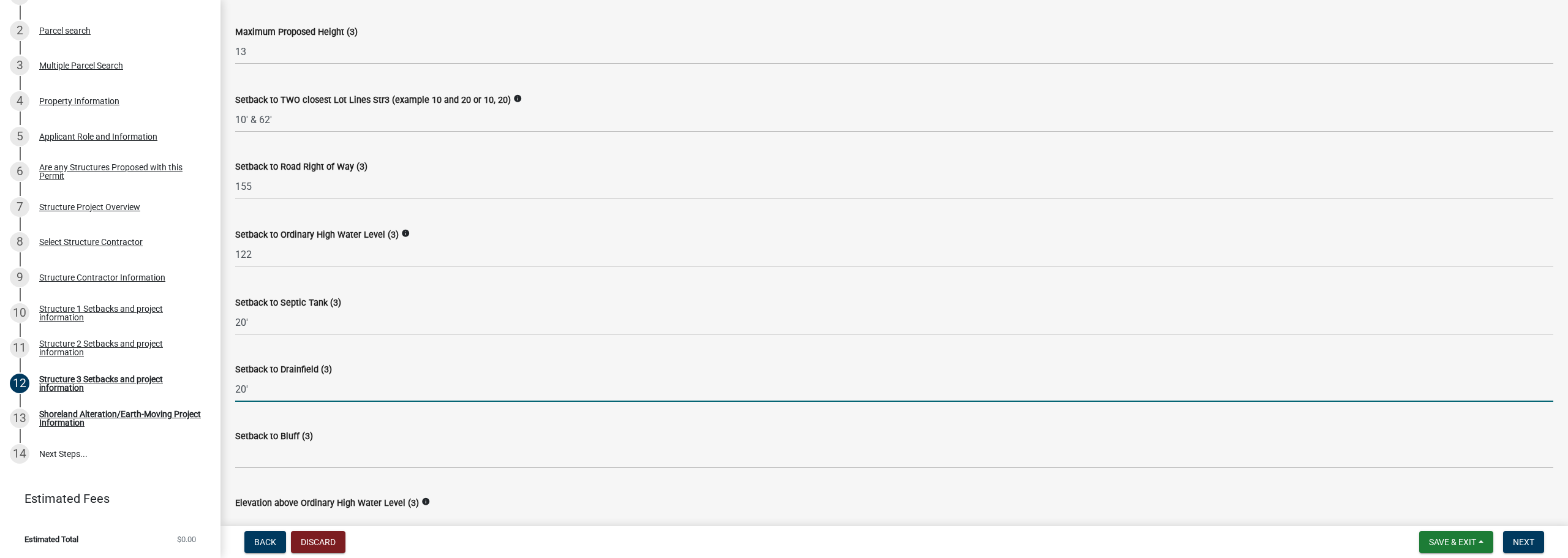
type input "20'"
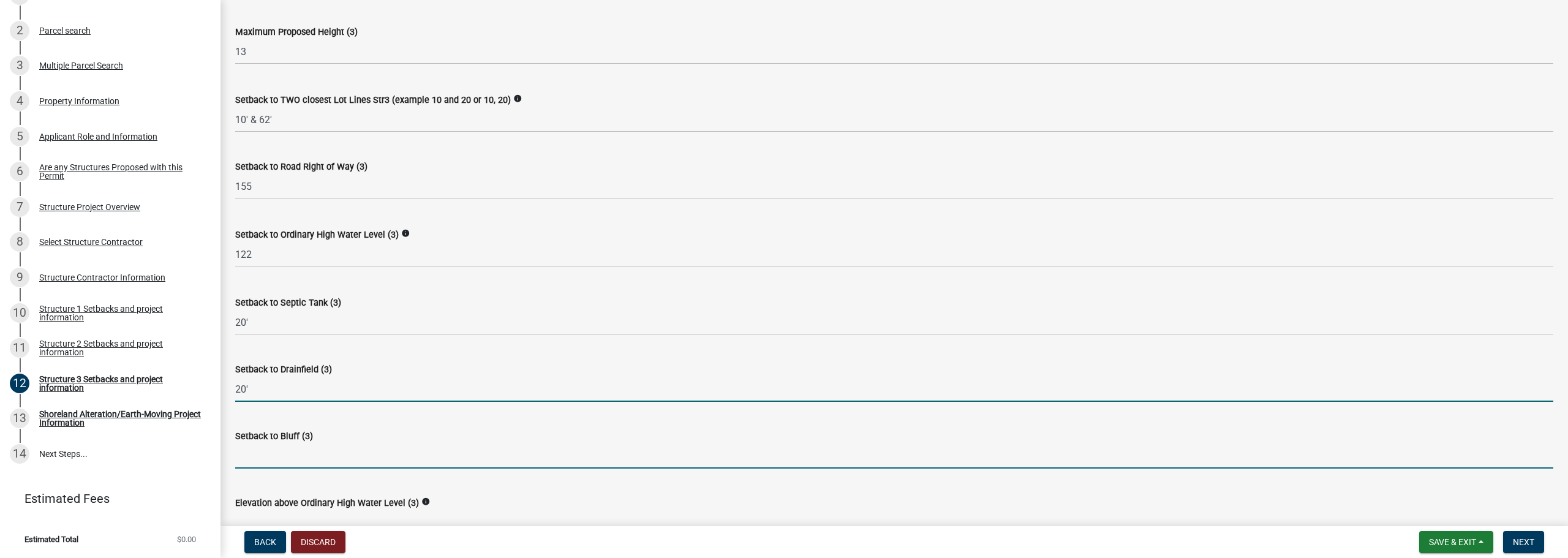
click at [285, 448] on input "Setback to Bluff (3)" at bounding box center [894, 457] width 1318 height 25
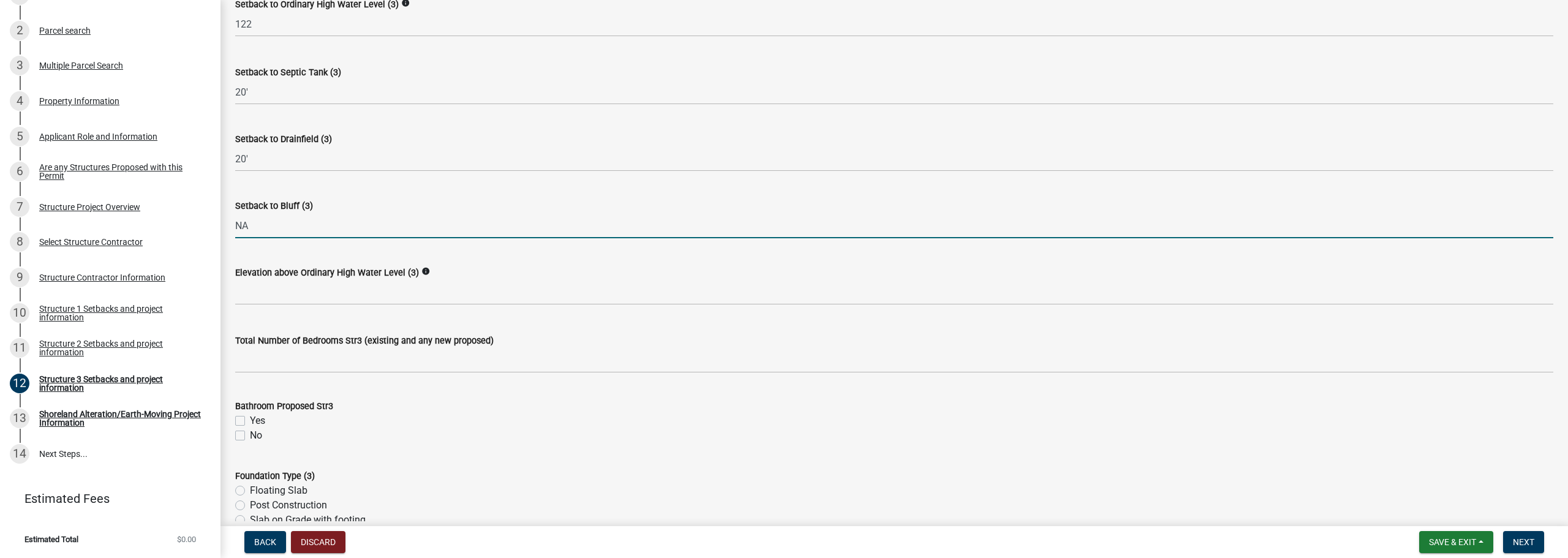
scroll to position [859, 0]
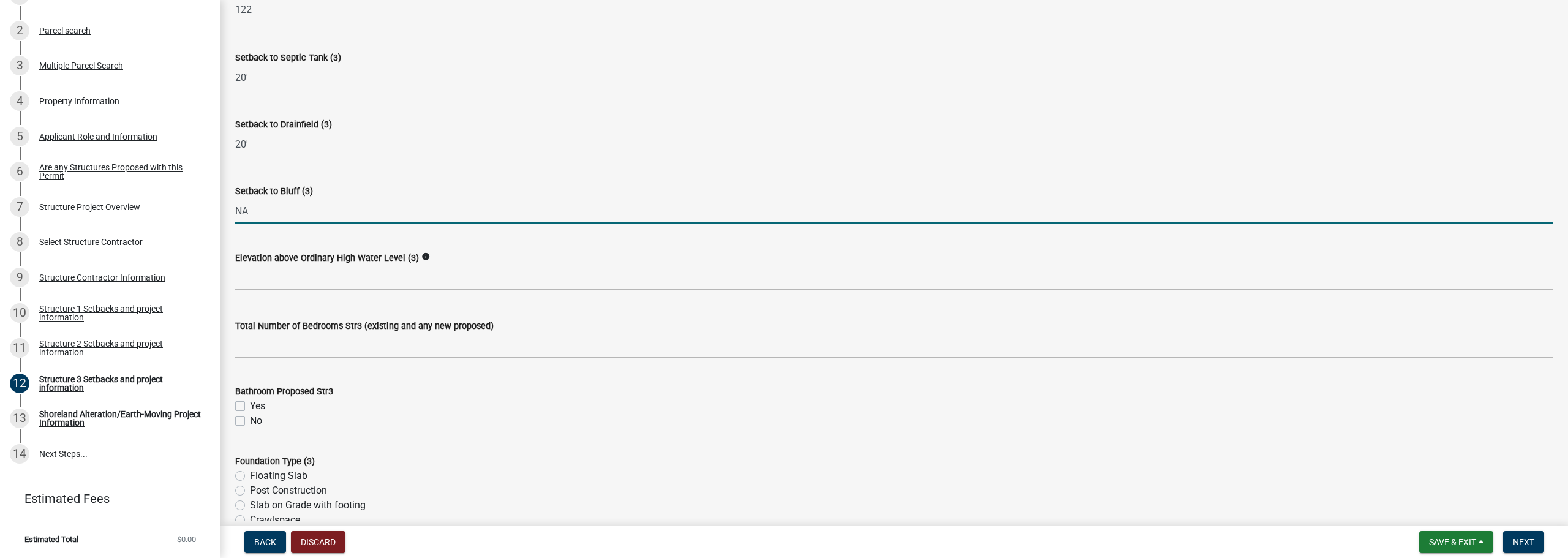
type input "NA"
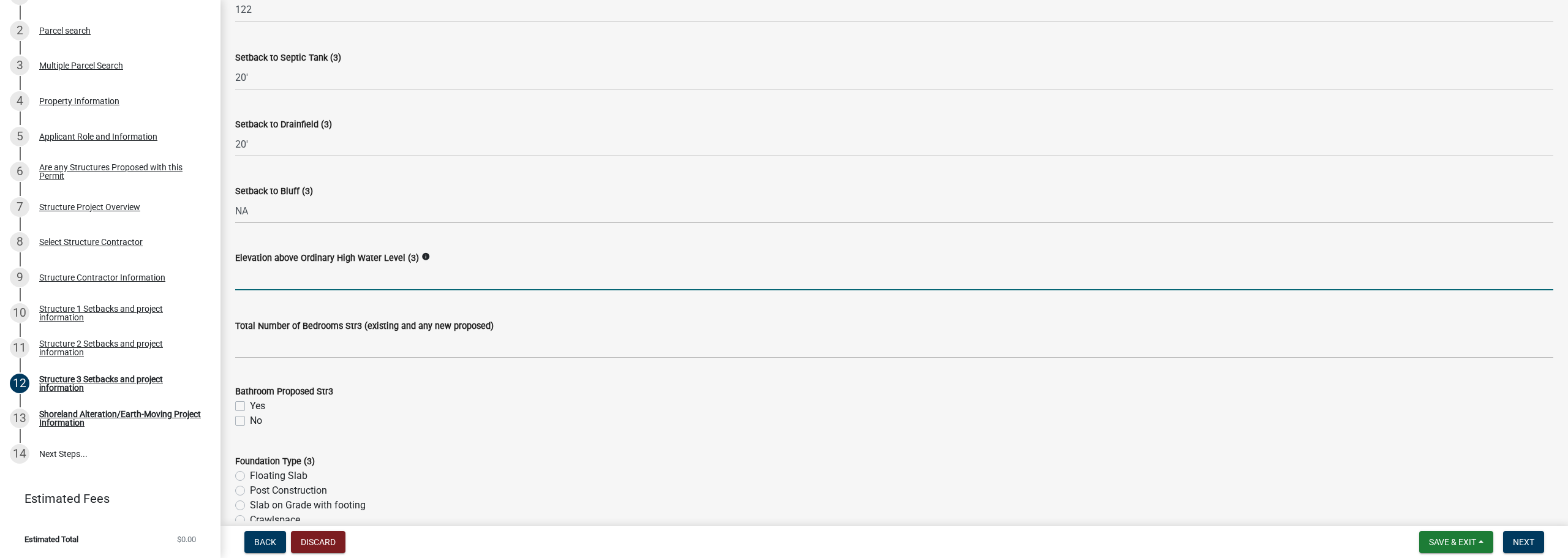
click at [355, 282] on input "text" at bounding box center [894, 278] width 1318 height 25
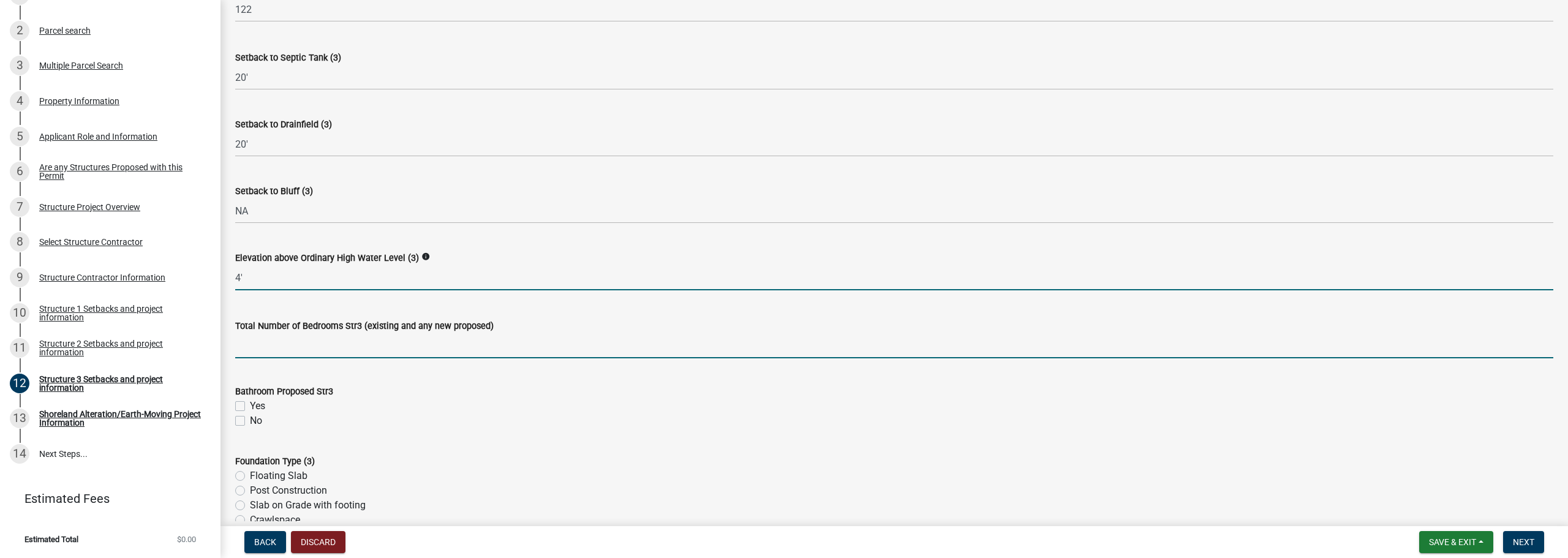
type input "4"
click at [299, 352] on input "text" at bounding box center [894, 346] width 1318 height 25
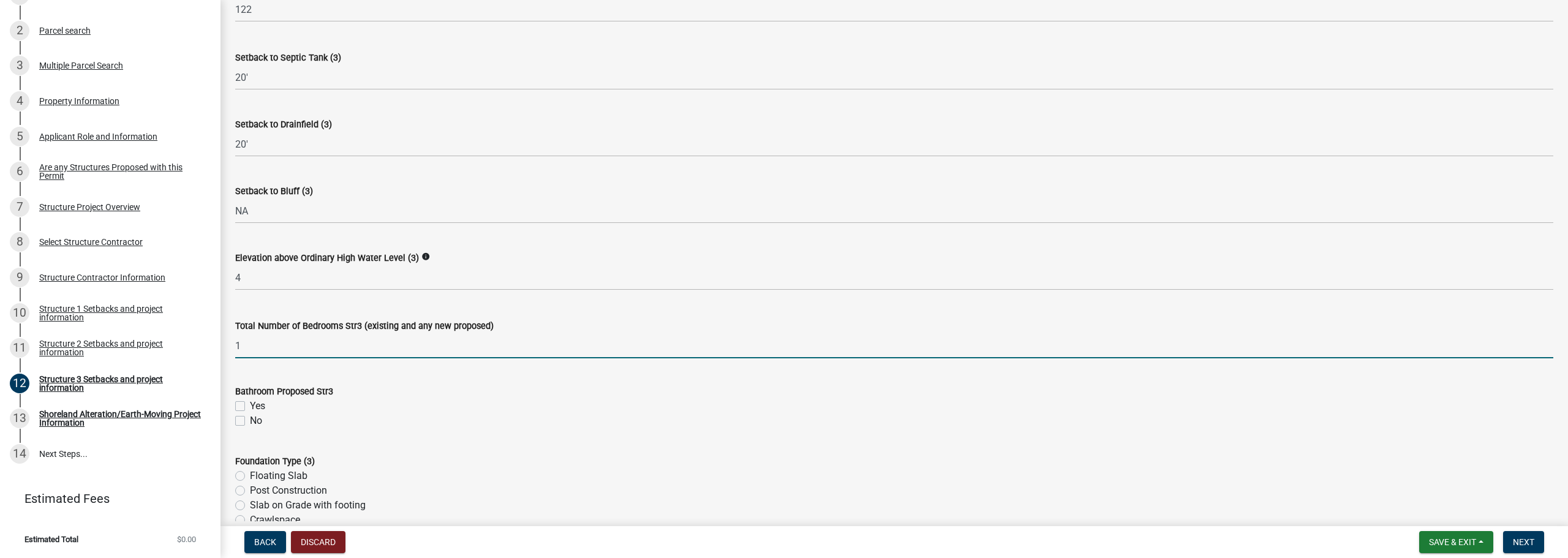
type input "1"
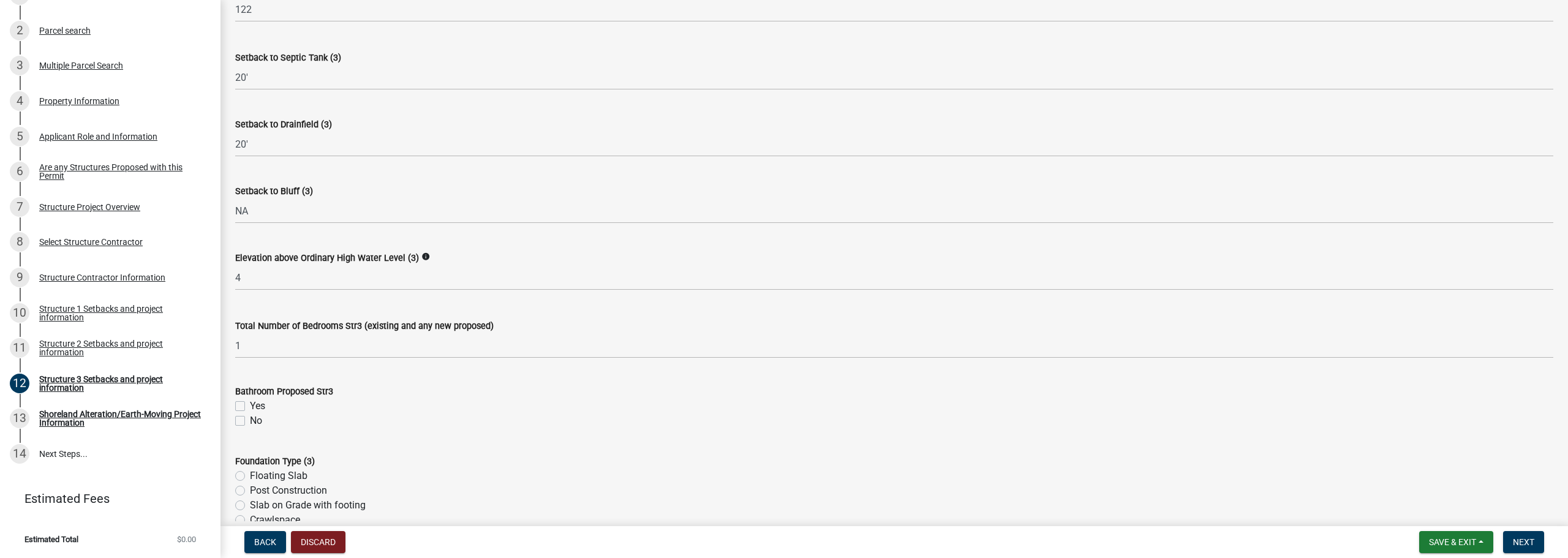
click at [250, 406] on div "Yes" at bounding box center [894, 406] width 1318 height 14
click at [250, 404] on label "Yes" at bounding box center [257, 406] width 15 height 14
click at [250, 404] on input "Yes" at bounding box center [253, 403] width 8 height 8
checkbox input "true"
checkbox input "false"
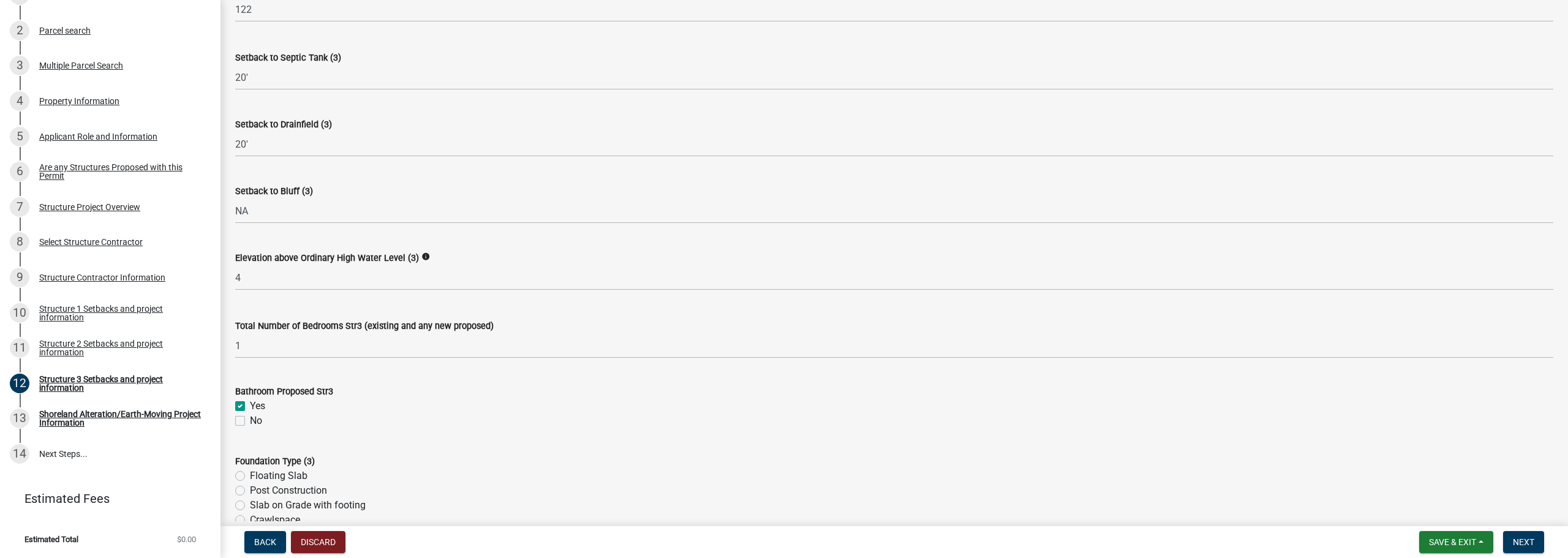
click at [251, 477] on label "Floating Slab" at bounding box center [278, 475] width 57 height 14
click at [251, 477] on input "Floating Slab" at bounding box center [253, 472] width 8 height 8
radio input "true"
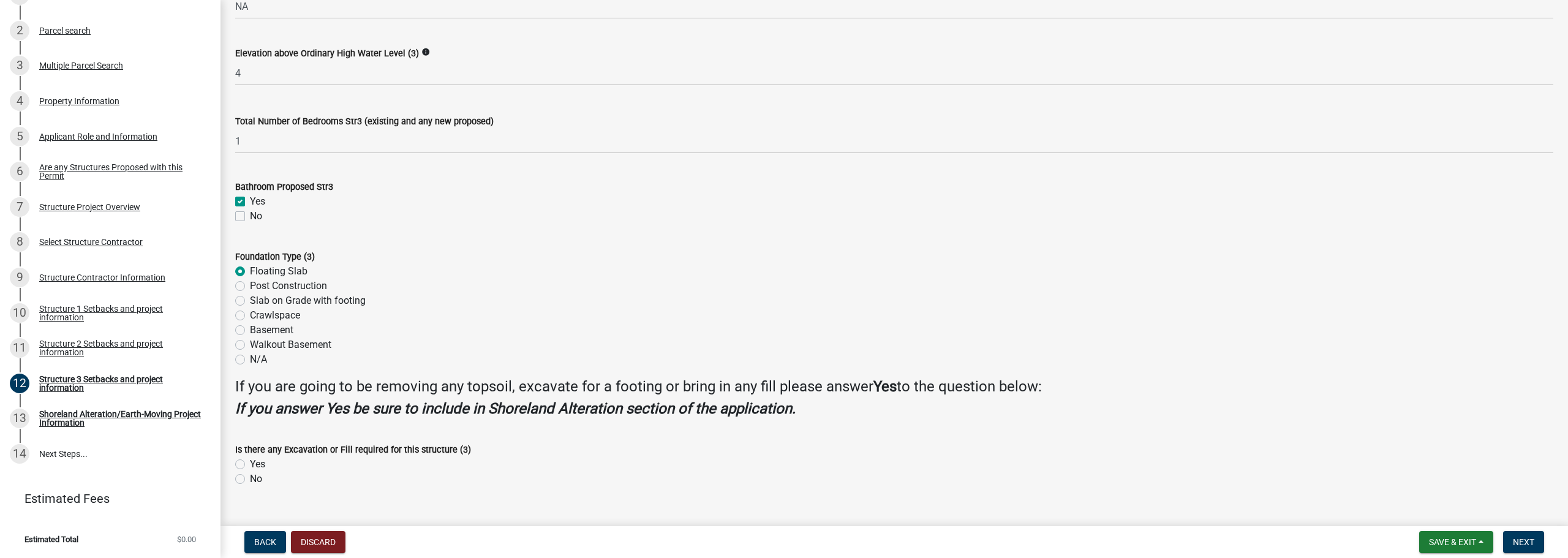
scroll to position [1086, 0]
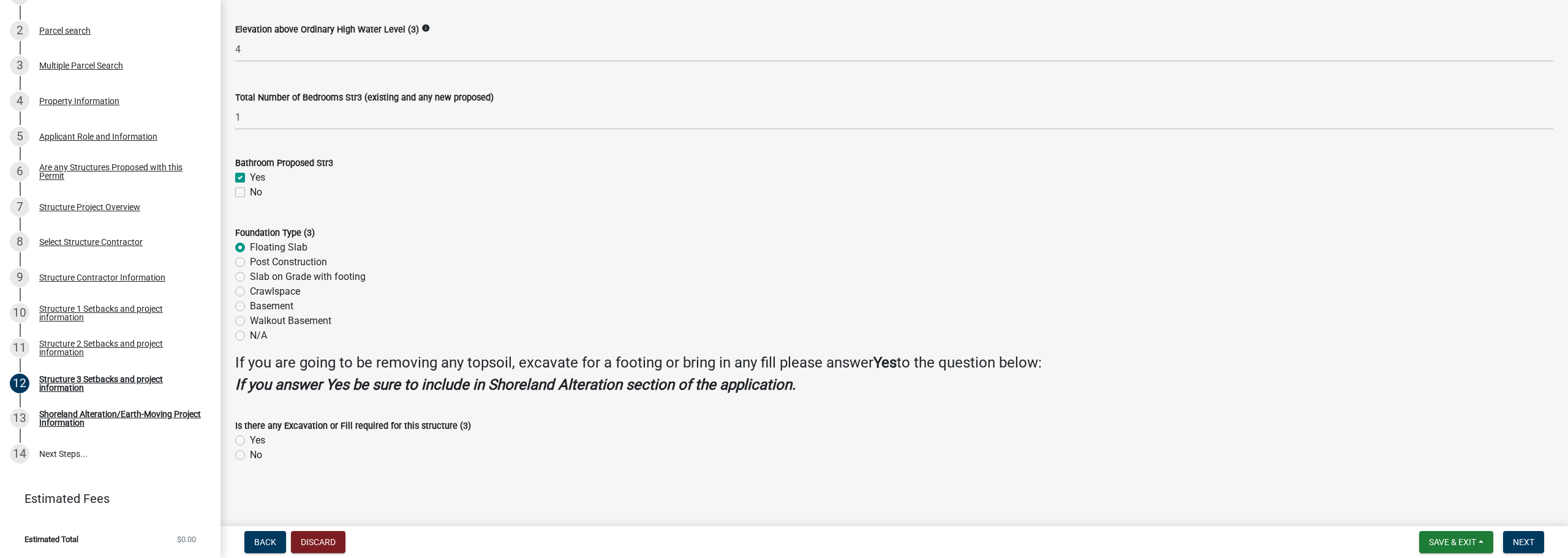
click at [256, 442] on label "Yes" at bounding box center [257, 440] width 15 height 14
click at [256, 442] on input "Yes" at bounding box center [253, 436] width 8 height 8
radio input "true"
click at [1507, 544] on button "Next" at bounding box center [1523, 543] width 41 height 22
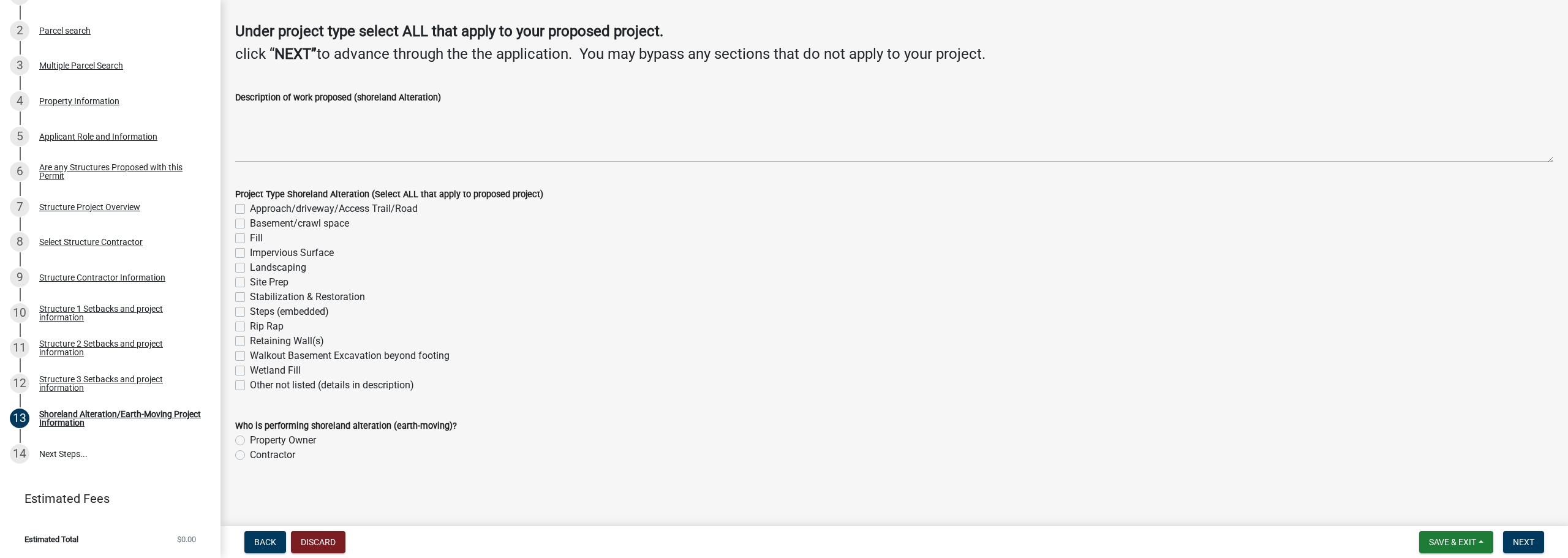
scroll to position [0, 0]
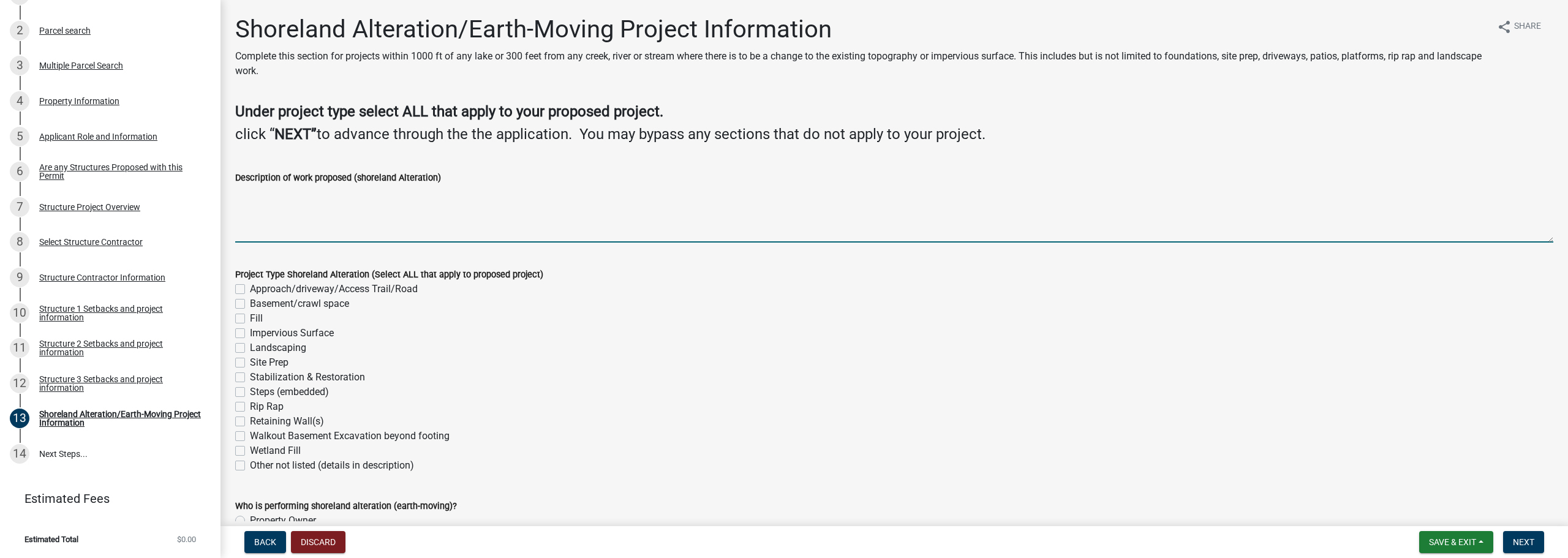
click at [326, 219] on textarea "Description of work proposed (shoreland Alteration)" at bounding box center [894, 214] width 1318 height 57
type textarea "i"
click at [277, 193] on textarea "Site prep for new dwelling, detached garage, and replacement of existing guest …" at bounding box center [894, 214] width 1318 height 57
click at [700, 196] on textarea "Site prep & foundation work for new dwelling, detached garage, and replacement …" at bounding box center [894, 214] width 1318 height 57
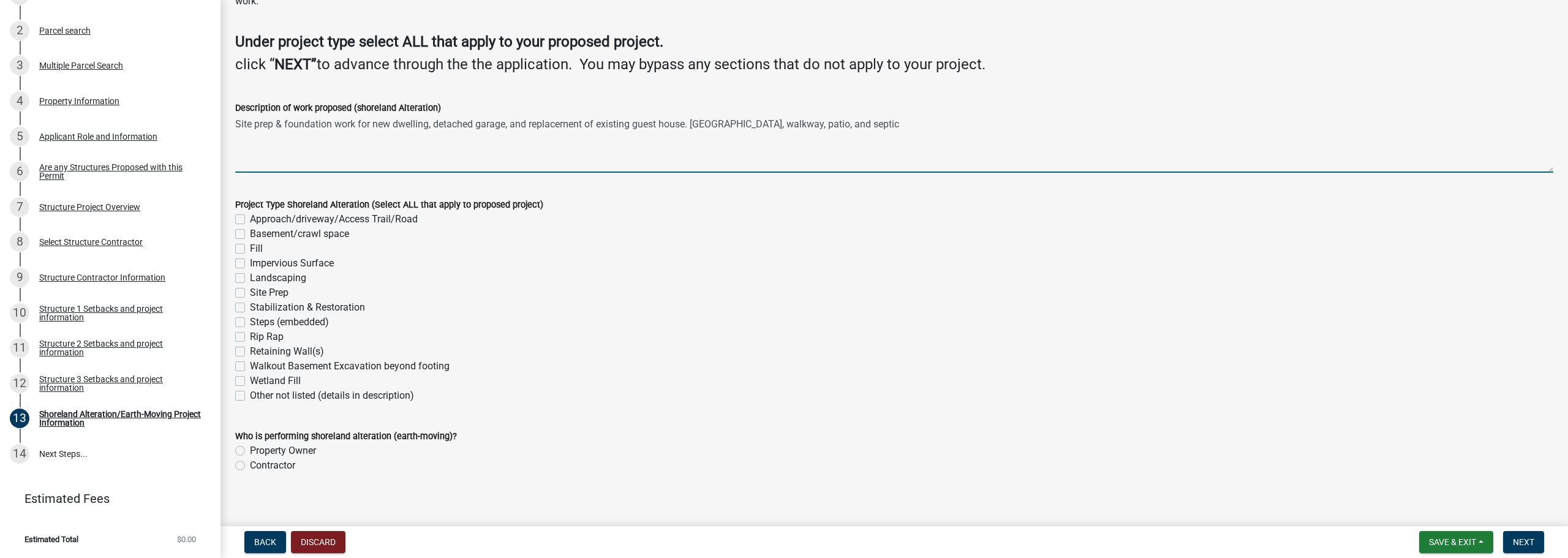
scroll to position [80, 0]
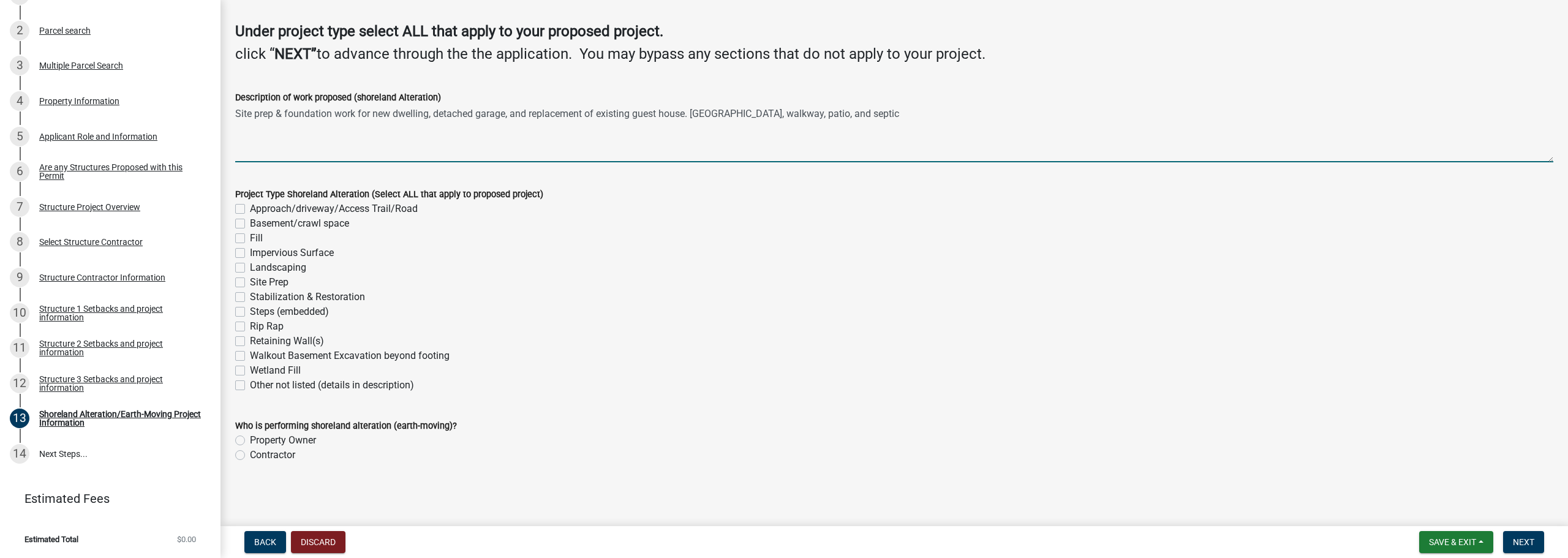
type textarea "Site prep & foundation work for new dwelling, detached garage, and replacement …"
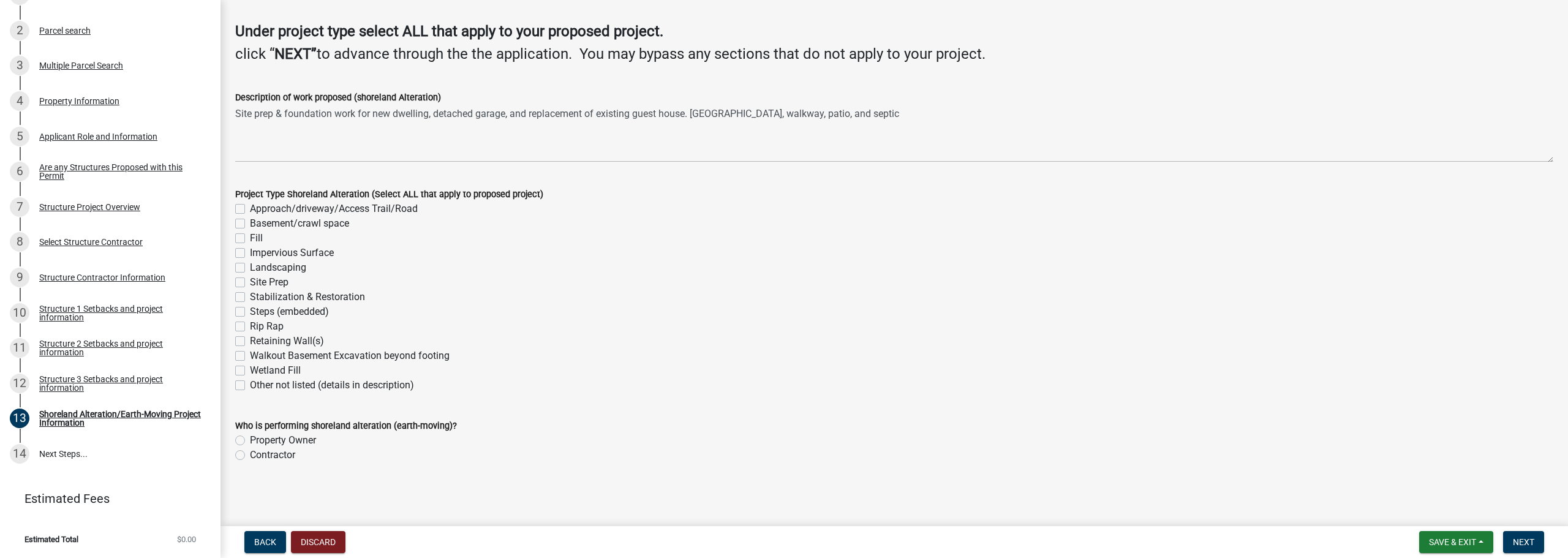
click at [250, 208] on label "Approach/driveway/Access Trail/Road" at bounding box center [333, 209] width 168 height 14
click at [250, 208] on input "Approach/driveway/Access Trail/Road" at bounding box center [253, 205] width 8 height 8
checkbox input "true"
checkbox input "false"
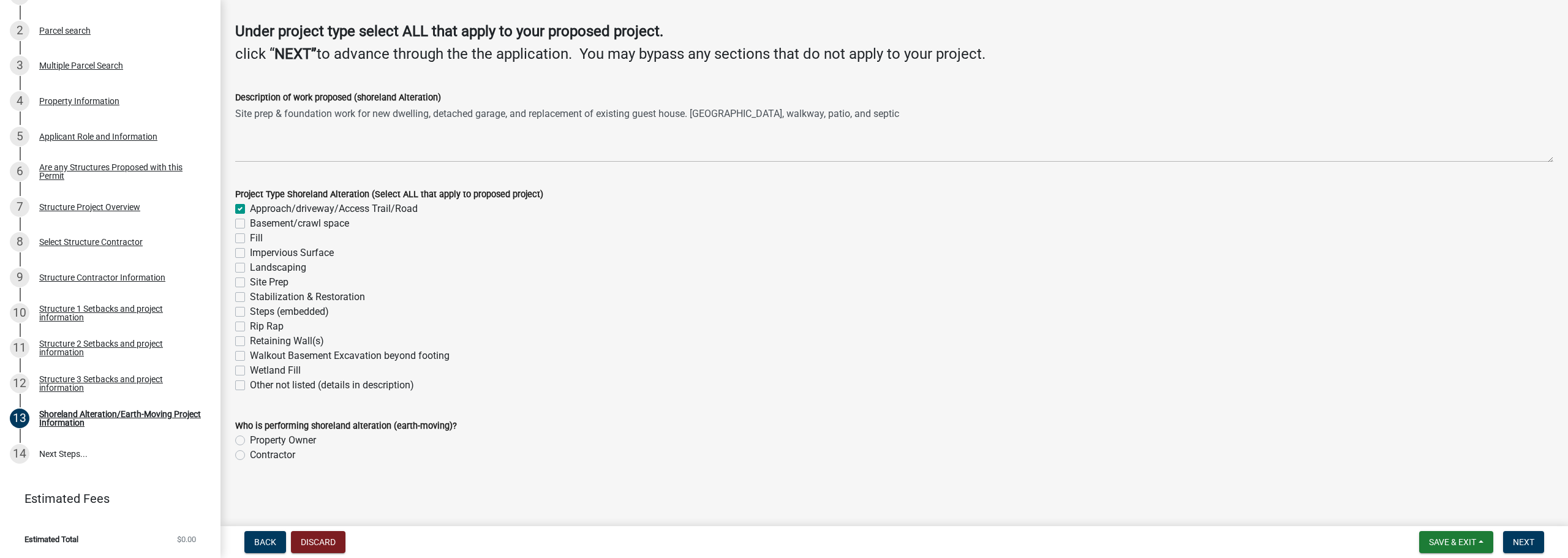
checkbox input "false"
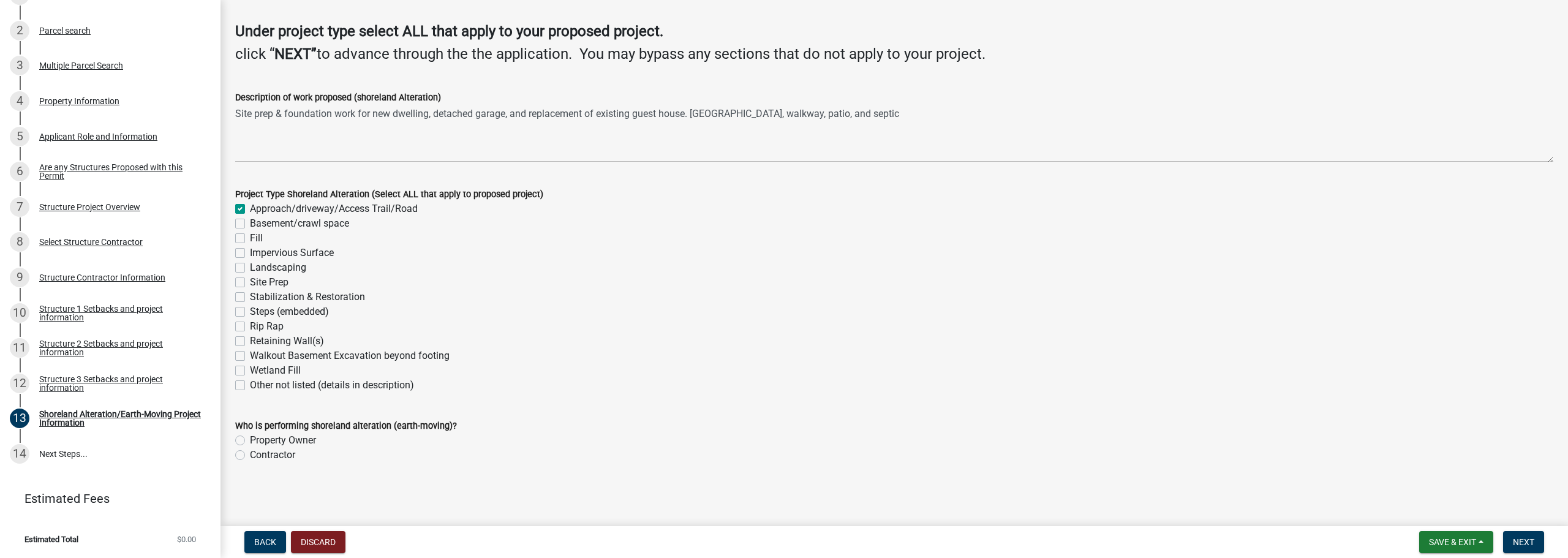
checkbox input "false"
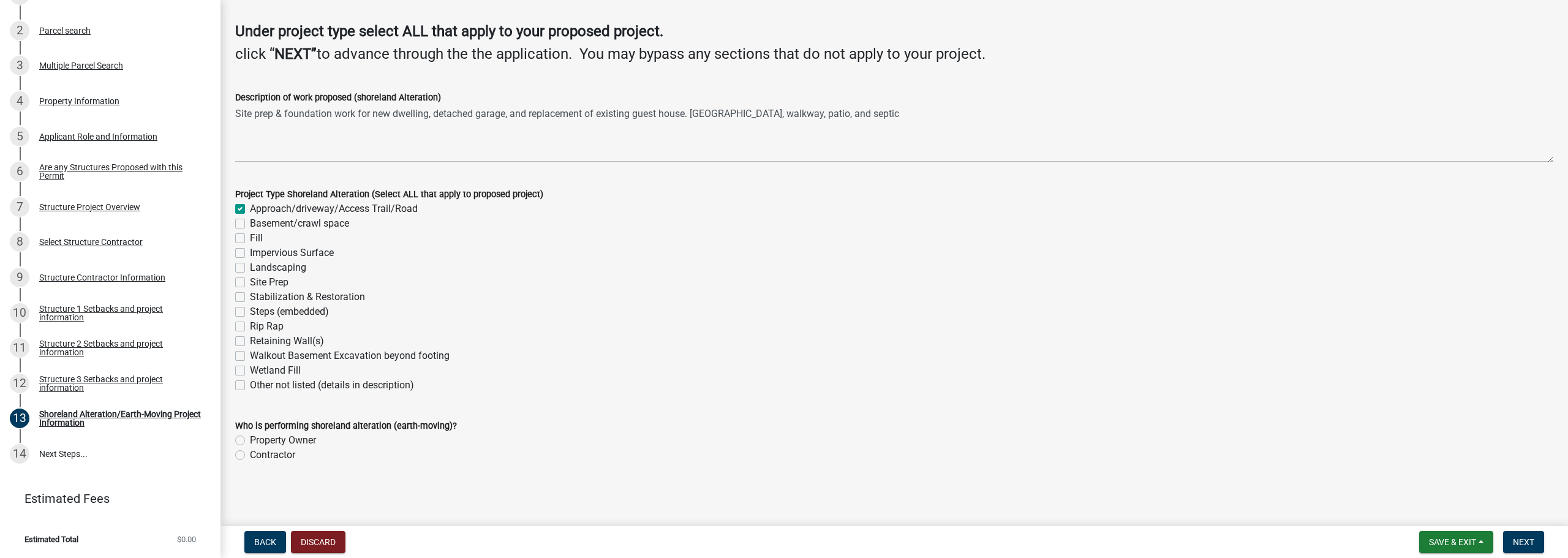
click at [250, 279] on label "Site Prep" at bounding box center [269, 282] width 39 height 14
click at [250, 279] on input "Site Prep" at bounding box center [253, 279] width 8 height 8
checkbox input "true"
checkbox input "false"
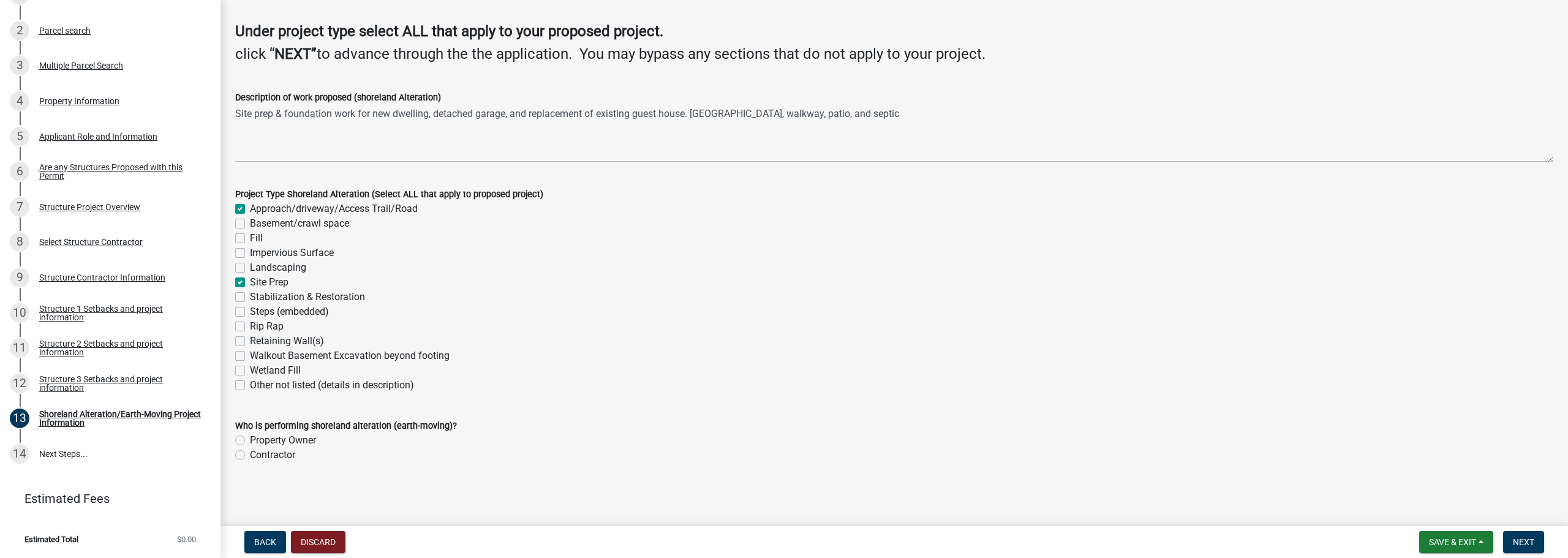
checkbox input "false"
checkbox input "true"
checkbox input "false"
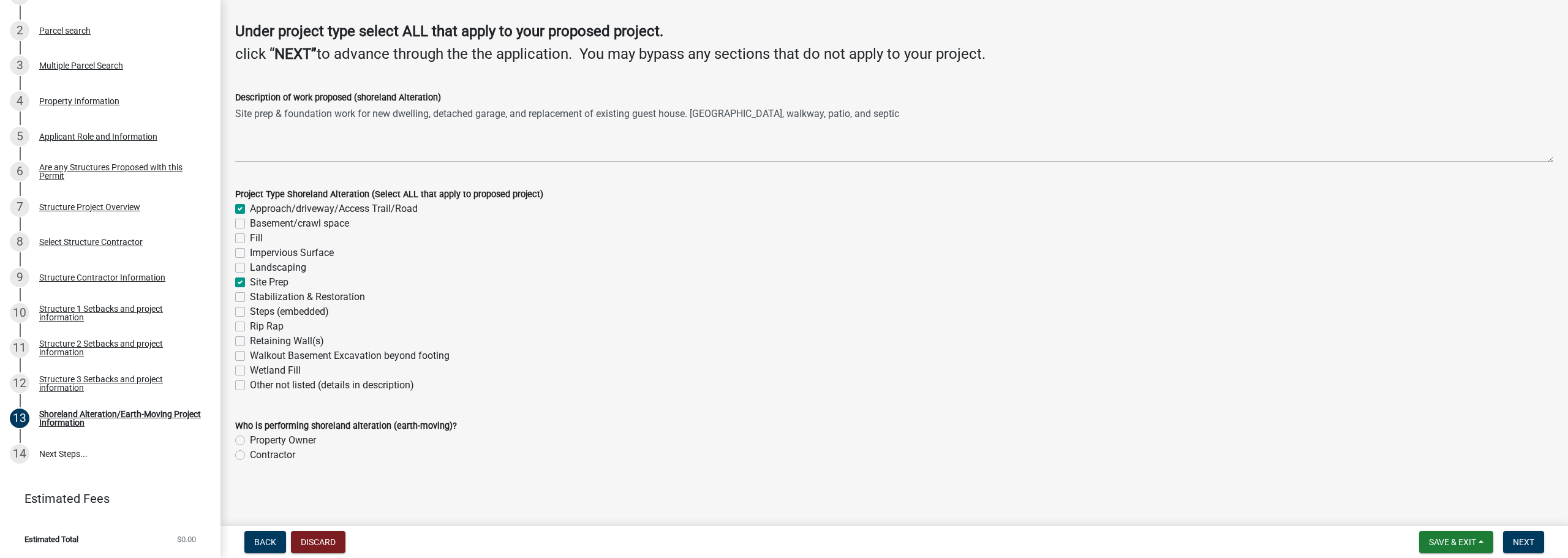
checkbox input "false"
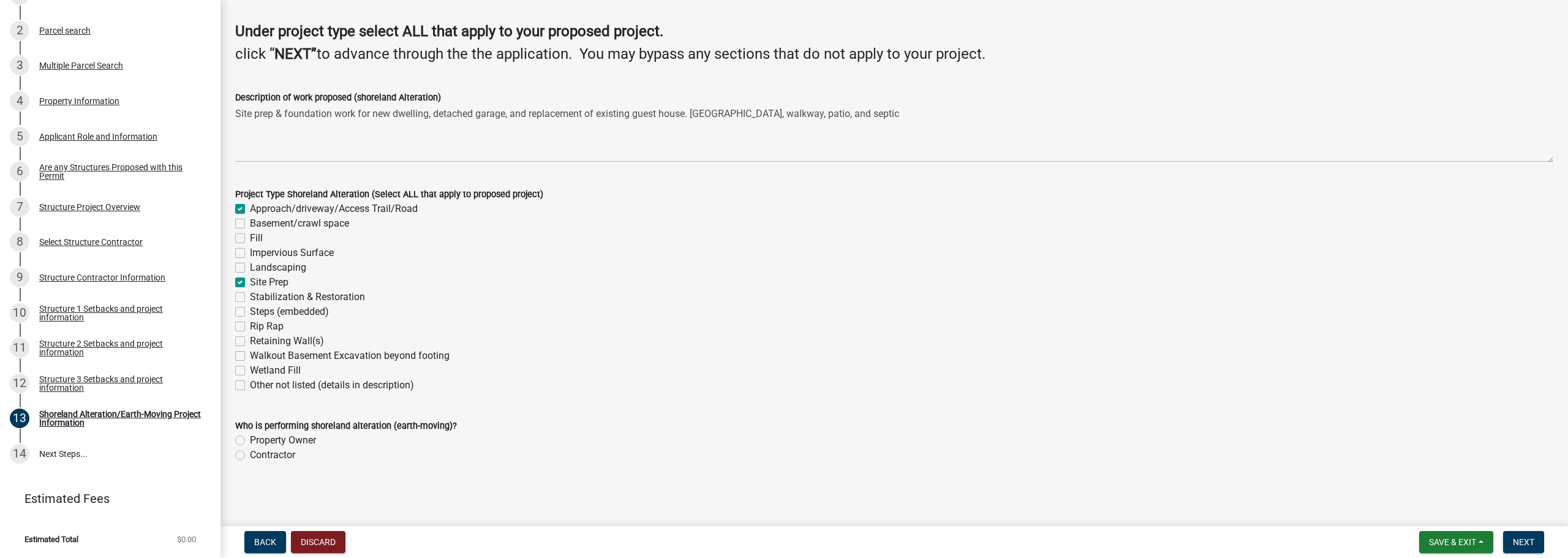
checkbox input "false"
click at [250, 453] on label "Contractor" at bounding box center [272, 455] width 46 height 14
click at [250, 453] on input "Contractor" at bounding box center [253, 452] width 8 height 8
radio input "true"
click at [1528, 534] on button "Next" at bounding box center [1523, 543] width 41 height 22
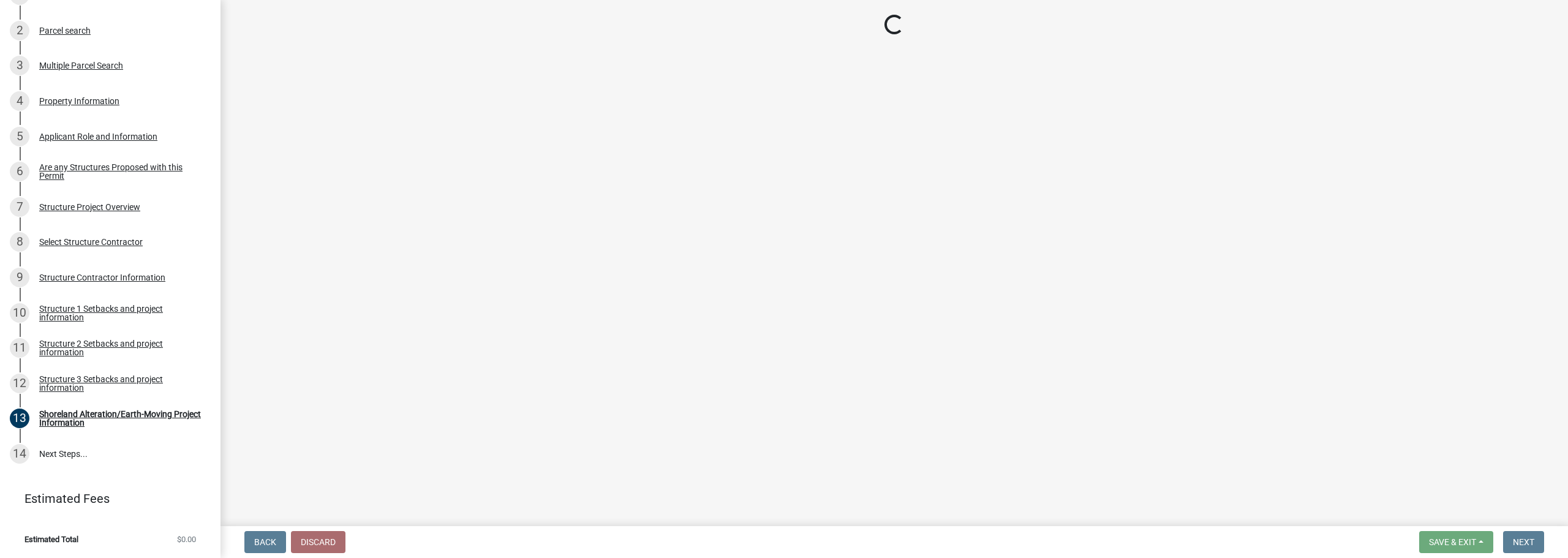
scroll to position [676, 0]
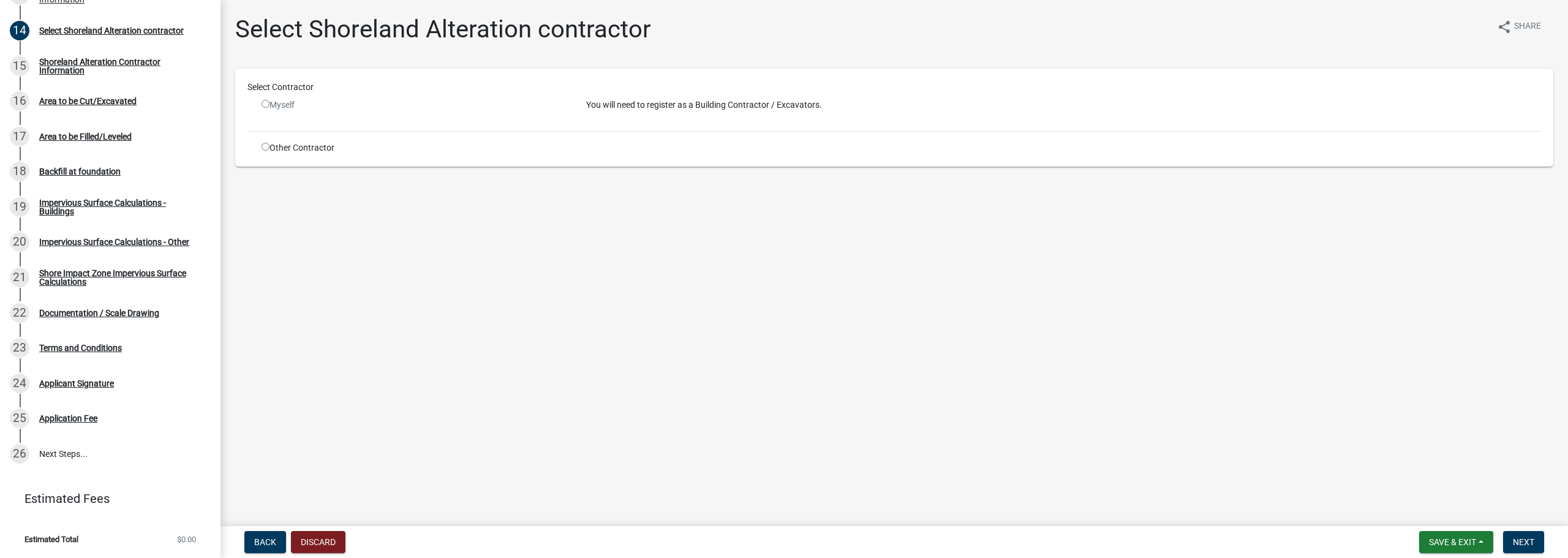
click at [288, 149] on div "Other Contractor" at bounding box center [414, 148] width 325 height 13
click at [268, 149] on input "radio" at bounding box center [265, 146] width 8 height 8
radio input "true"
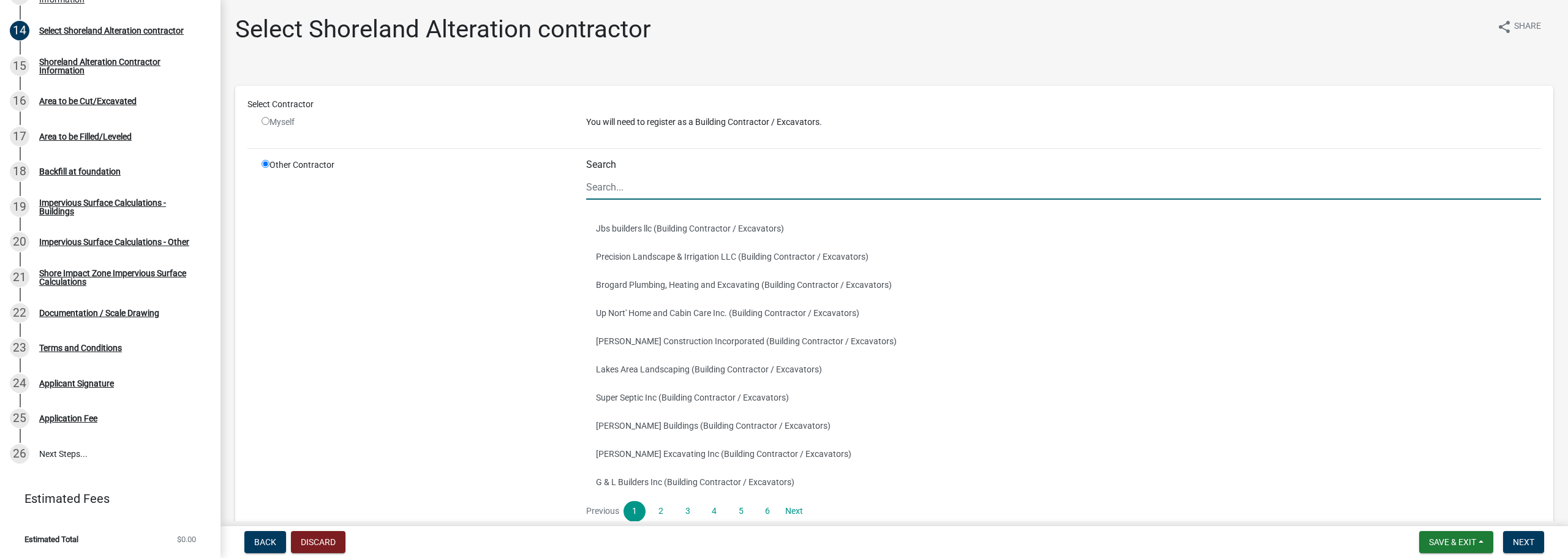
click at [652, 187] on input "Search" at bounding box center [1064, 187] width 955 height 25
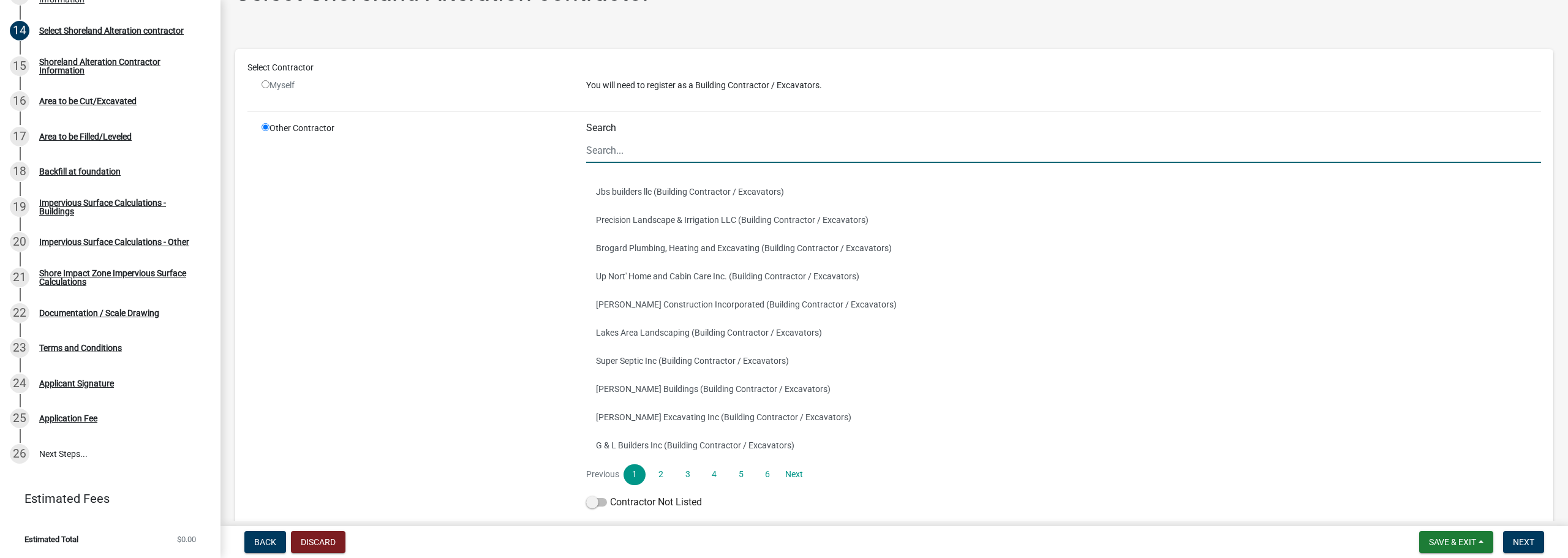
scroll to position [100, 0]
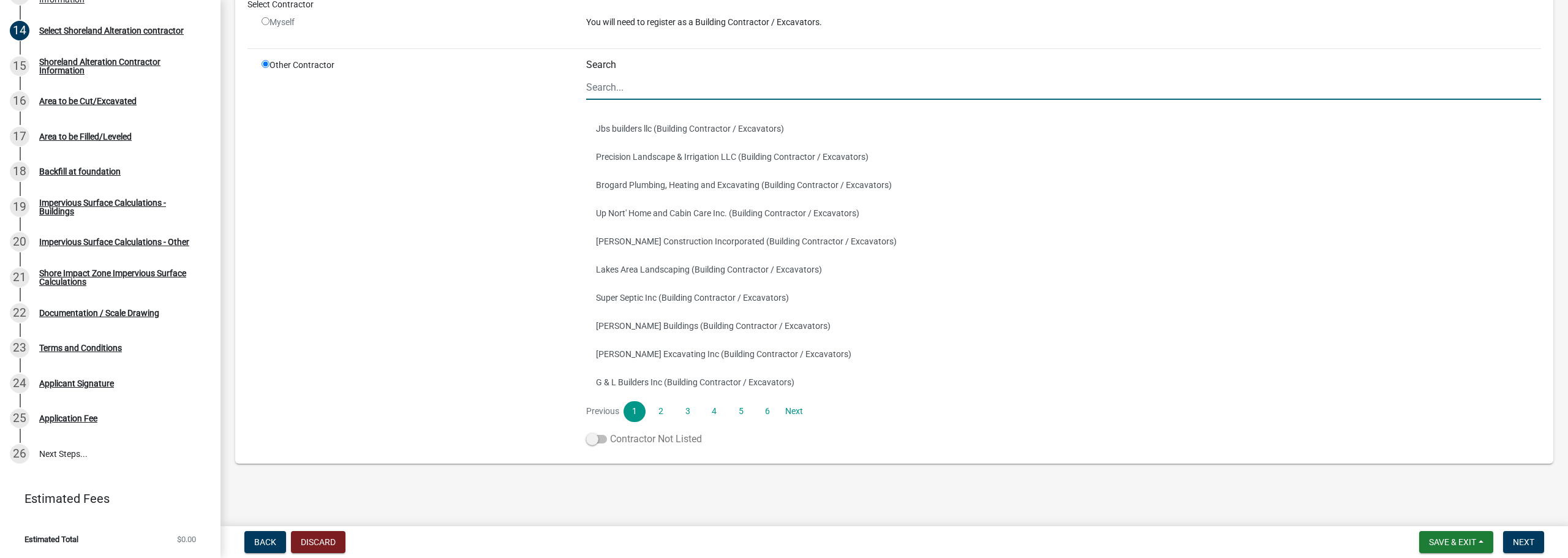
click at [594, 444] on label "Contractor Not Listed" at bounding box center [644, 439] width 116 height 14
click at [610, 432] on input "Contractor Not Listed" at bounding box center [610, 432] width 0 height 0
click at [594, 440] on span at bounding box center [596, 440] width 21 height 8
click at [610, 432] on input "Contractor Not Listed" at bounding box center [610, 432] width 0 height 0
click at [594, 440] on span at bounding box center [596, 440] width 21 height 8
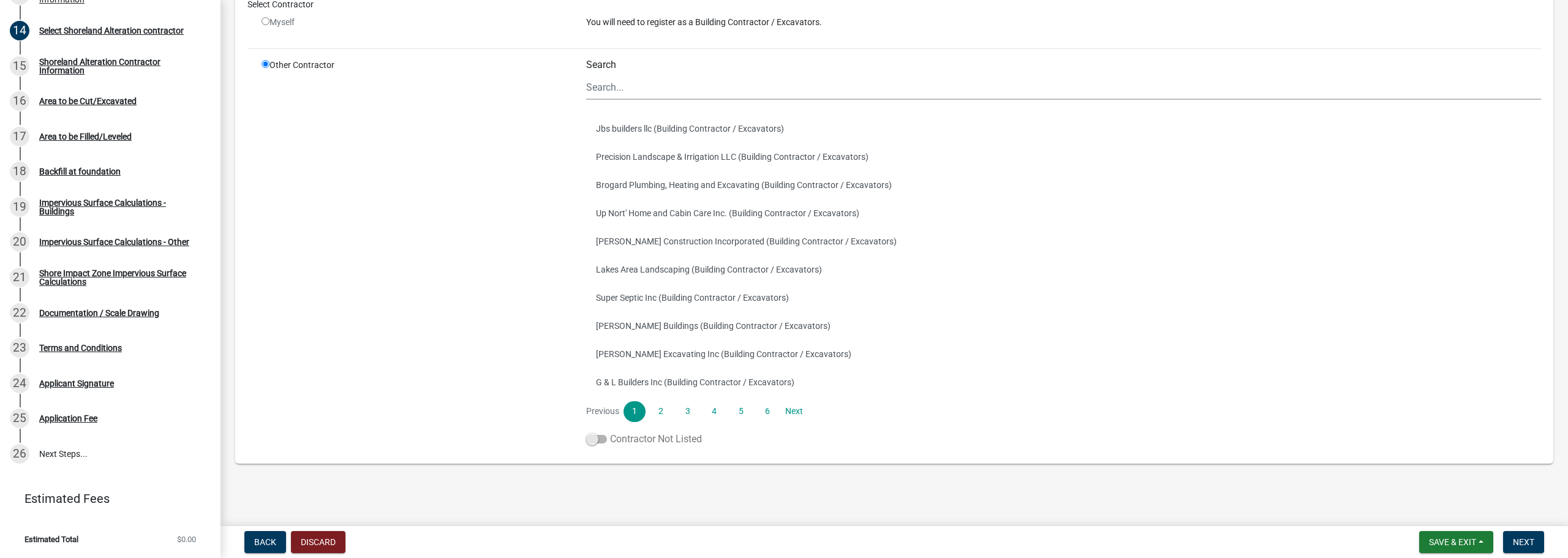
click at [610, 432] on input "Contractor Not Listed" at bounding box center [610, 432] width 0 height 0
click at [1522, 544] on span "Next" at bounding box center [1522, 543] width 21 height 10
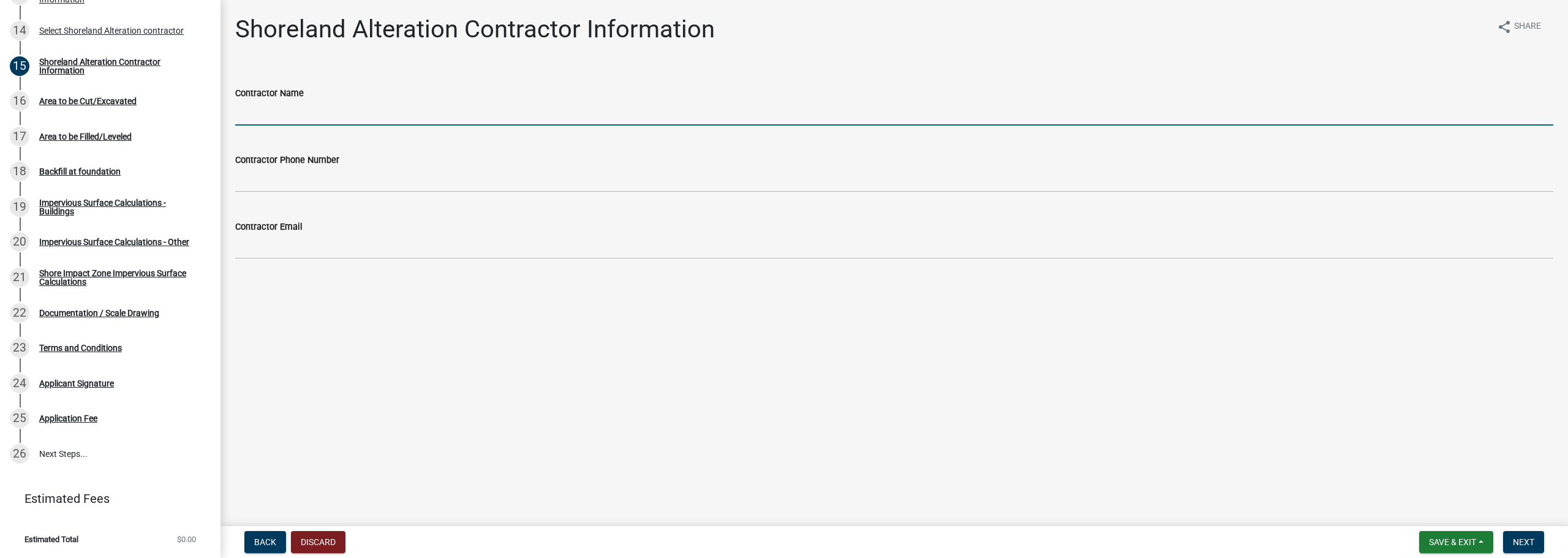
click at [456, 104] on input "Contractor Name" at bounding box center [894, 113] width 1318 height 25
type input "[PERSON_NAME]"
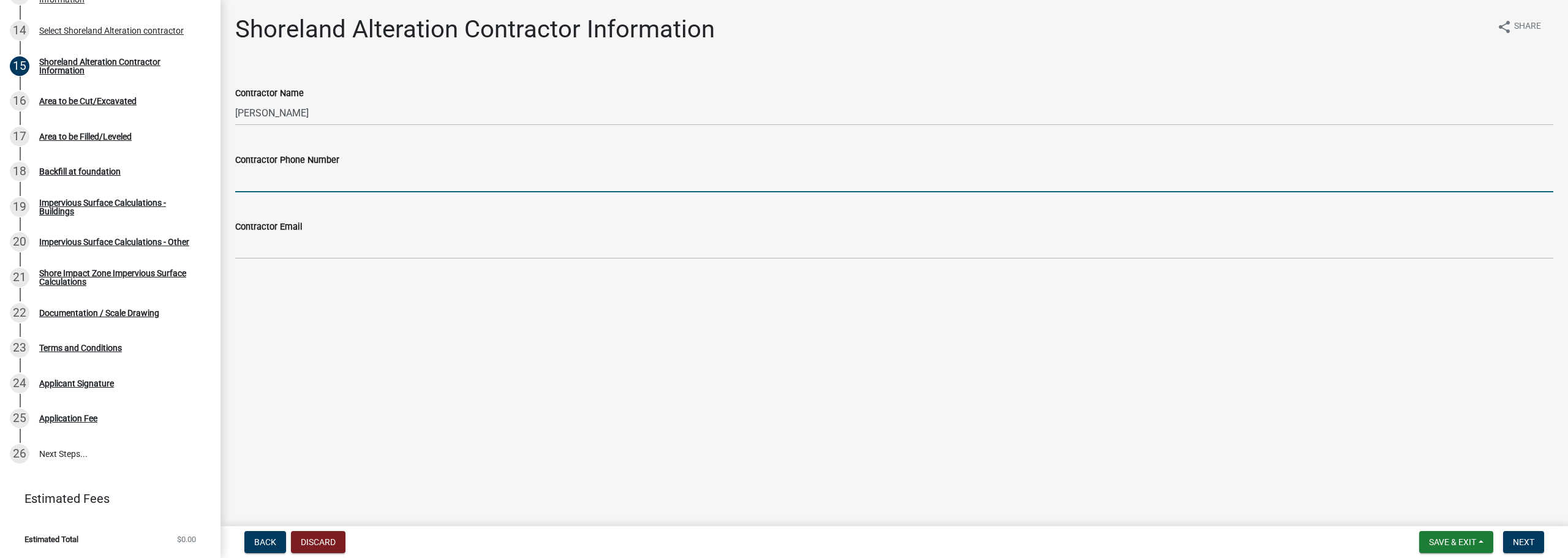
click at [243, 170] on input "Contractor Phone Number" at bounding box center [894, 180] width 1318 height 25
type input "[PHONE_NUMBER]"
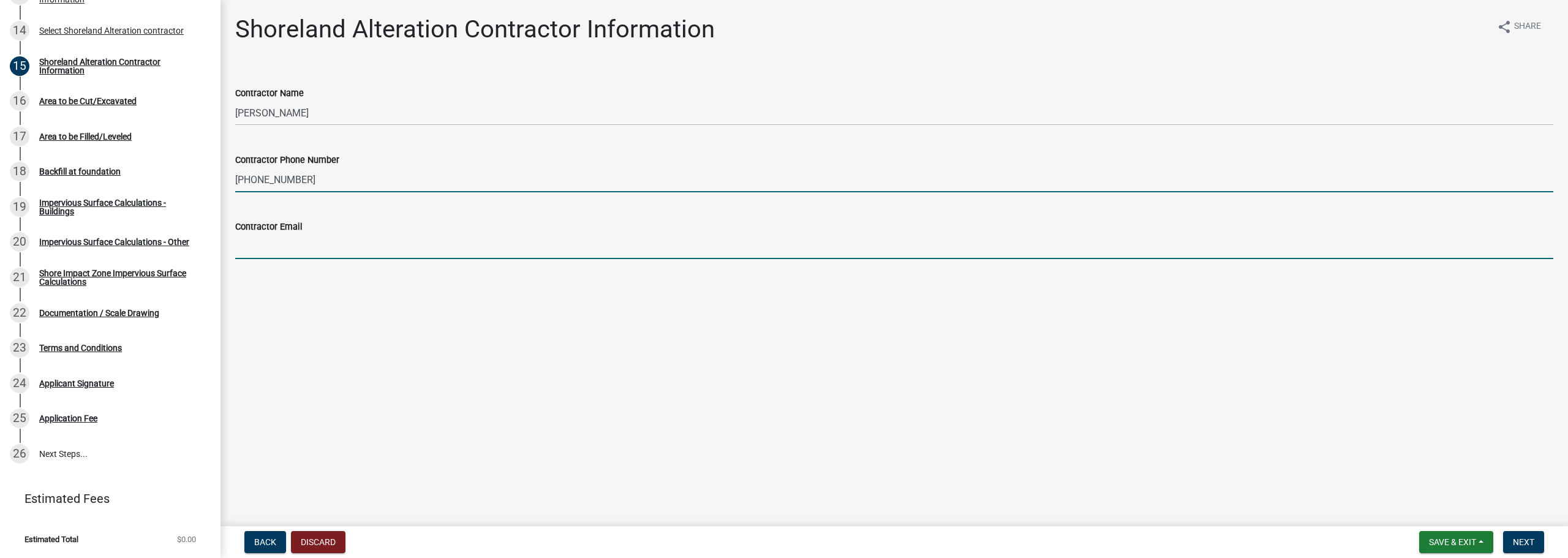
click at [294, 241] on input "Contractor Email" at bounding box center [894, 246] width 1318 height 25
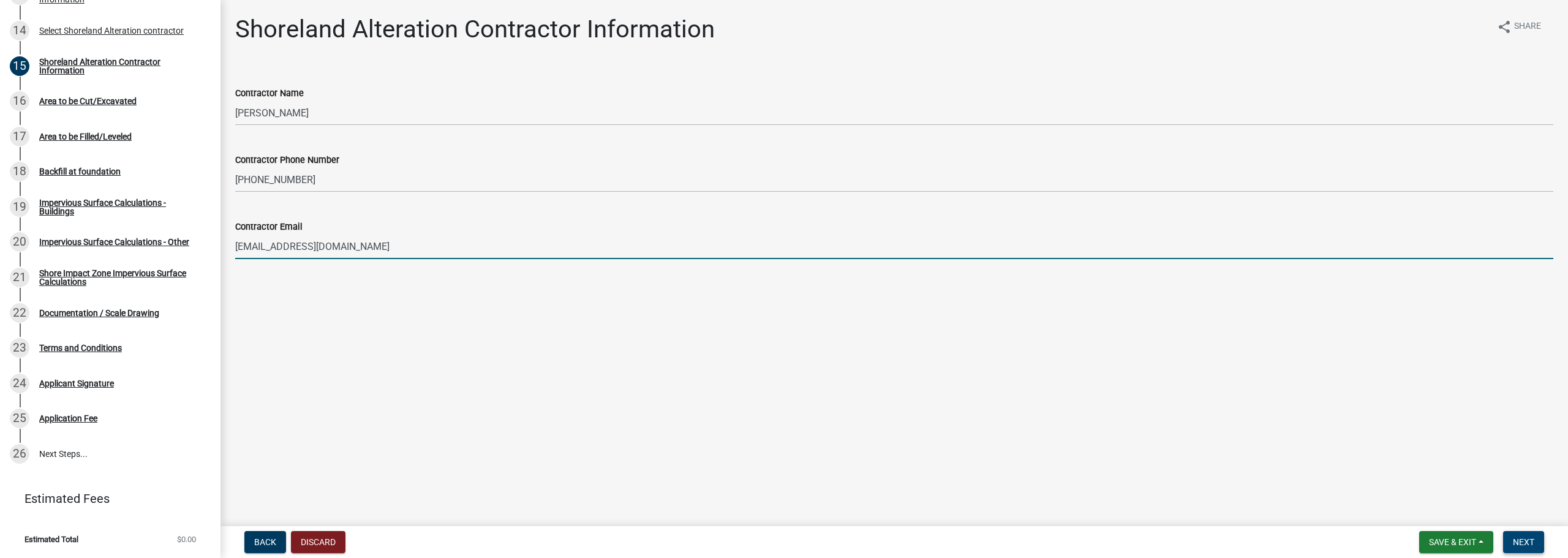
type input "[EMAIL_ADDRESS][DOMAIN_NAME]"
click at [1510, 537] on button "Next" at bounding box center [1523, 543] width 41 height 22
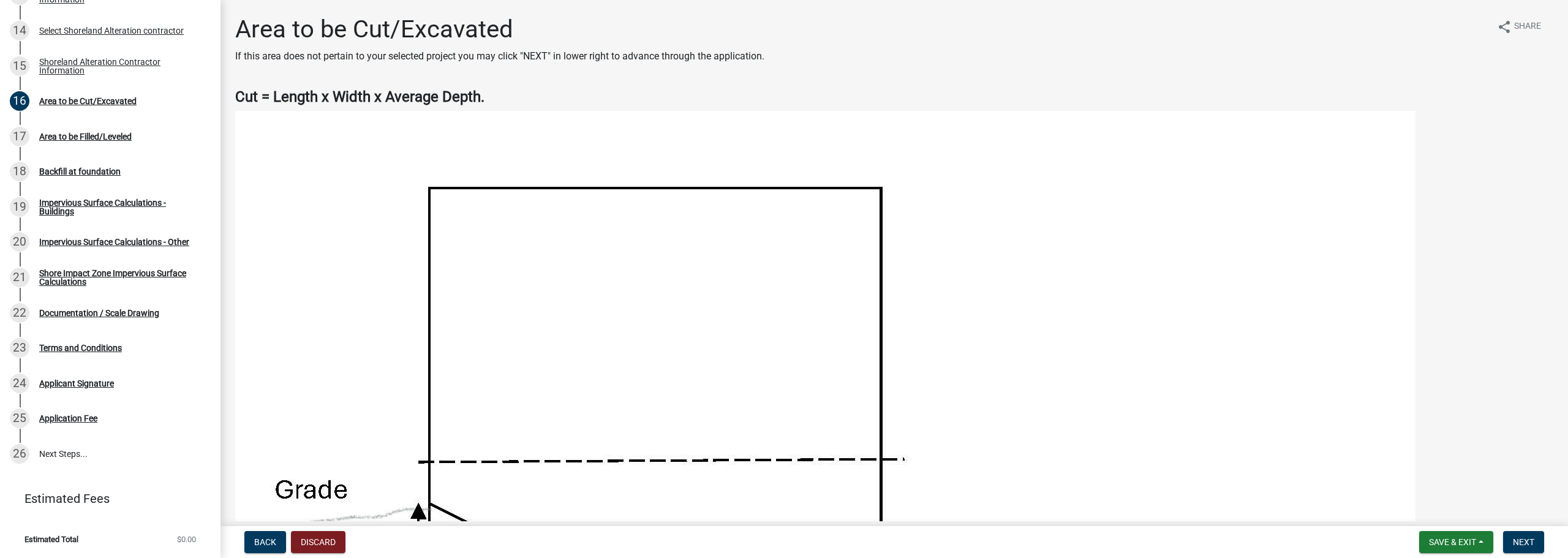
click at [312, 92] on strong "Cut = Length x Width x Average Depth." at bounding box center [360, 97] width 250 height 17
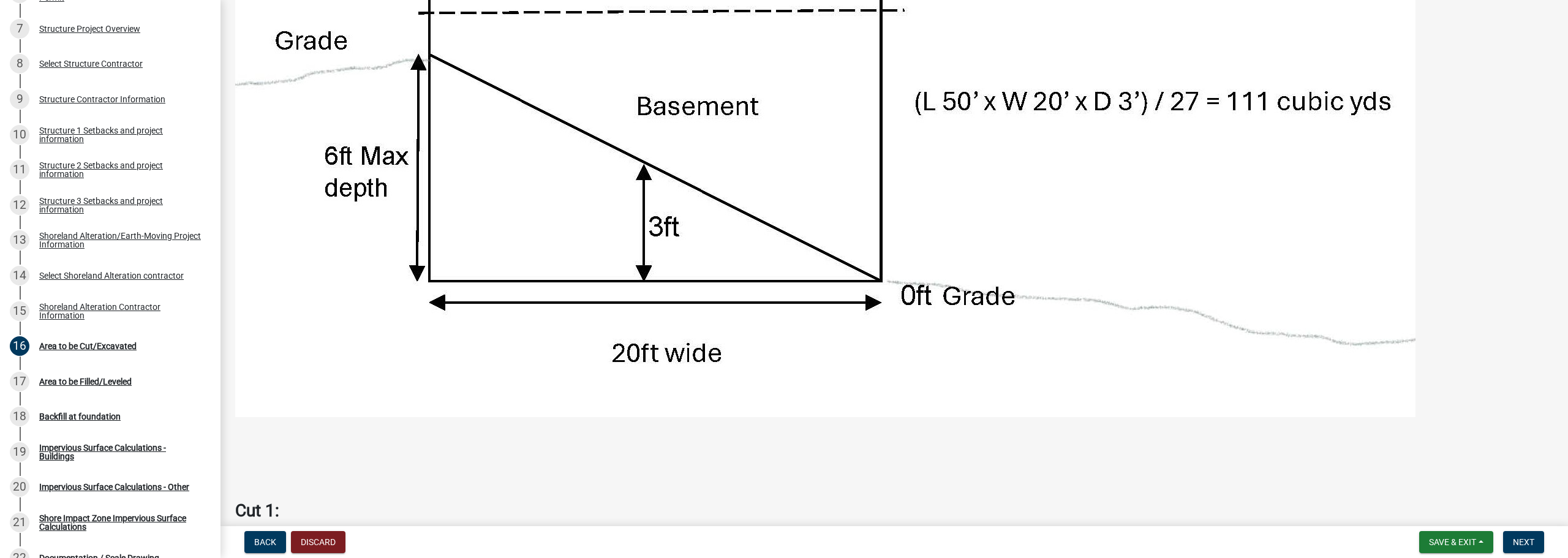
scroll to position [706, 0]
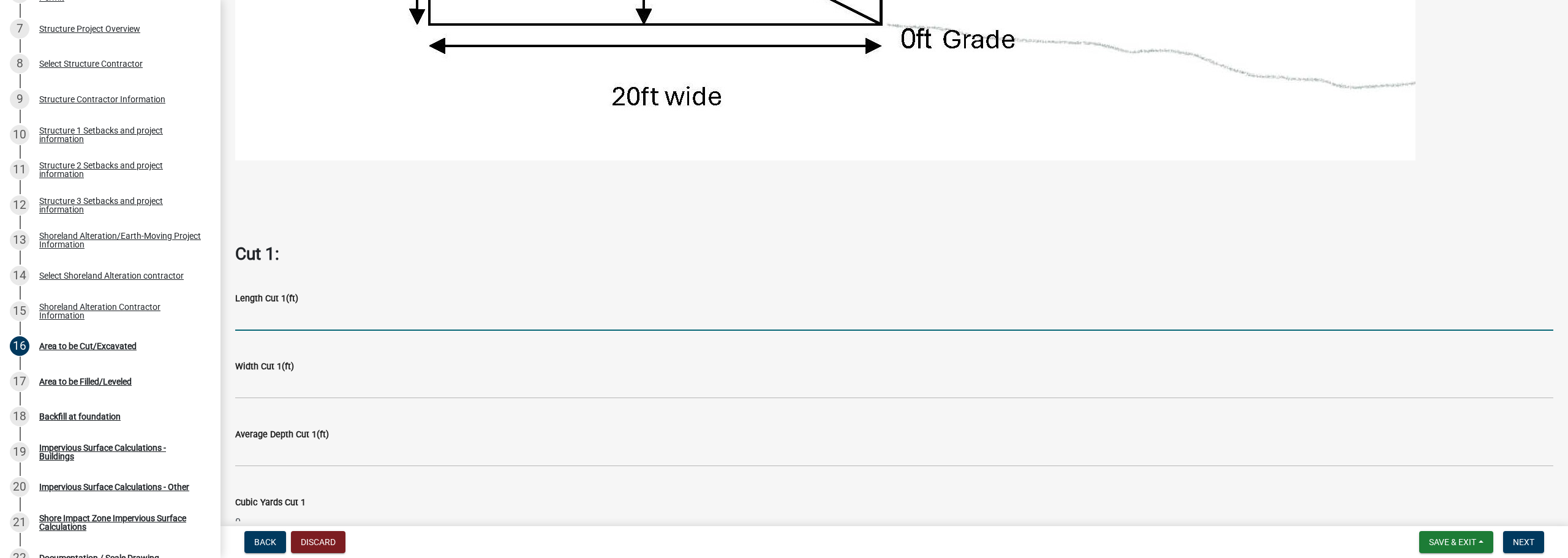
click at [396, 315] on input "text" at bounding box center [894, 318] width 1318 height 25
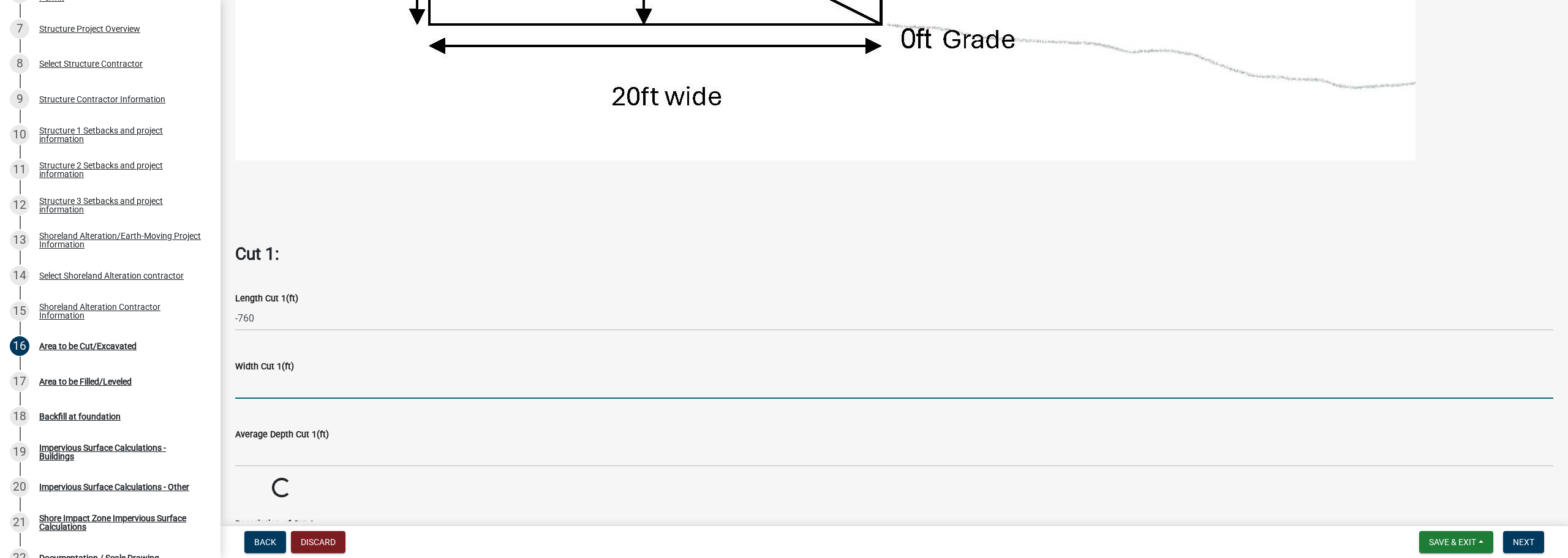
click at [355, 397] on input "text" at bounding box center [894, 387] width 1318 height 25
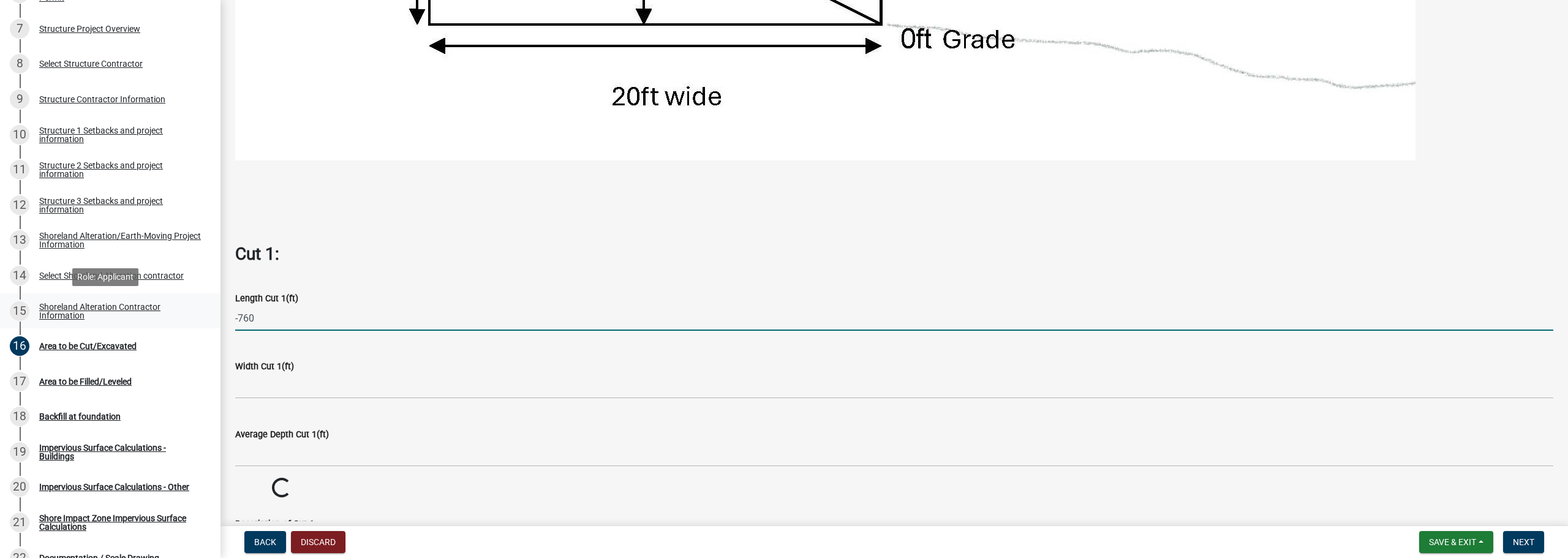
drag, startPoint x: 278, startPoint y: 316, endPoint x: 143, endPoint y: 319, distance: 135.0
click at [143, 319] on div "Structure and Shoreland Alteration Permit Application STR/SAP - 480281 View Sum…" at bounding box center [784, 279] width 1568 height 558
type input "76"
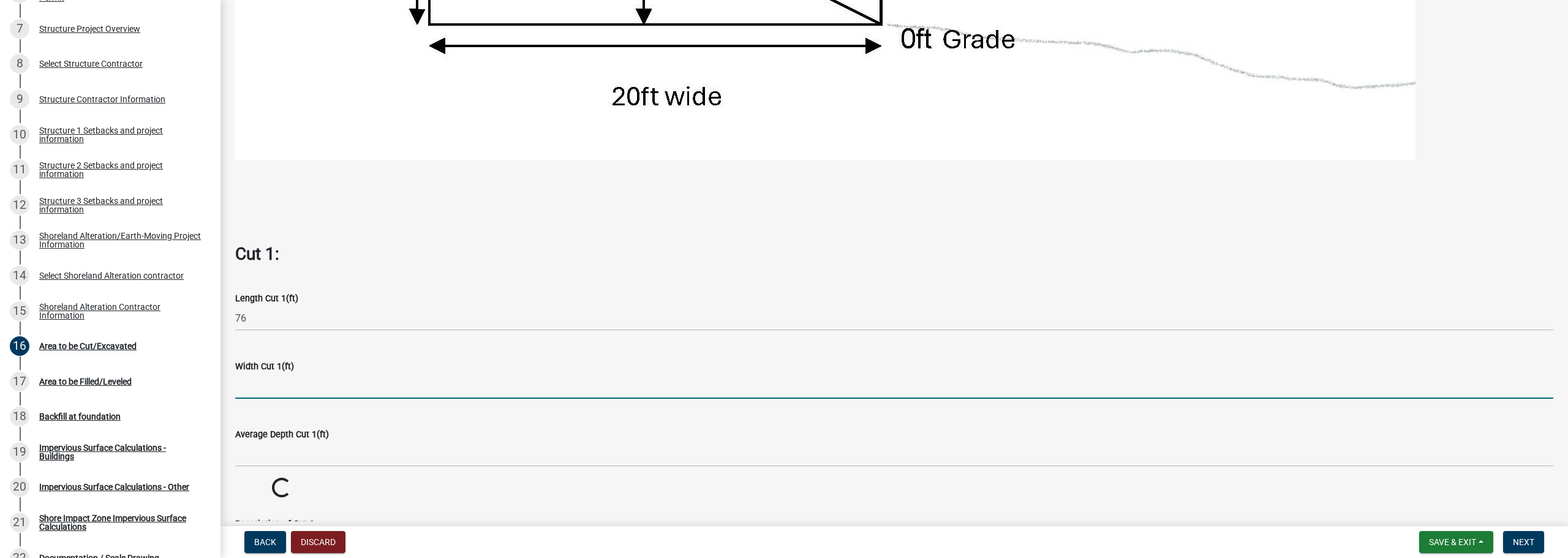
click at [260, 385] on input "text" at bounding box center [894, 387] width 1318 height 25
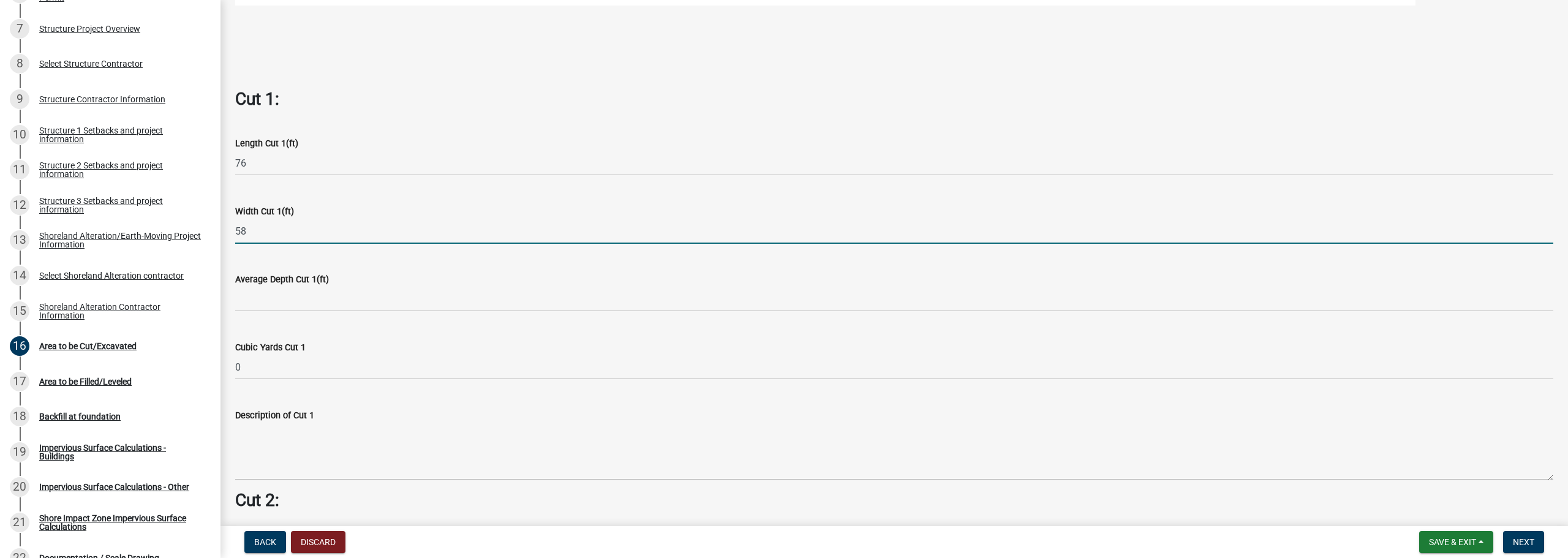
scroll to position [890, 0]
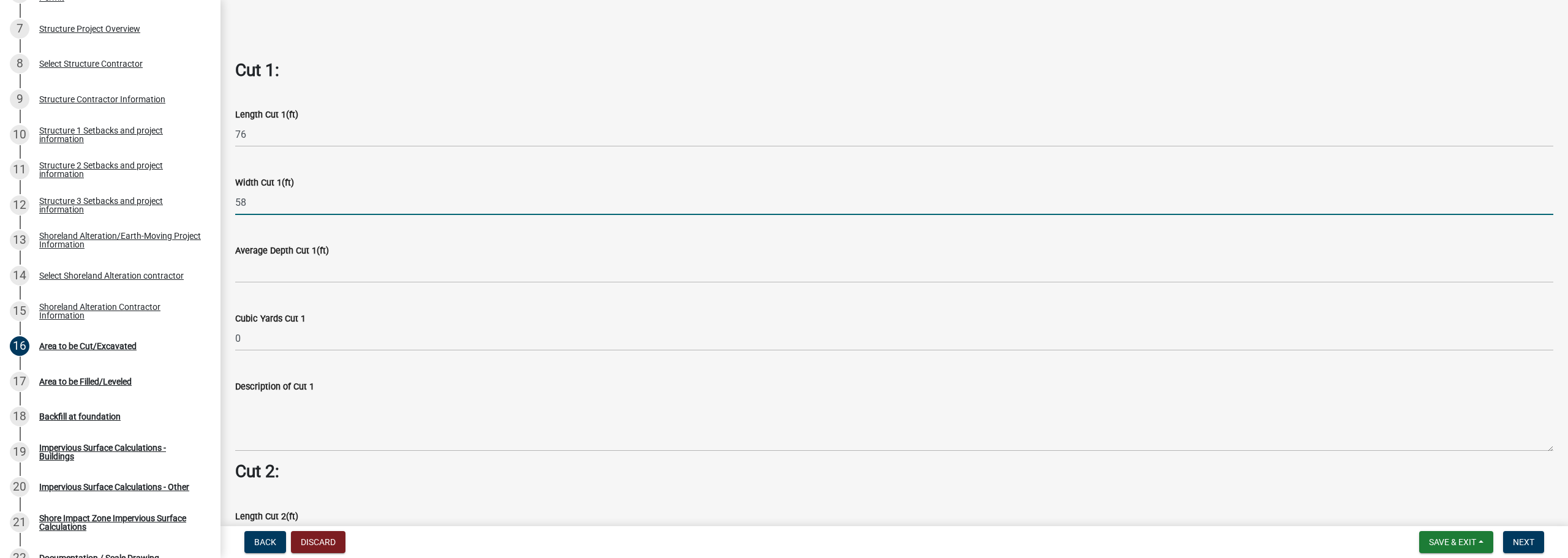
type input "58"
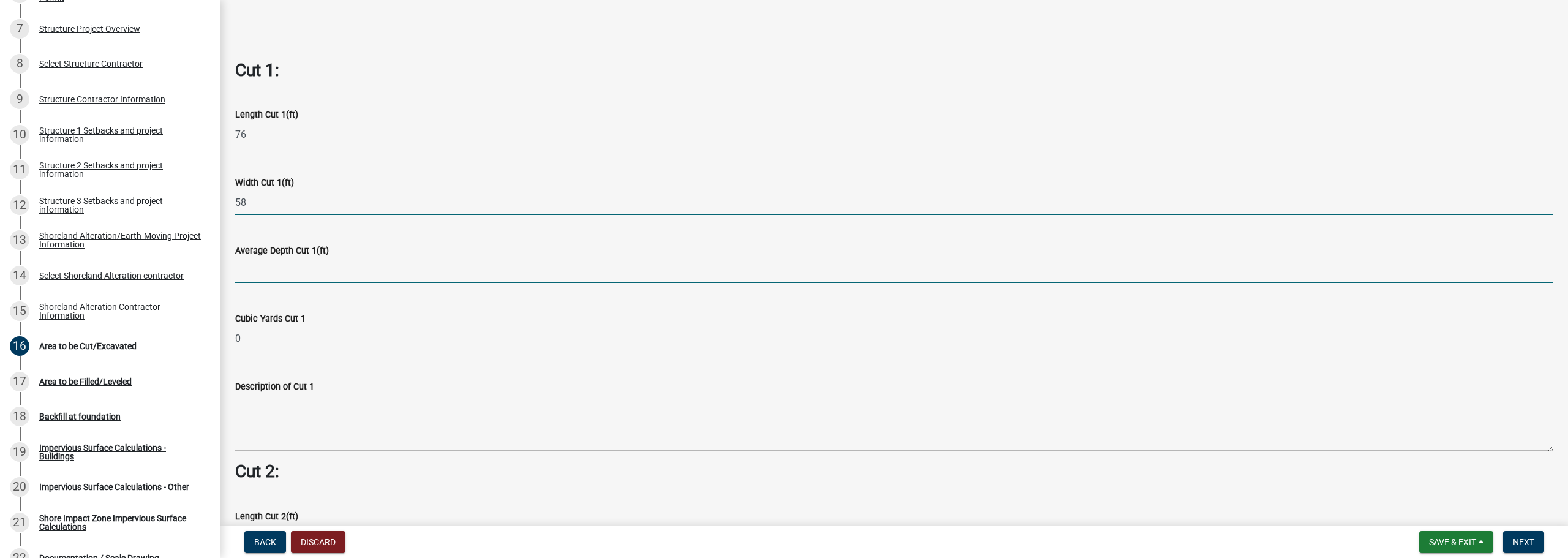
click at [259, 274] on input "text" at bounding box center [894, 271] width 1318 height 25
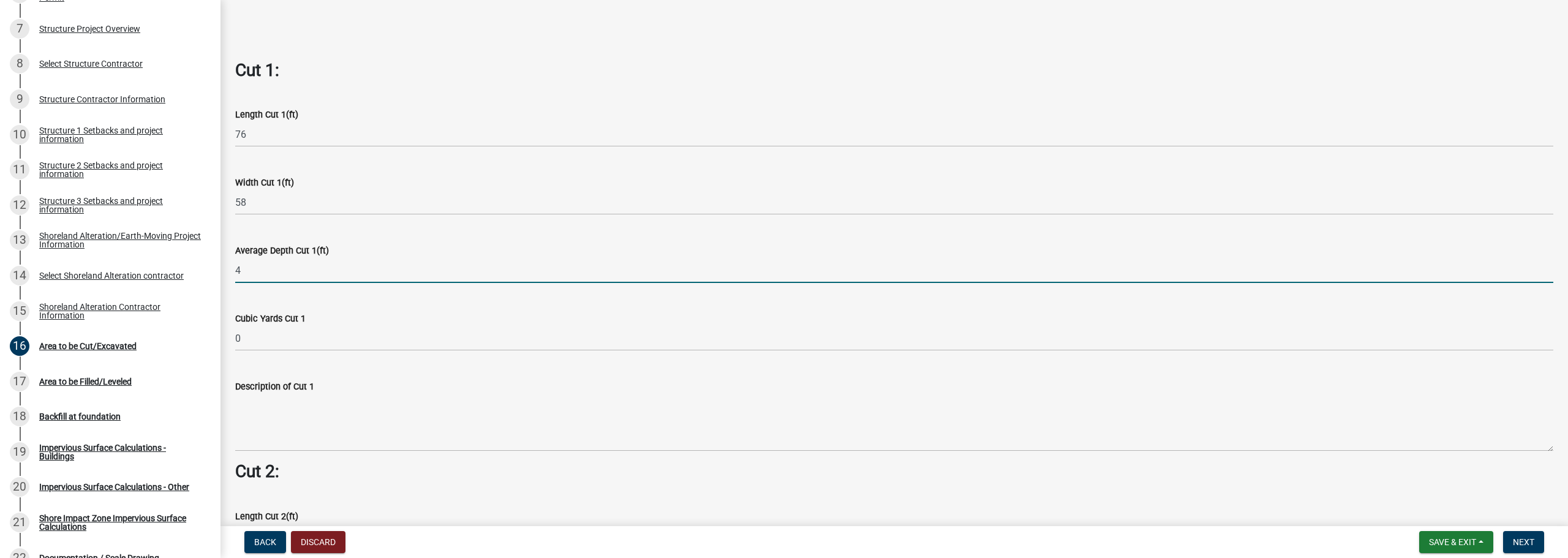
type input "4"
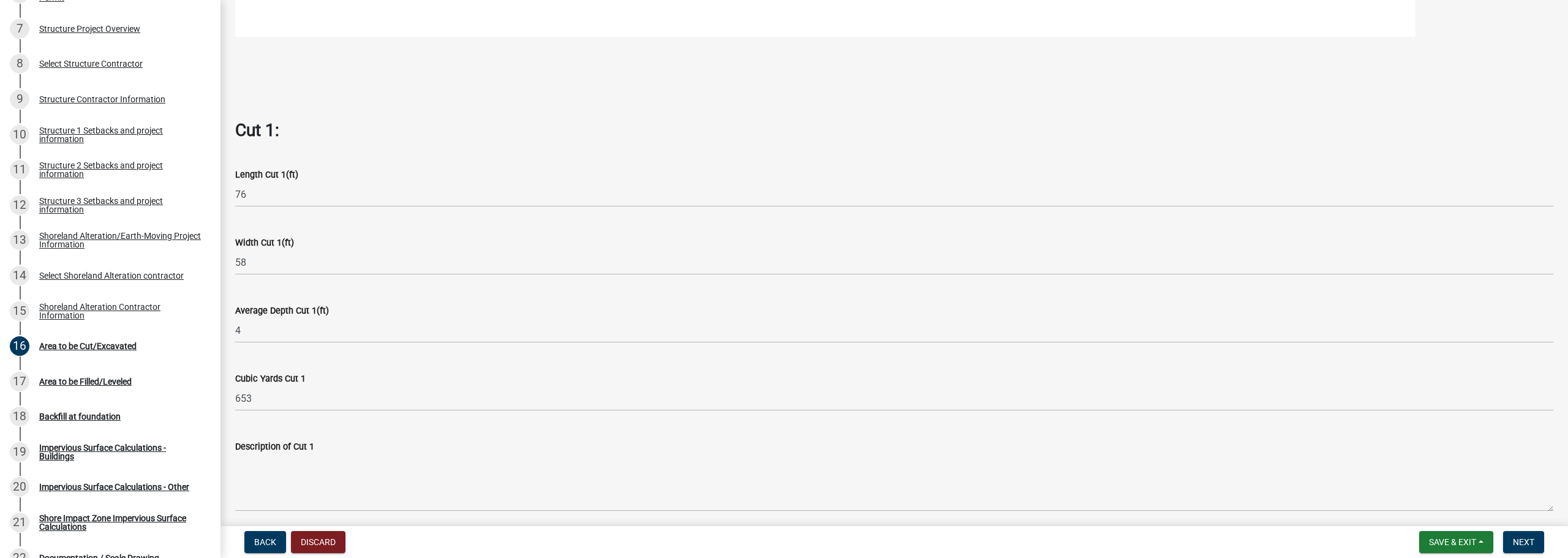
scroll to position [919, 0]
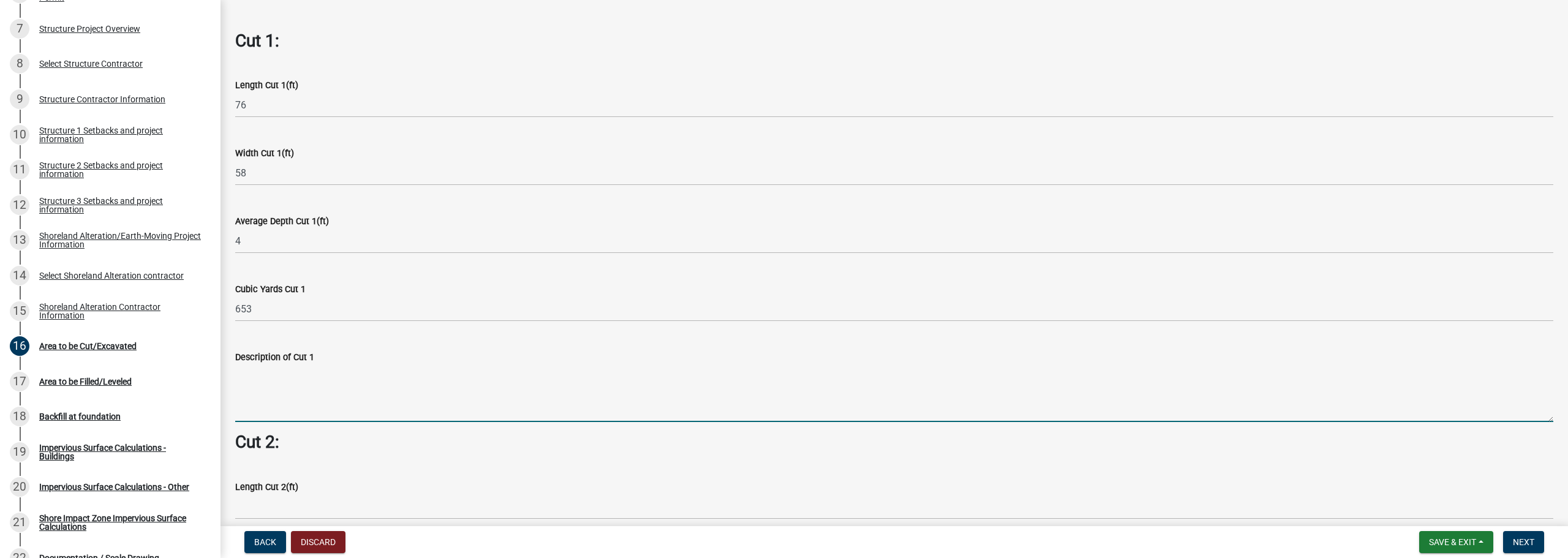
click at [303, 391] on textarea "Description of Cut 1" at bounding box center [894, 393] width 1318 height 57
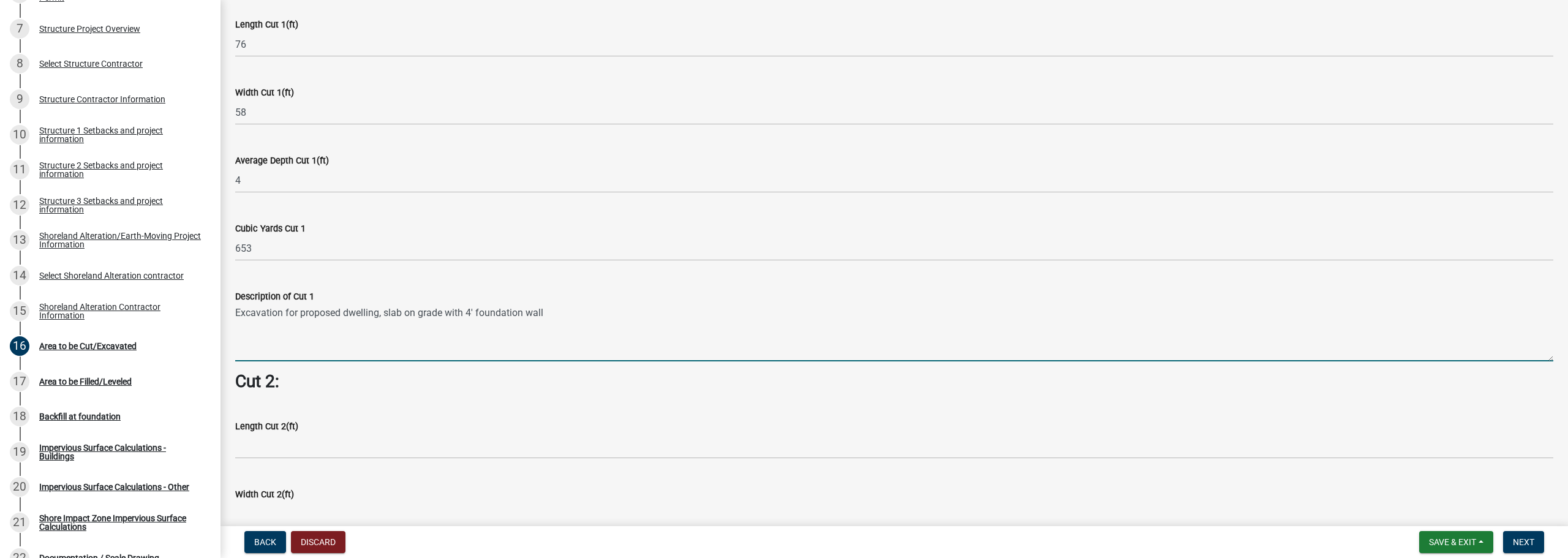
scroll to position [1165, 0]
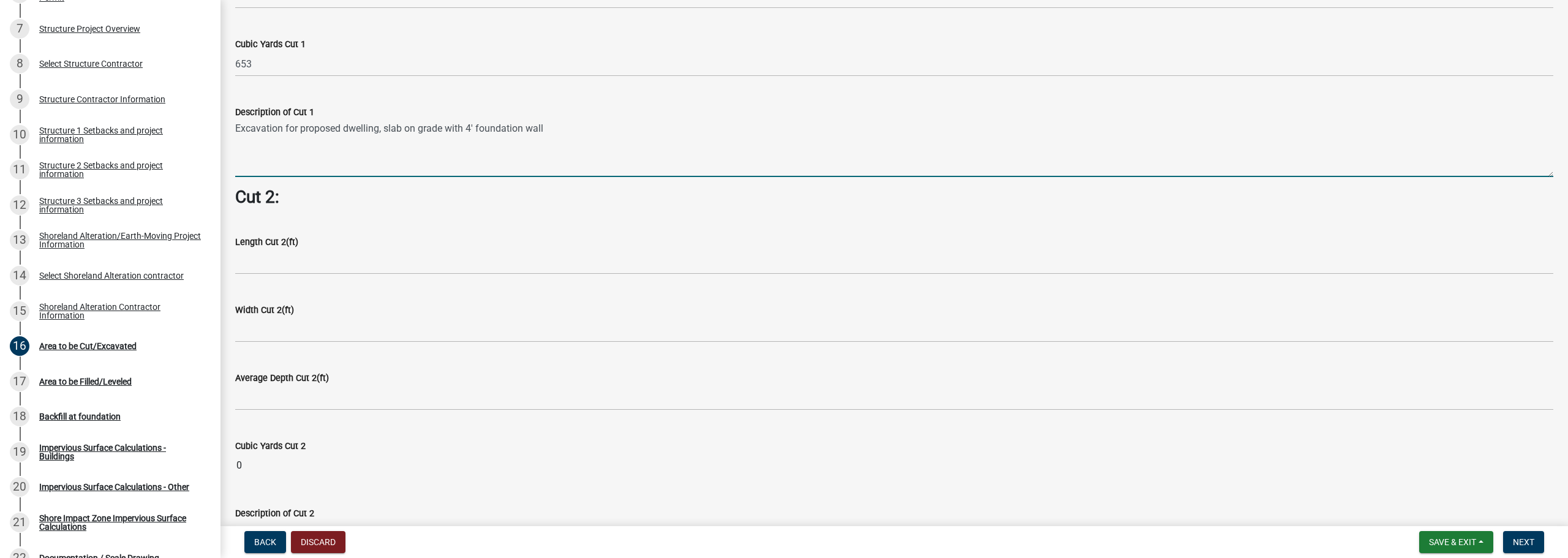
type textarea "Excavation for proposed dwelling, slab on grade with 4' foundation wall"
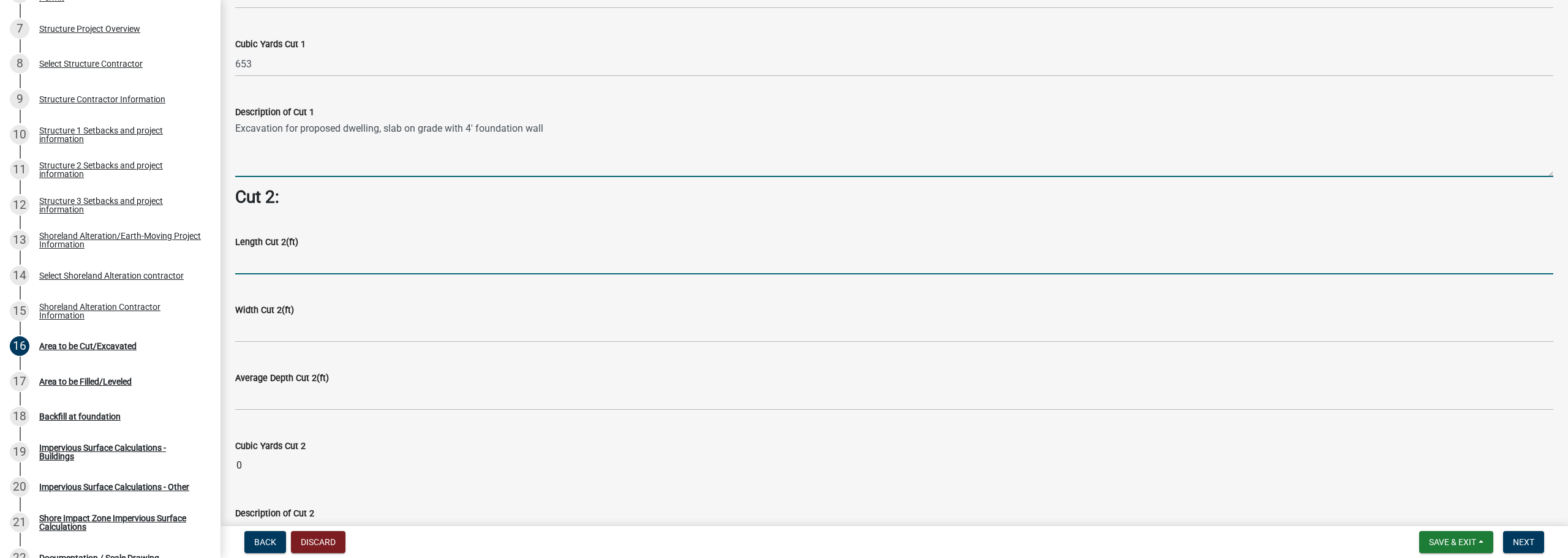
click at [341, 258] on input "text" at bounding box center [894, 263] width 1318 height 25
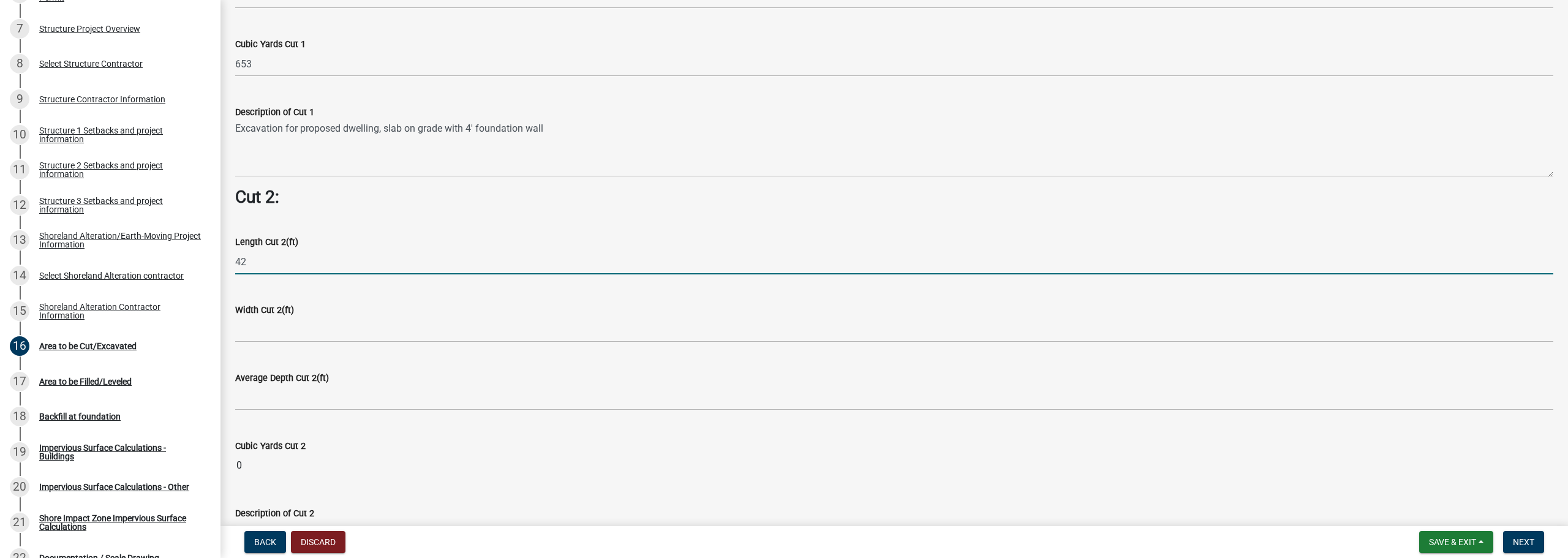
type input "42"
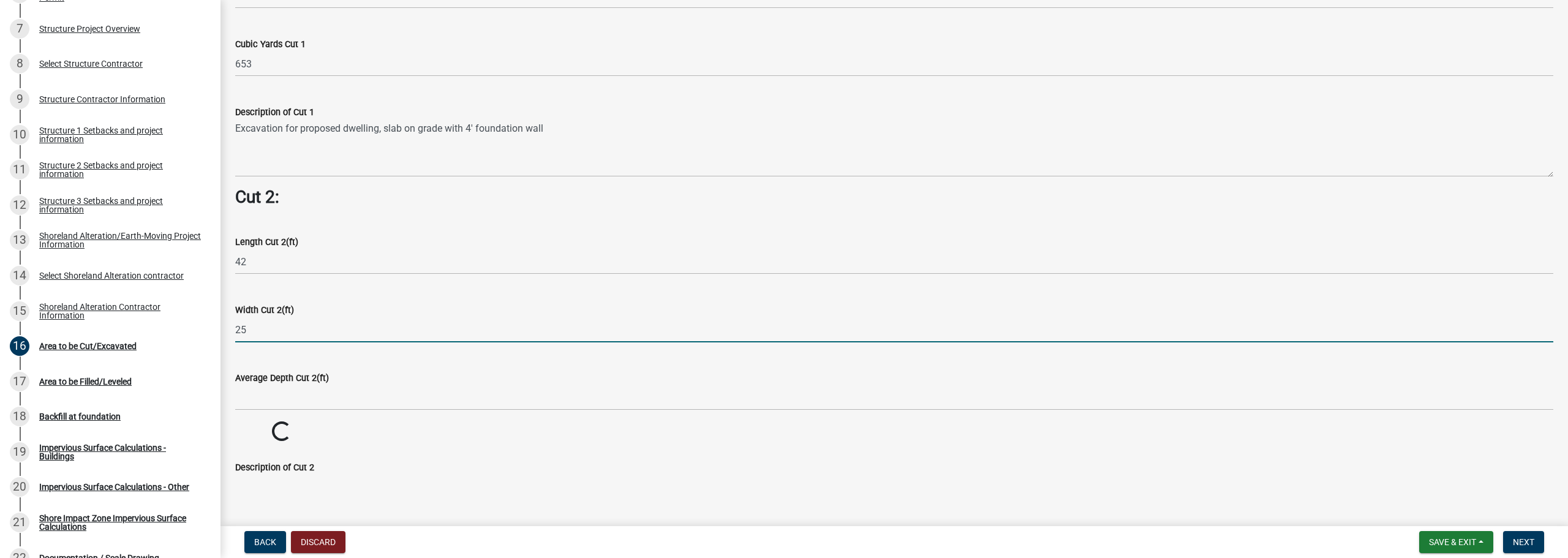
type input "25"
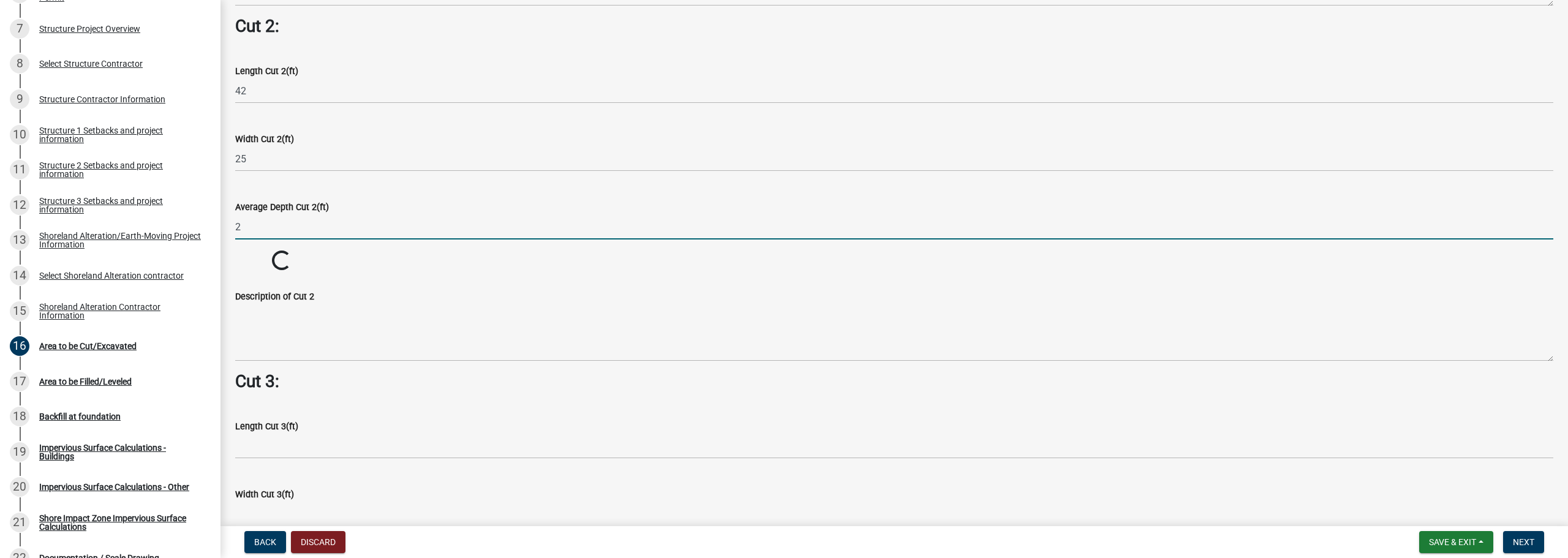
scroll to position [1348, 0]
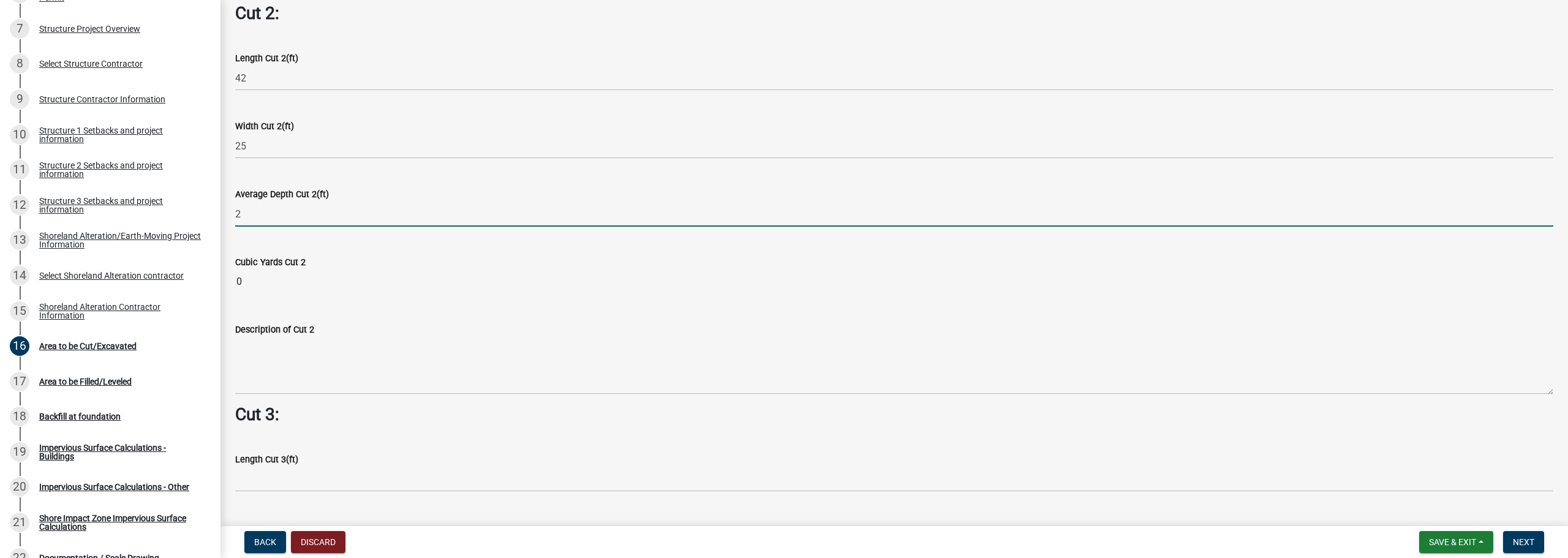
type input "2"
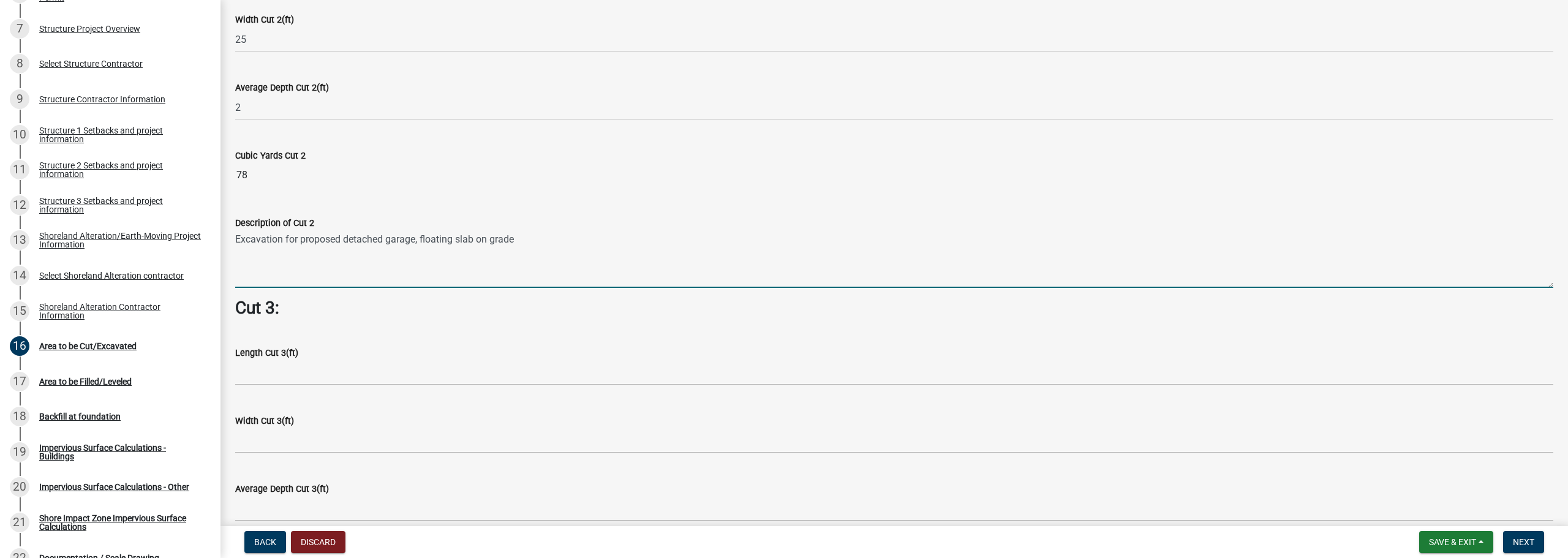
scroll to position [1471, 0]
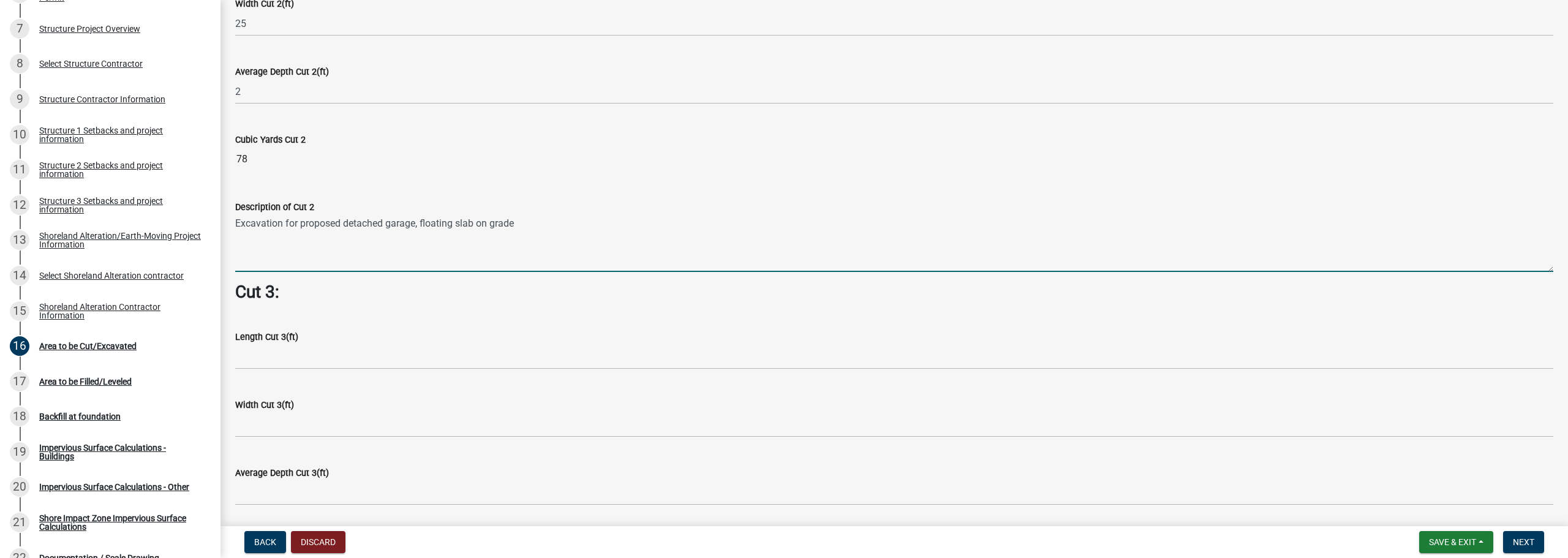
type textarea "Excavation for proposed detached garage, floating slab on grade"
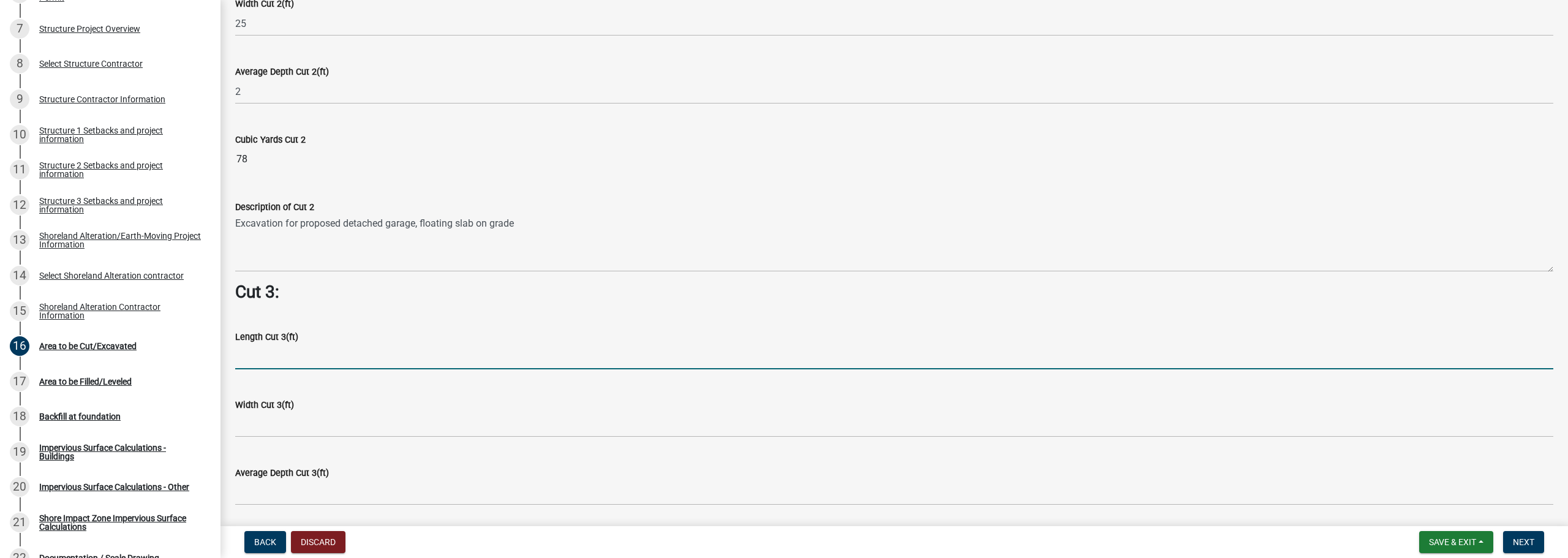
click at [278, 354] on input "text" at bounding box center [894, 357] width 1318 height 25
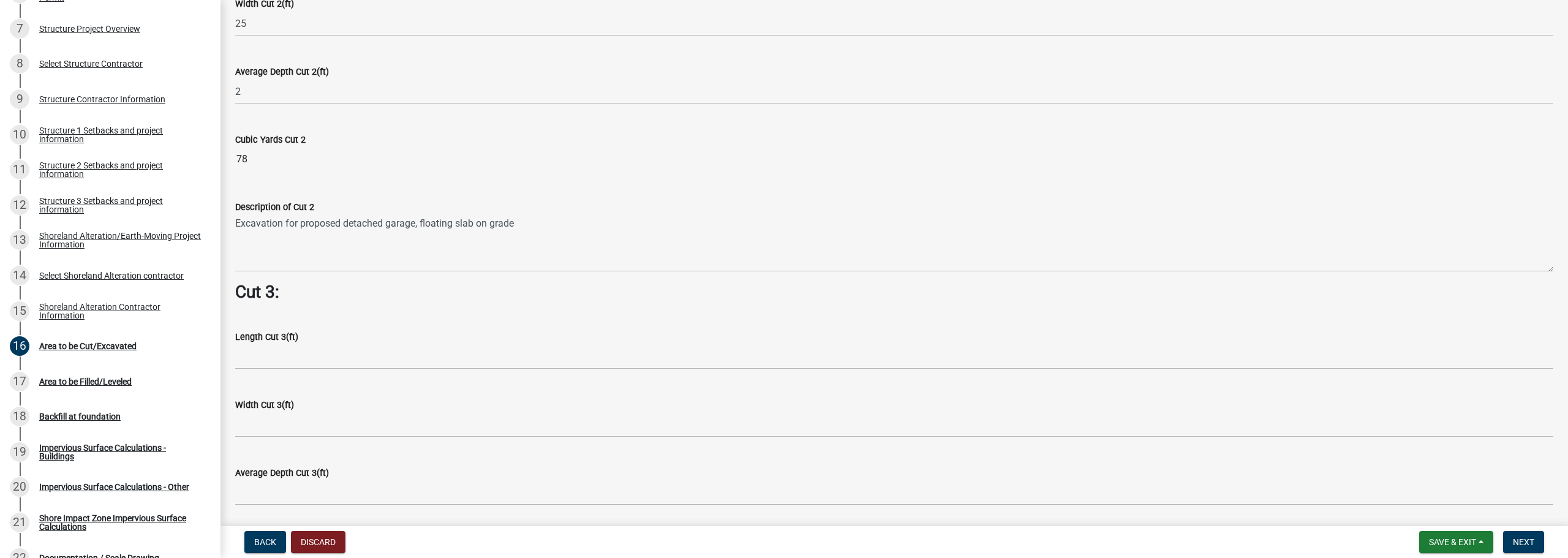
click at [431, 386] on div "Width Cut 3(ft)" at bounding box center [894, 409] width 1318 height 57
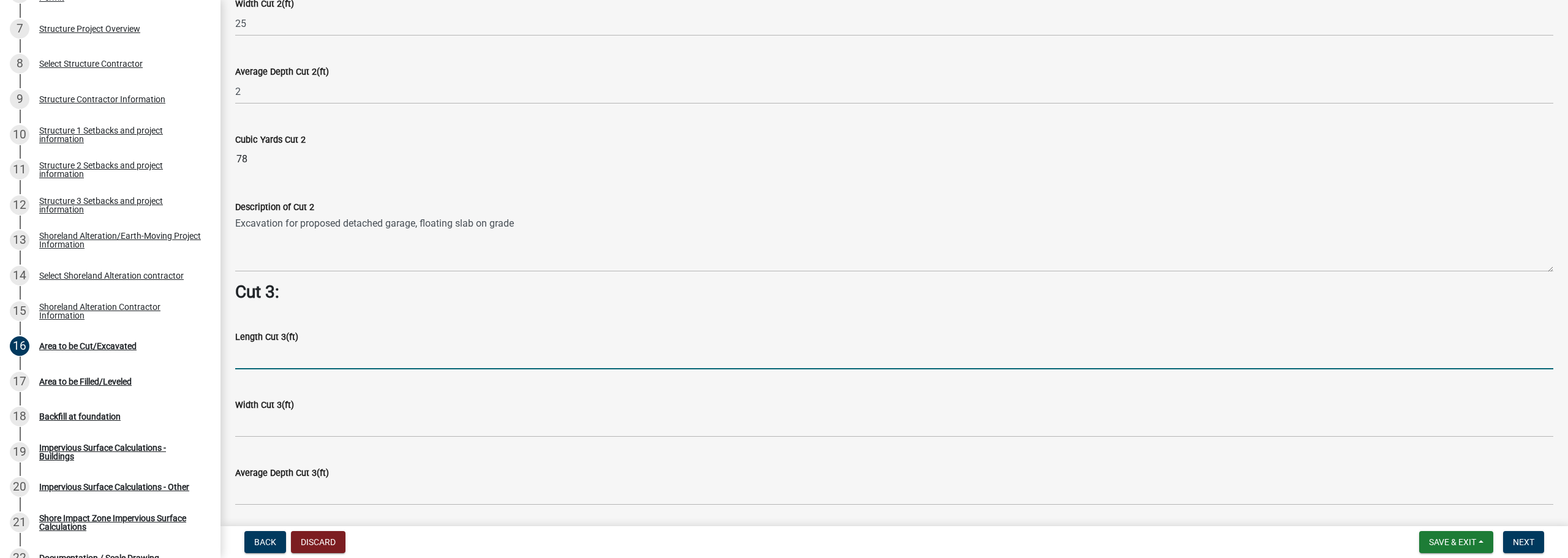
click at [365, 351] on input "text" at bounding box center [894, 357] width 1318 height 25
click at [365, 351] on input "-236" at bounding box center [894, 357] width 1318 height 25
drag, startPoint x: 333, startPoint y: 352, endPoint x: 238, endPoint y: 352, distance: 95.0
click at [238, 352] on input "-236" at bounding box center [894, 357] width 1318 height 25
drag, startPoint x: 267, startPoint y: 411, endPoint x: 283, endPoint y: 398, distance: 20.6
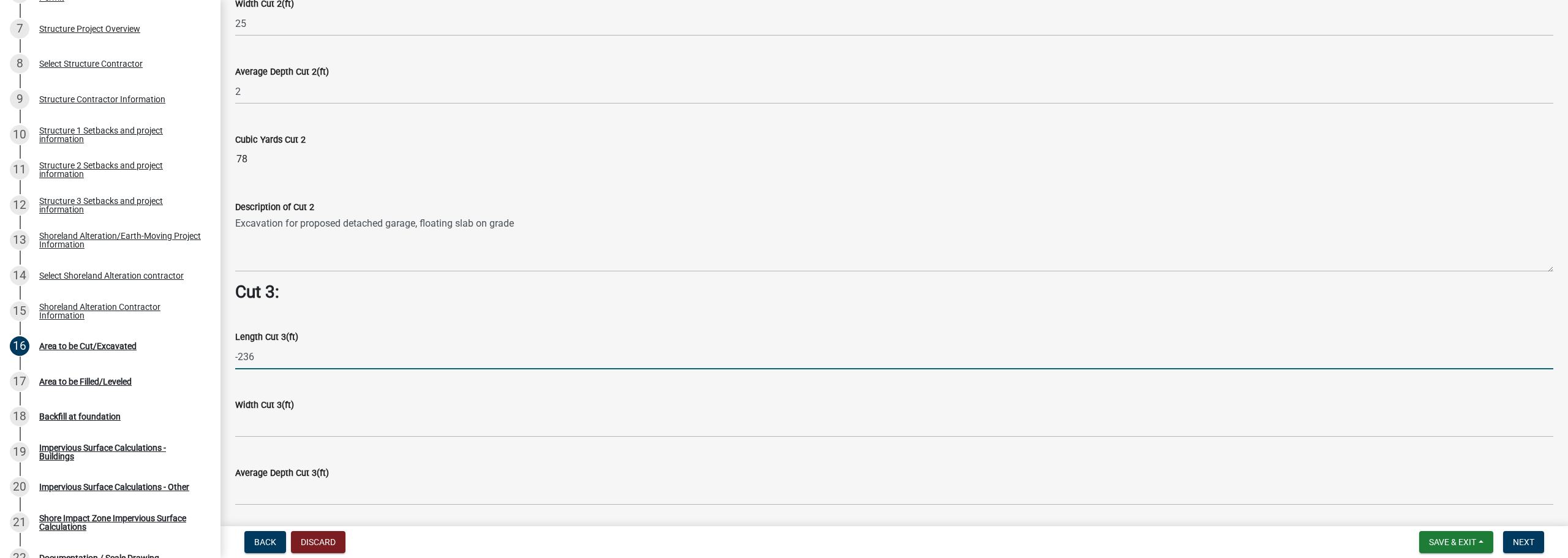
click at [267, 412] on div "Width Cut 3(ft)" at bounding box center [894, 404] width 1318 height 14
drag, startPoint x: 297, startPoint y: 365, endPoint x: 194, endPoint y: 364, distance: 103.0
click at [194, 364] on div "Structure and Shoreland Alteration Permit Application STR/SAP - 480281 View Sum…" at bounding box center [784, 279] width 1568 height 558
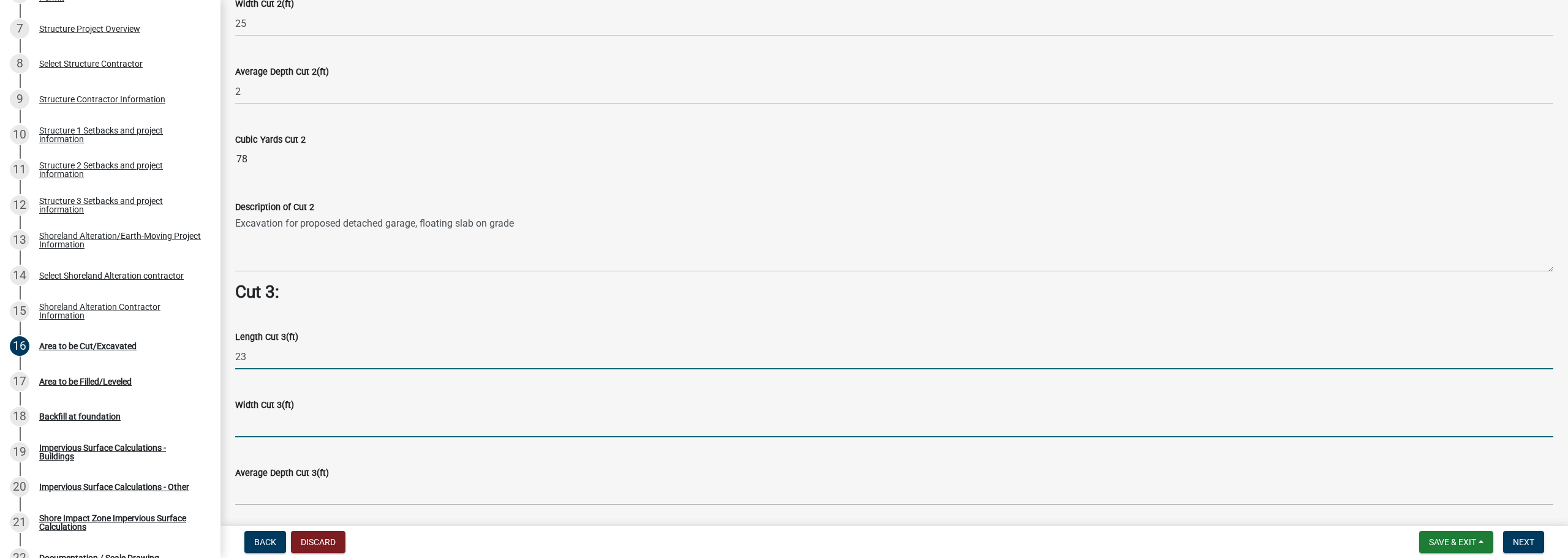
click at [284, 360] on input "23" at bounding box center [894, 357] width 1318 height 25
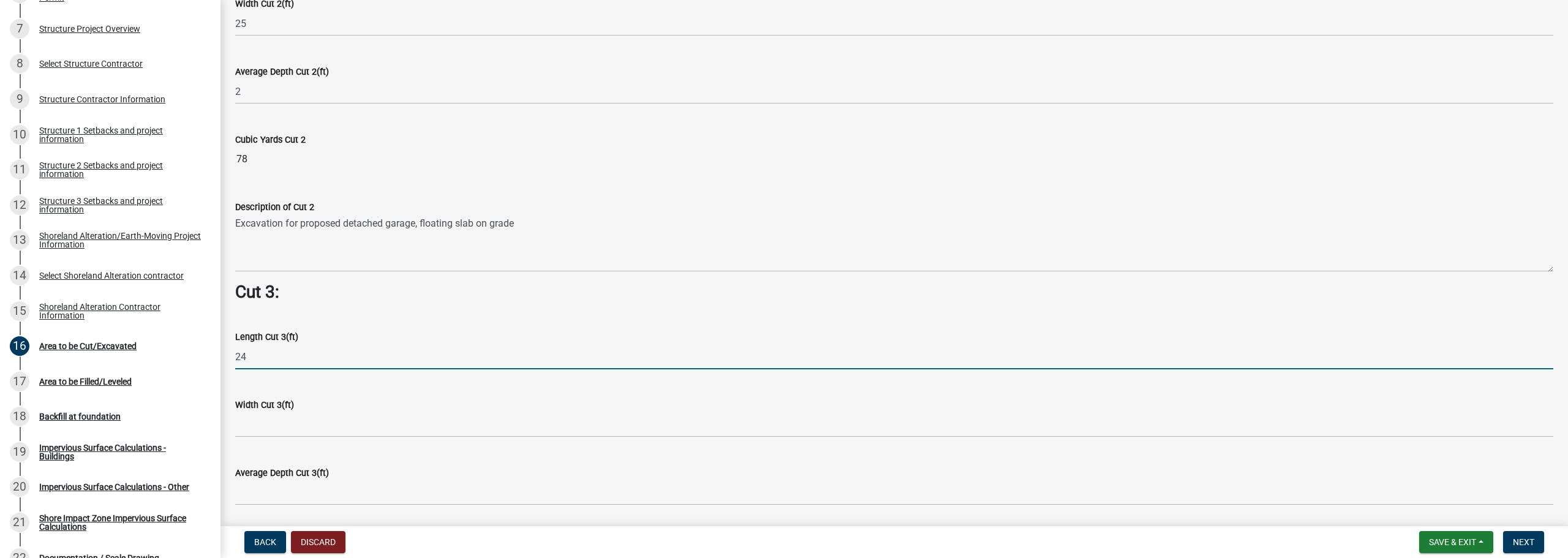
type input "24"
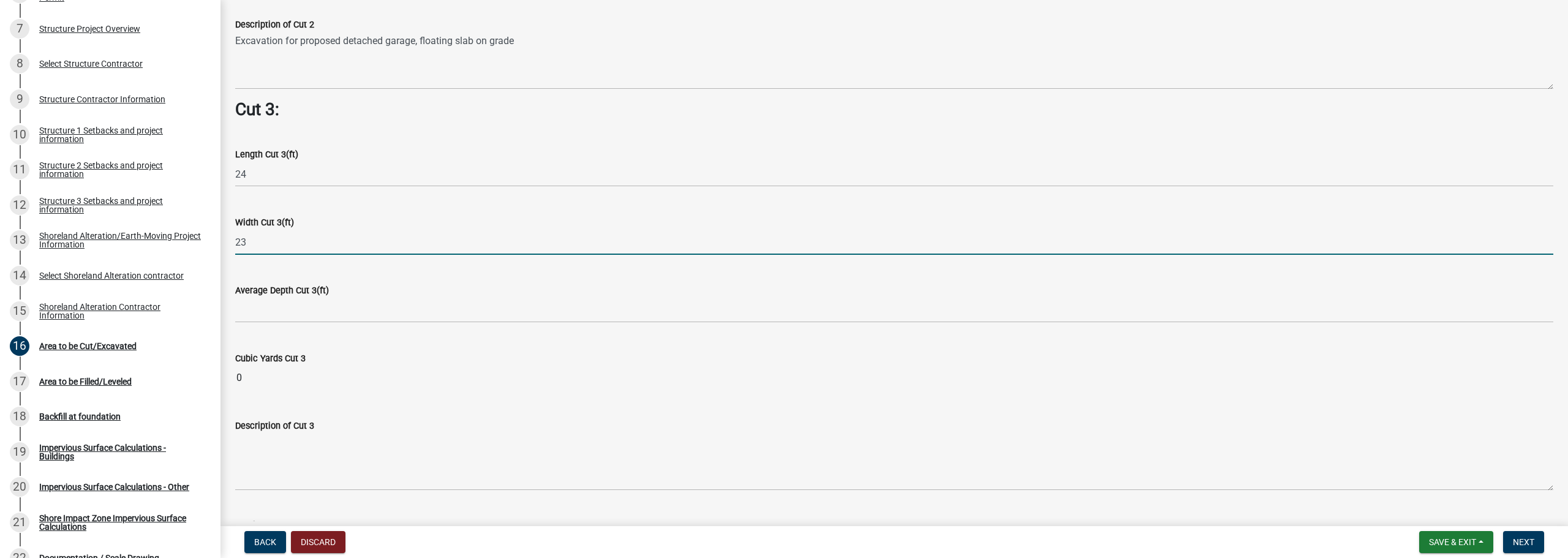
scroll to position [1655, 0]
type input "23"
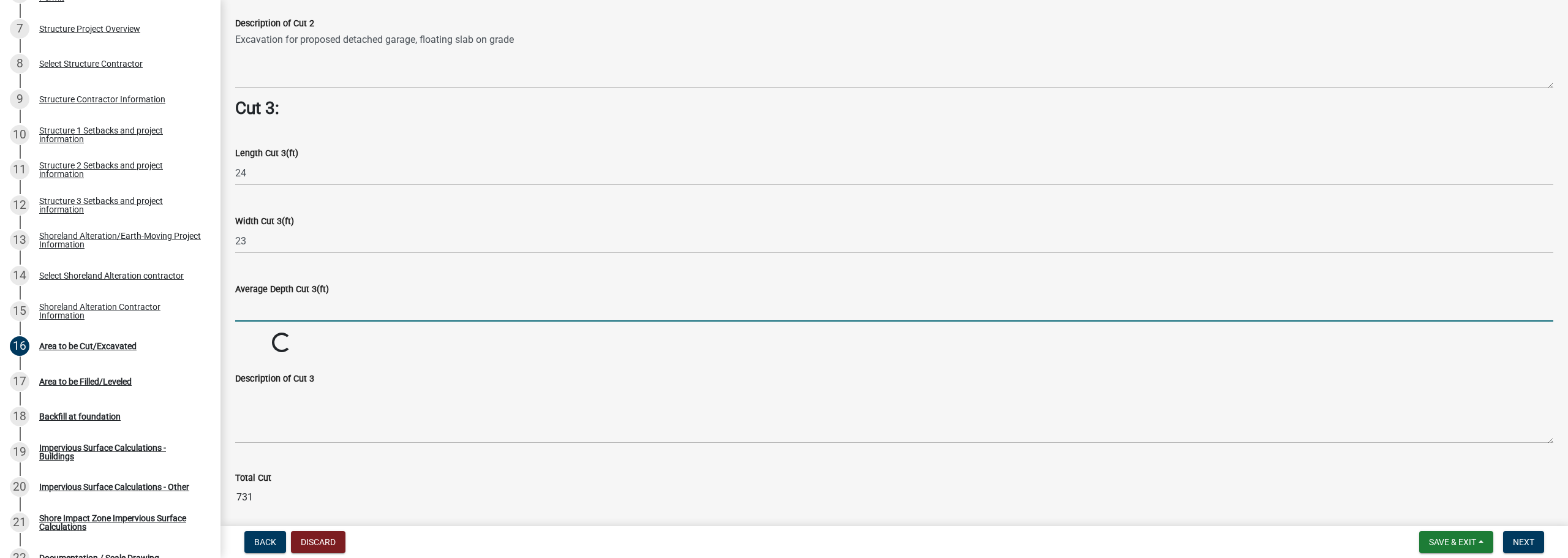
click at [326, 305] on input "text" at bounding box center [894, 309] width 1318 height 25
type input "2"
click at [285, 410] on div "Description of Cut 3" at bounding box center [894, 445] width 1318 height 89
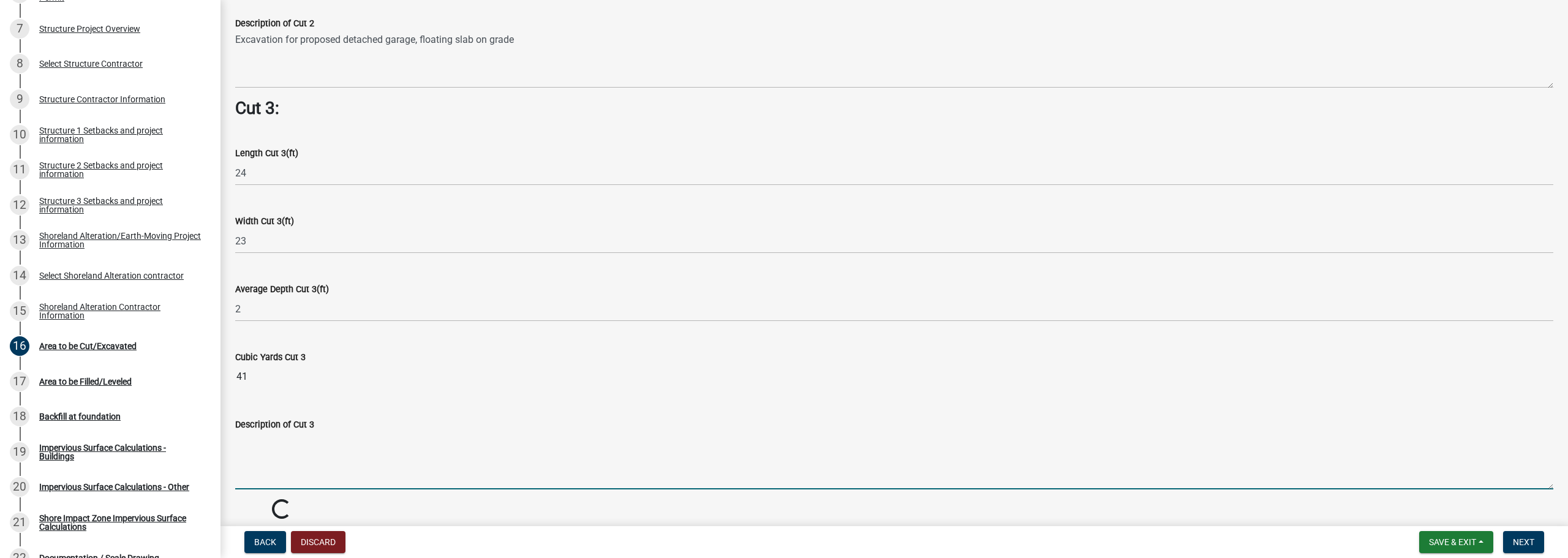
click at [277, 467] on textarea "Description of Cut 3" at bounding box center [894, 461] width 1318 height 57
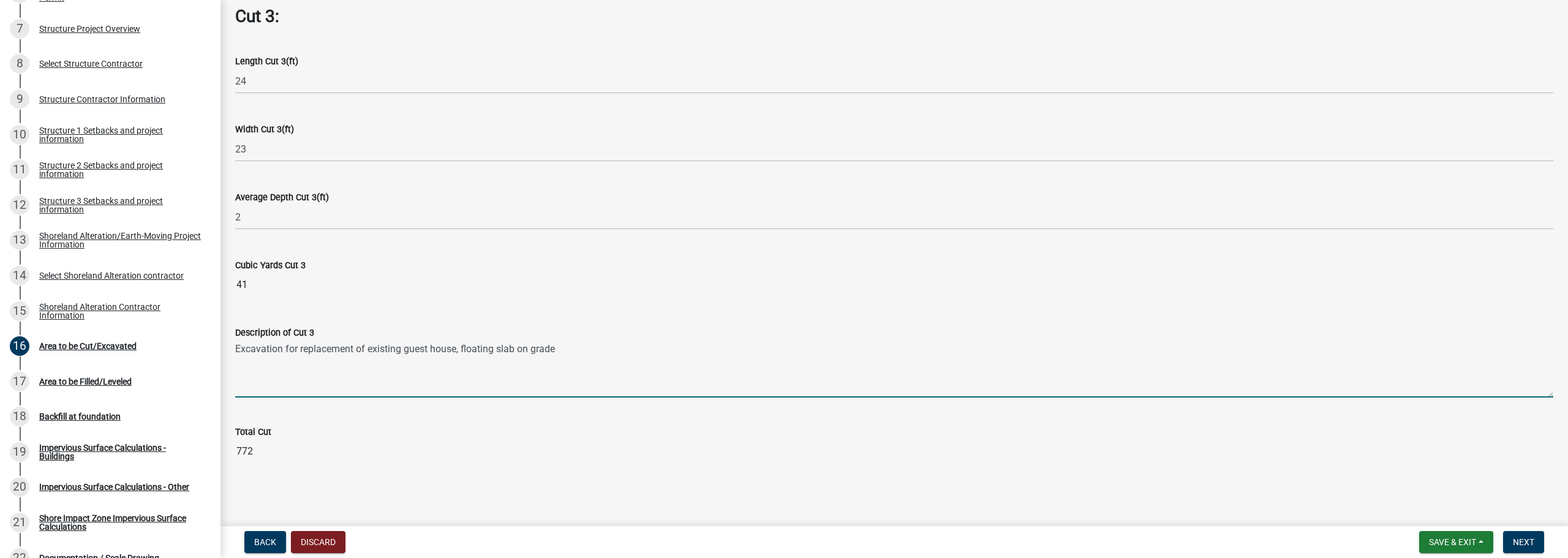
scroll to position [1748, 0]
type textarea "Excavation for replacement of existing guest house, floating slab on grade"
click at [348, 459] on input "772" at bounding box center [894, 450] width 1318 height 24
click at [1517, 540] on span "Next" at bounding box center [1522, 543] width 21 height 10
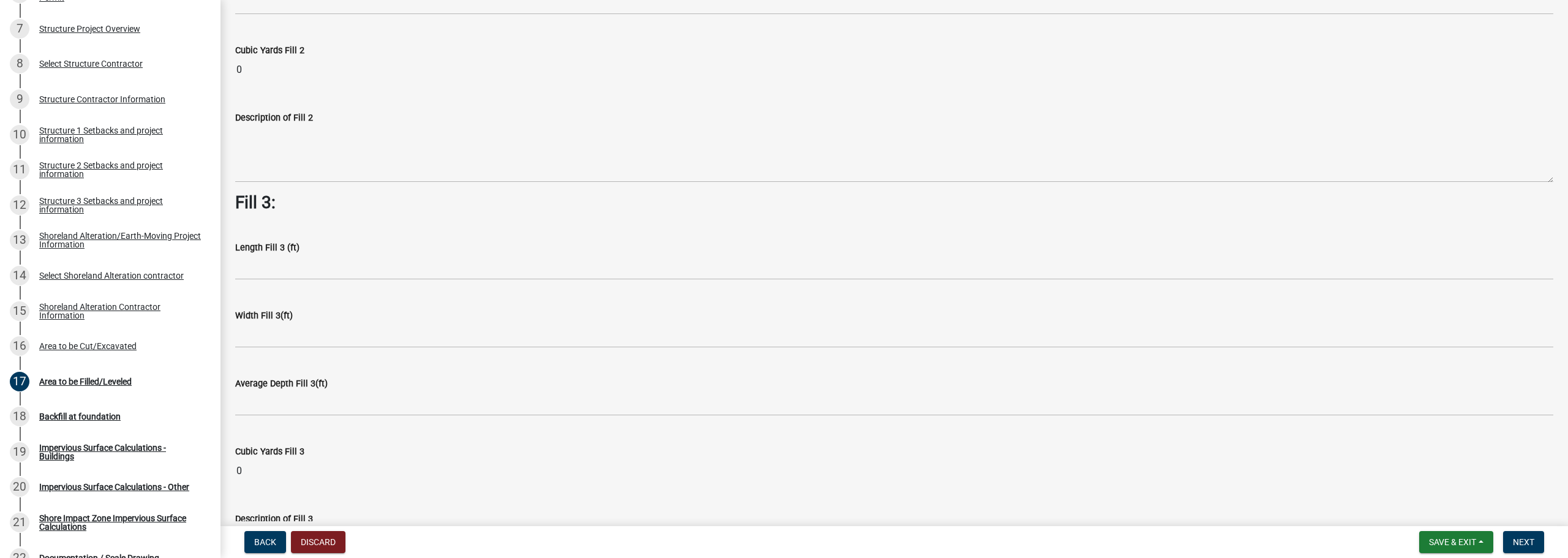
scroll to position [886, 0]
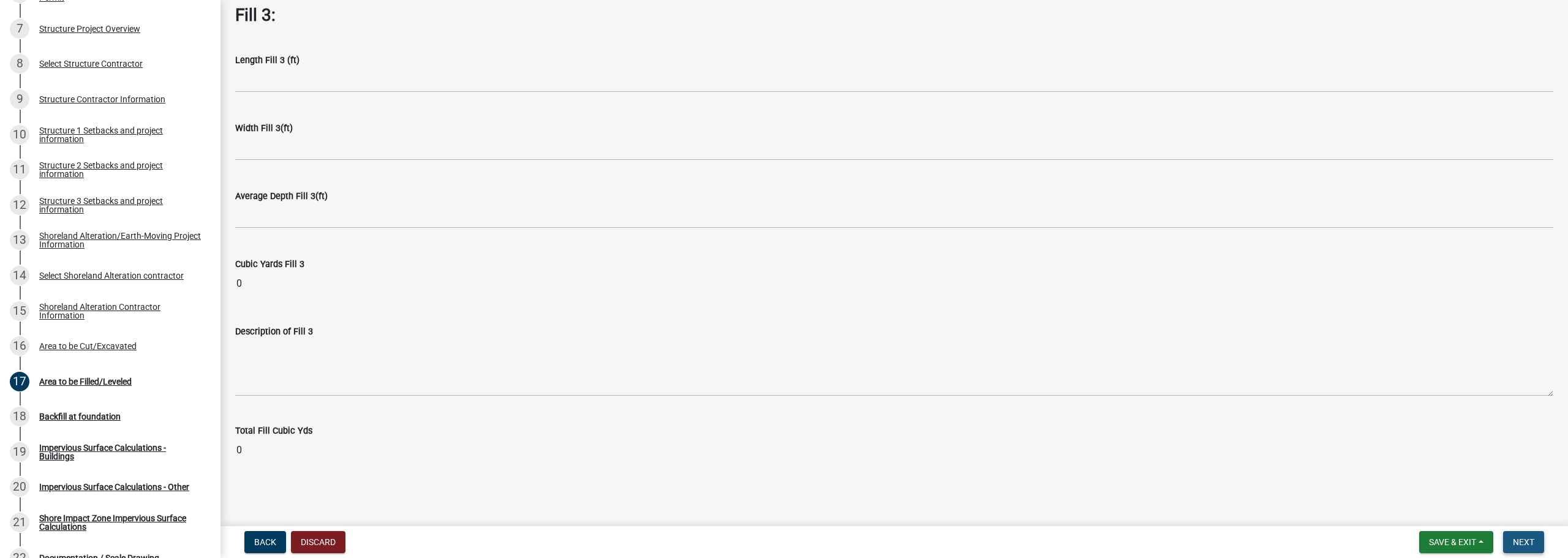
click at [1523, 539] on span "Next" at bounding box center [1522, 543] width 21 height 10
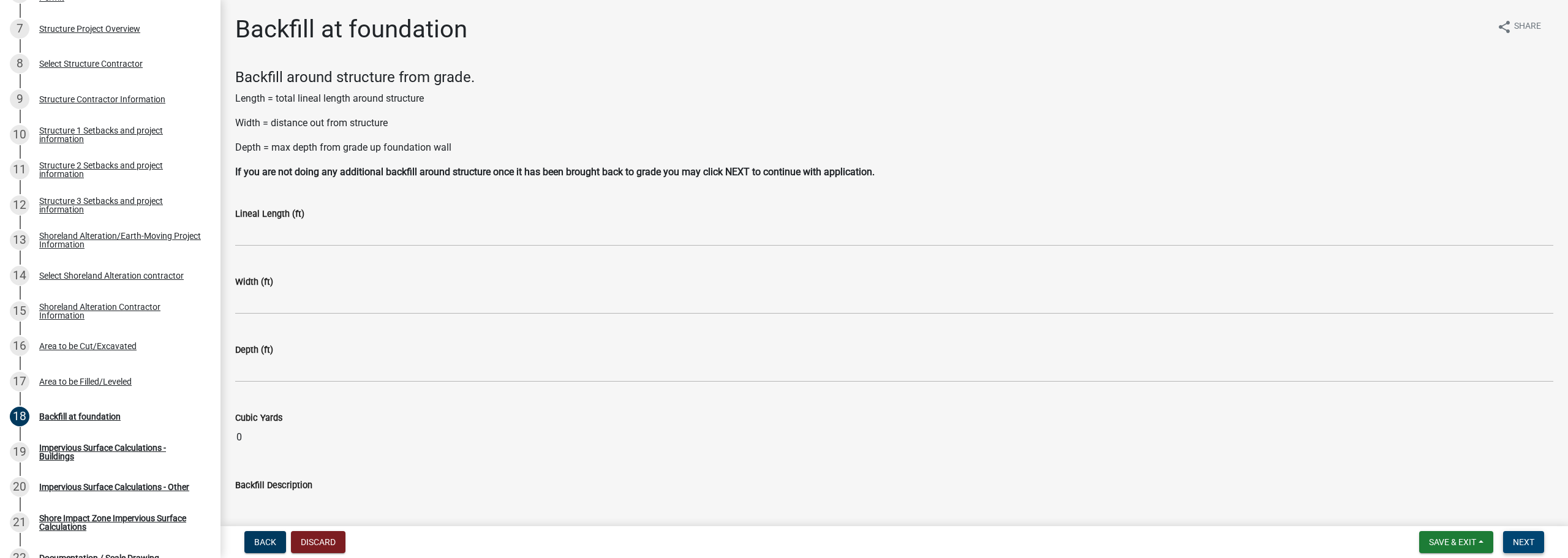
click at [1523, 533] on button "Next" at bounding box center [1523, 543] width 41 height 22
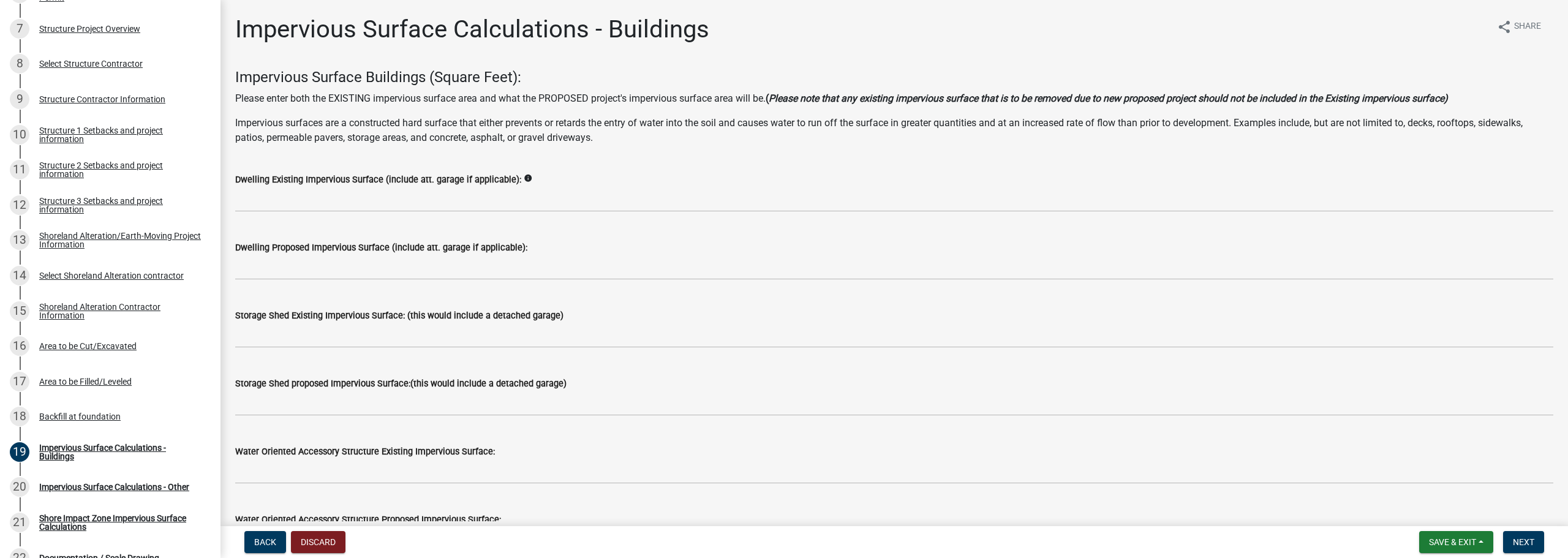
click at [646, 154] on wm-data-entity-input "Impervious Surface Buildings (Square Feet): Please enter both the EXISTING impe…" at bounding box center [894, 111] width 1318 height 86
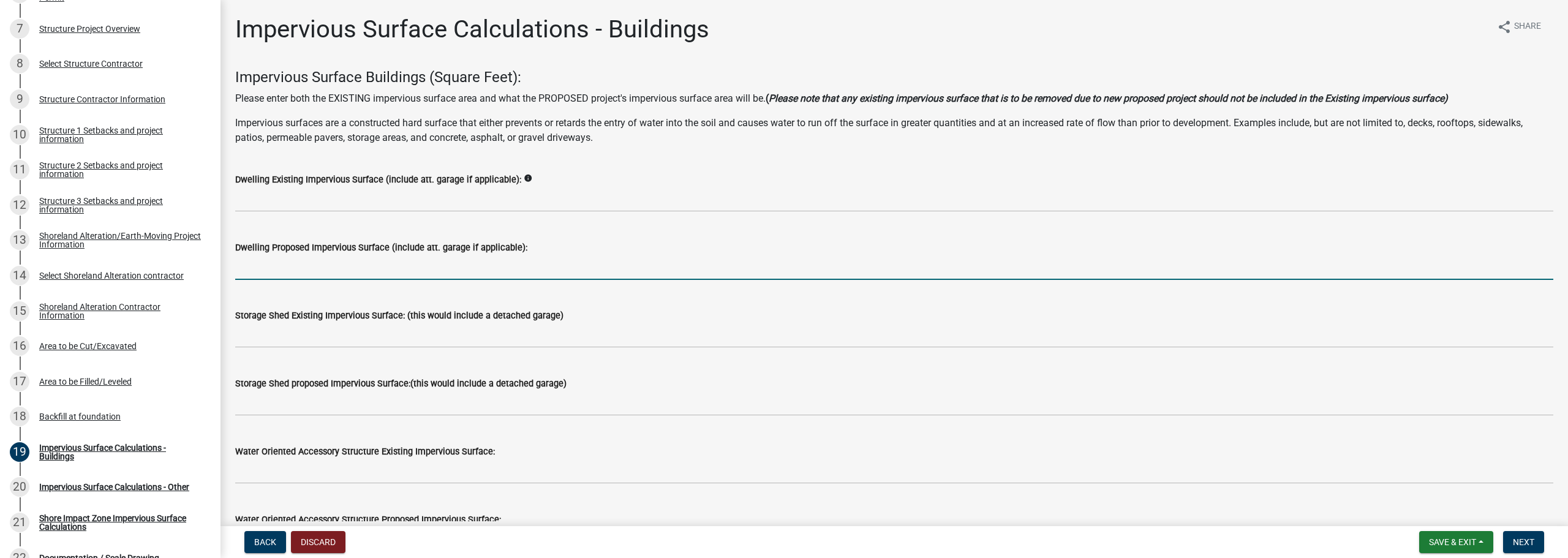
click at [317, 269] on input "text" at bounding box center [894, 268] width 1318 height 25
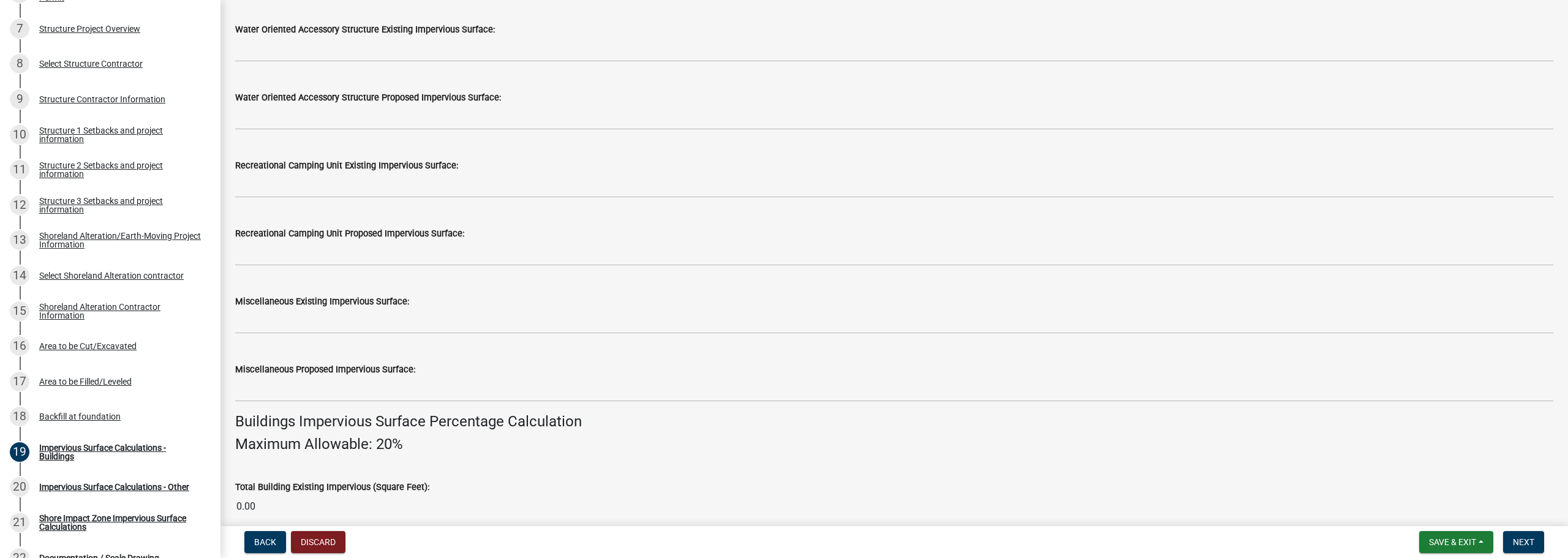
scroll to position [429, 0]
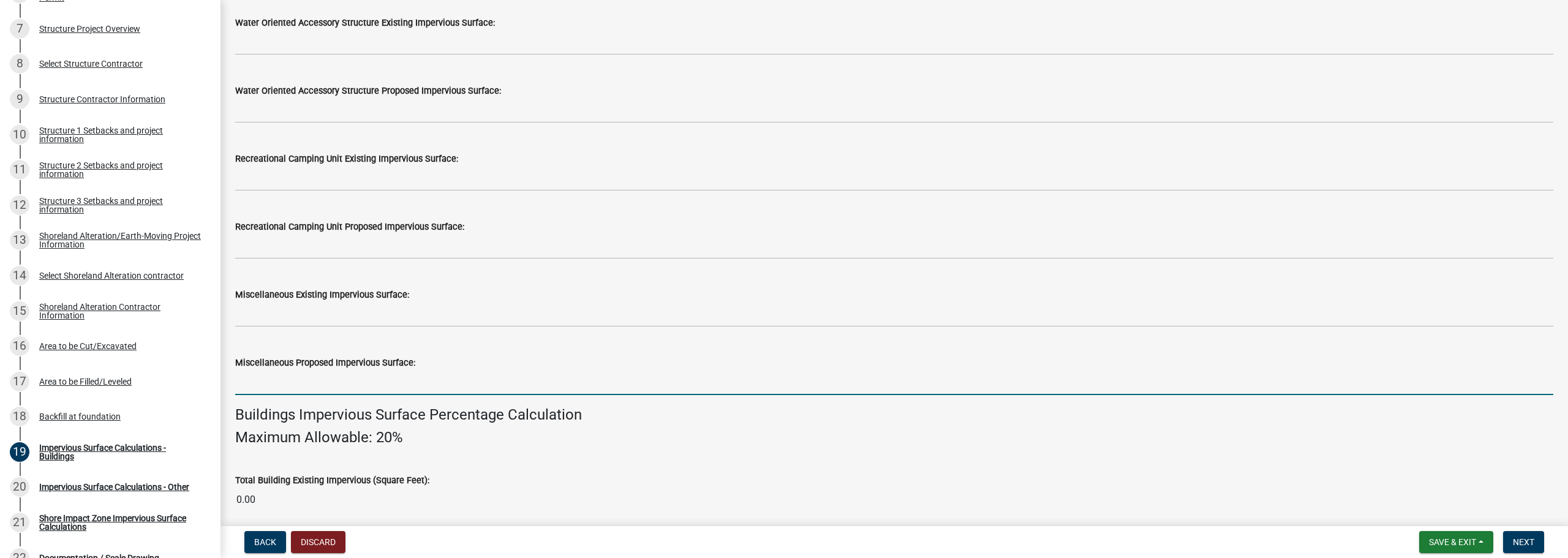
type input "3152"
click at [350, 385] on input "text" at bounding box center [894, 383] width 1318 height 25
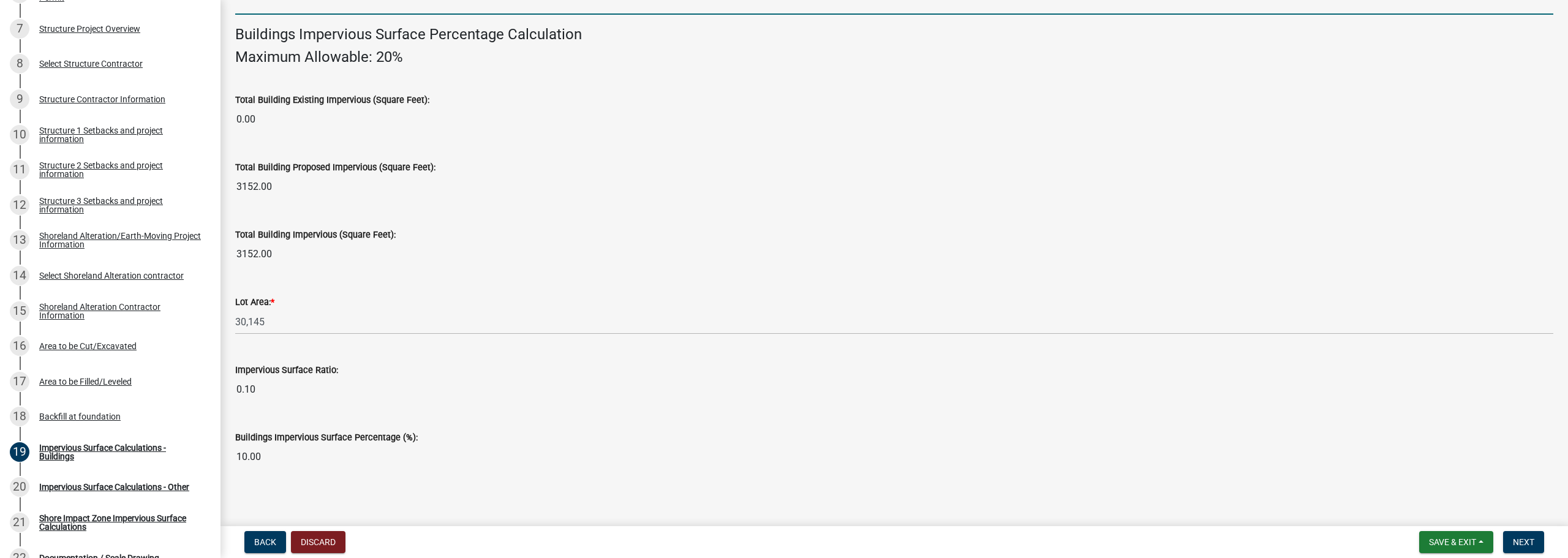
scroll to position [816, 0]
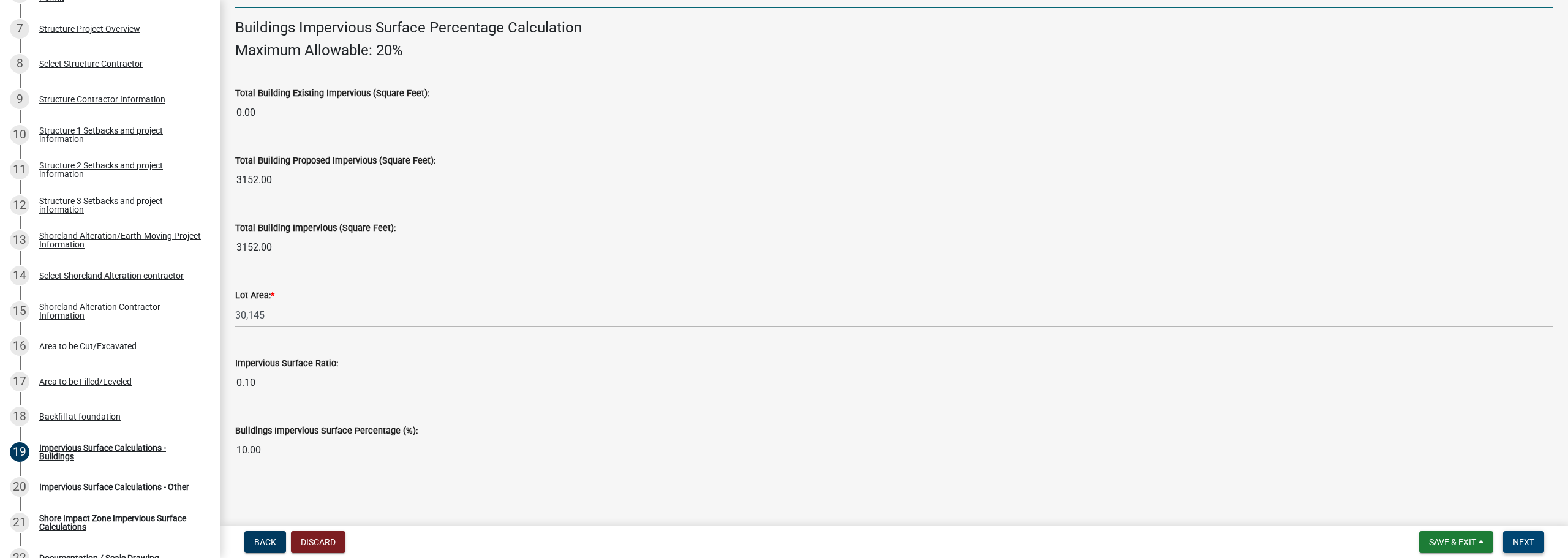
click at [1513, 536] on button "Next" at bounding box center [1523, 543] width 41 height 22
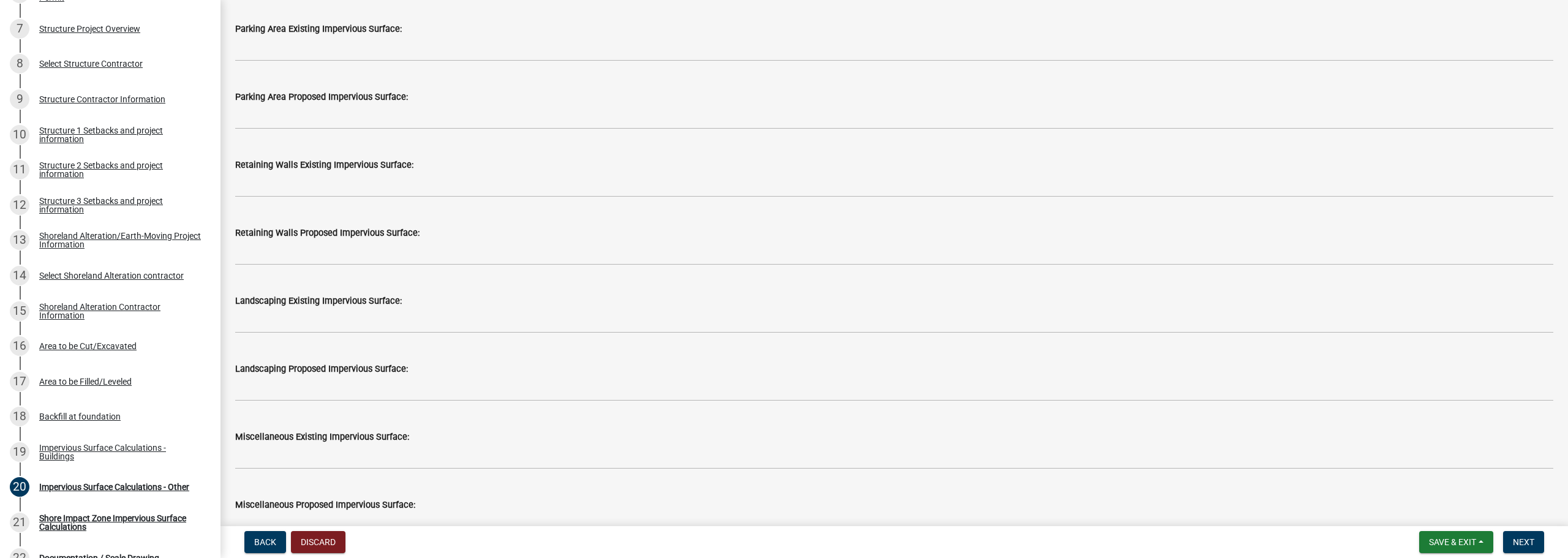
scroll to position [859, 0]
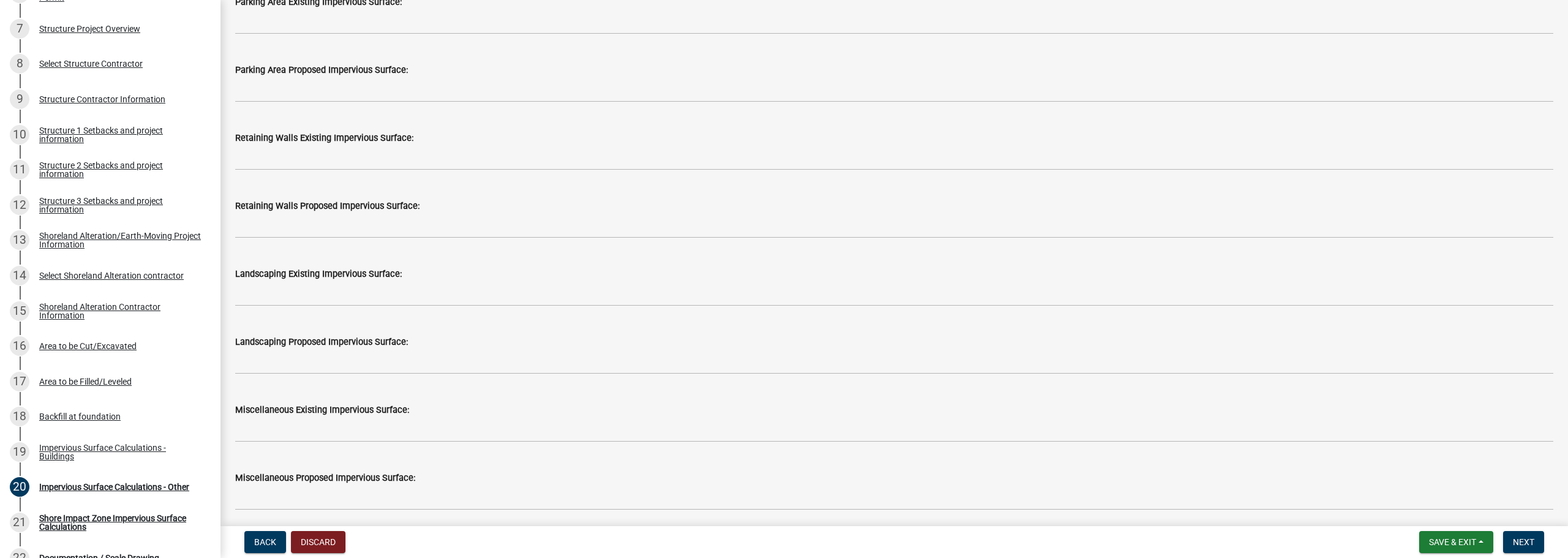
click at [270, 529] on nav "Back Discard Save & Exit Save Save & Exit Next" at bounding box center [893, 543] width 1347 height 32
drag, startPoint x: 262, startPoint y: 536, endPoint x: 272, endPoint y: 533, distance: 10.4
click at [262, 538] on button "Back" at bounding box center [265, 543] width 41 height 22
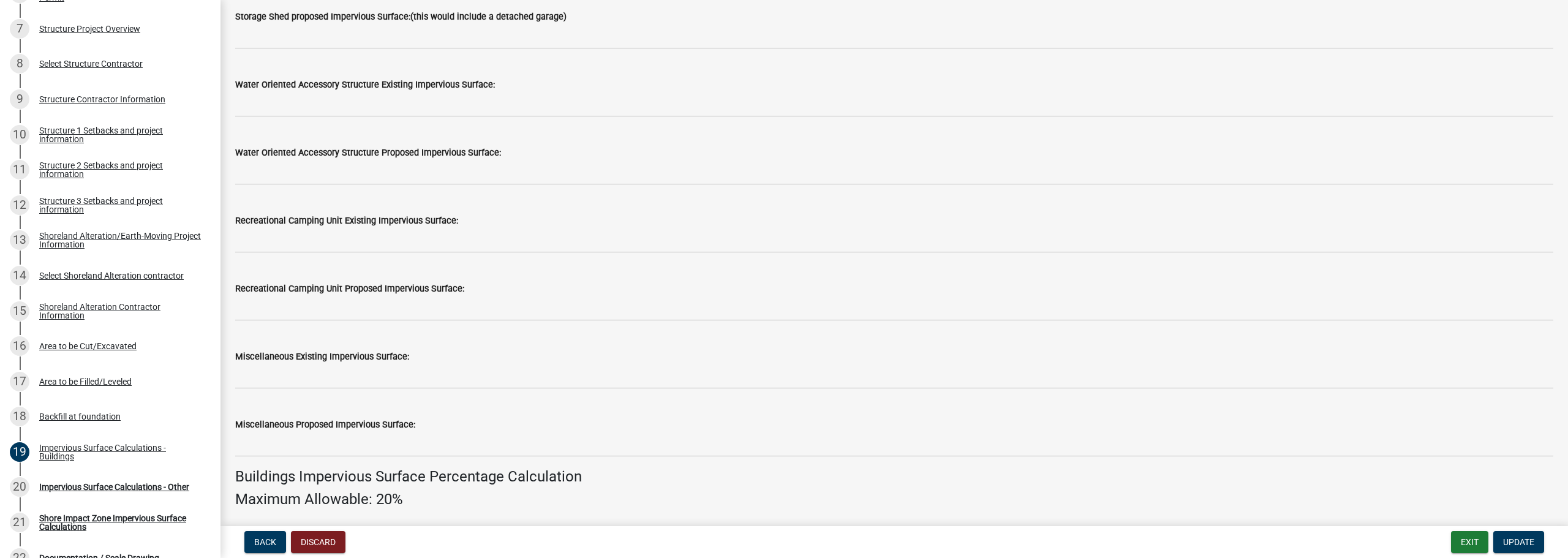
scroll to position [368, 0]
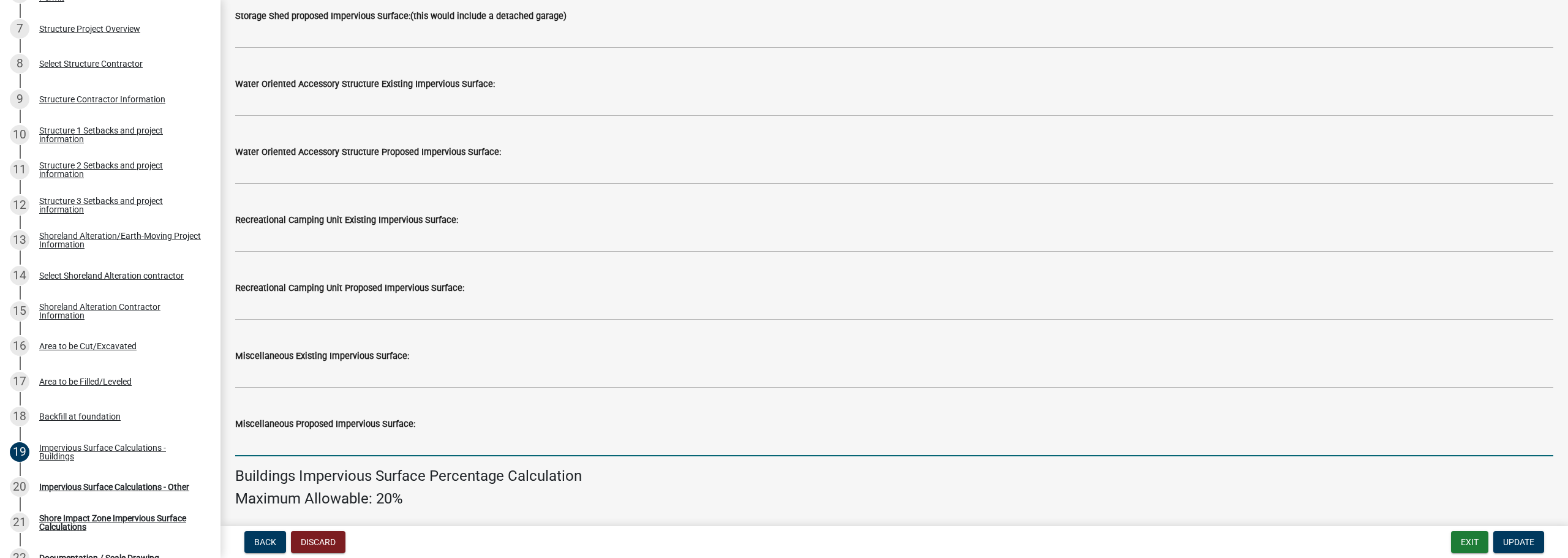
click at [362, 446] on input "text" at bounding box center [894, 444] width 1318 height 25
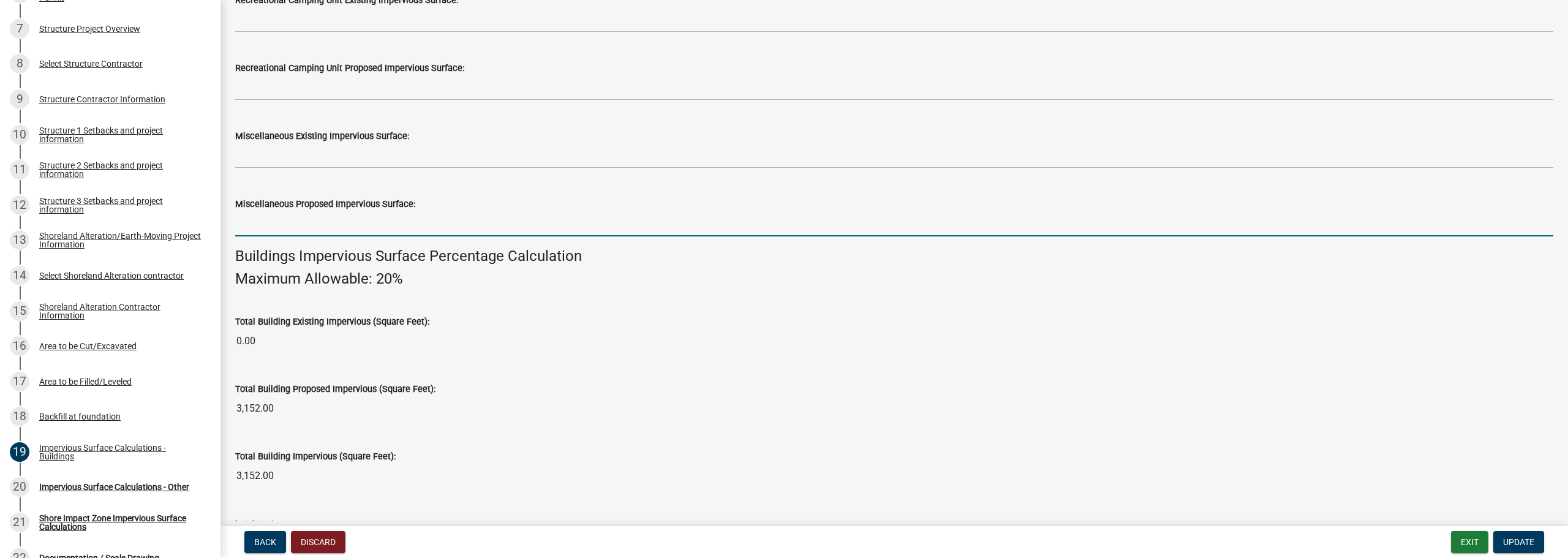
scroll to position [572, 0]
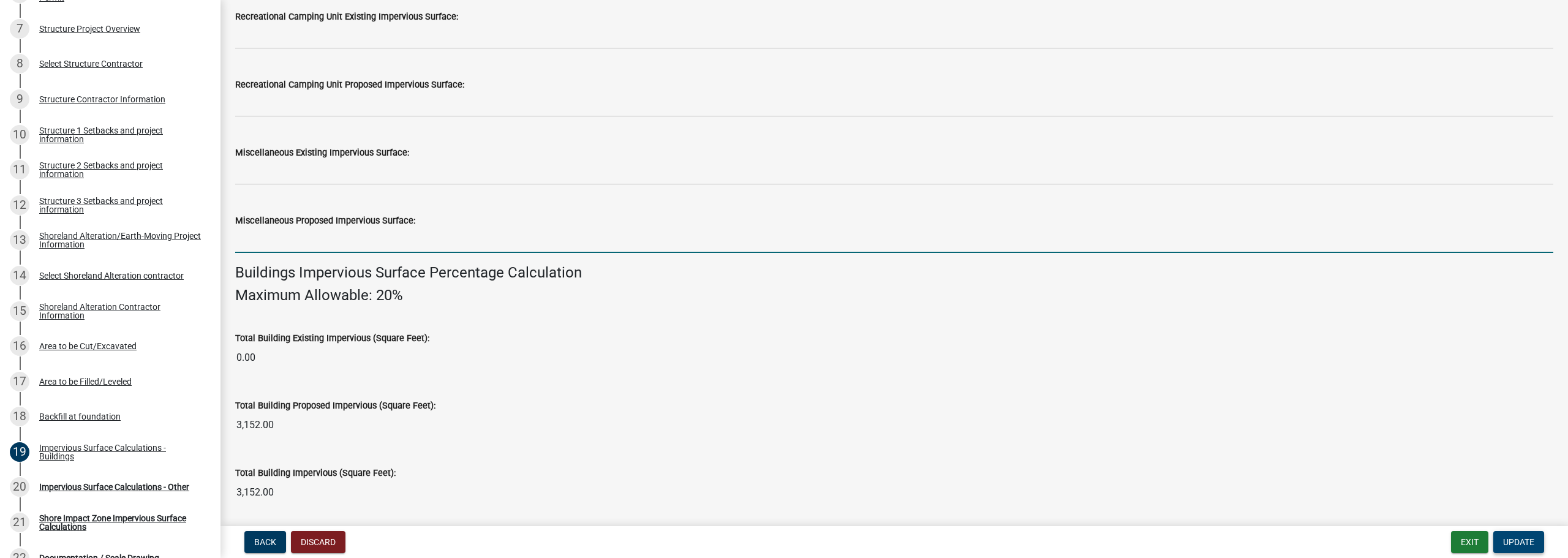
click at [1521, 547] on span "Update" at bounding box center [1518, 543] width 31 height 10
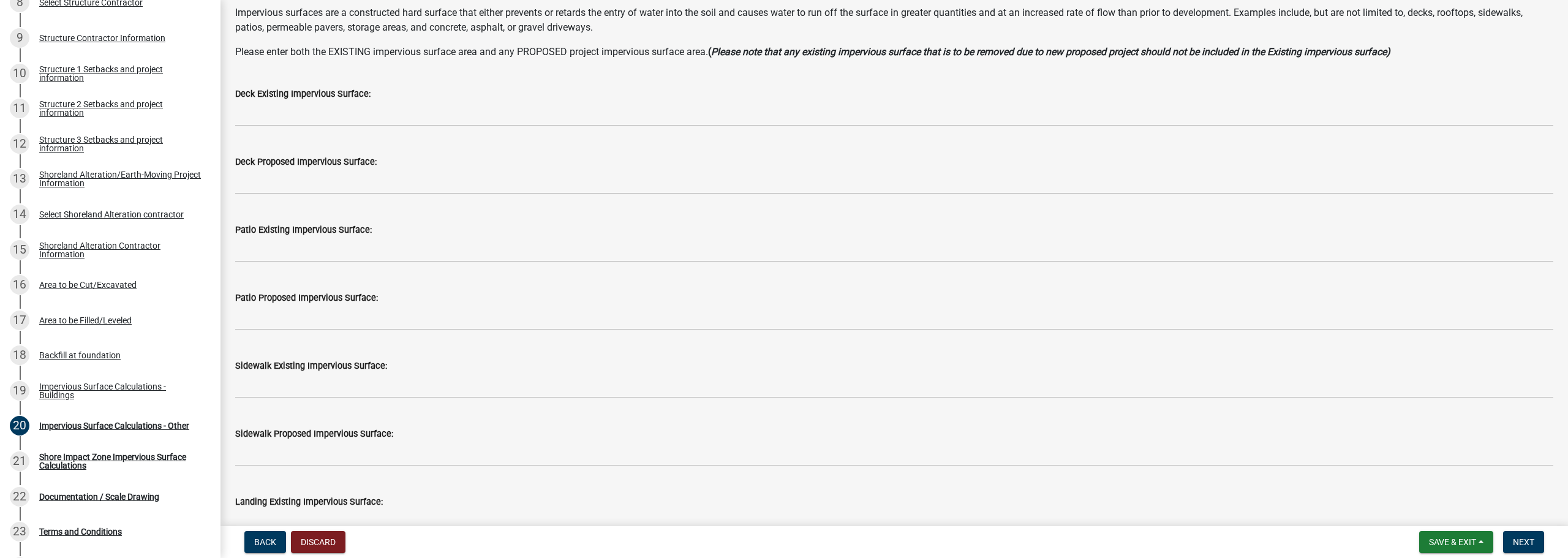
scroll to position [0, 0]
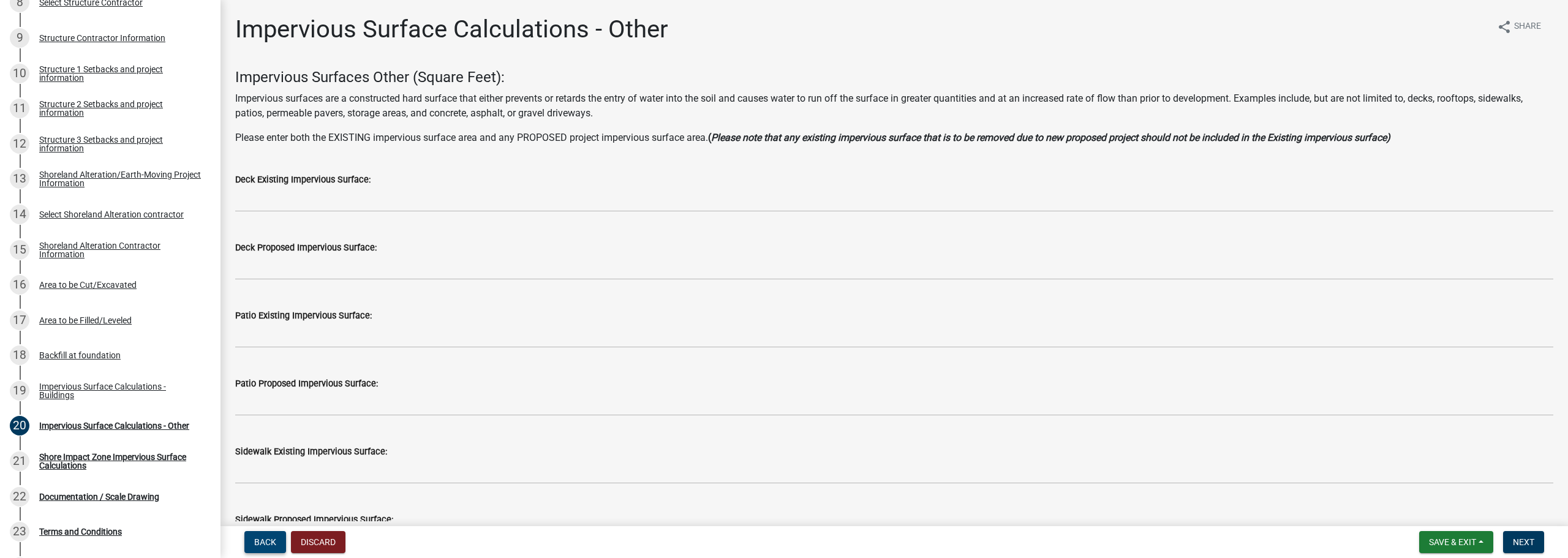
click at [267, 539] on span "Back" at bounding box center [265, 543] width 22 height 10
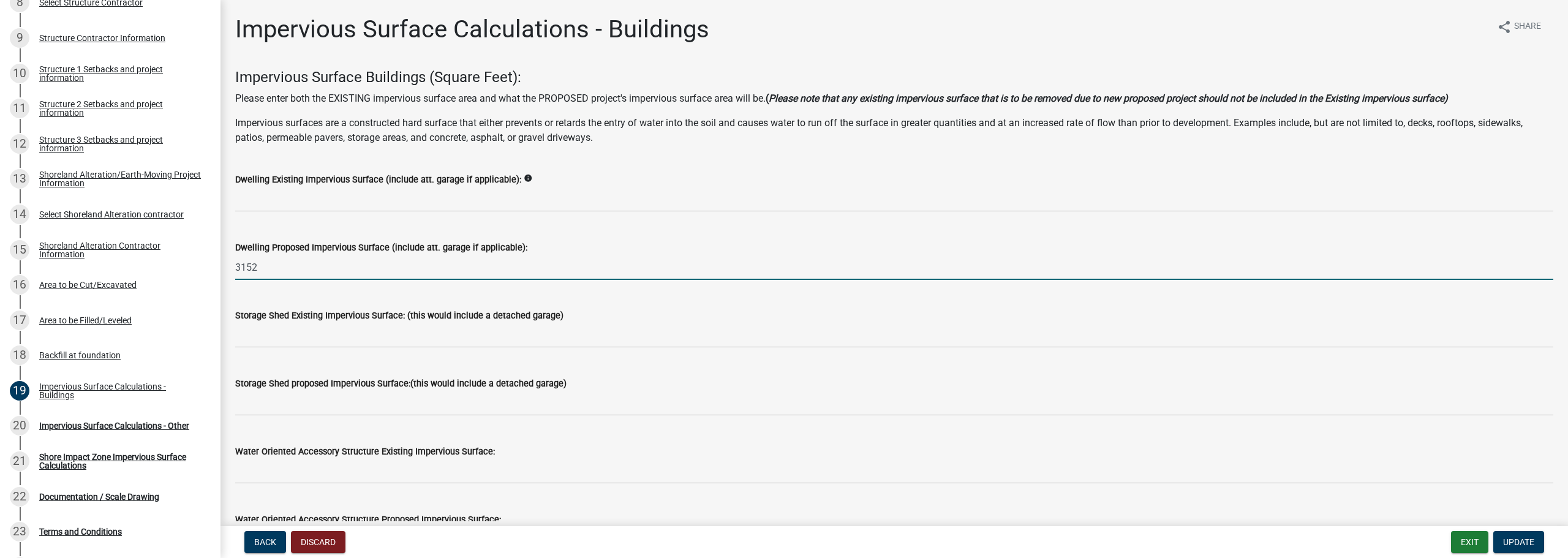
click at [352, 266] on input "3152" at bounding box center [894, 268] width 1318 height 25
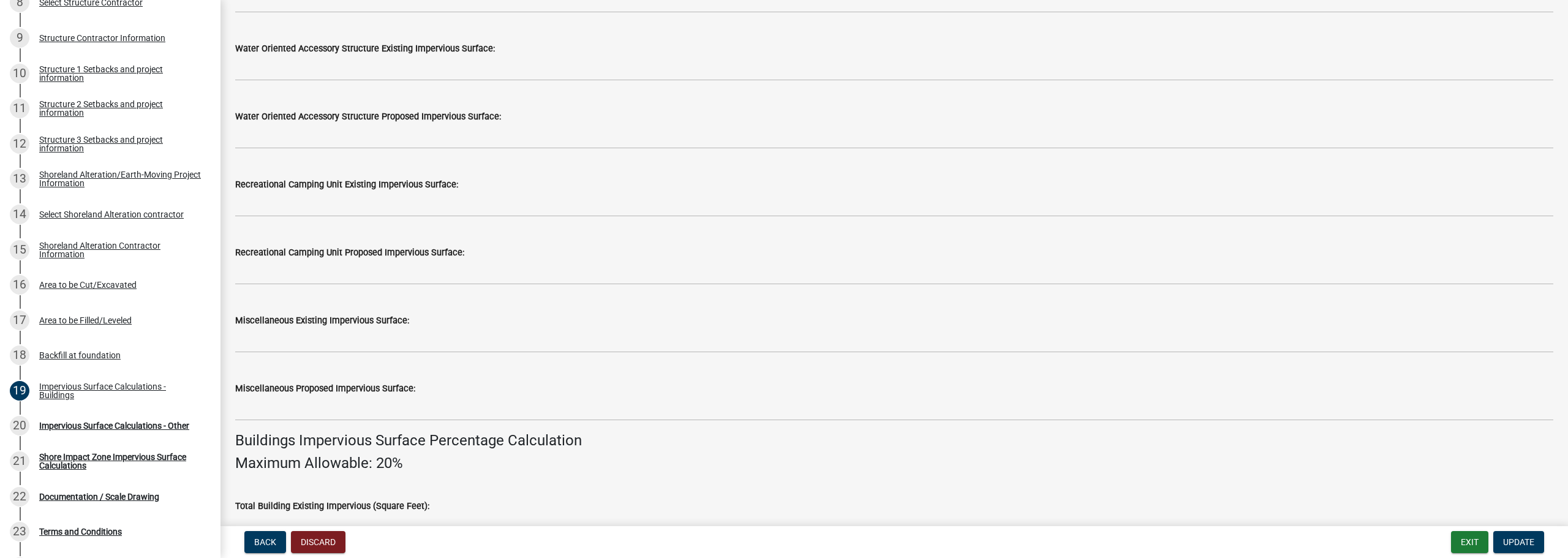
scroll to position [429, 0]
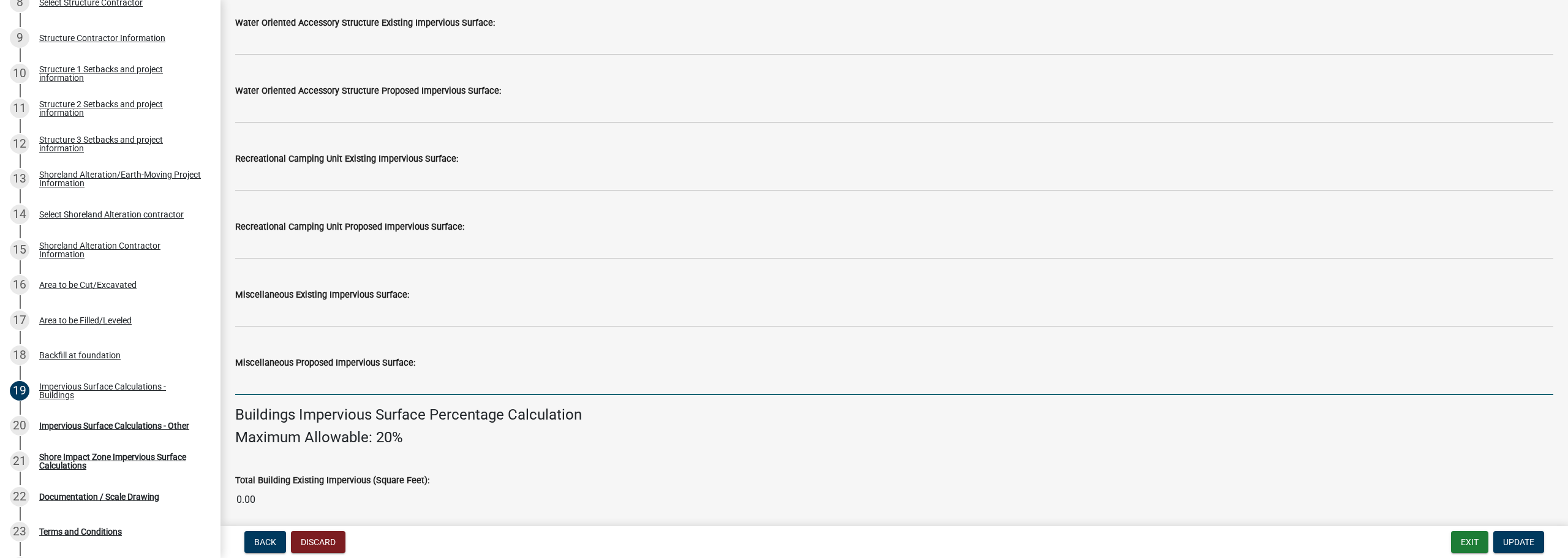
click at [364, 385] on input "text" at bounding box center [894, 383] width 1318 height 25
click at [377, 378] on input "text" at bounding box center [894, 383] width 1318 height 25
type input "1520"
click at [1525, 536] on button "Update" at bounding box center [1518, 543] width 51 height 22
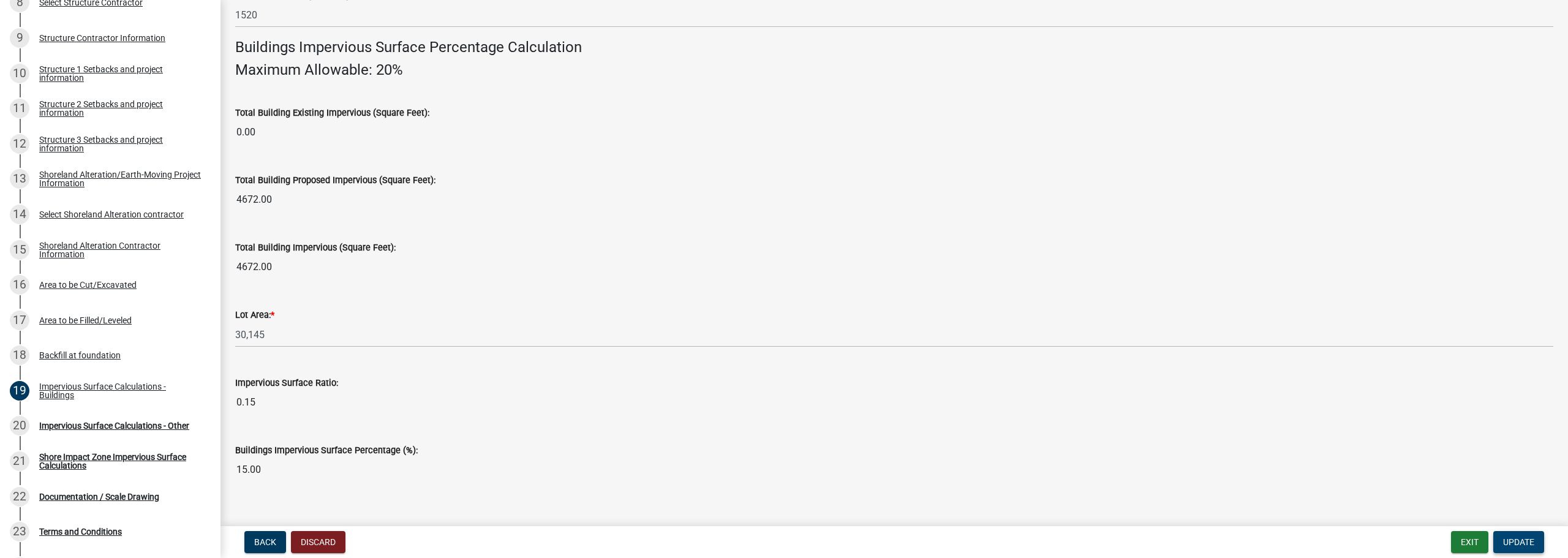
scroll to position [816, 0]
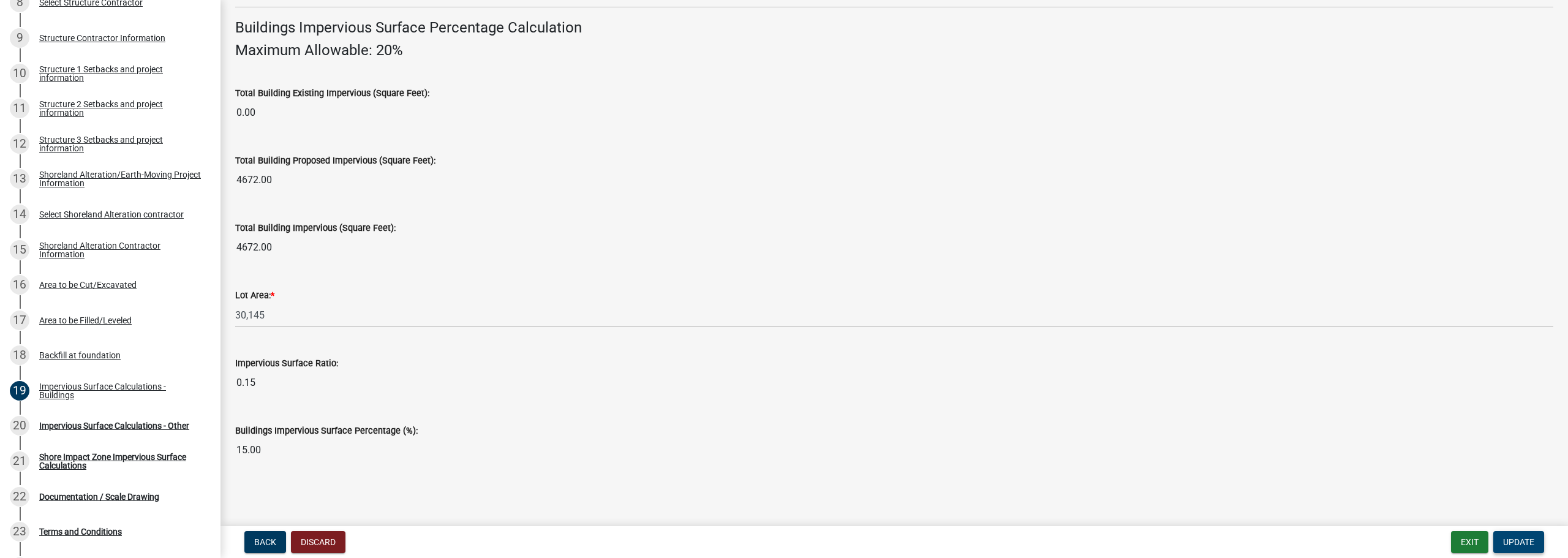
click at [1503, 543] on span "Update" at bounding box center [1518, 543] width 31 height 10
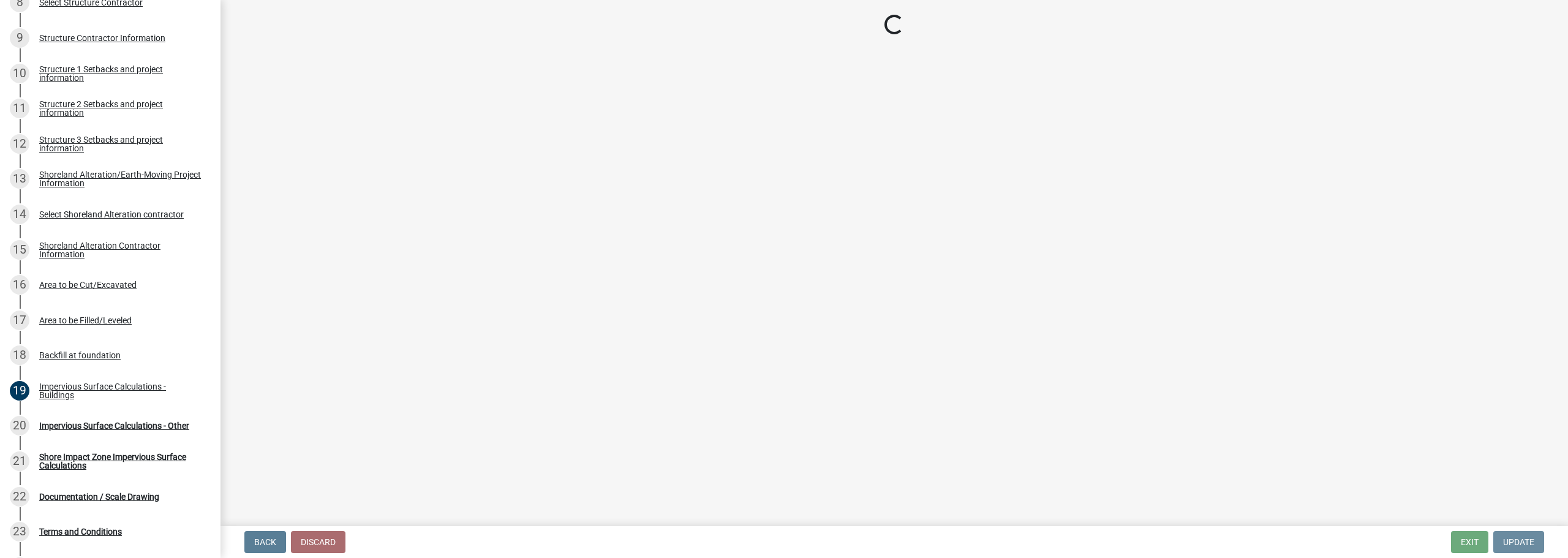
scroll to position [0, 0]
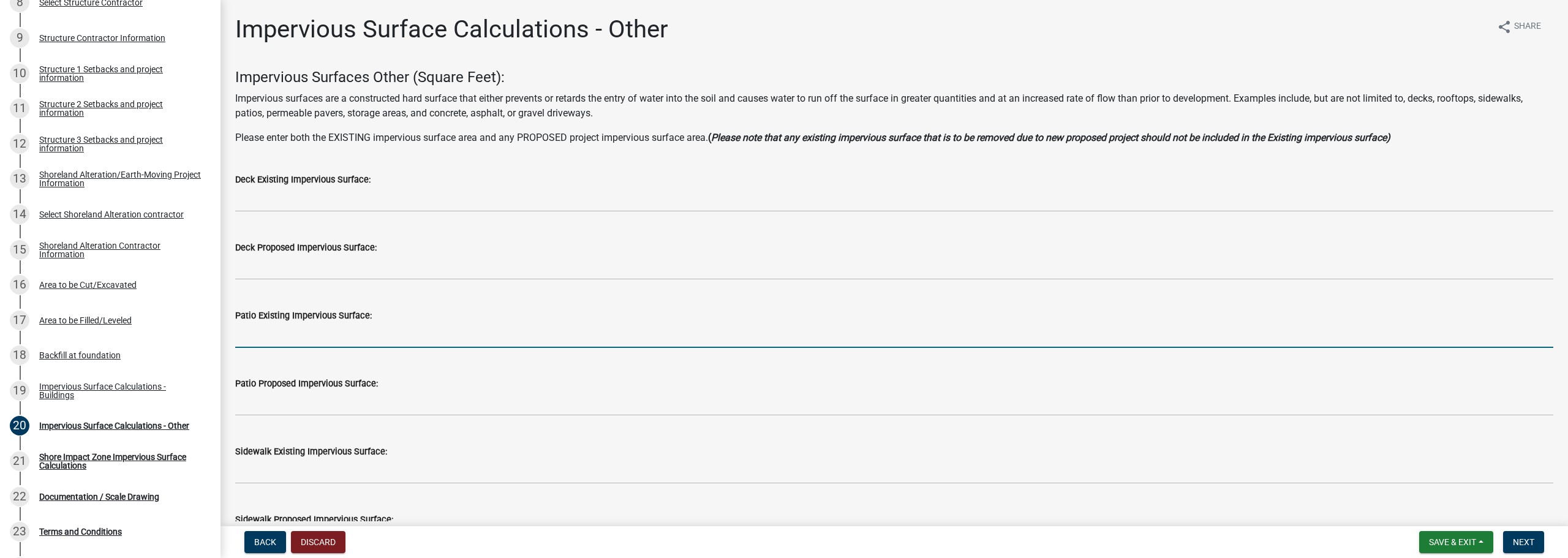
click at [310, 334] on input "text" at bounding box center [894, 336] width 1318 height 25
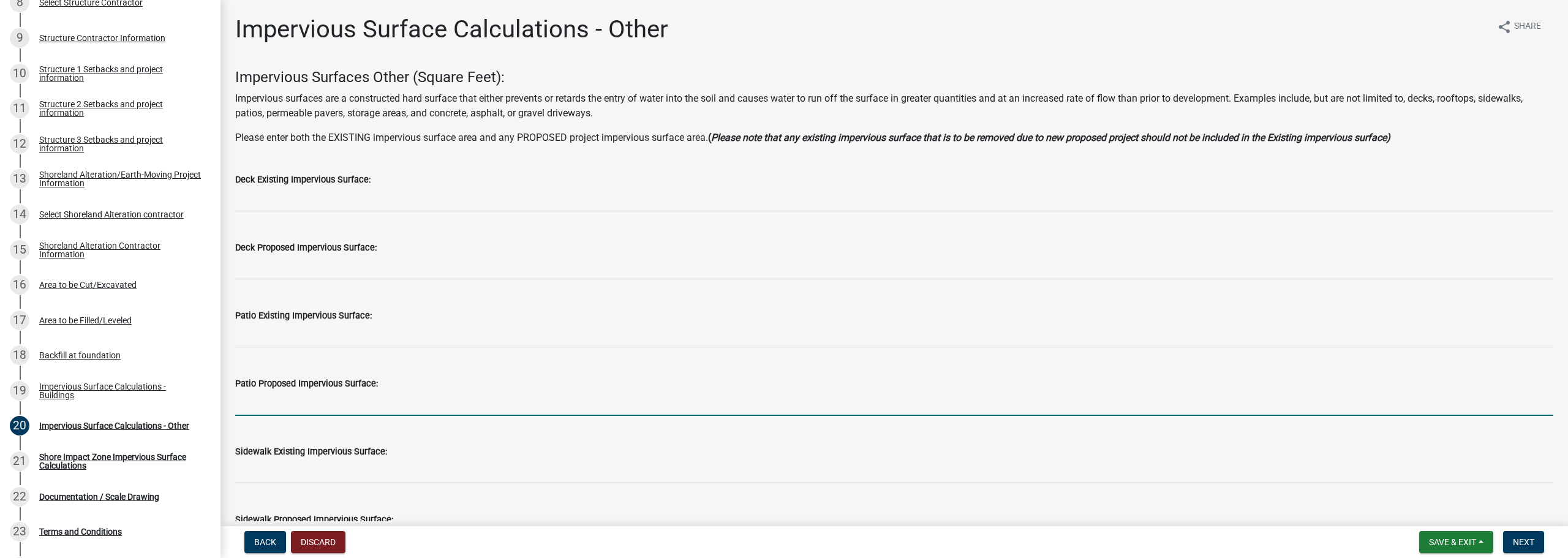
click at [302, 399] on input "text" at bounding box center [894, 404] width 1318 height 25
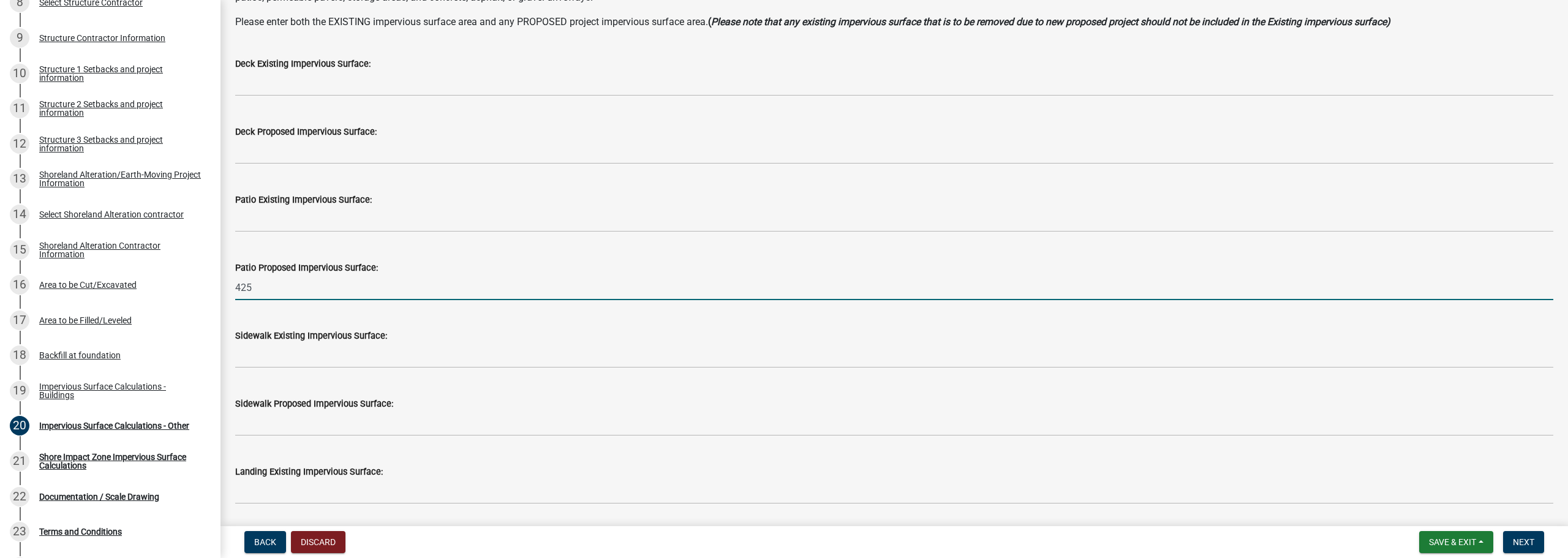
scroll to position [122, 0]
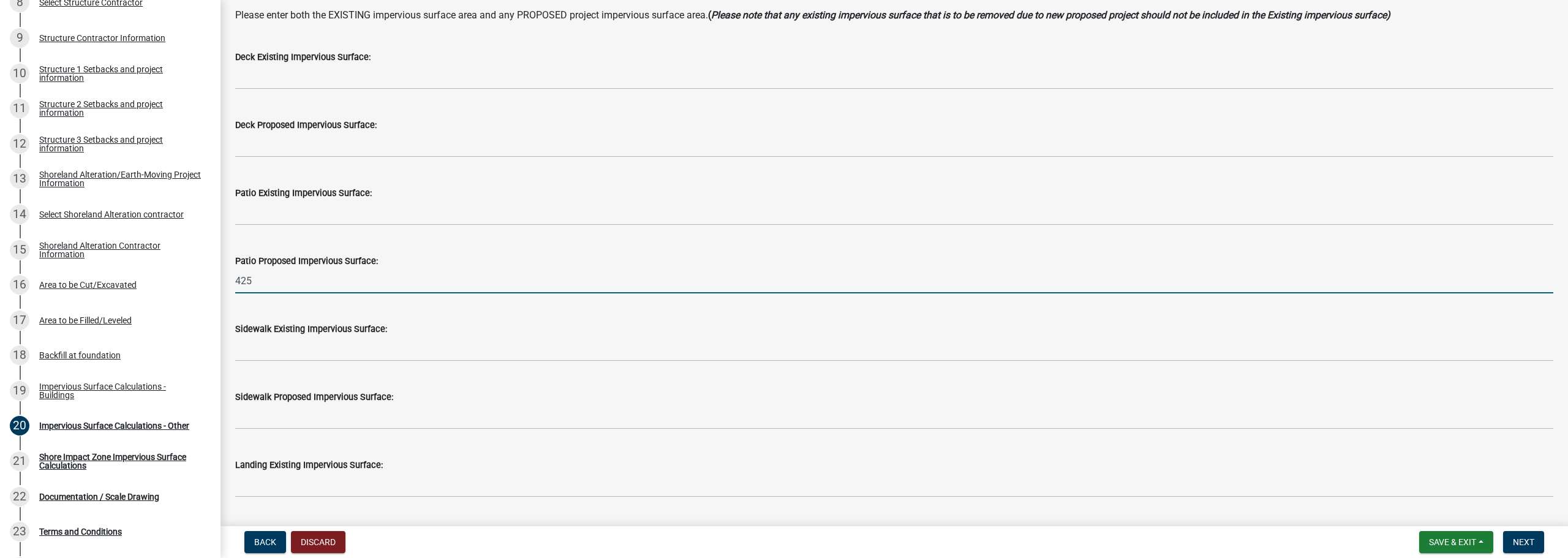
type input "425"
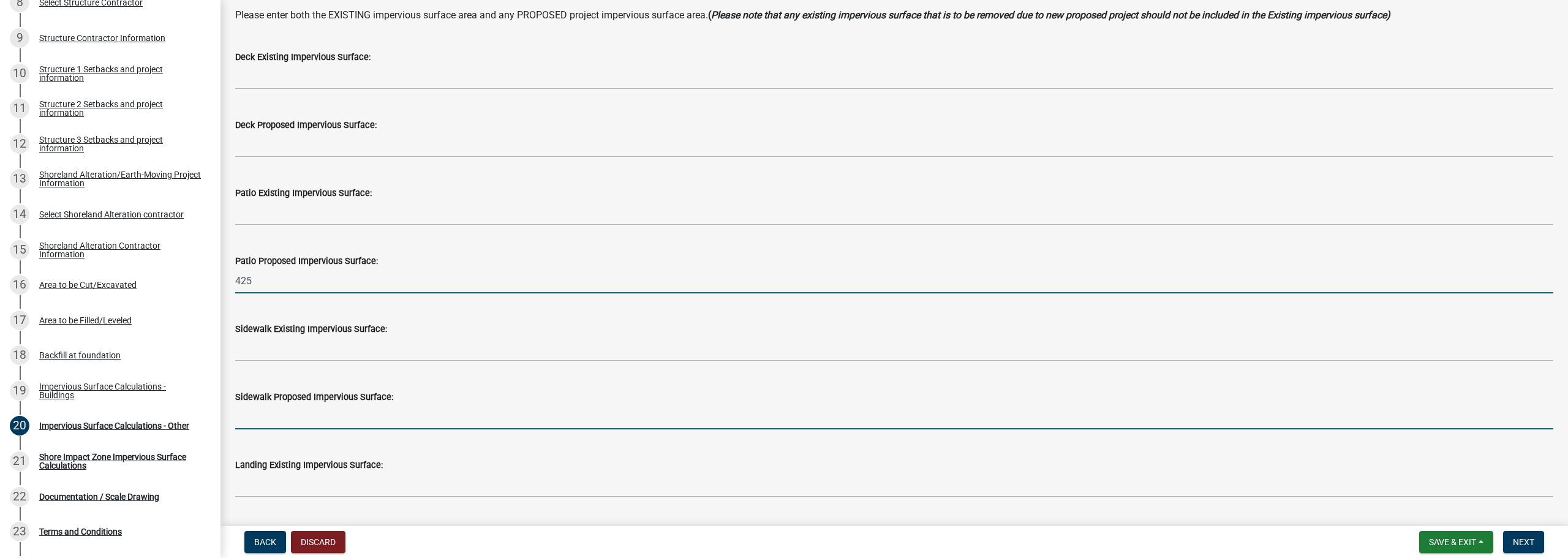
click at [334, 413] on input "text" at bounding box center [894, 417] width 1318 height 25
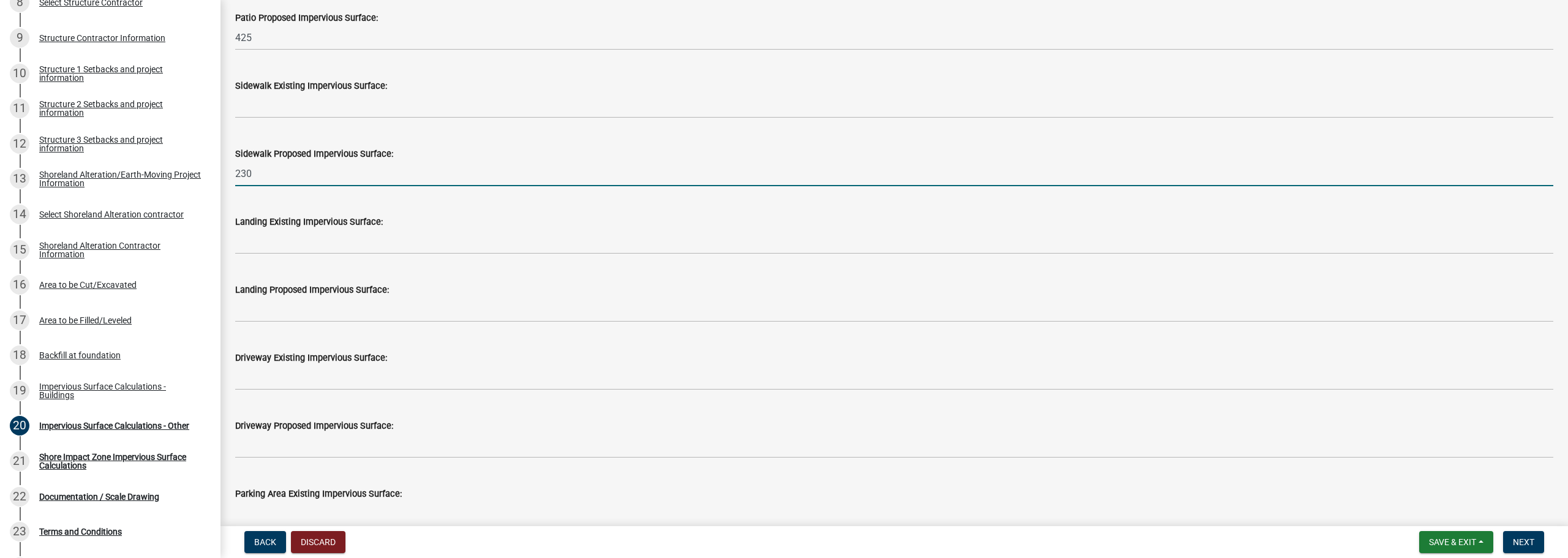
scroll to position [368, 0]
type input "230"
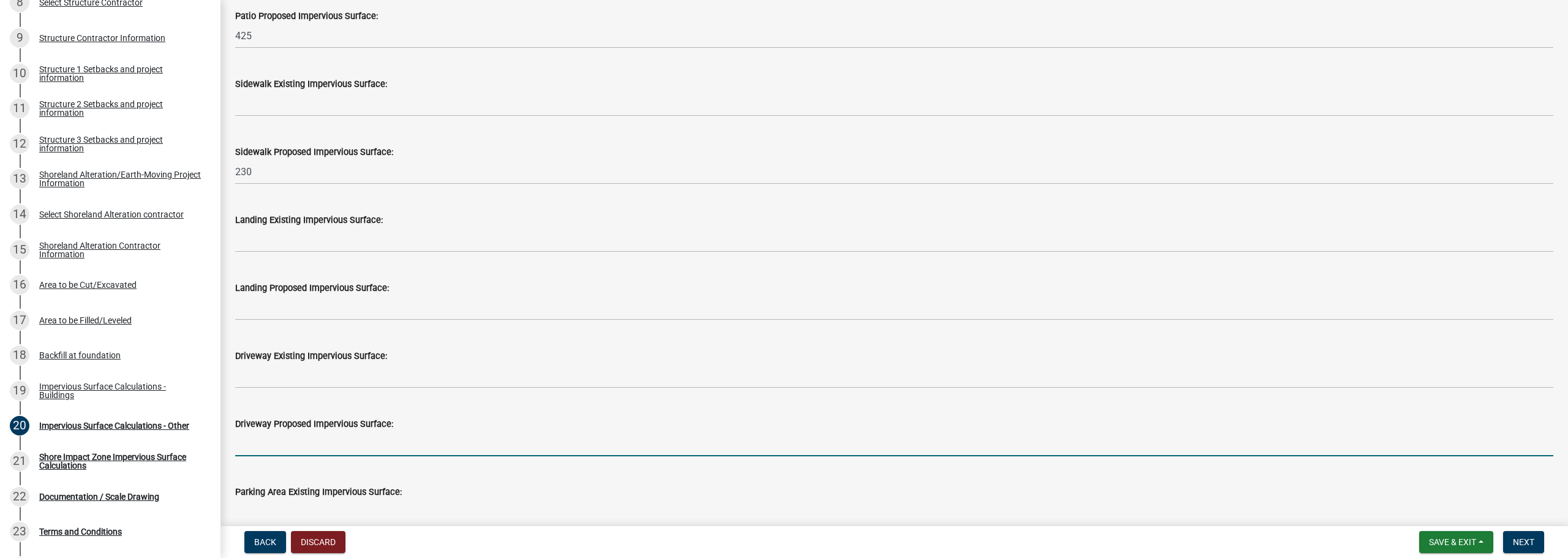
click at [331, 442] on input "text" at bounding box center [894, 444] width 1318 height 25
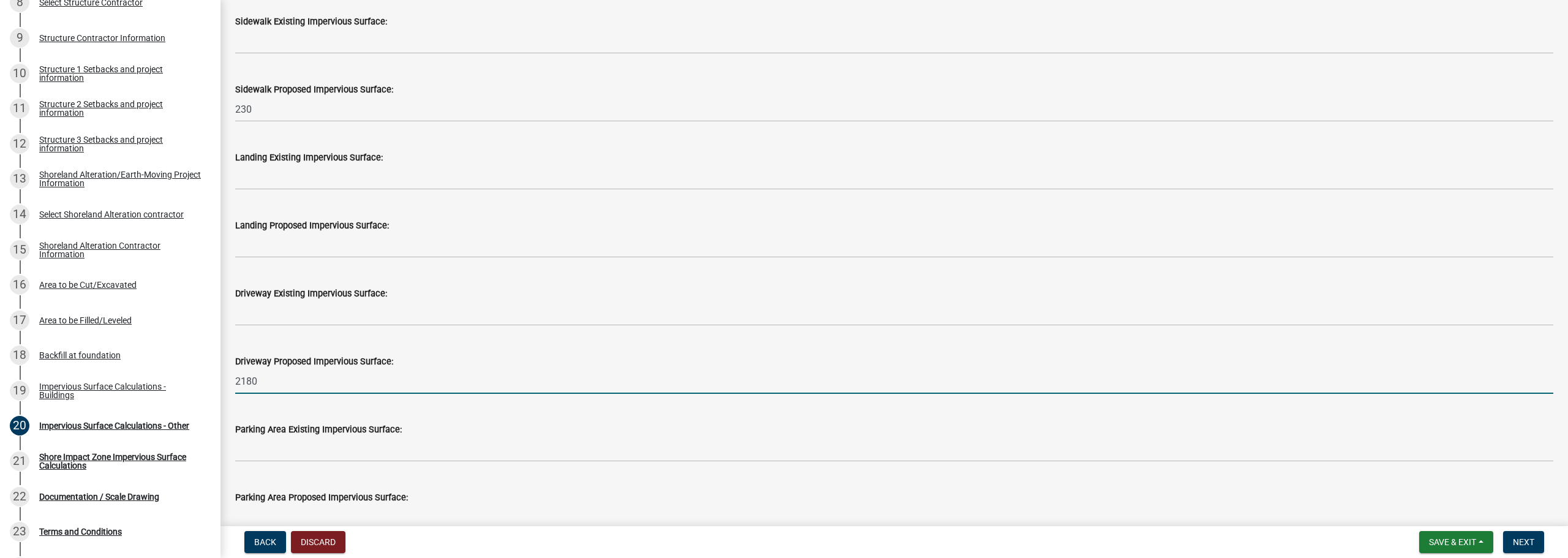
scroll to position [429, 0]
type input "2180"
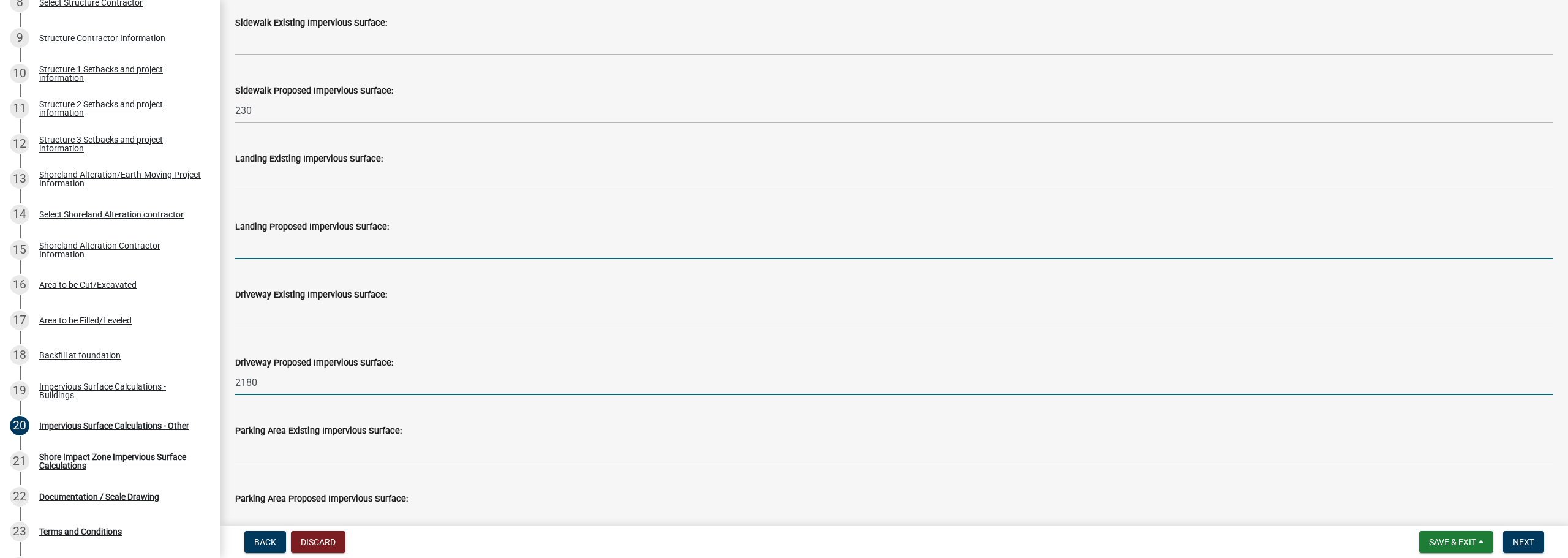
click at [330, 251] on input "text" at bounding box center [894, 246] width 1318 height 25
type input "55"
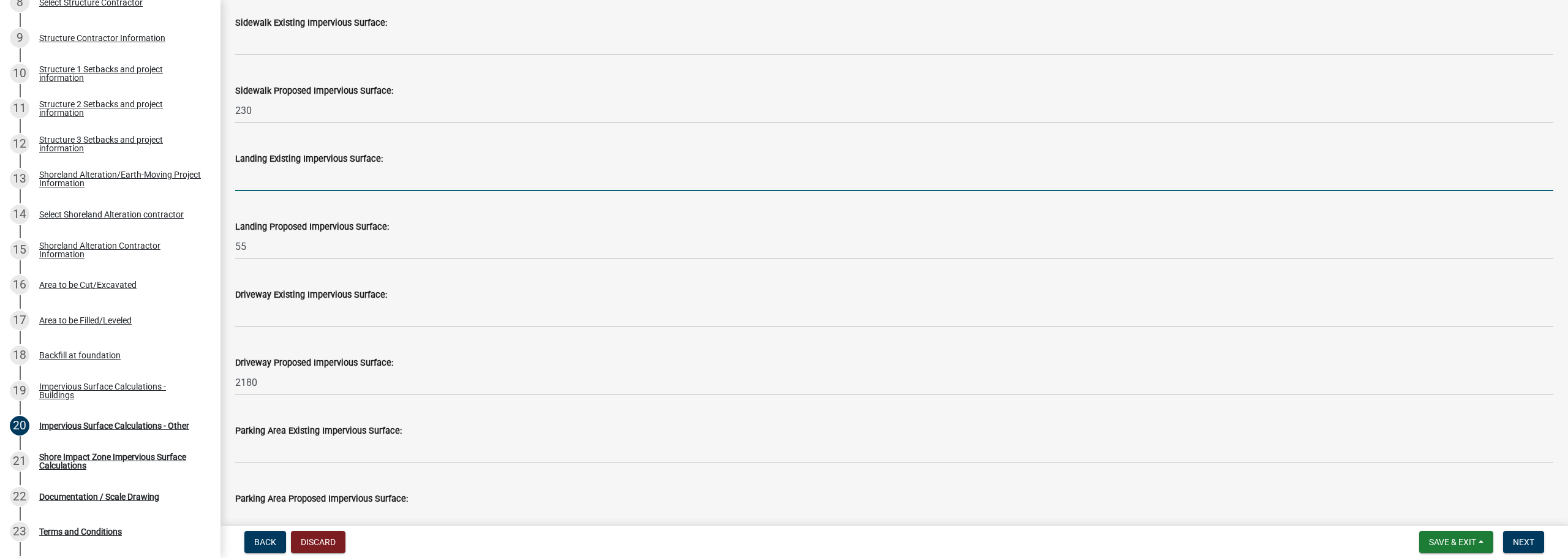
click at [399, 188] on input "text" at bounding box center [894, 179] width 1318 height 25
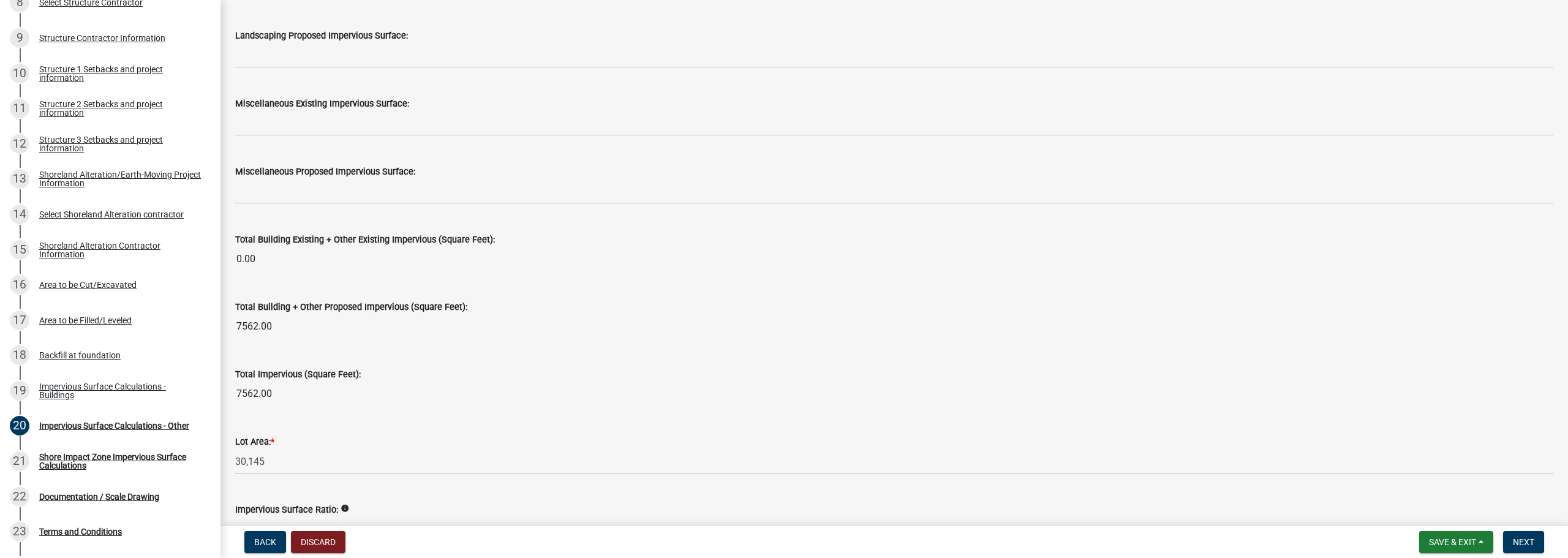
scroll to position [1226, 0]
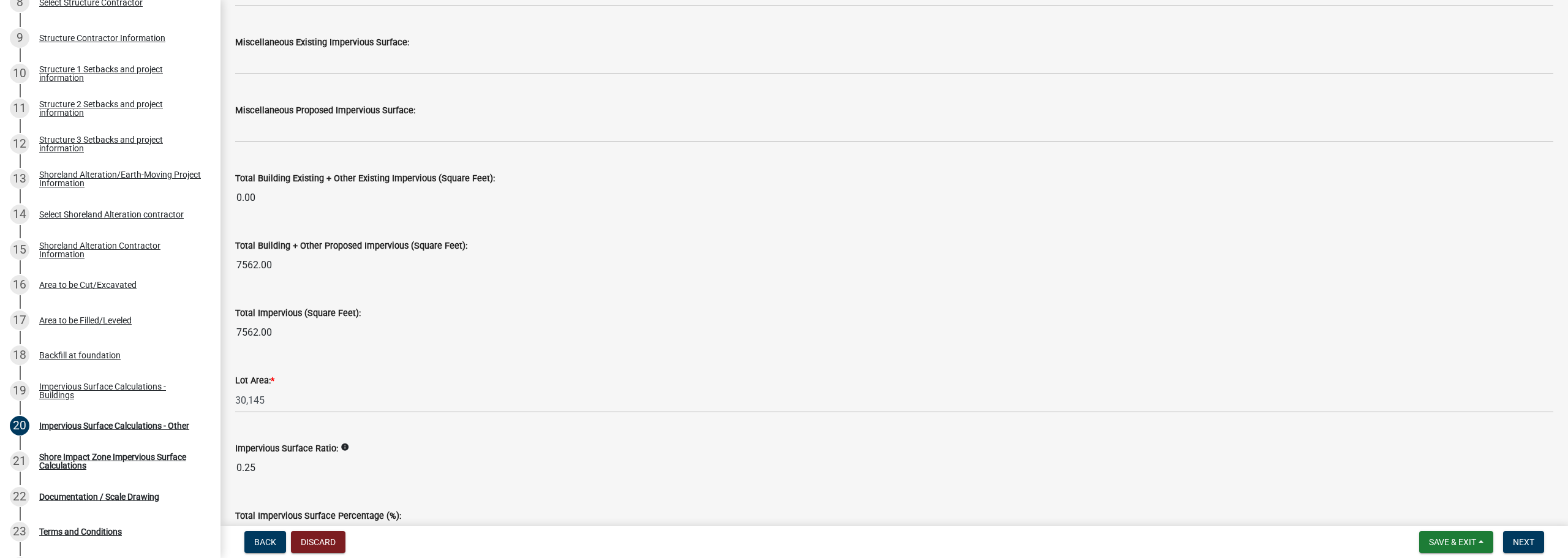
click at [396, 289] on div "Total Impervious (Square Feet): 7562.00" at bounding box center [894, 317] width 1318 height 57
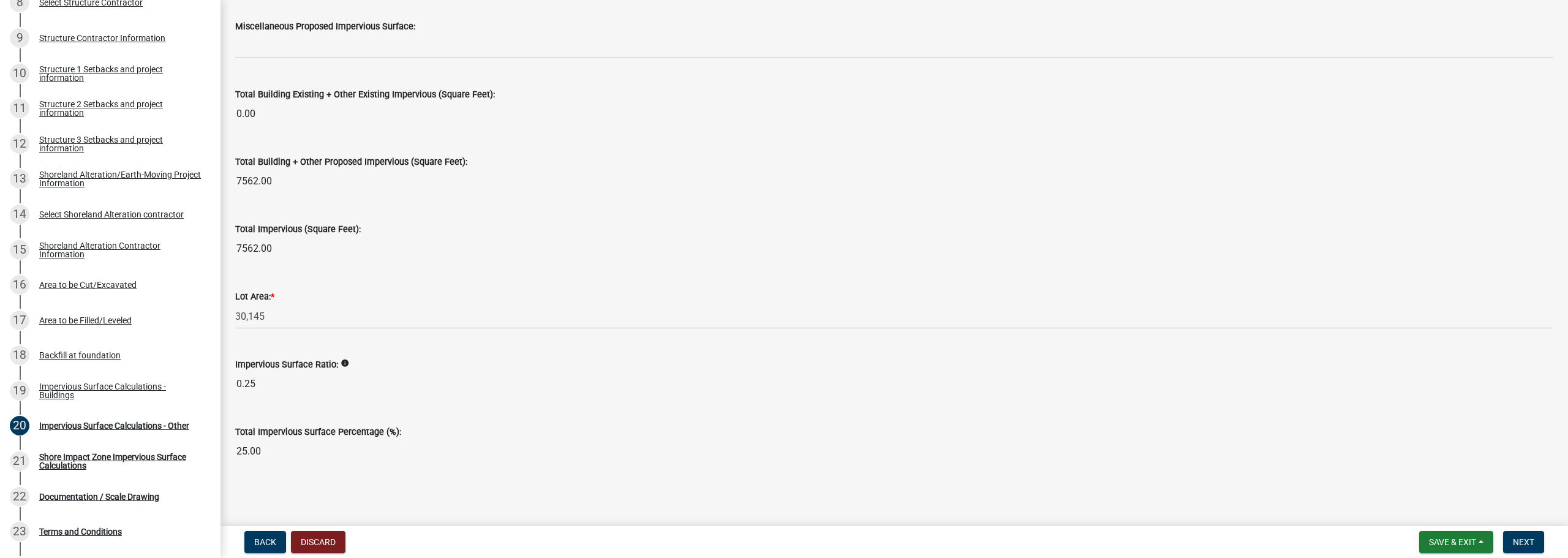
scroll to position [1311, 0]
click at [1527, 544] on span "Next" at bounding box center [1522, 543] width 21 height 10
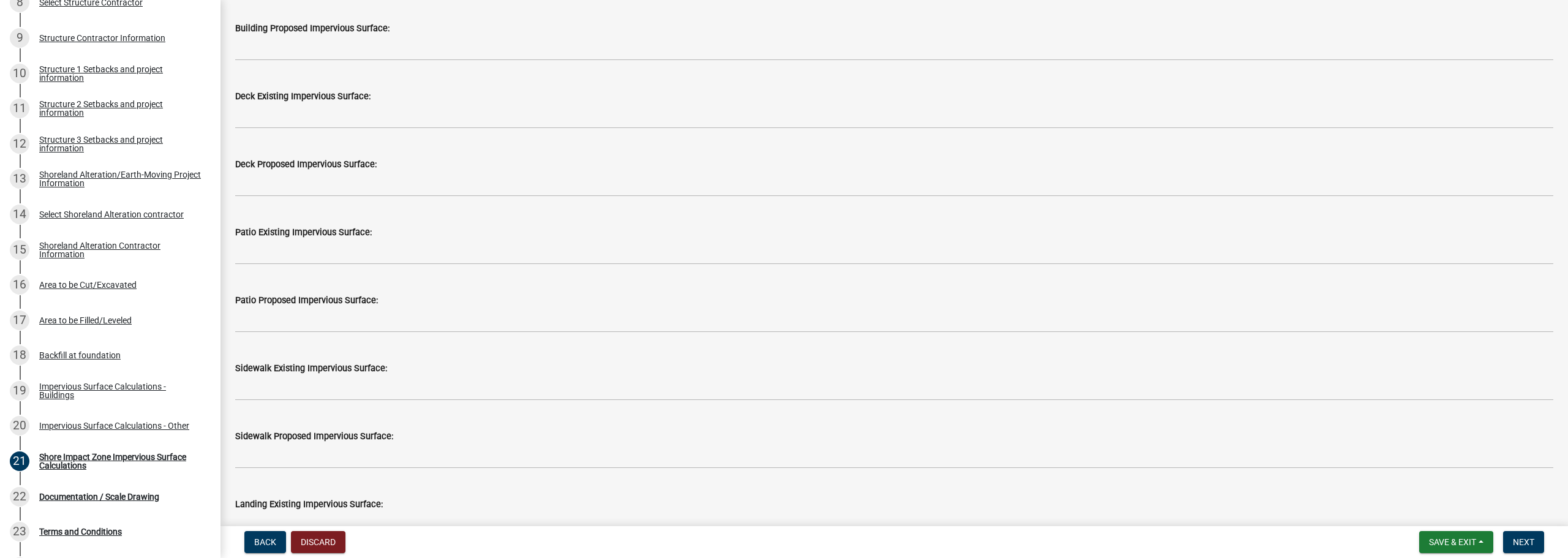
scroll to position [368, 0]
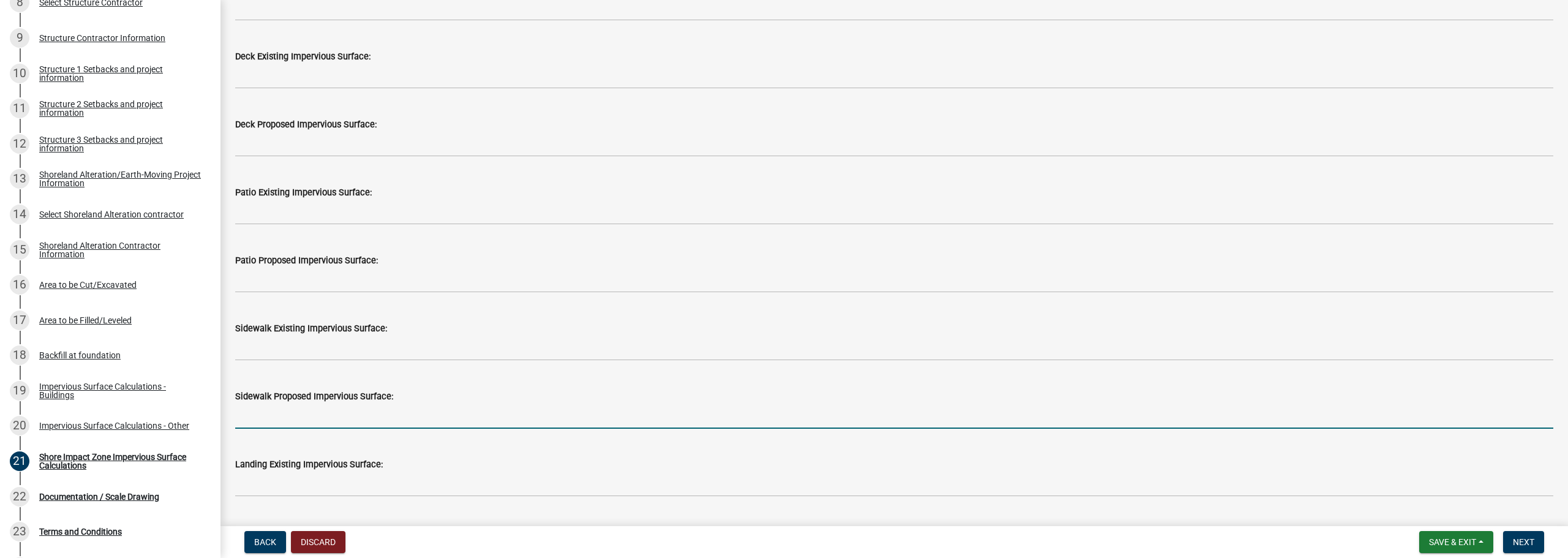
click at [312, 412] on input "text" at bounding box center [894, 416] width 1318 height 25
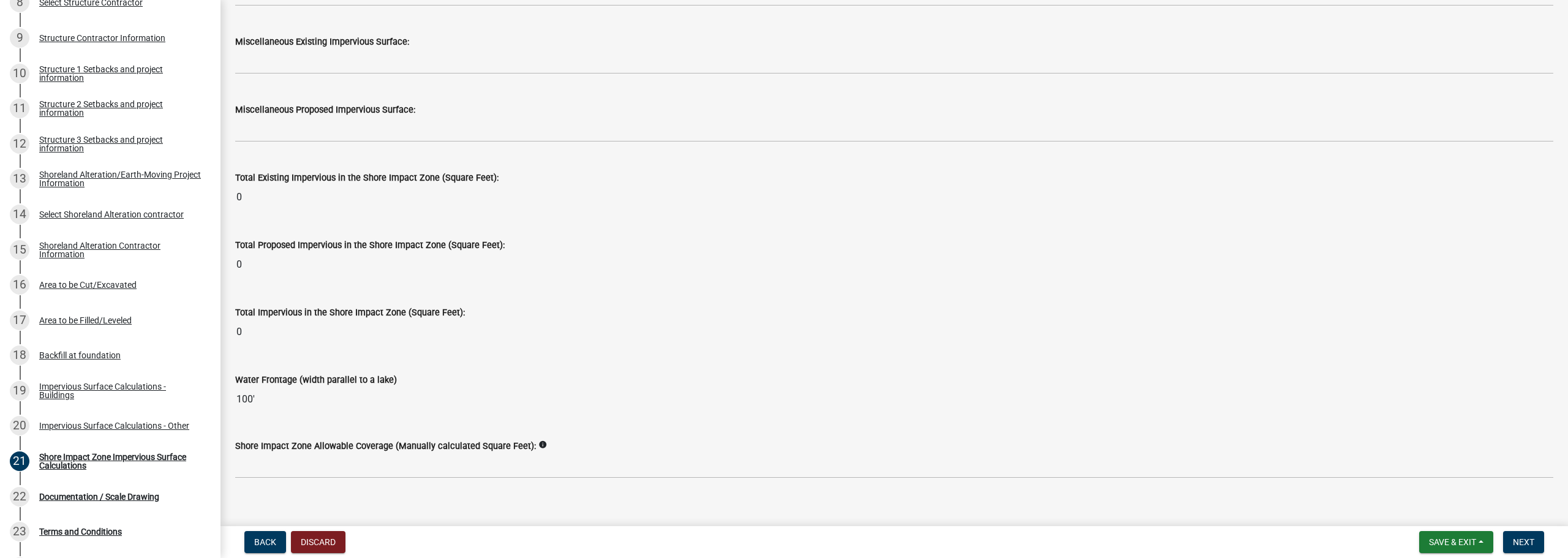
type input "135"
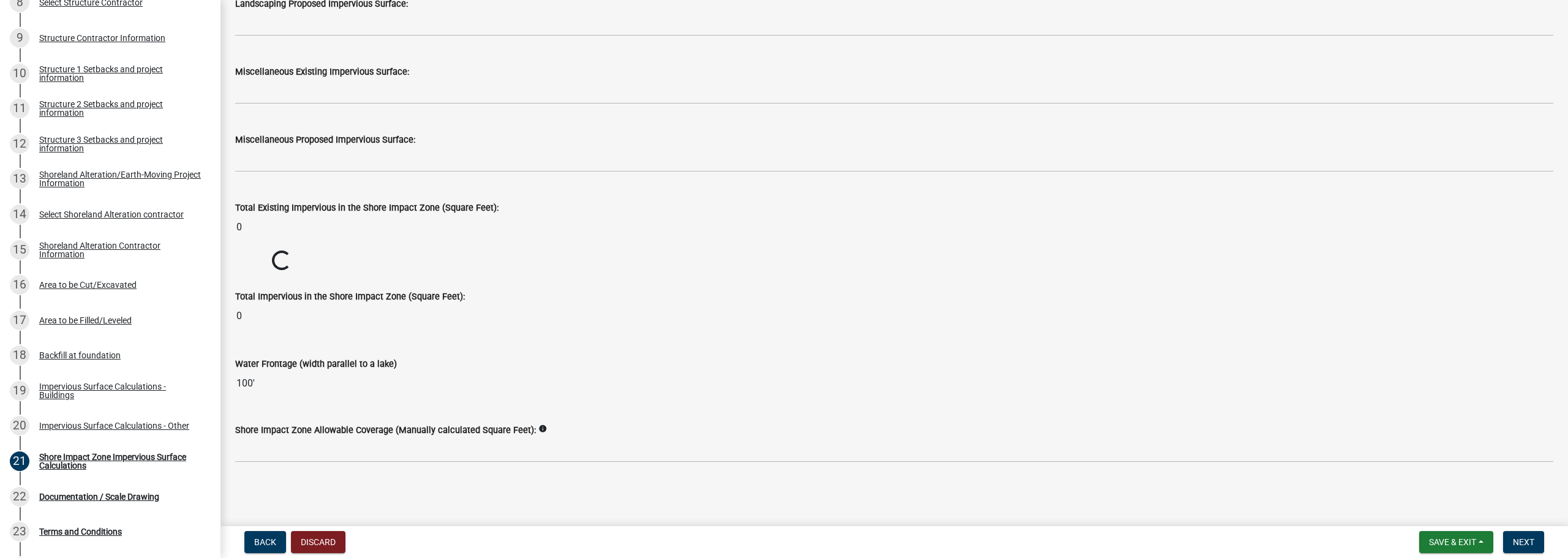
click at [1090, 361] on div "Water Frontage (width parallel to a lake) 100'" at bounding box center [894, 367] width 1318 height 57
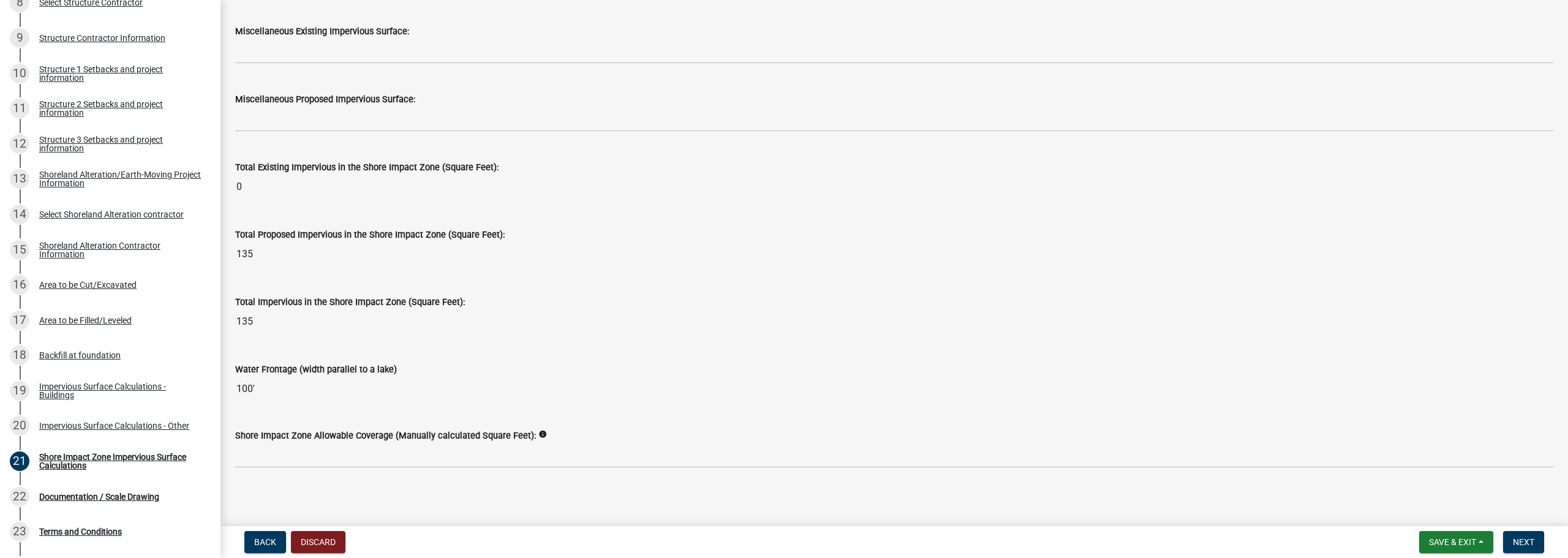
scroll to position [1487, 0]
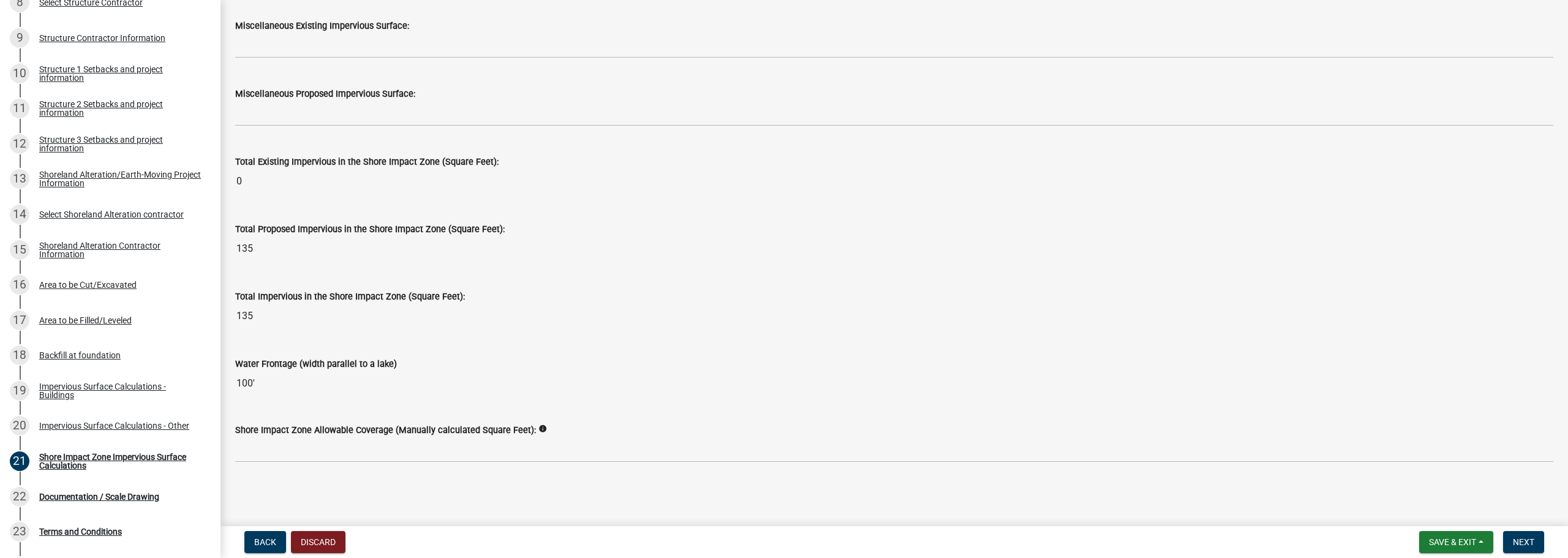
click at [488, 281] on div "Total Impervious in the Shore Impact Zone (Square Feet): 135" at bounding box center [894, 300] width 1318 height 57
click at [1522, 543] on span "Next" at bounding box center [1522, 543] width 21 height 10
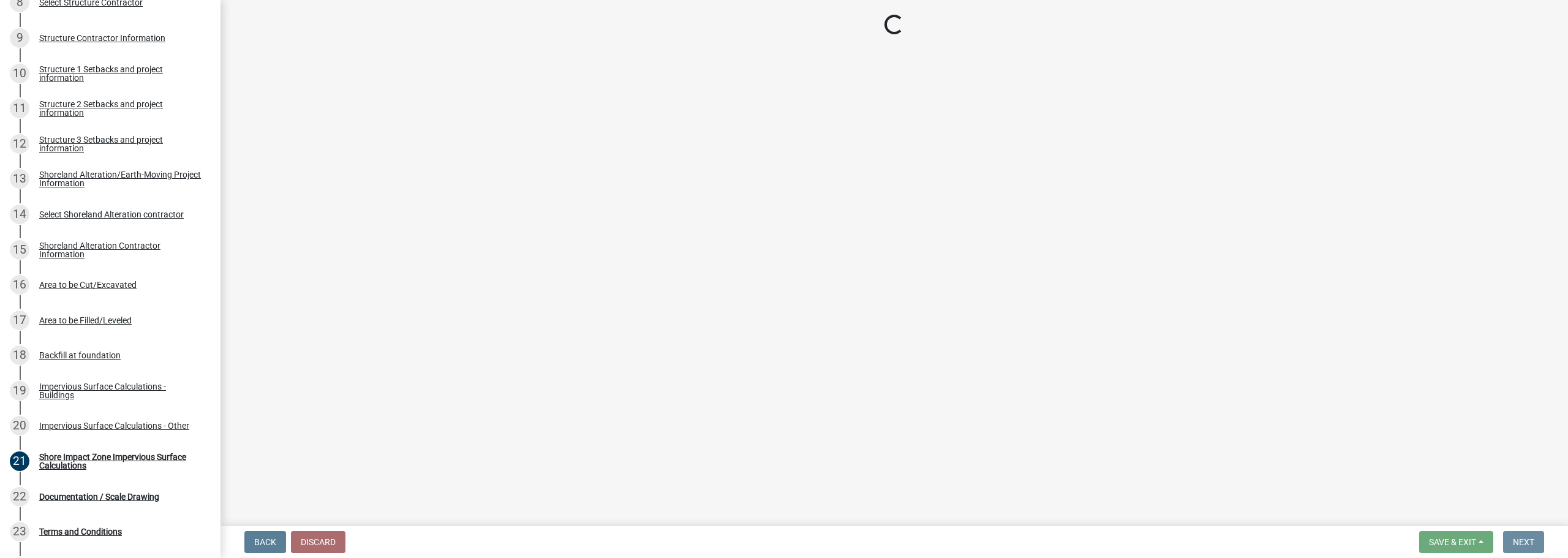
scroll to position [0, 0]
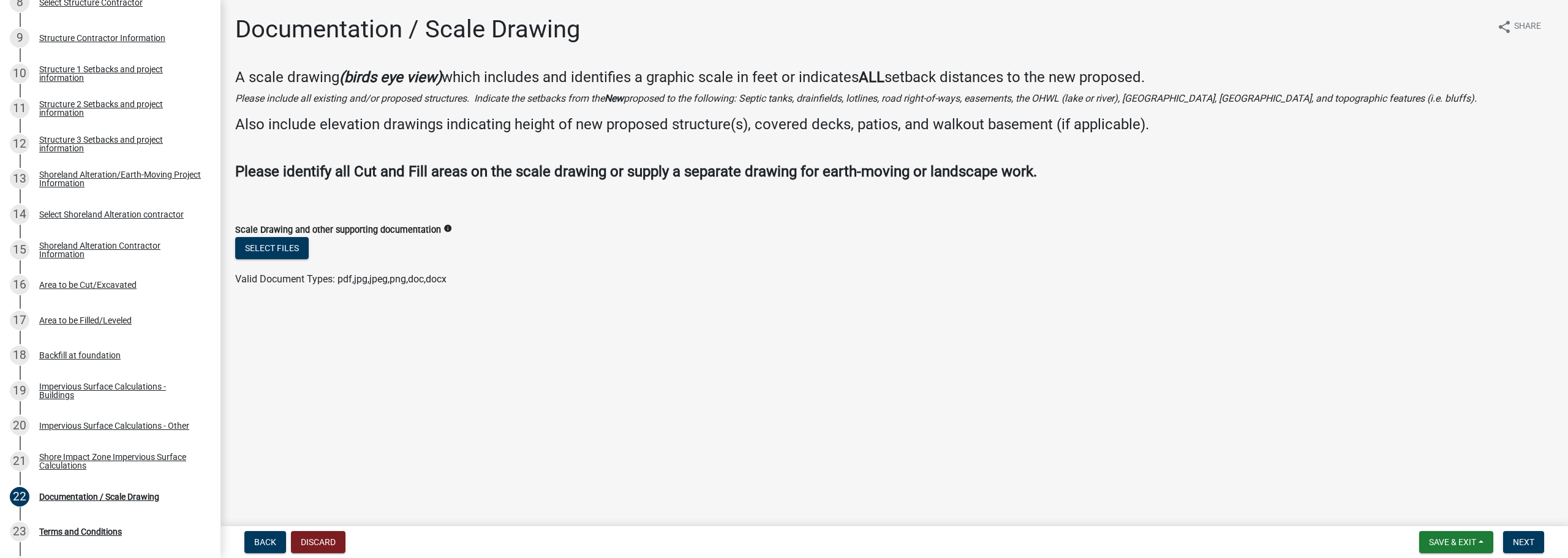
click at [683, 377] on main "Documentation / Scale Drawing share Share A scale drawing (birds eye view) whic…" at bounding box center [893, 261] width 1347 height 522
click at [277, 252] on button "Select files" at bounding box center [272, 248] width 73 height 22
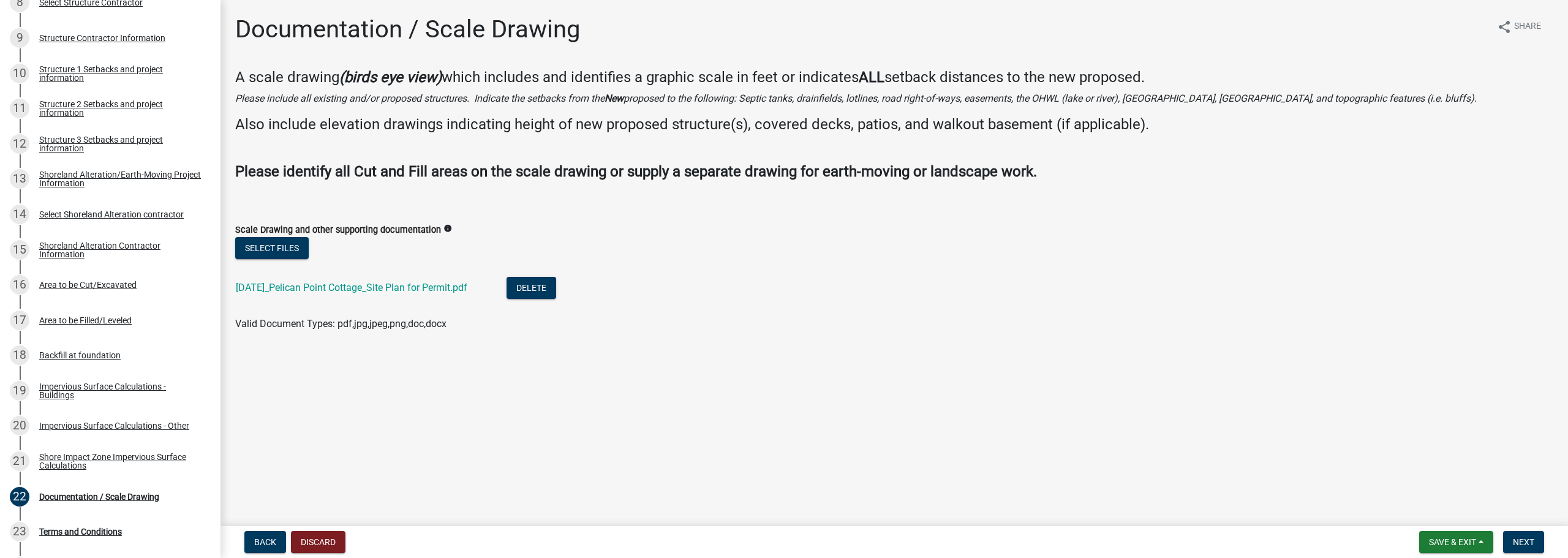
click at [773, 388] on main "Documentation / Scale Drawing share Share A scale drawing (birds eye view) whic…" at bounding box center [893, 261] width 1347 height 522
click at [1518, 539] on span "Next" at bounding box center [1522, 543] width 21 height 10
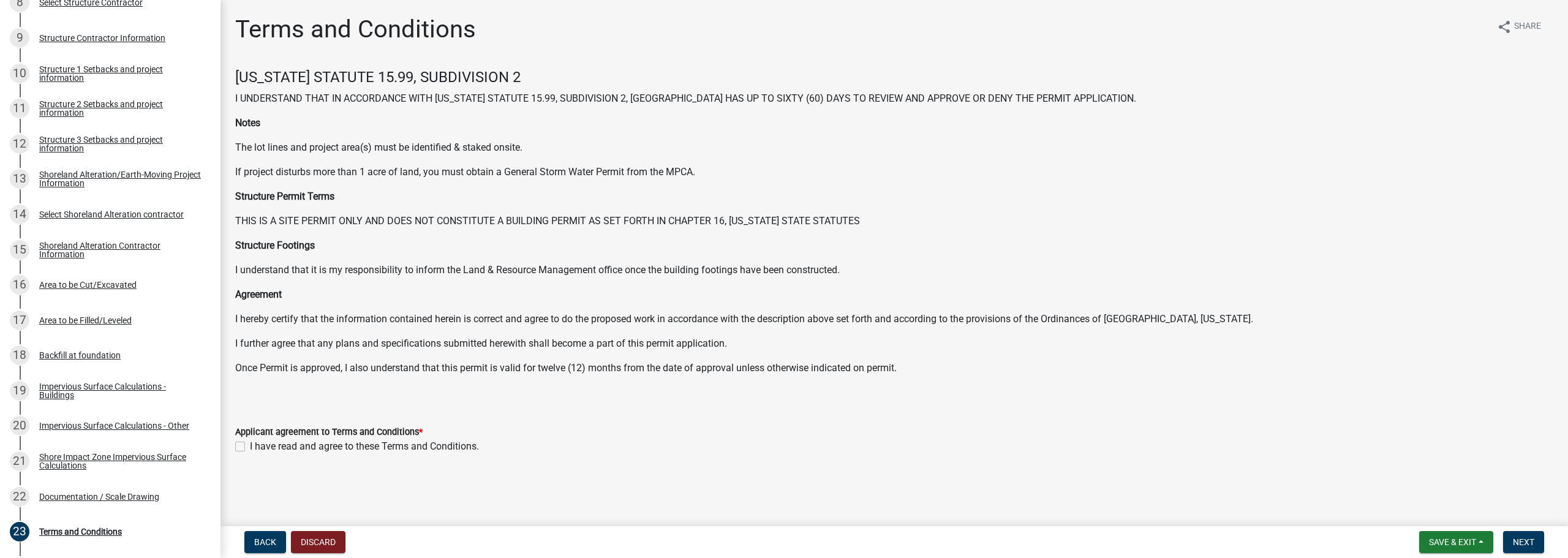
click at [305, 450] on label "I have read and agree to these Terms and Conditions." at bounding box center [364, 447] width 229 height 14
click at [258, 447] on input "I have read and agree to these Terms and Conditions." at bounding box center [253, 443] width 8 height 8
checkbox input "true"
click at [1532, 544] on span "Next" at bounding box center [1522, 543] width 21 height 10
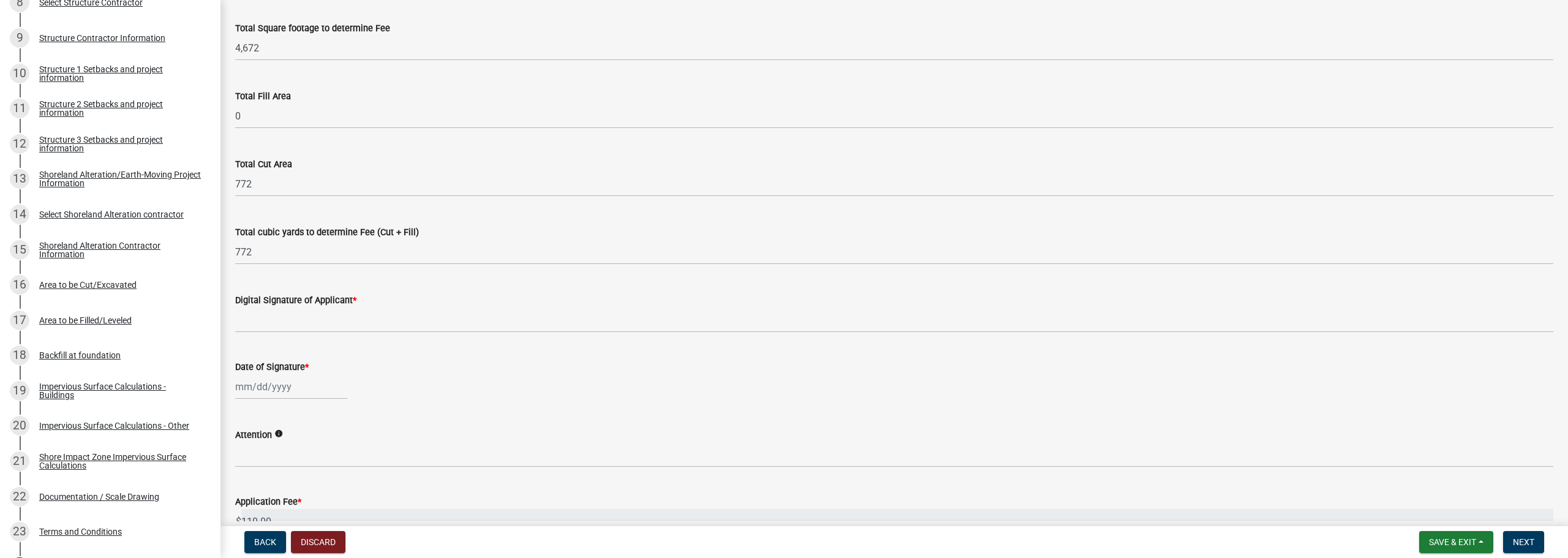
scroll to position [184, 0]
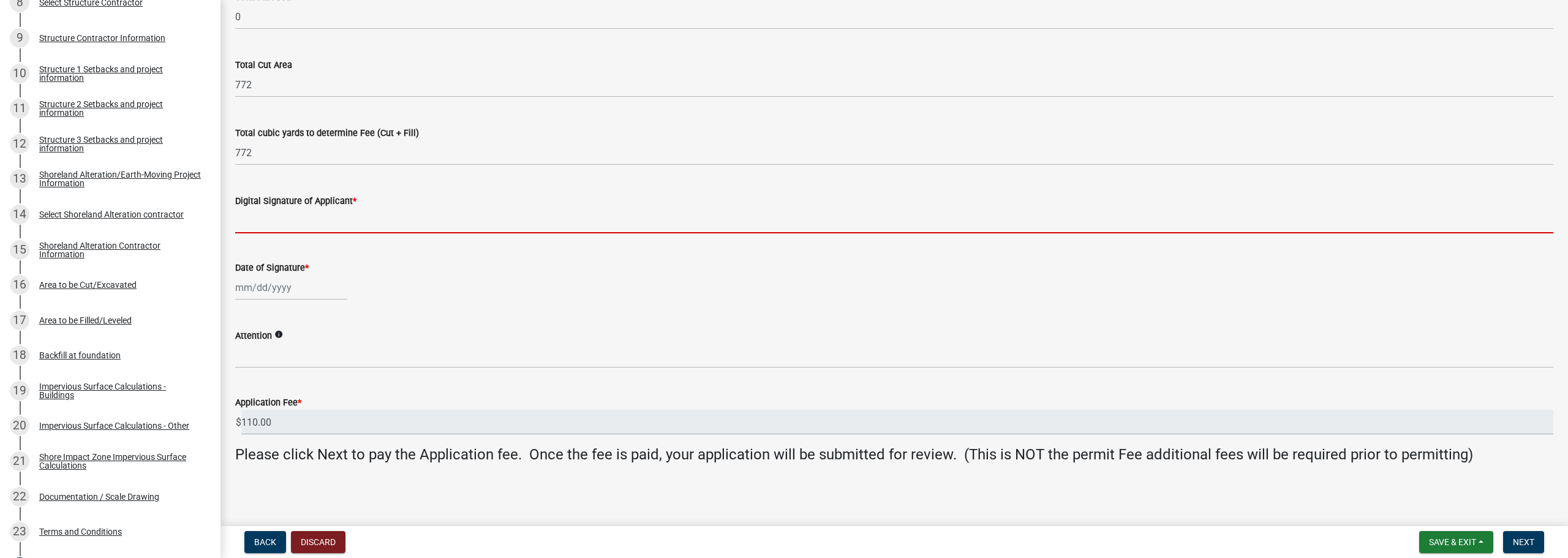
click at [288, 214] on input "Digital Signature of Applicant *" at bounding box center [894, 221] width 1318 height 25
type input "[PERSON_NAME]"
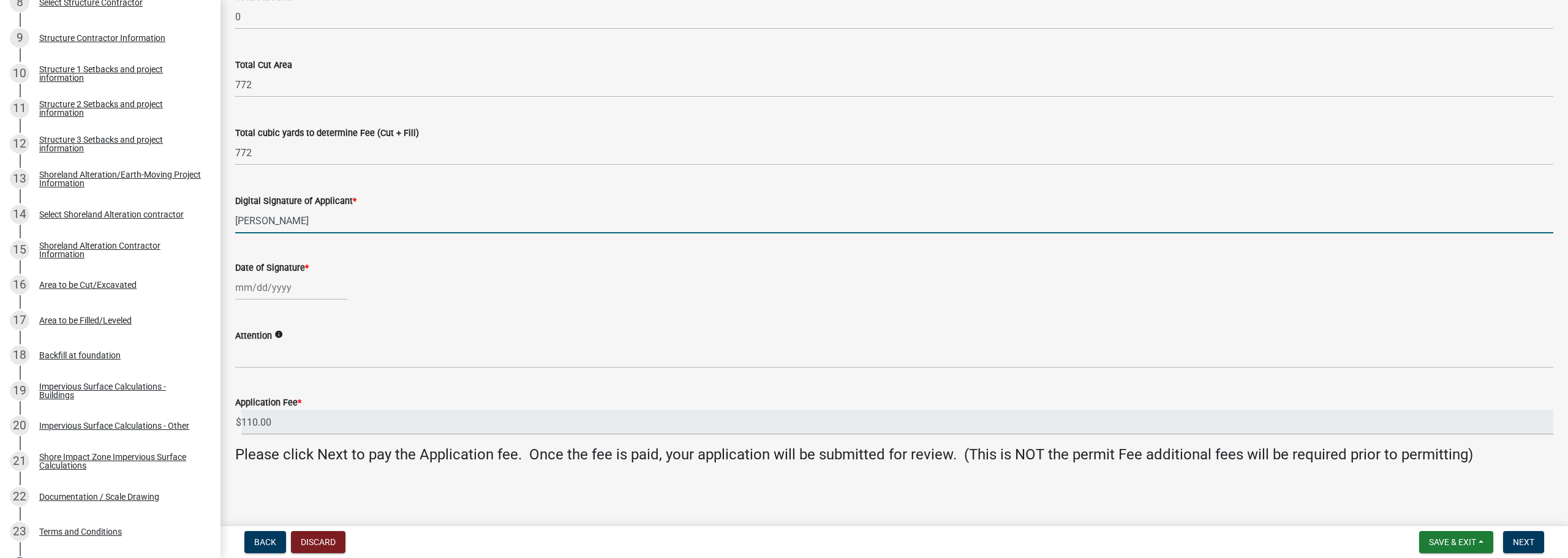
select select "9"
select select "2025"
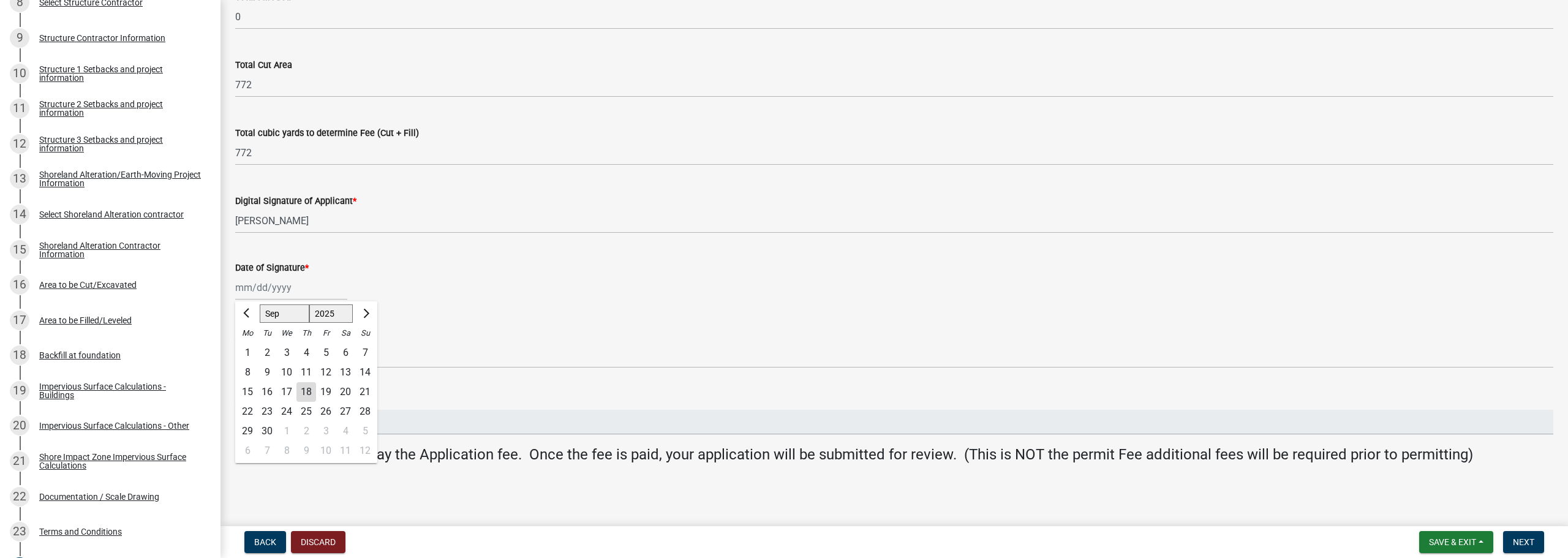
click at [293, 284] on div "[PERSON_NAME] Feb Mar Apr [PERSON_NAME][DATE] Oct Nov [DATE] 1526 1527 1528 152…" at bounding box center [291, 288] width 112 height 25
click at [309, 393] on div "18" at bounding box center [305, 392] width 19 height 19
type input "[DATE]"
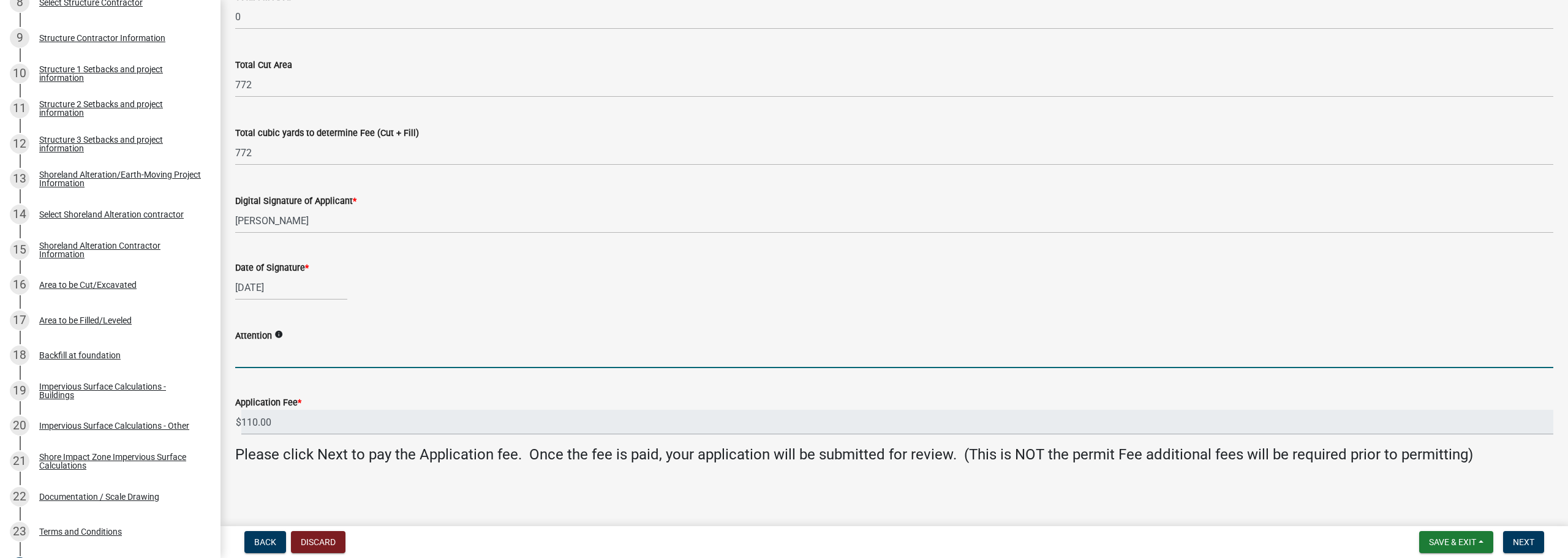
click at [269, 355] on input "Attention" at bounding box center [894, 356] width 1318 height 25
click at [280, 335] on icon "info" at bounding box center [278, 334] width 8 height 8
click at [267, 359] on input "Attention" at bounding box center [894, 356] width 1318 height 25
type input "k"
type input "[PERSON_NAME]"
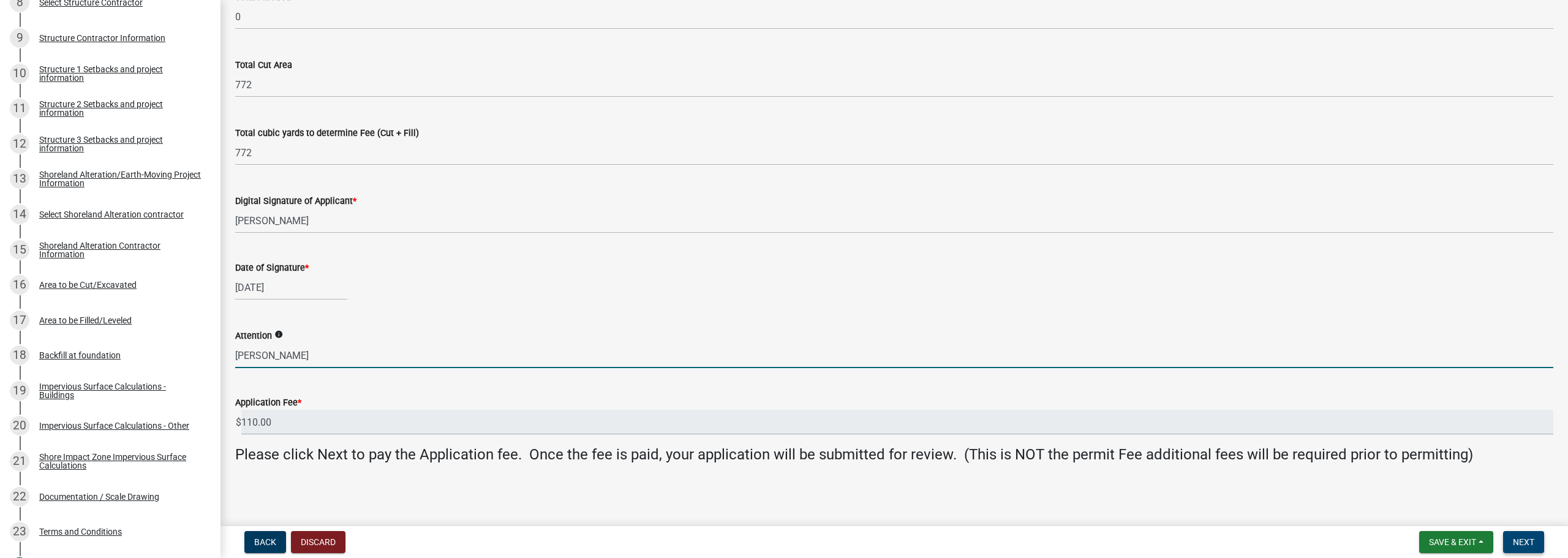
click at [1520, 534] on button "Next" at bounding box center [1523, 543] width 41 height 22
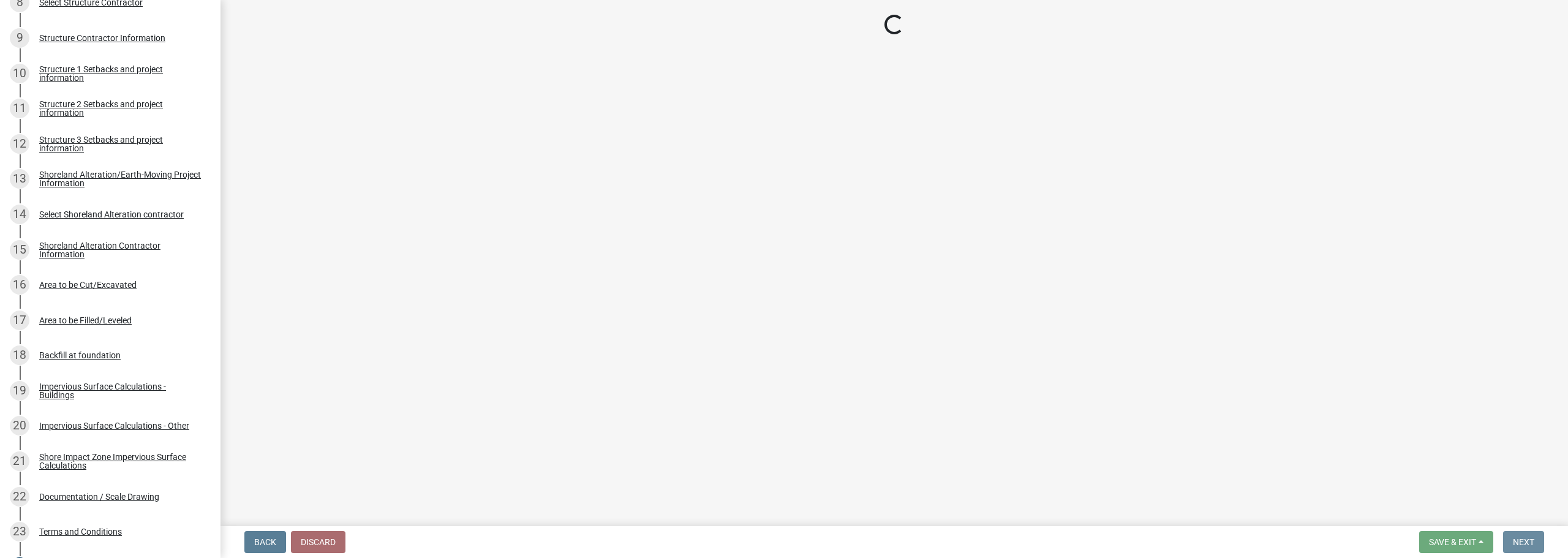
scroll to position [0, 0]
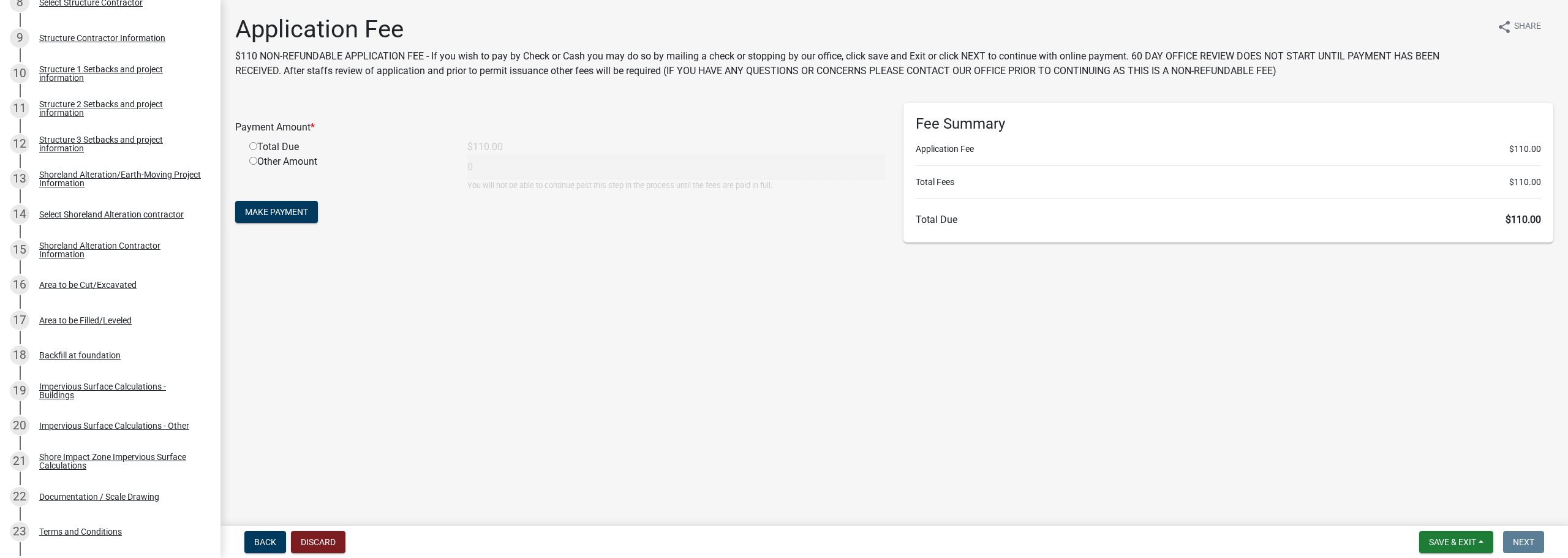
click at [298, 145] on div "Total Due" at bounding box center [349, 147] width 218 height 14
click at [278, 147] on div "Total Due" at bounding box center [349, 147] width 218 height 14
click at [266, 147] on div "Total Due" at bounding box center [349, 147] width 218 height 14
click at [256, 149] on input "radio" at bounding box center [253, 145] width 8 height 8
radio input "true"
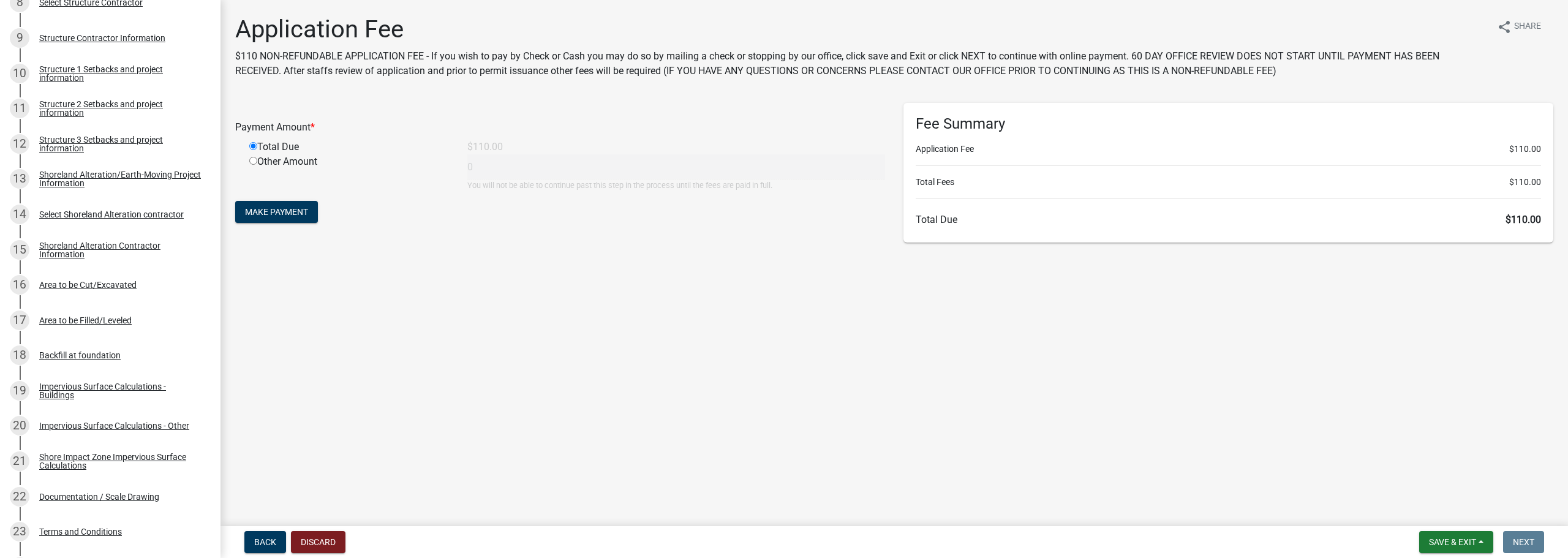
type input "110"
click at [303, 224] on form "Payment Amount * Total Due $110.00 Other Amount 110 You will not be able to con…" at bounding box center [560, 165] width 649 height 123
click at [303, 214] on span "Make Payment" at bounding box center [276, 212] width 63 height 10
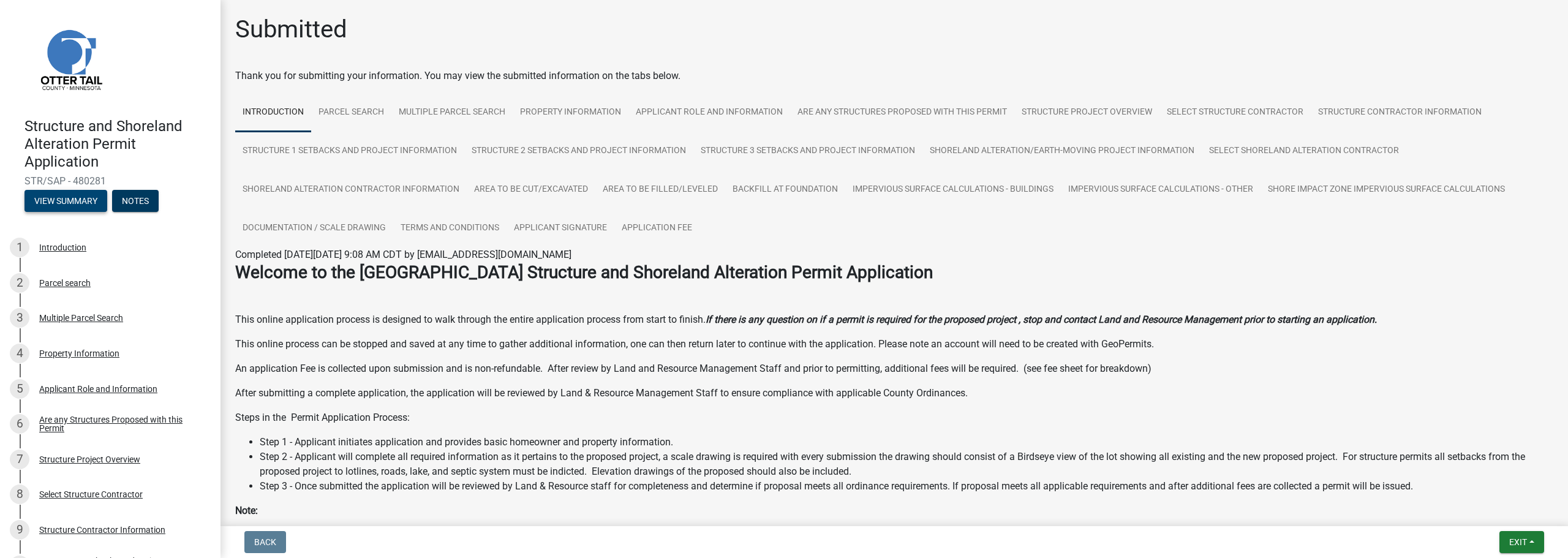
click at [82, 203] on button "View Summary" at bounding box center [66, 201] width 83 height 22
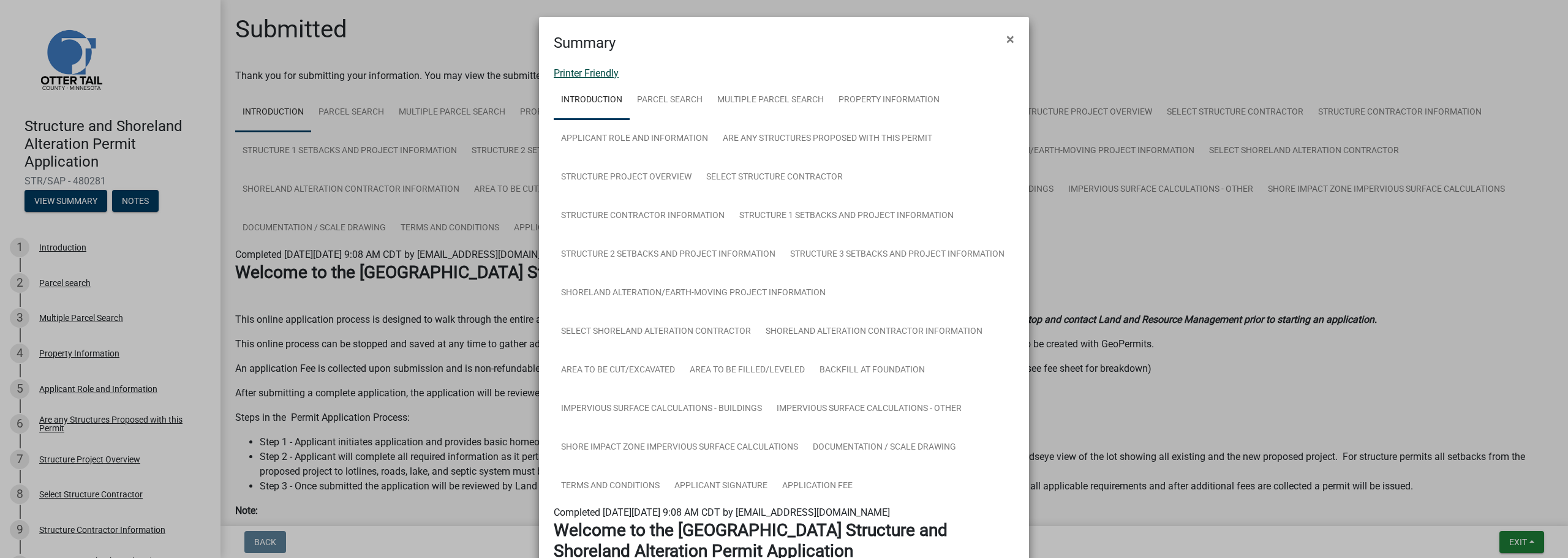
click at [563, 75] on link "Printer Friendly" at bounding box center [585, 73] width 65 height 12
